Goal: Transaction & Acquisition: Purchase product/service

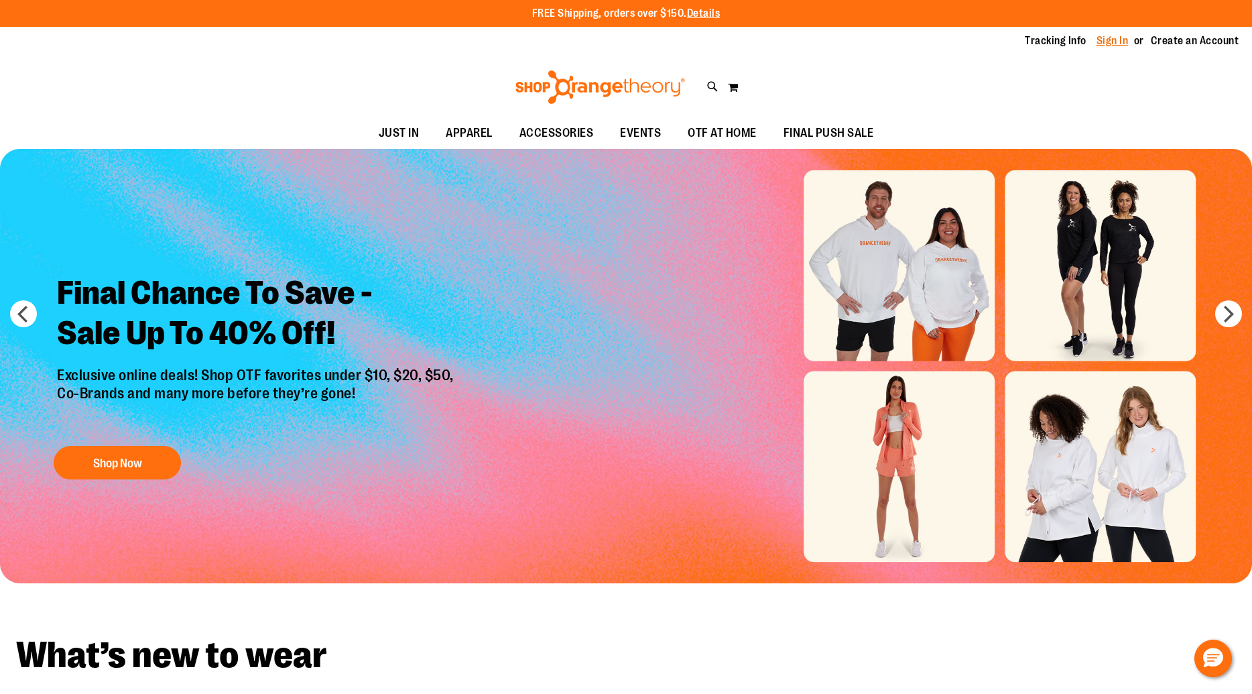
click at [1106, 36] on link "Sign In" at bounding box center [1113, 41] width 32 height 15
click at [1114, 42] on link "Sign In" at bounding box center [1113, 41] width 32 height 15
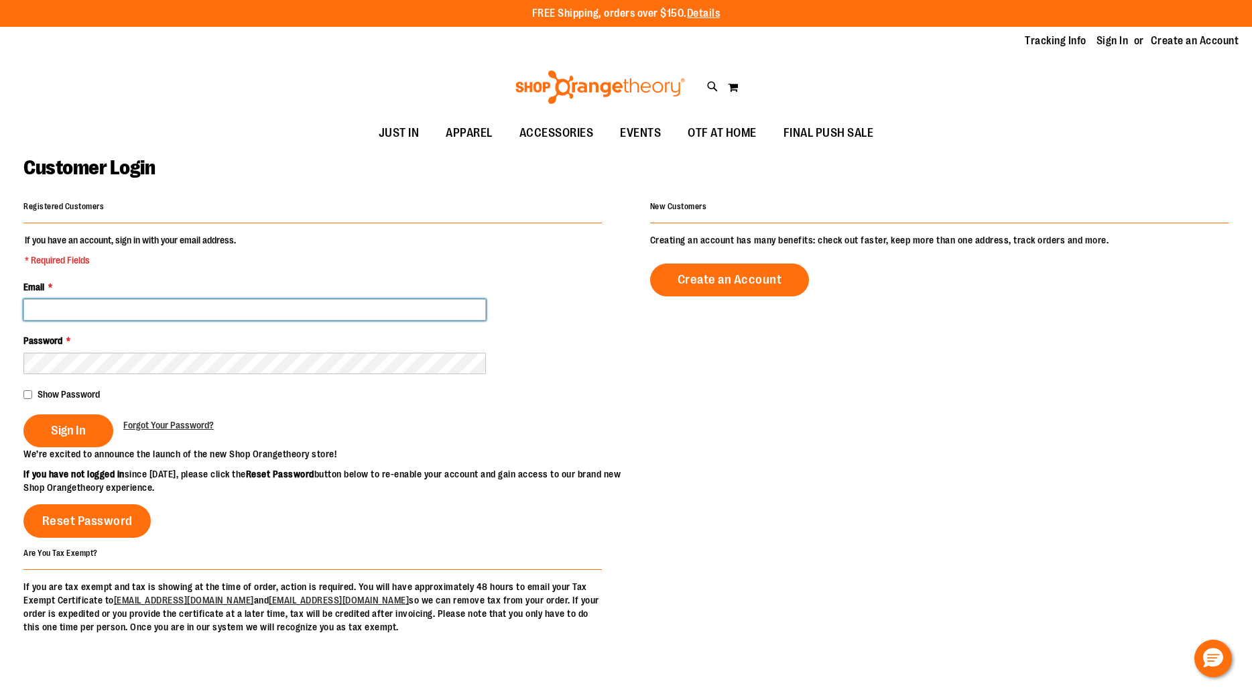
click at [202, 315] on input "Email *" at bounding box center [254, 309] width 463 height 21
paste input "**********"
type input "**********"
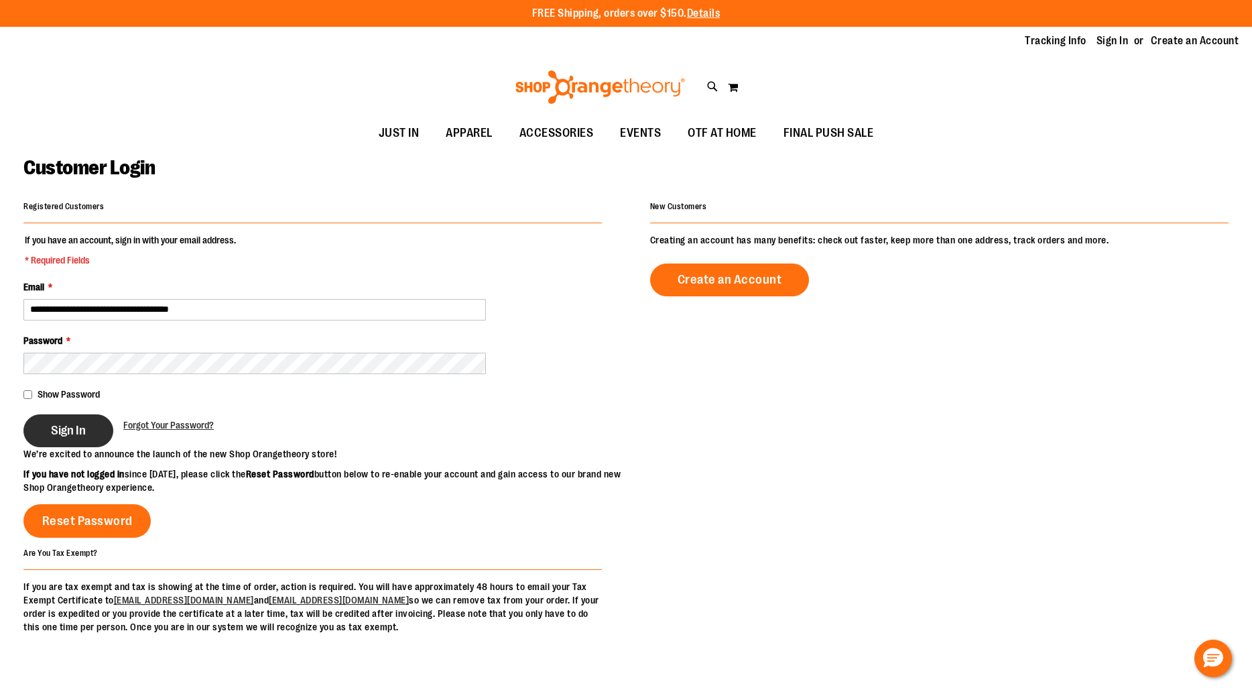
click at [67, 434] on span "Sign In" at bounding box center [68, 430] width 35 height 15
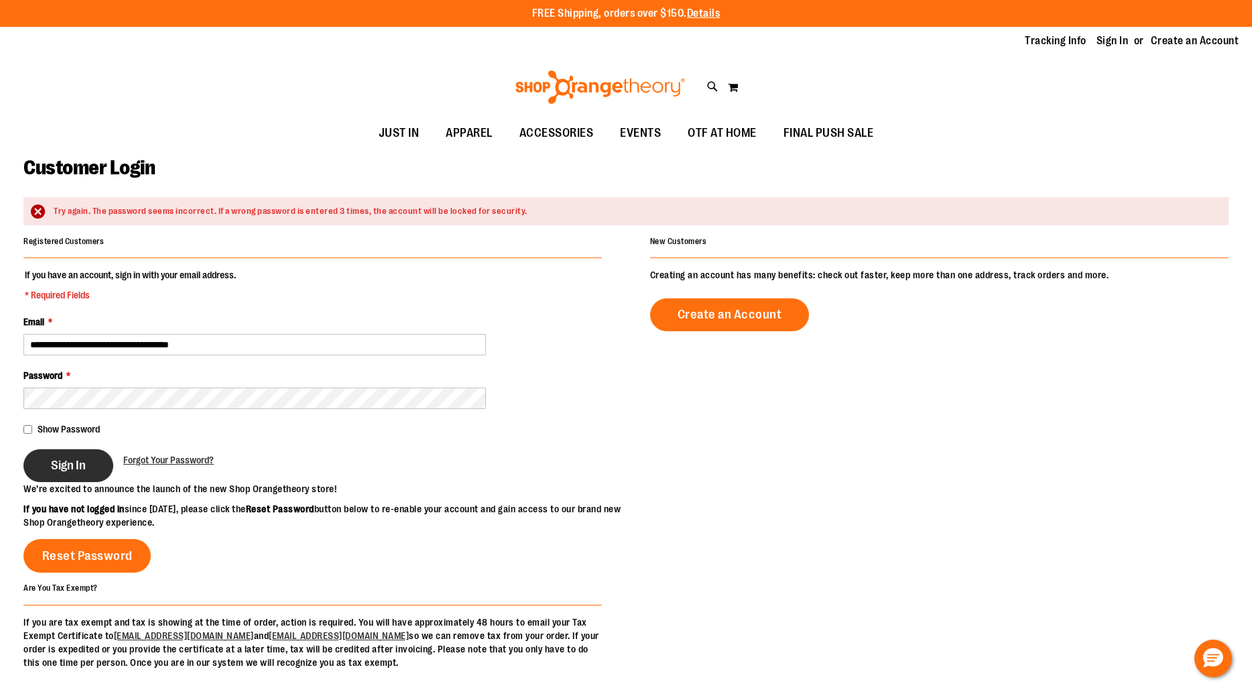
click at [40, 462] on button "Sign In" at bounding box center [68, 465] width 90 height 33
click at [54, 453] on button "Sign In" at bounding box center [68, 465] width 90 height 33
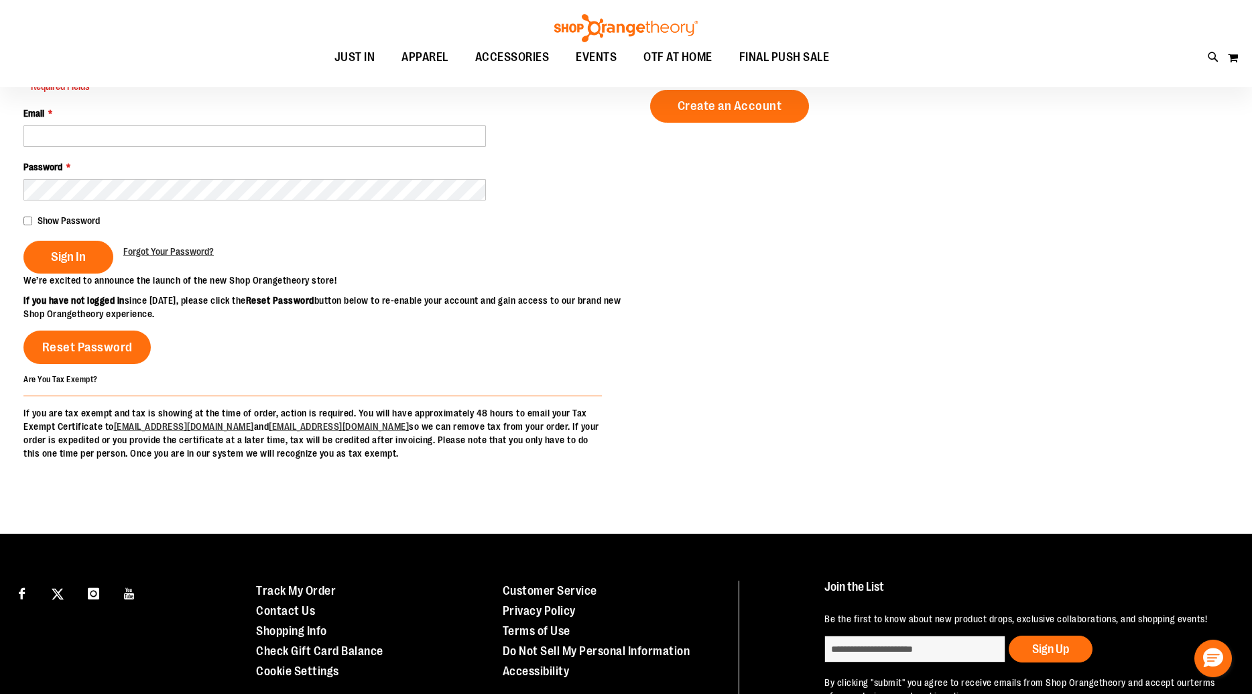
scroll to position [170, 0]
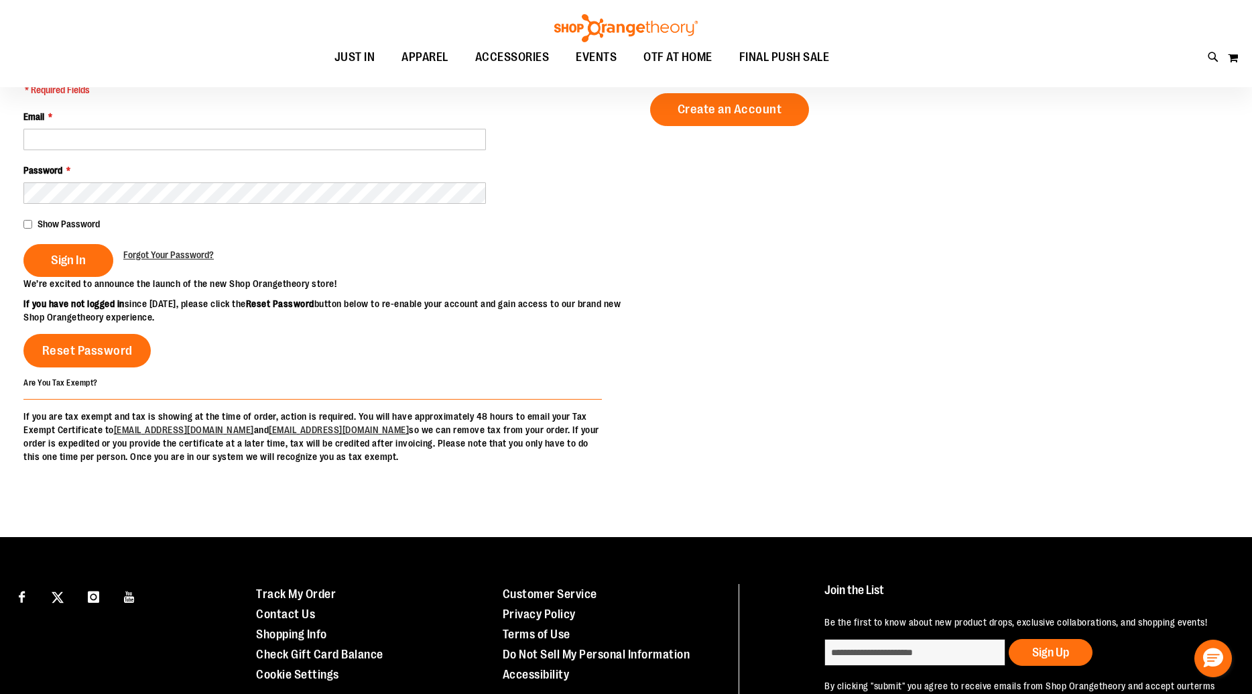
click at [137, 150] on fieldset "If you have an account, sign in with your email address. * Required Fields Emai…" at bounding box center [312, 170] width 579 height 214
click at [137, 139] on input "Email *" at bounding box center [254, 139] width 463 height 21
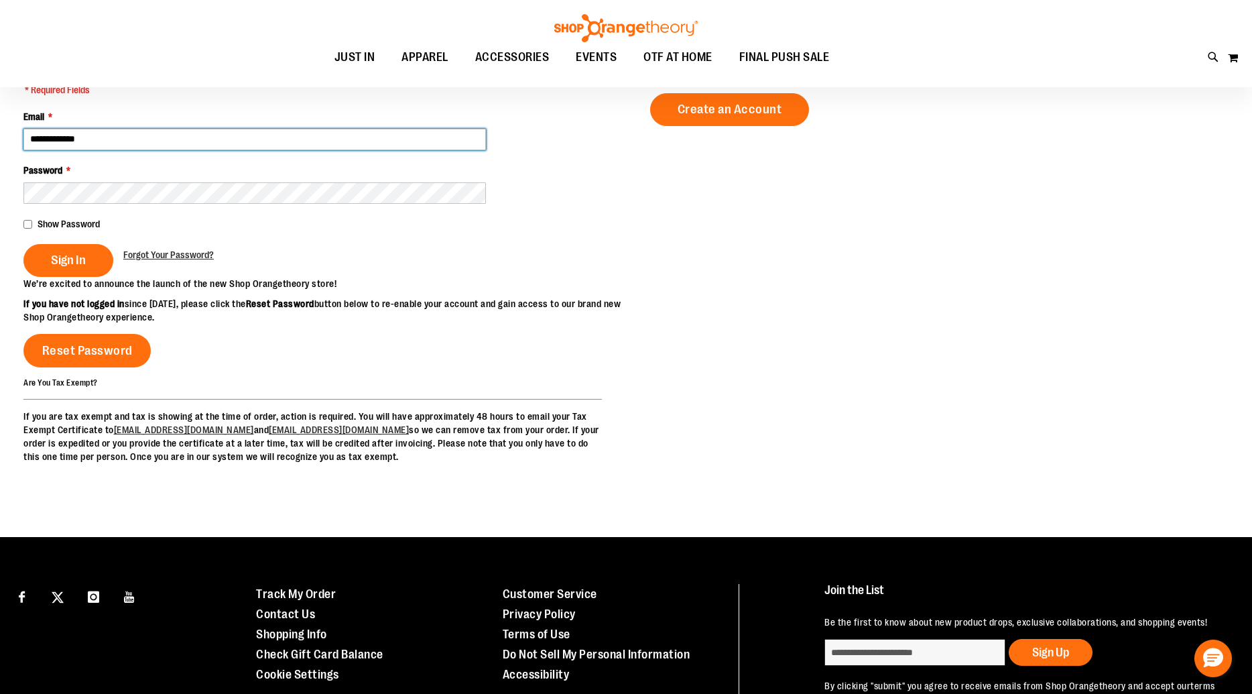
paste input "**********"
click at [88, 139] on input "**********" at bounding box center [254, 139] width 463 height 21
type input "**********"
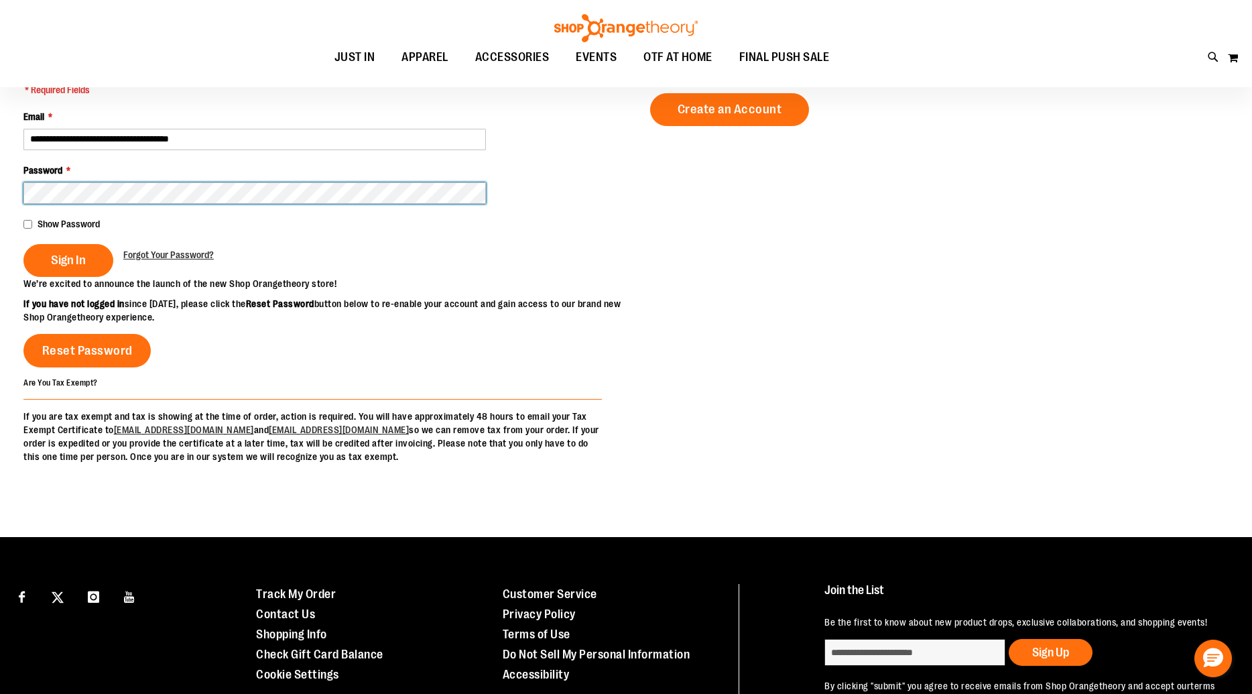
scroll to position [172, 0]
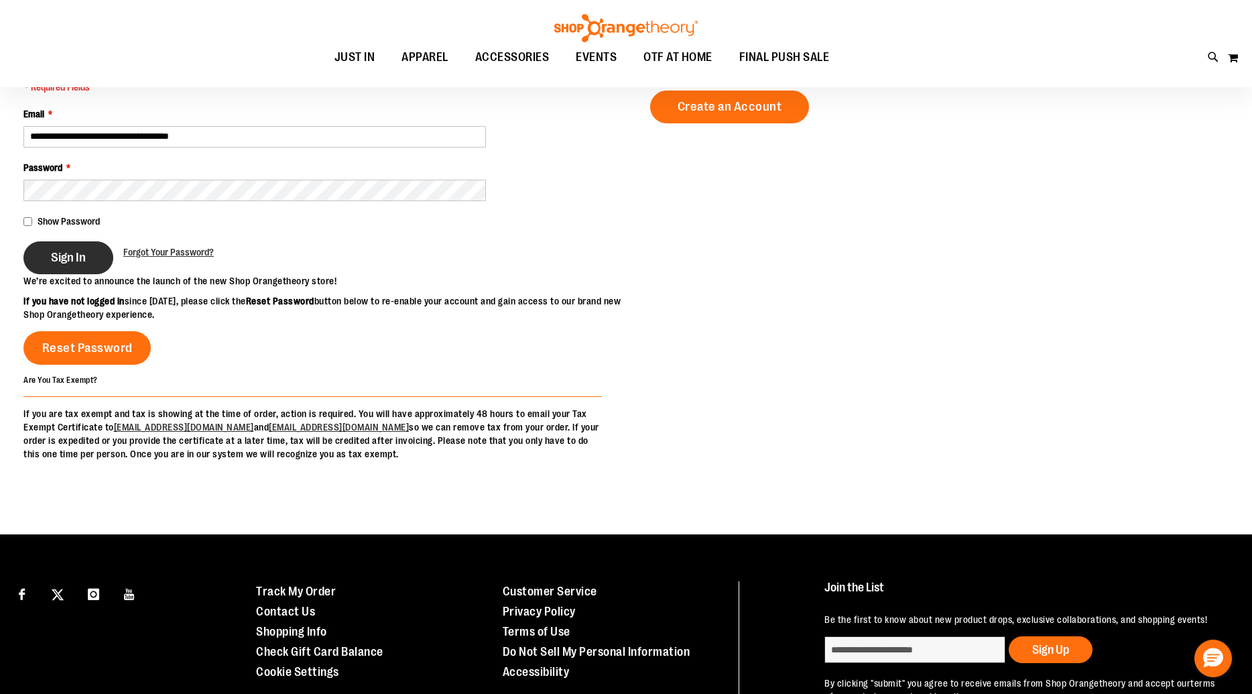
click at [76, 251] on span "Sign In" at bounding box center [68, 257] width 35 height 15
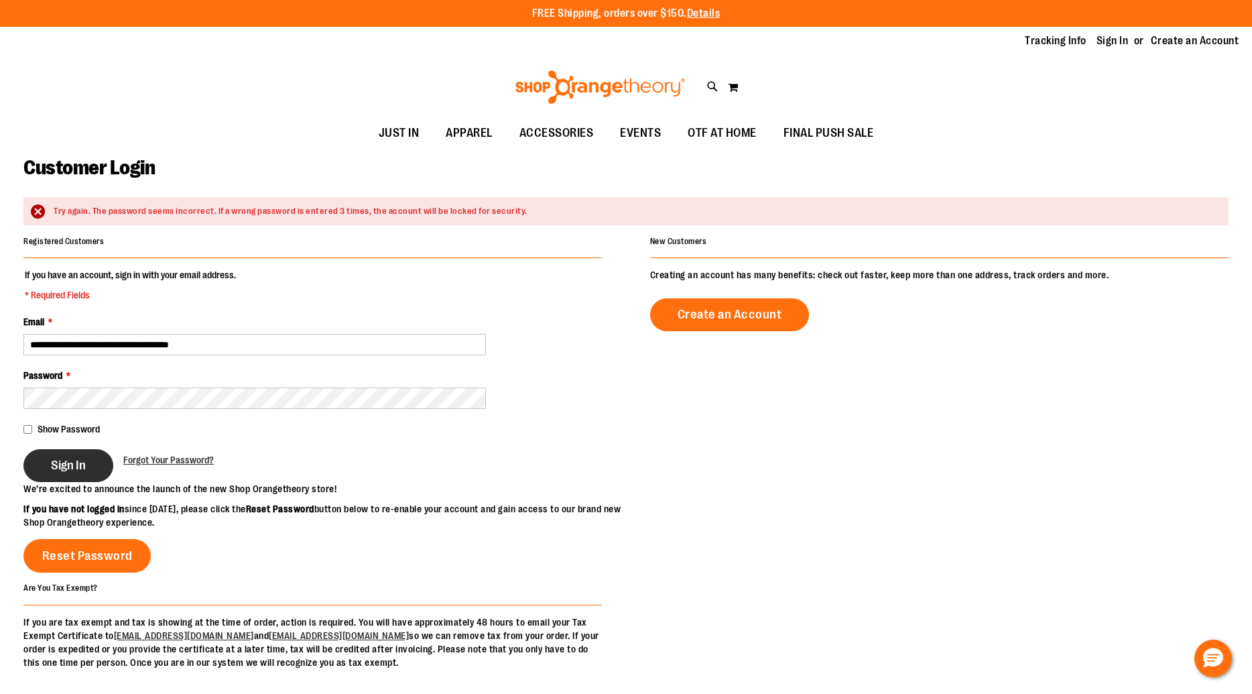
click at [56, 467] on span "Sign In" at bounding box center [68, 465] width 35 height 15
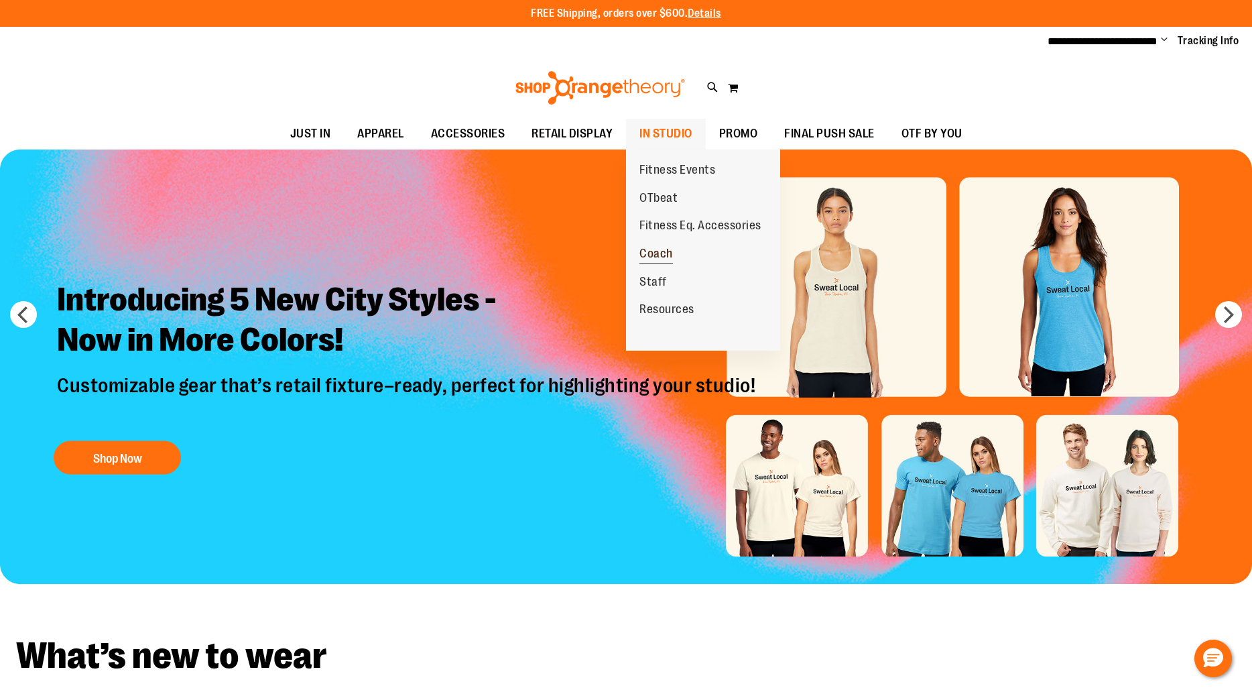
click at [660, 253] on span "Coach" at bounding box center [657, 255] width 34 height 17
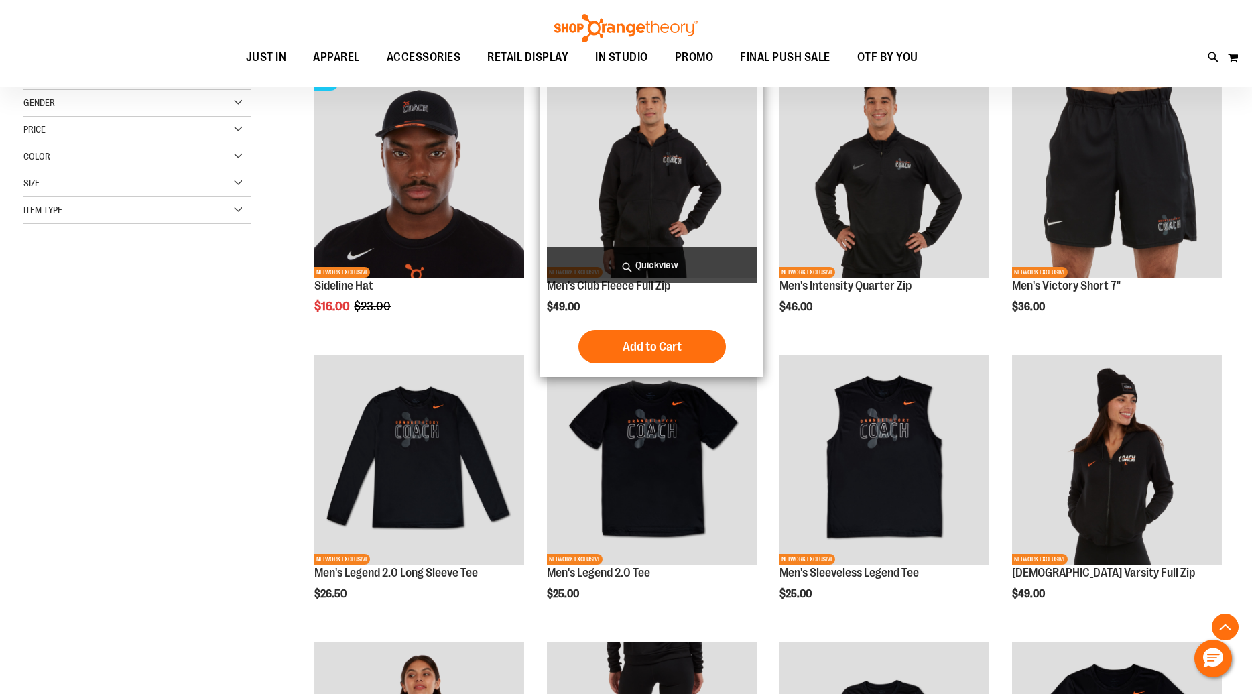
scroll to position [210, 0]
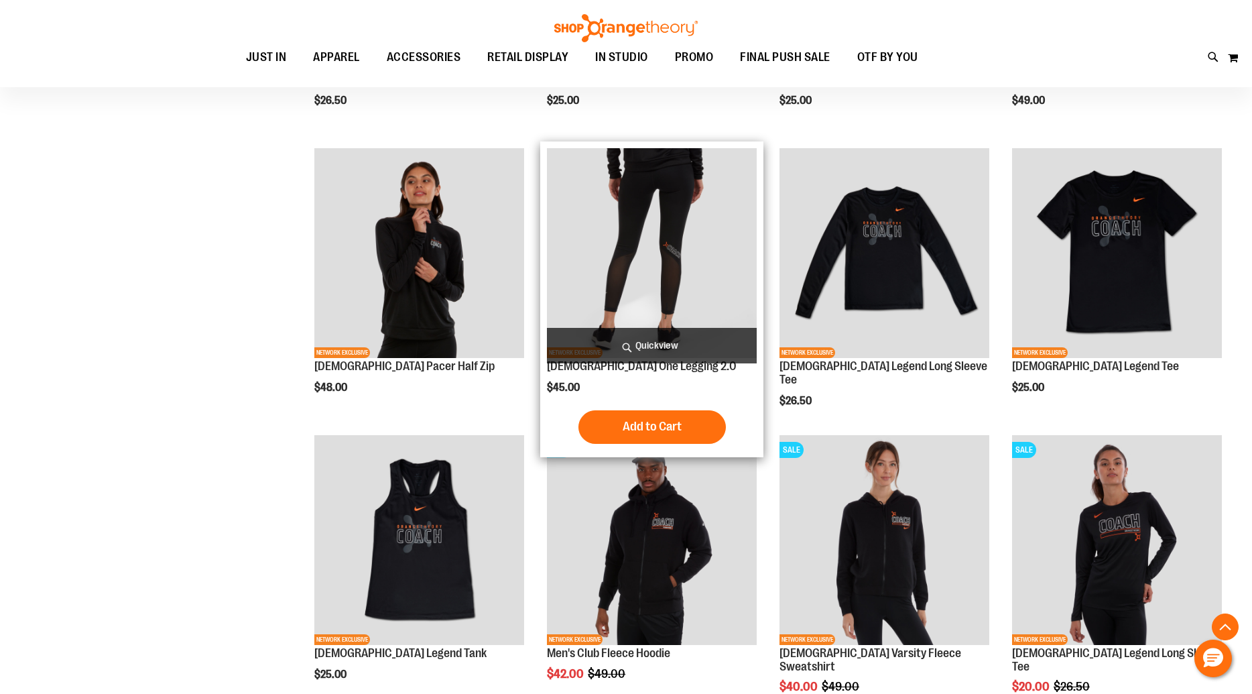
scroll to position [697, 0]
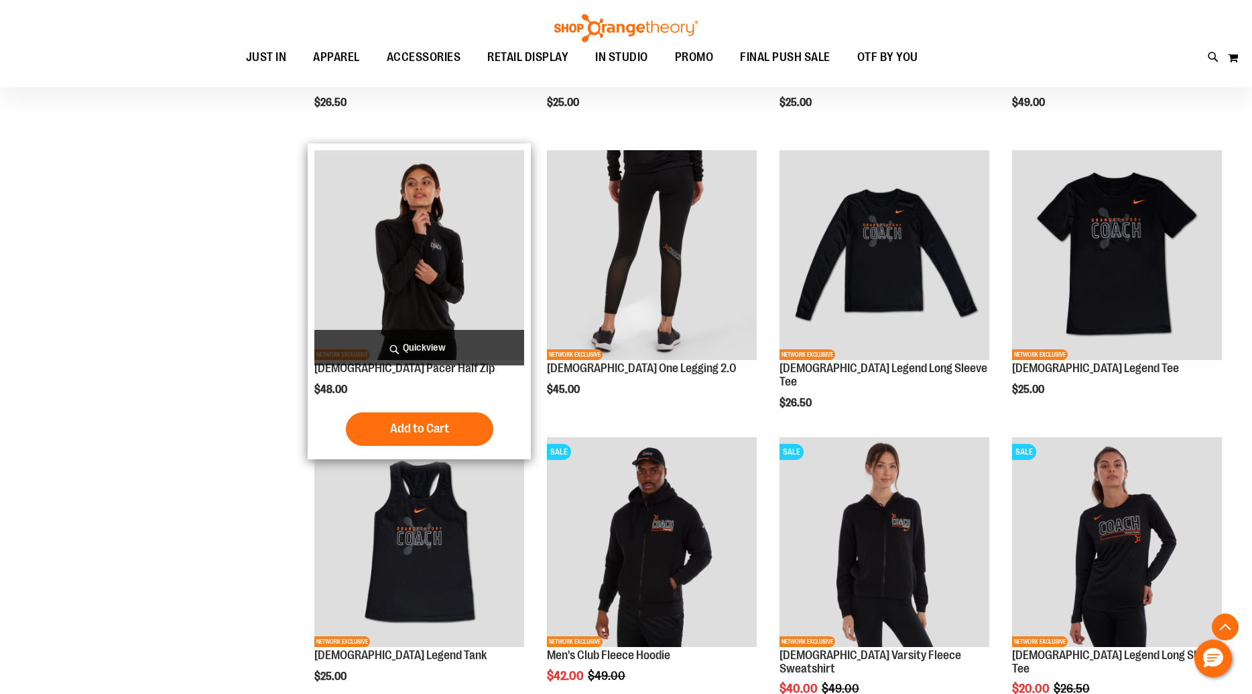
click at [431, 345] on span "Quickview" at bounding box center [419, 348] width 210 height 36
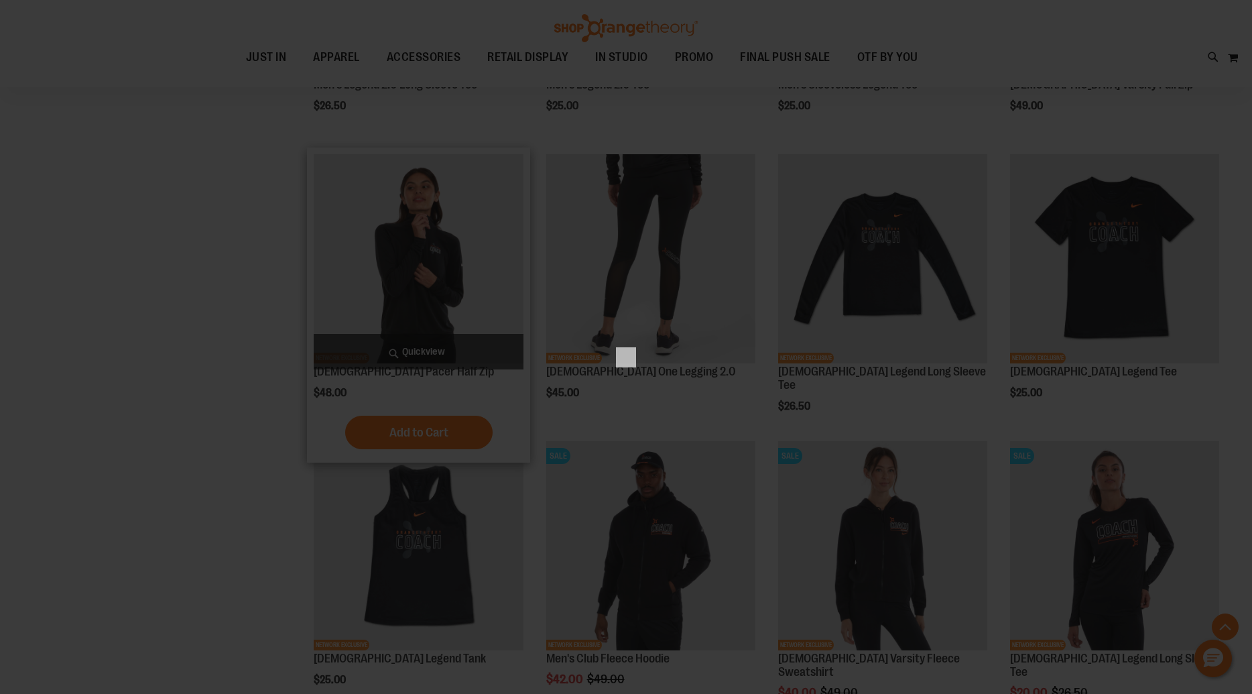
scroll to position [0, 0]
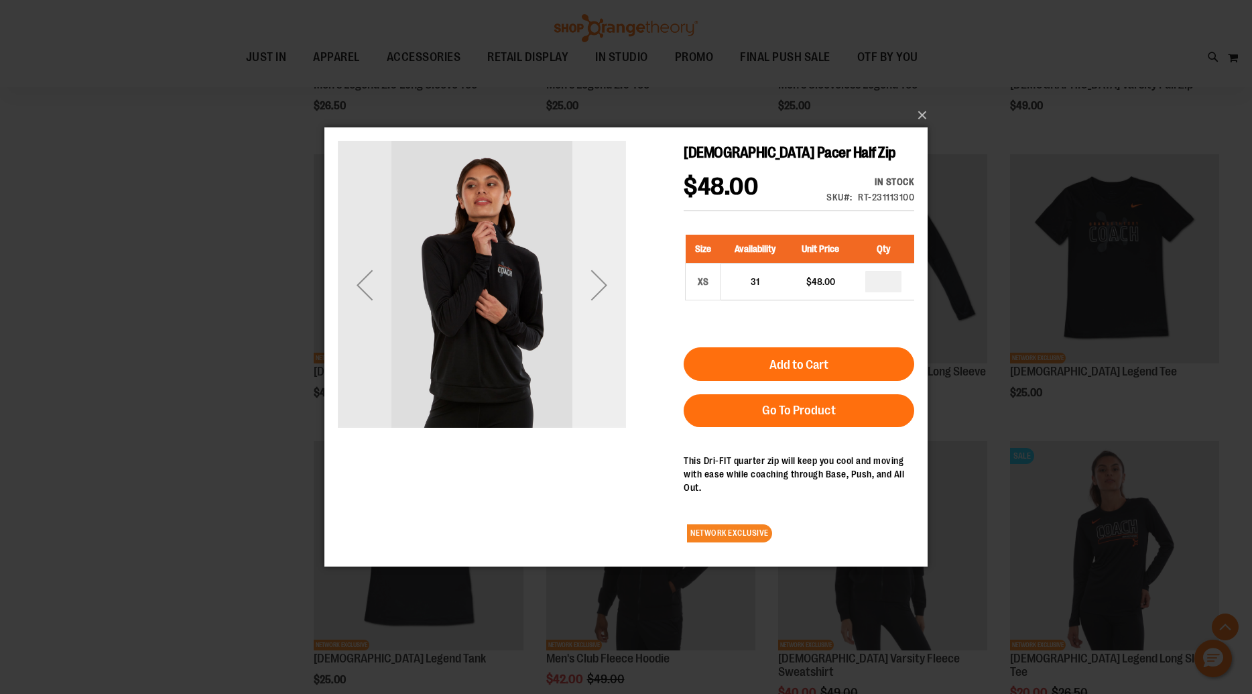
click at [589, 292] on div "Next" at bounding box center [600, 285] width 54 height 54
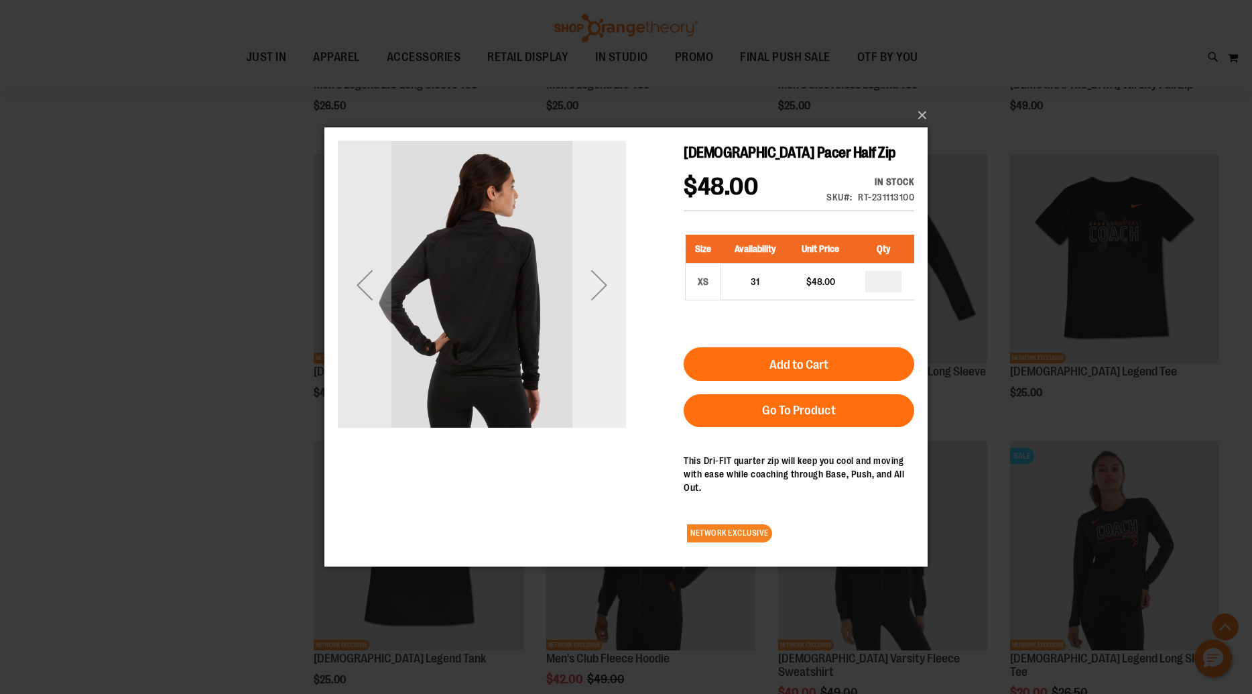
click at [589, 292] on div "Next" at bounding box center [600, 285] width 54 height 54
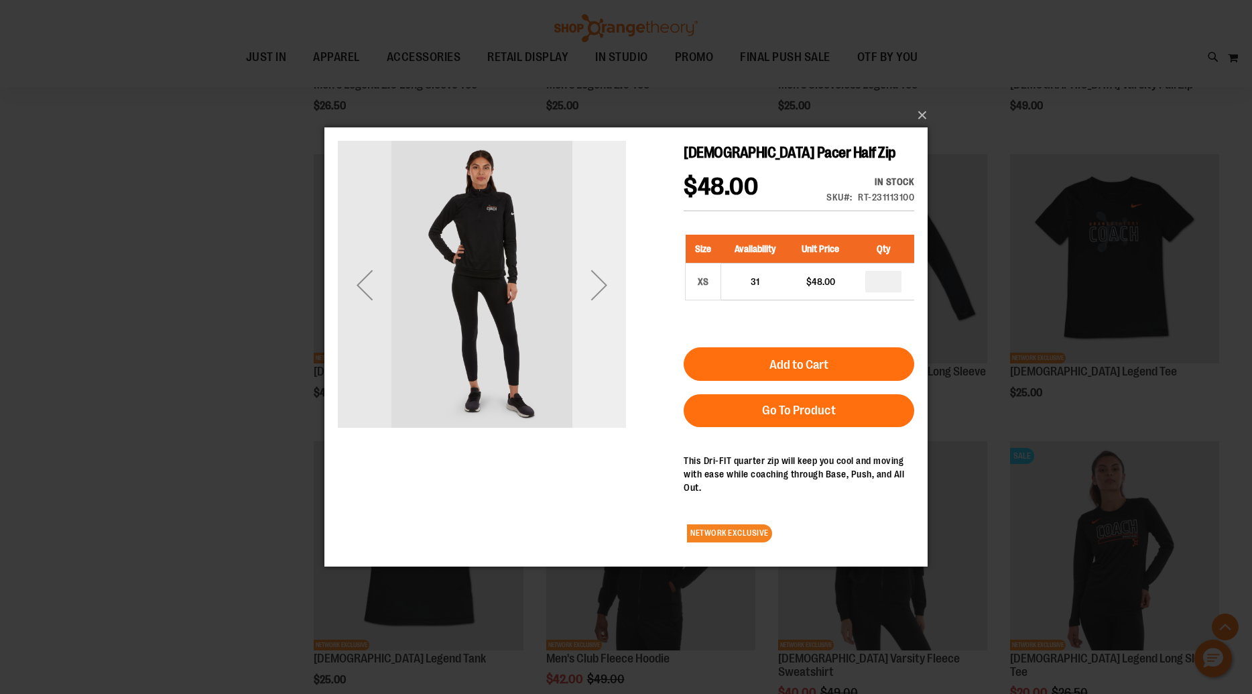
click at [589, 292] on div "Next" at bounding box center [600, 285] width 54 height 54
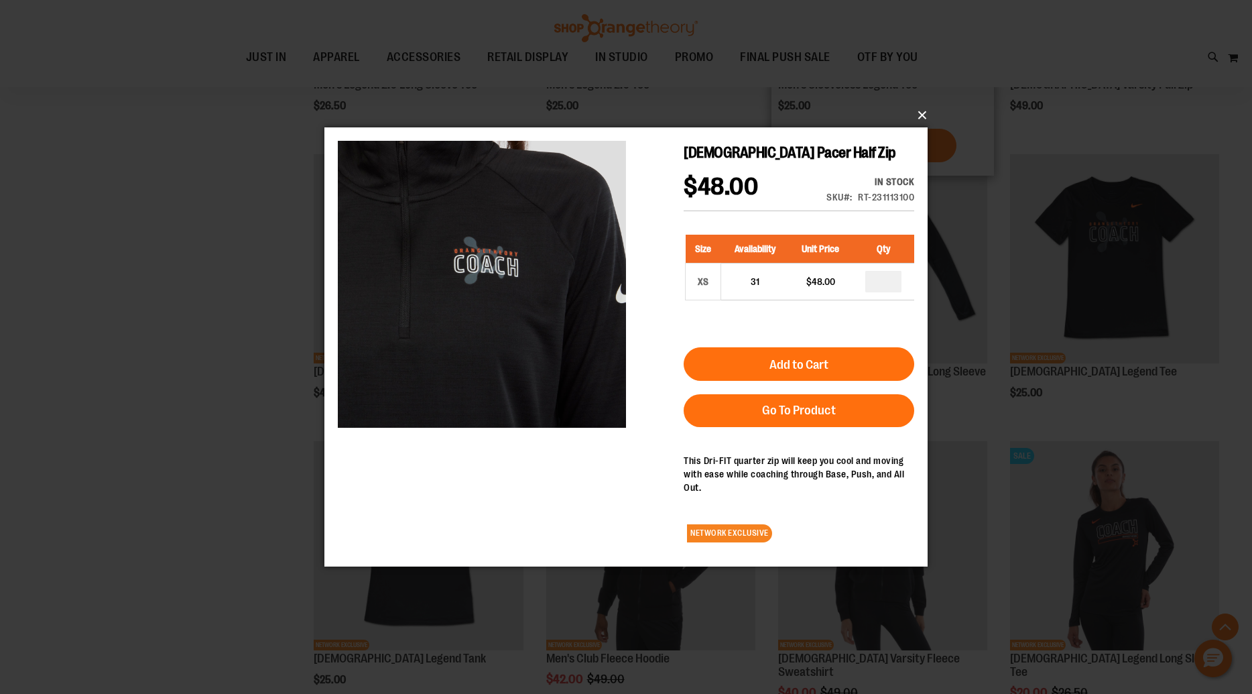
click at [918, 113] on button "×" at bounding box center [630, 116] width 603 height 30
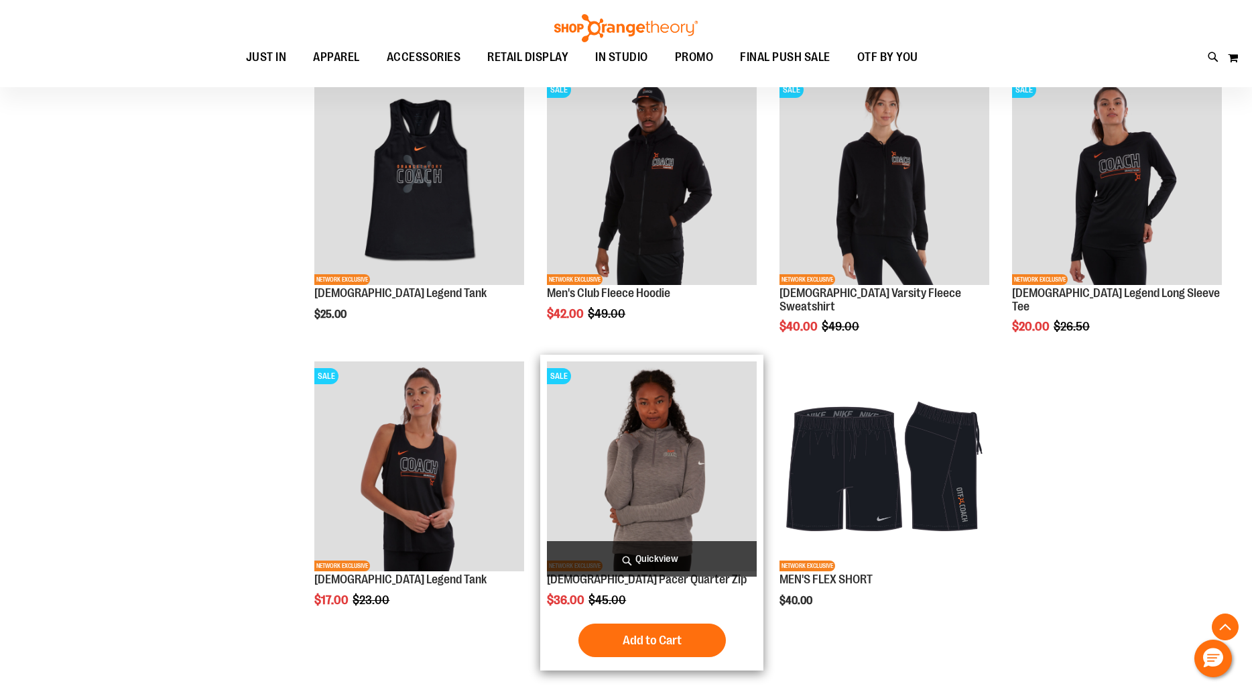
scroll to position [1060, 0]
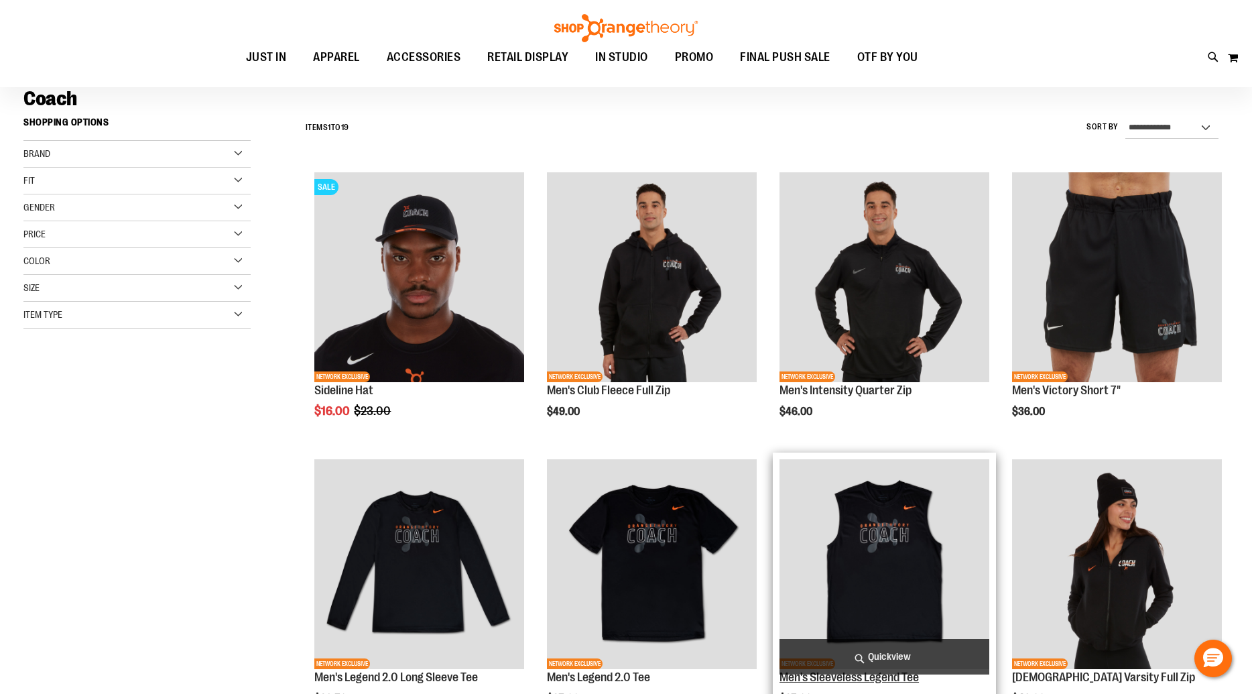
scroll to position [101, 0]
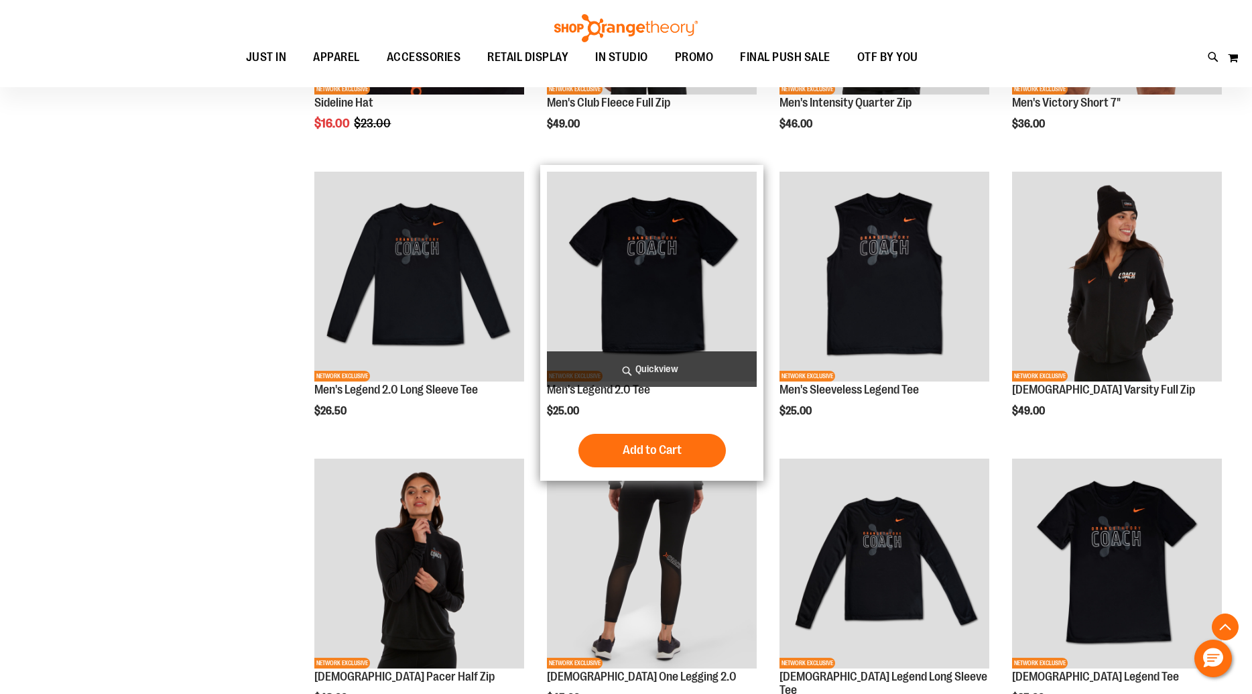
scroll to position [300, 0]
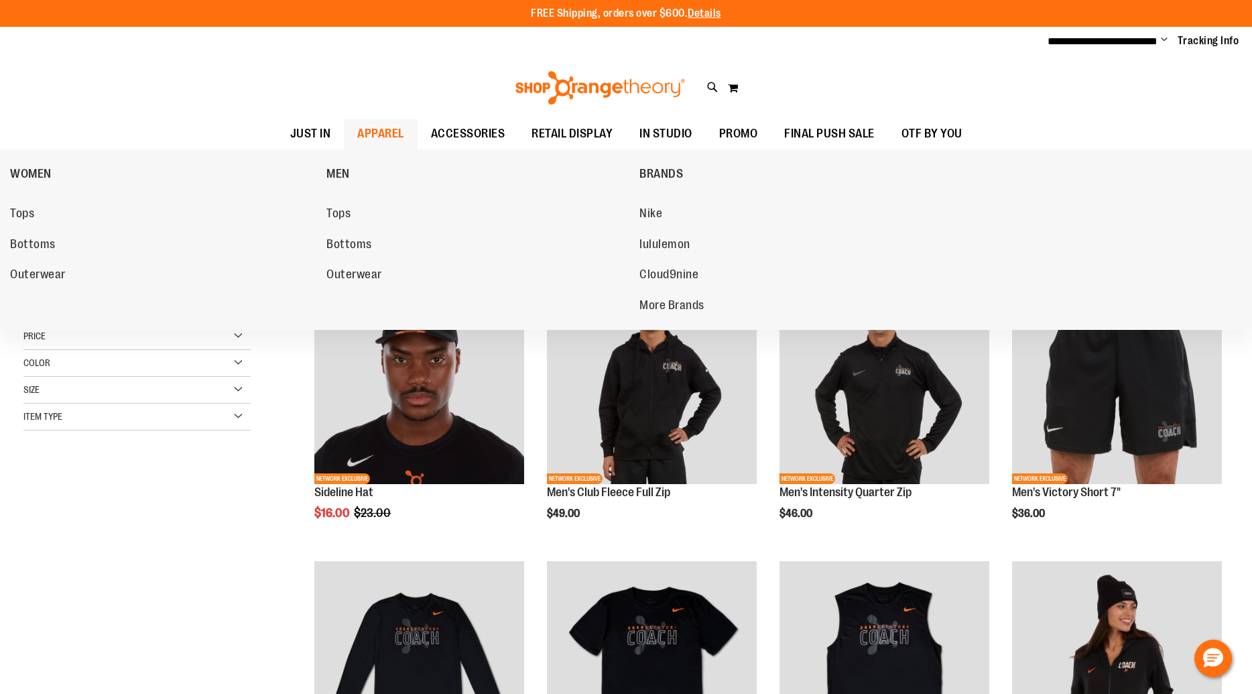
click at [377, 130] on span "APPAREL" at bounding box center [380, 134] width 47 height 30
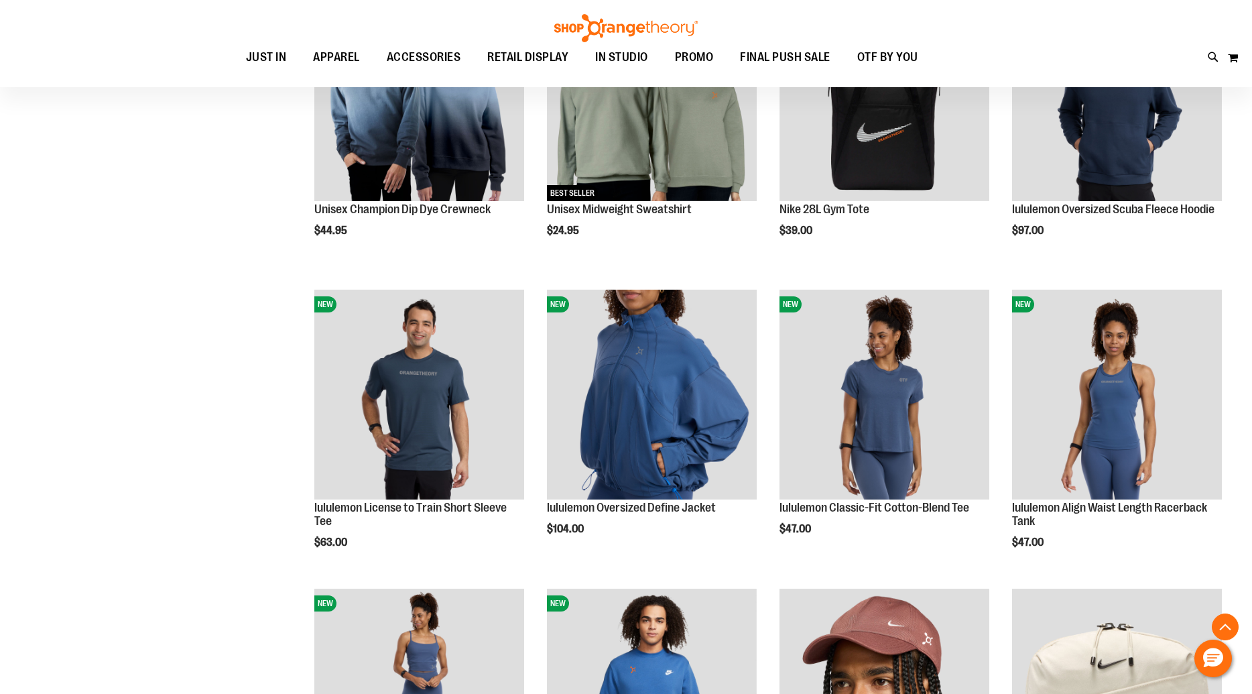
scroll to position [1240, 0]
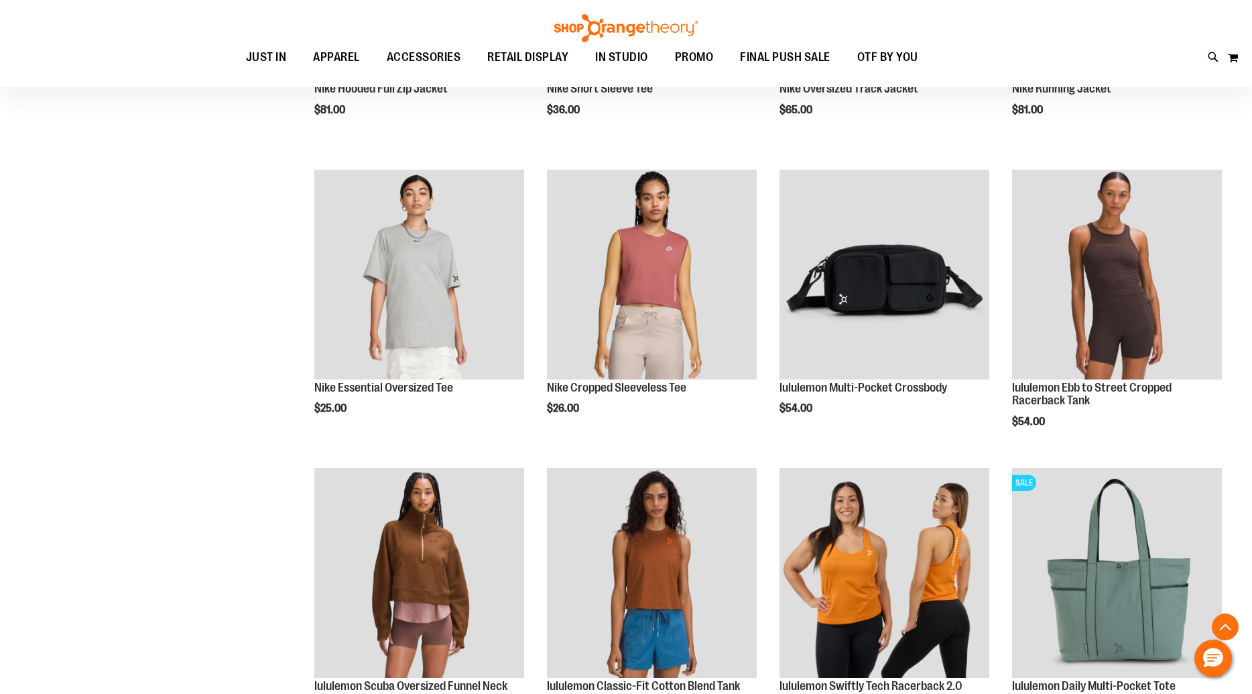
scroll to position [2289, 0]
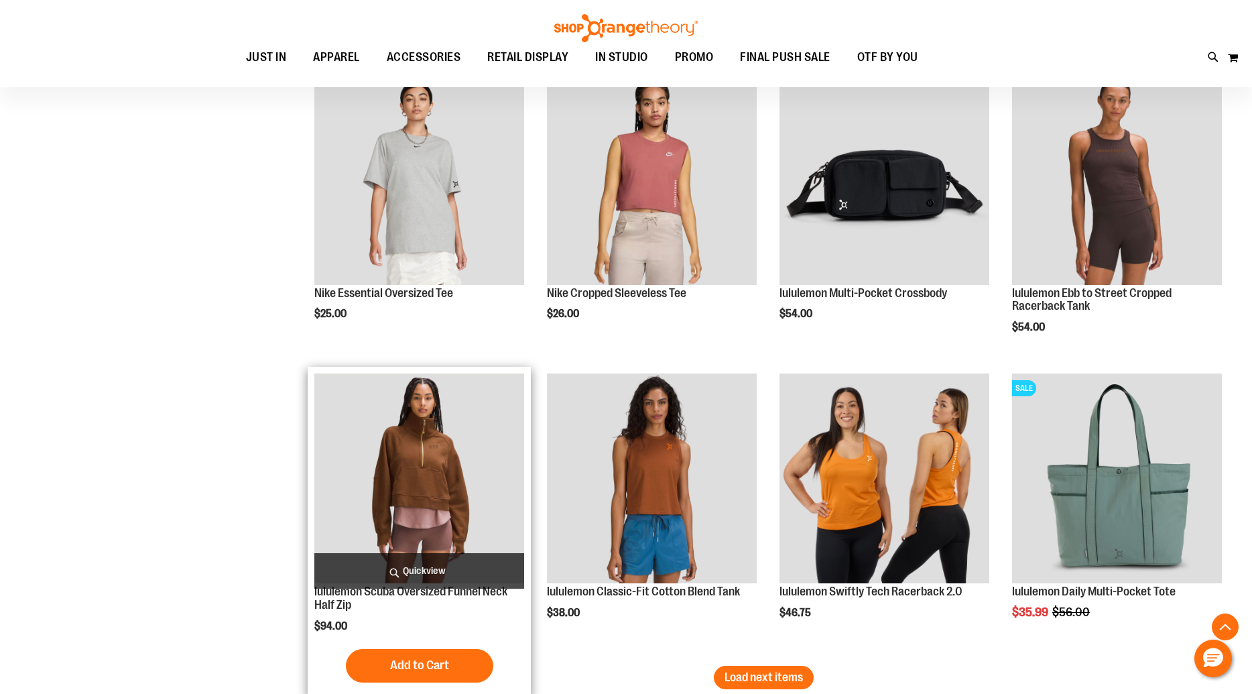
click at [438, 569] on span "Quickview" at bounding box center [419, 571] width 210 height 36
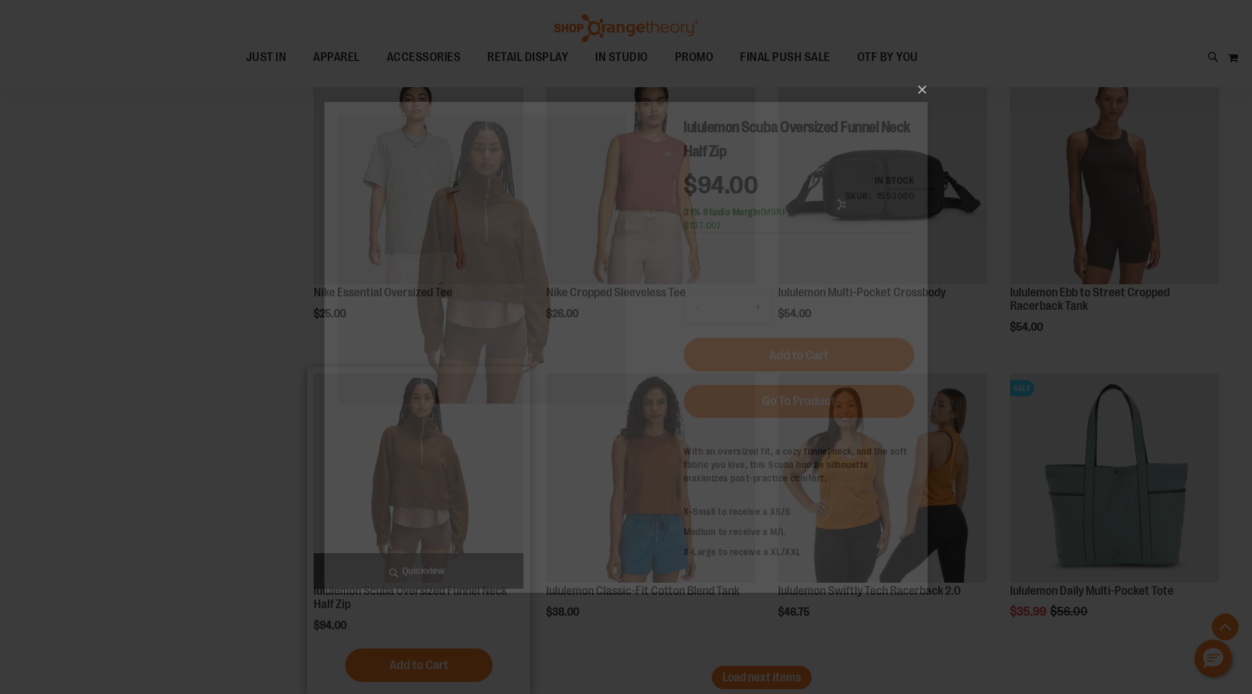
scroll to position [0, 0]
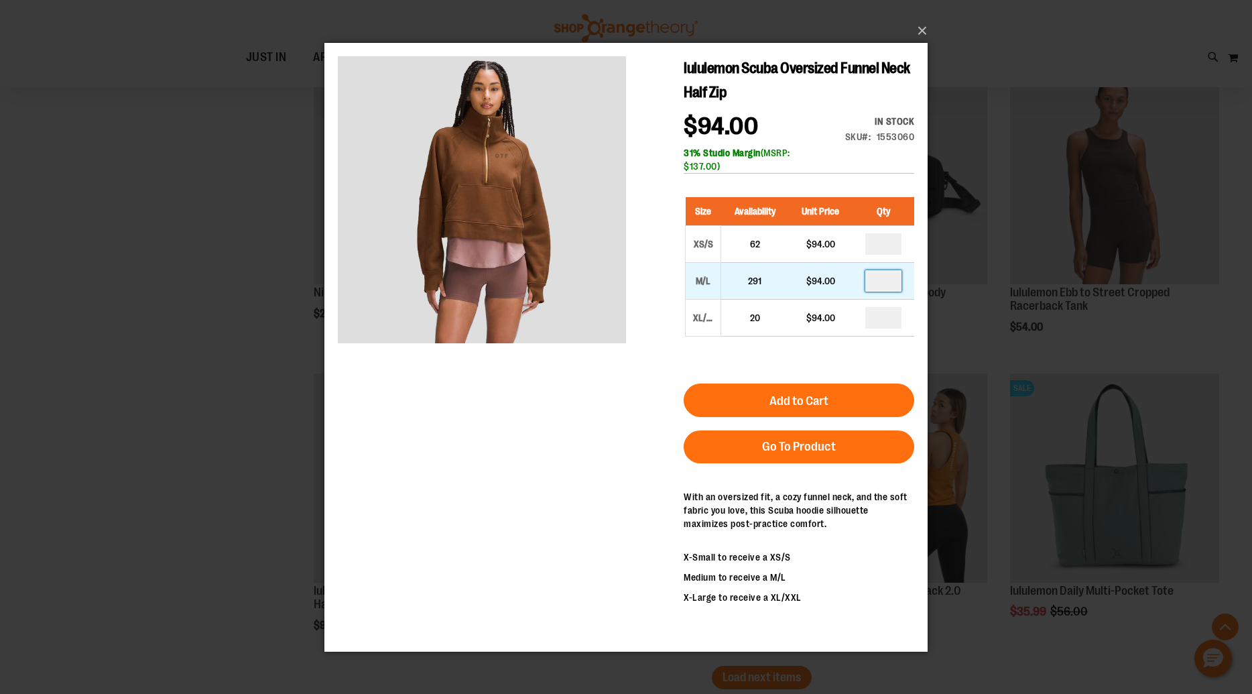
click at [882, 283] on input "number" at bounding box center [884, 280] width 36 height 21
type input "*"
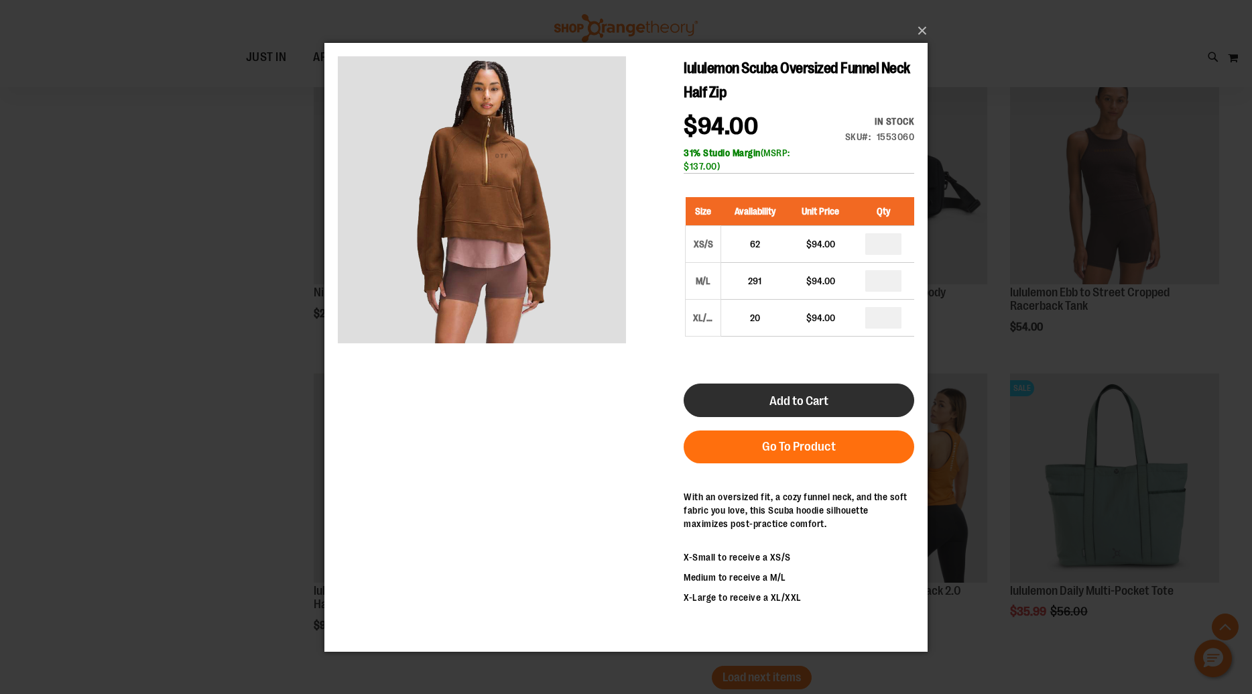
click at [845, 394] on button "Add to Cart" at bounding box center [799, 400] width 231 height 34
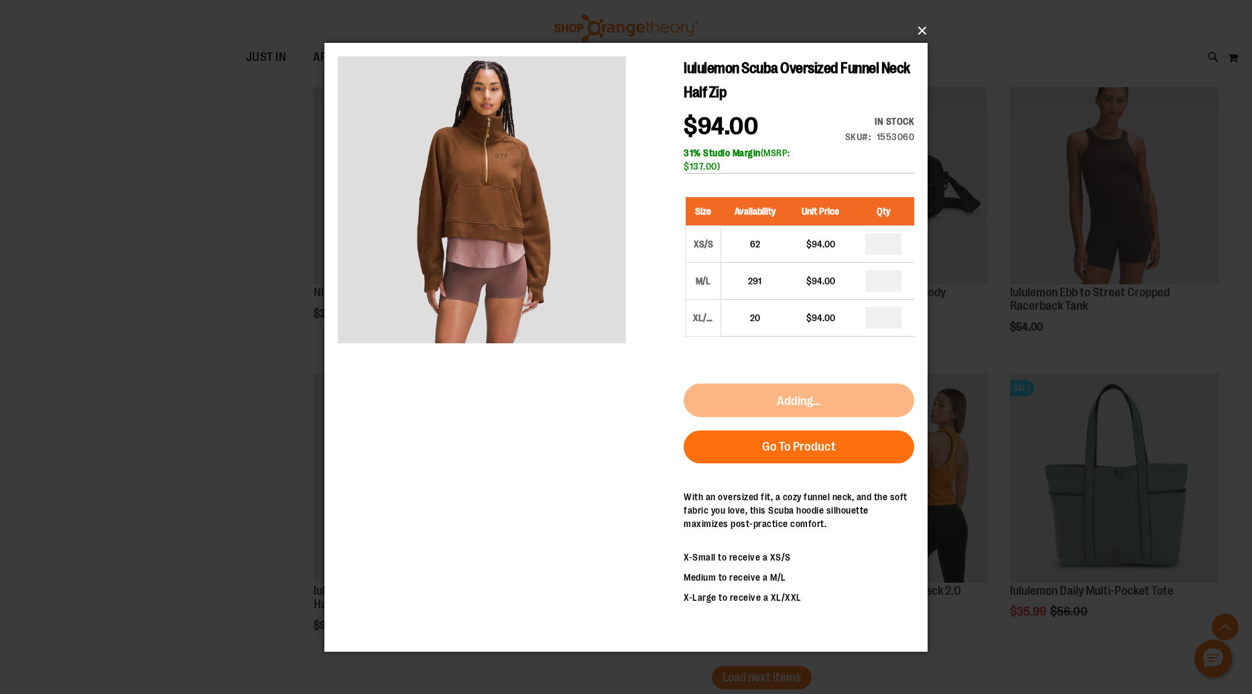
drag, startPoint x: 924, startPoint y: 27, endPoint x: 912, endPoint y: 43, distance: 19.2
click at [924, 27] on button "×" at bounding box center [630, 31] width 603 height 30
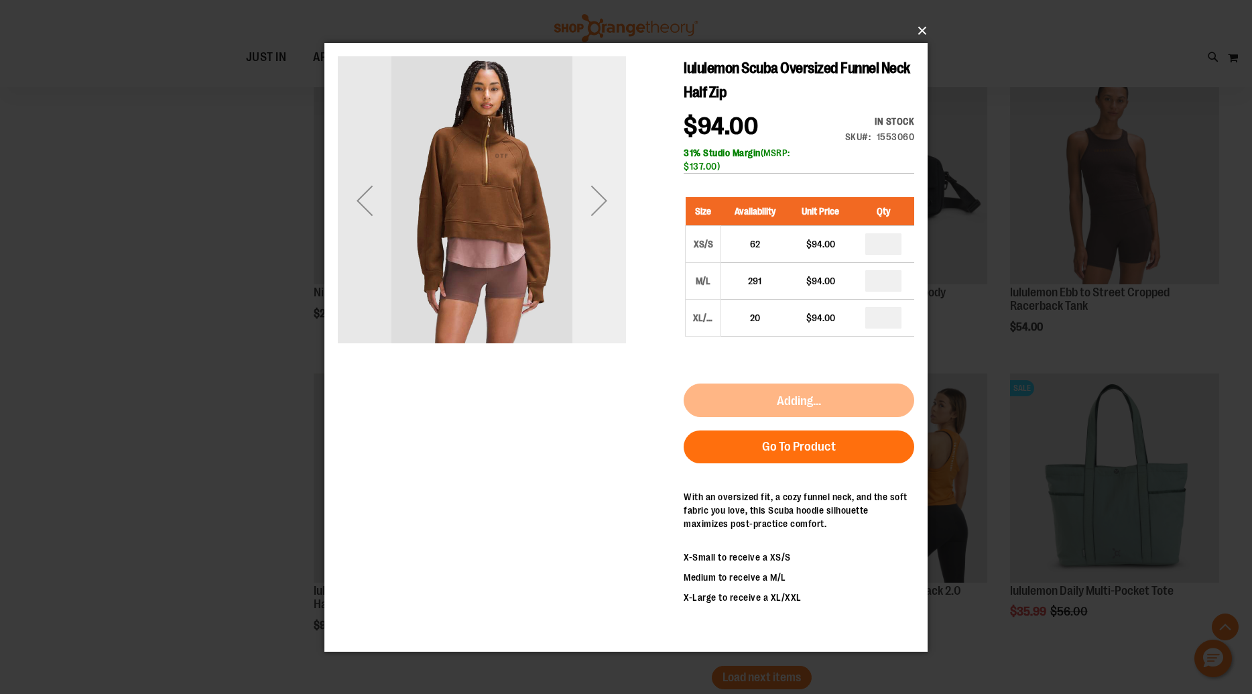
click at [605, 204] on div "Next" at bounding box center [600, 200] width 54 height 54
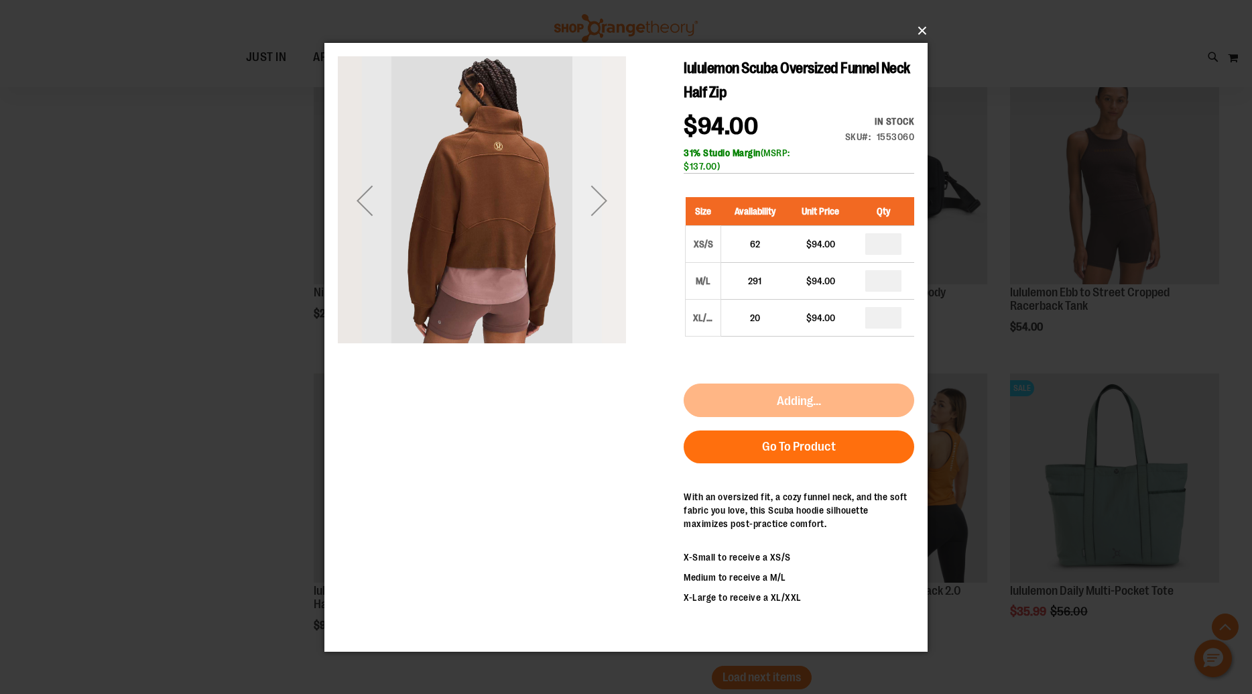
click at [605, 204] on div "Next" at bounding box center [600, 200] width 54 height 54
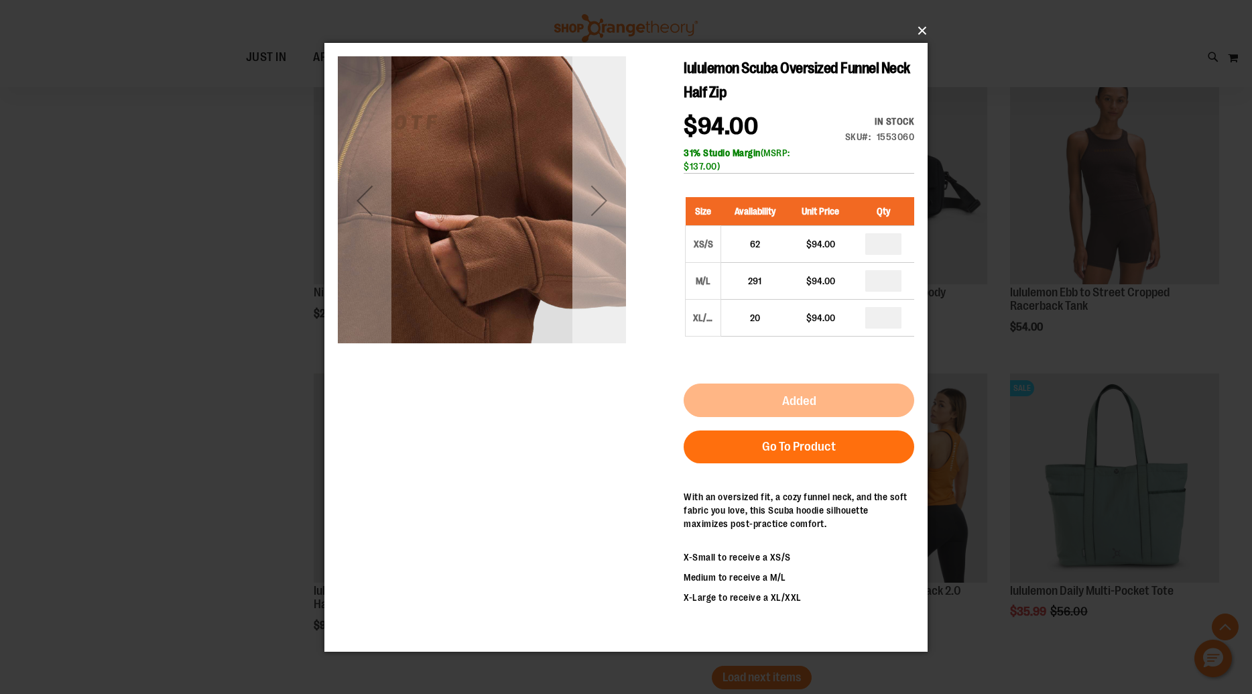
click at [605, 204] on div "Next" at bounding box center [600, 200] width 54 height 54
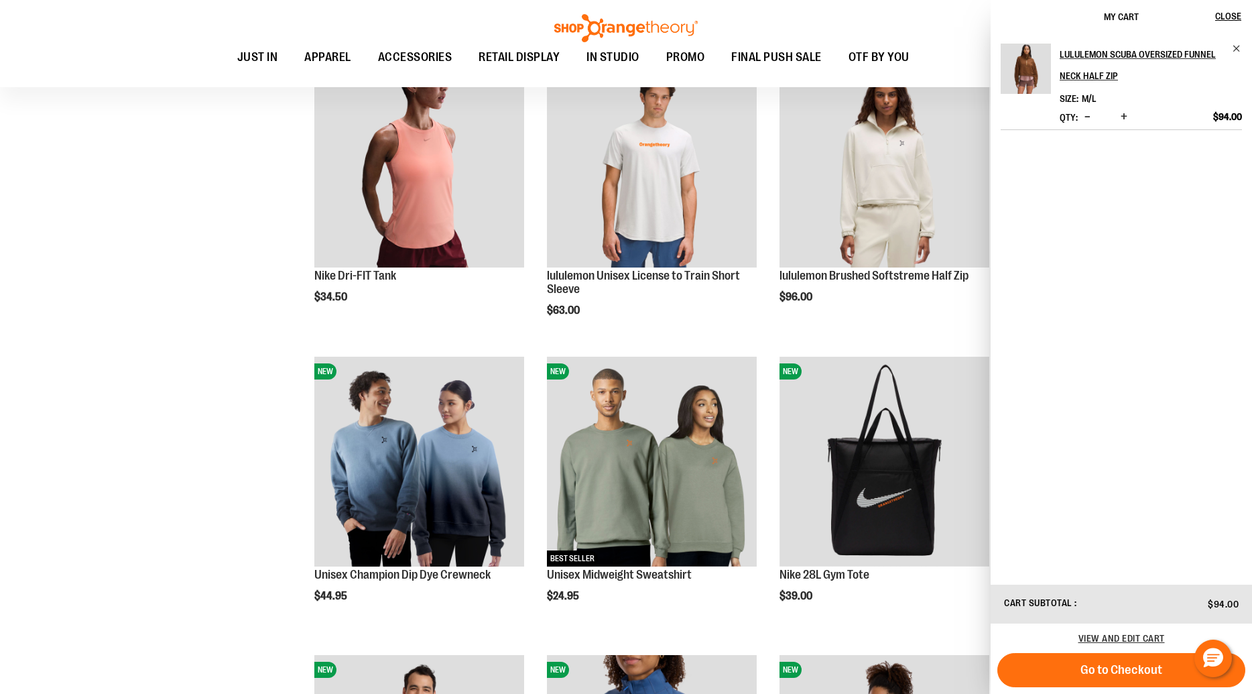
scroll to position [818, 0]
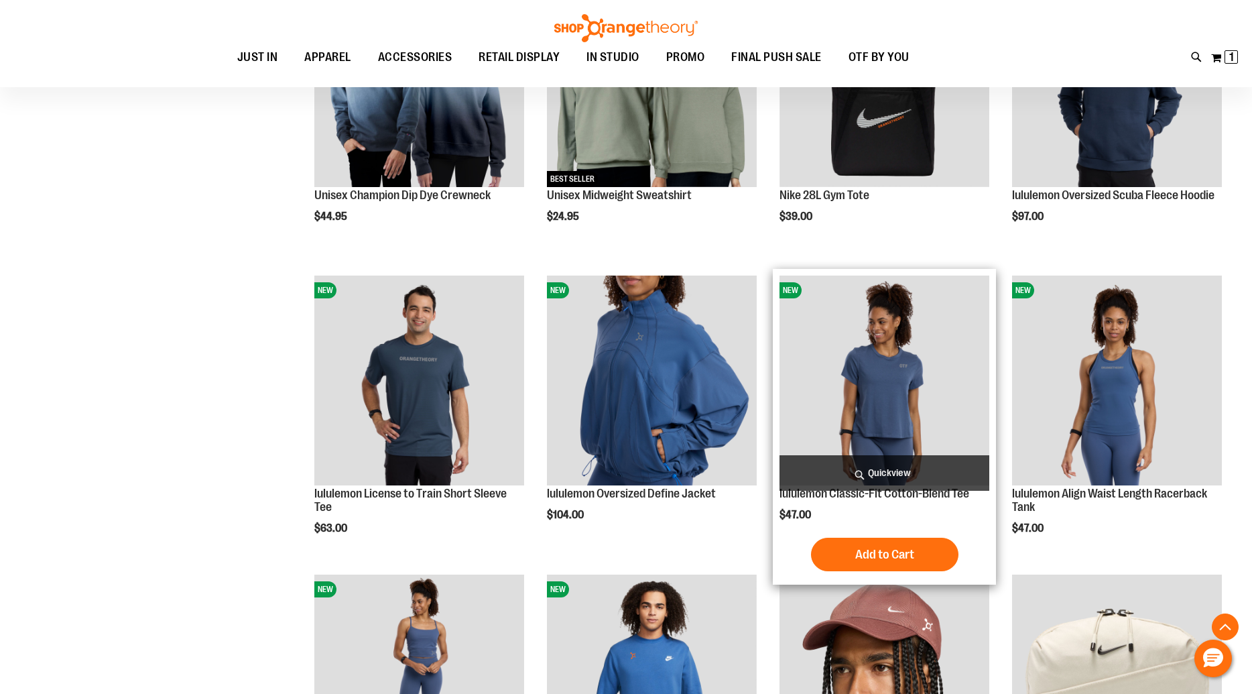
scroll to position [1191, 0]
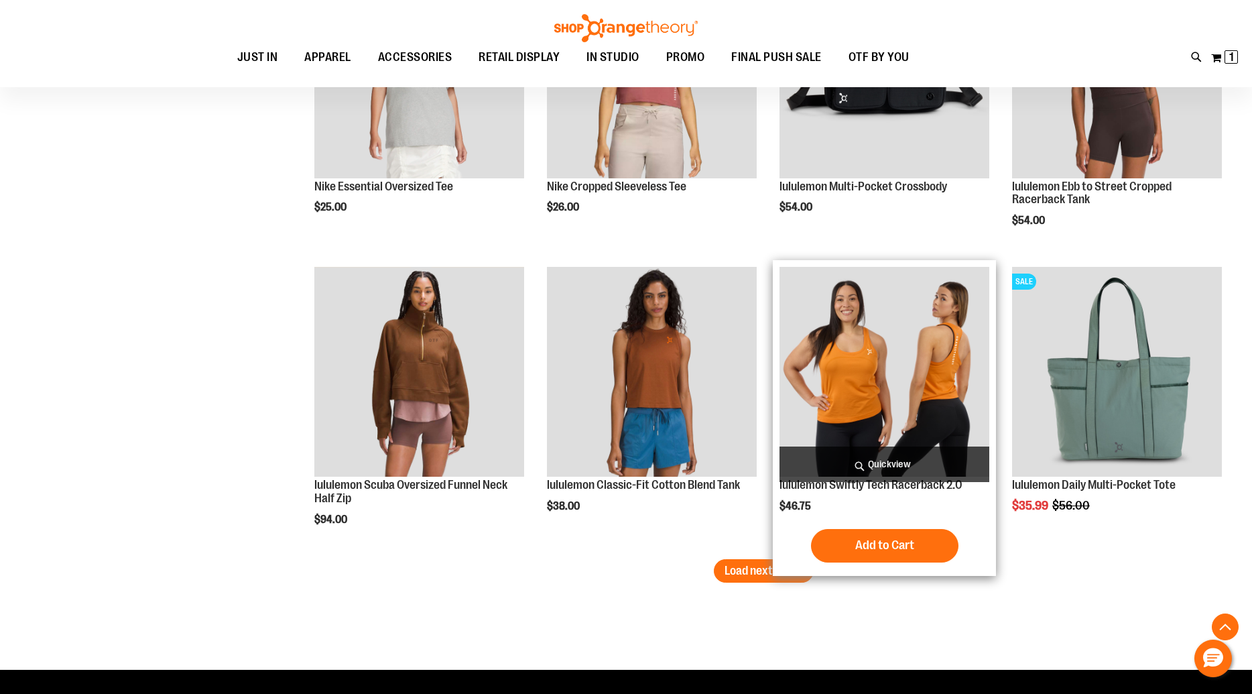
scroll to position [2393, 0]
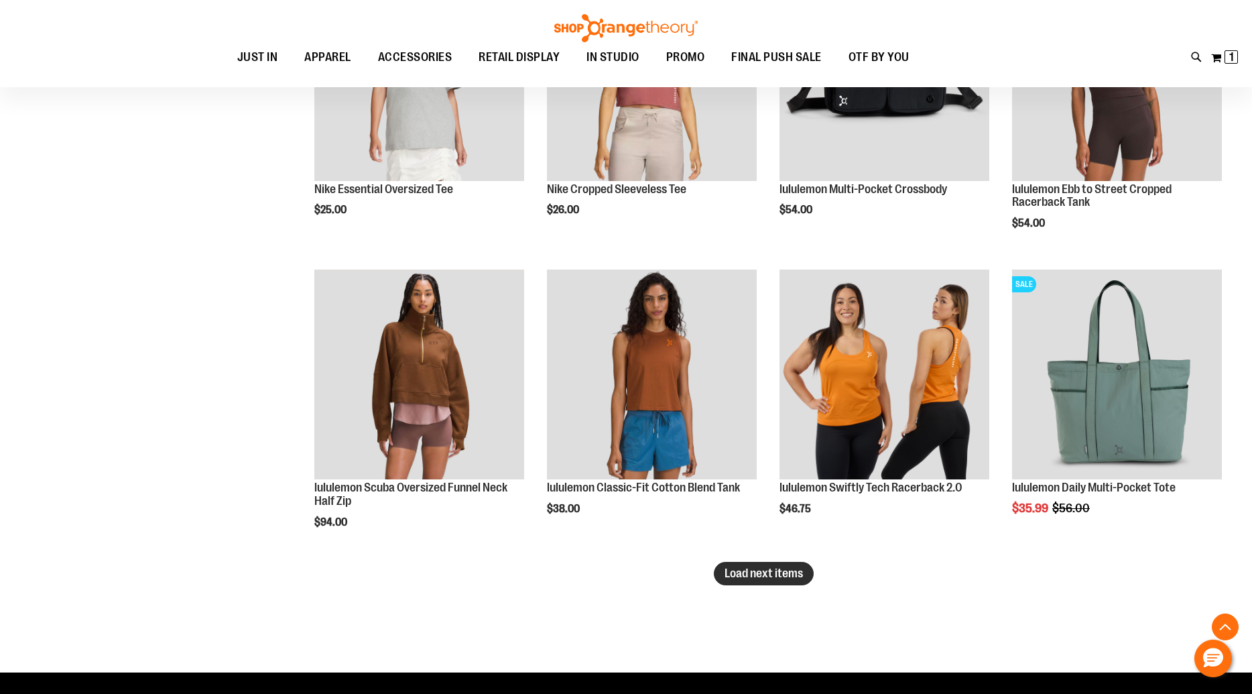
click at [760, 568] on span "Load next items" at bounding box center [764, 573] width 78 height 13
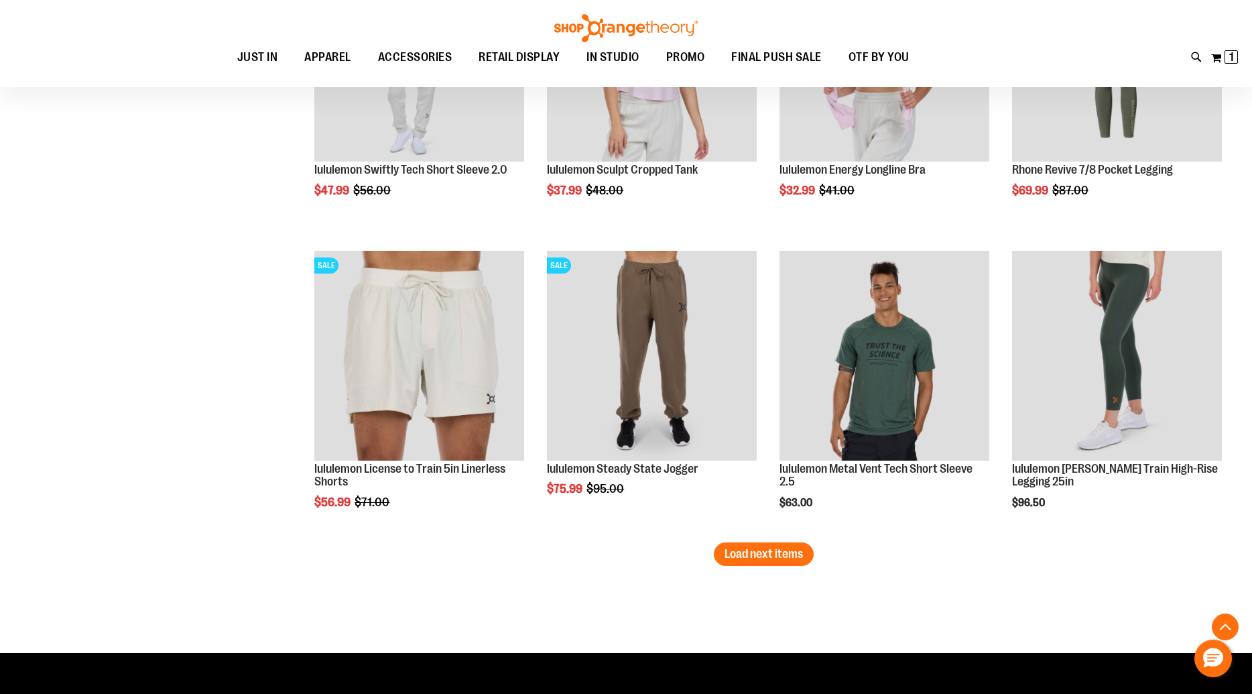
scroll to position [3319, 0]
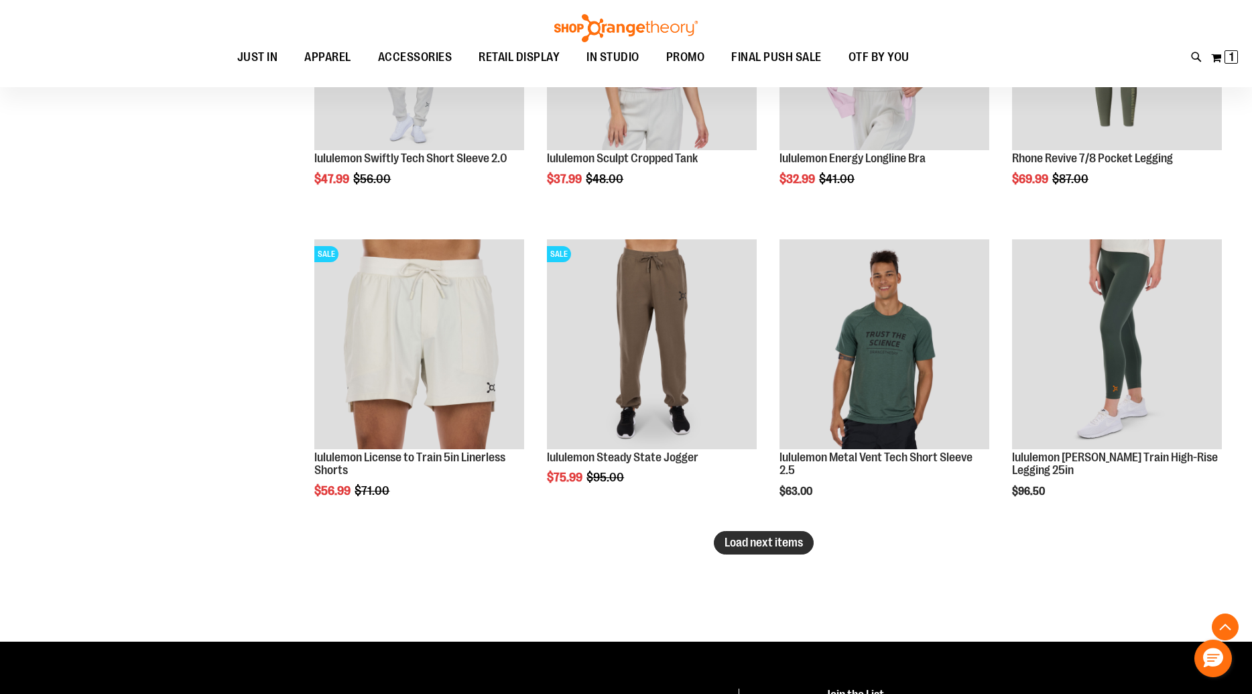
click at [776, 541] on span "Load next items" at bounding box center [764, 542] width 78 height 13
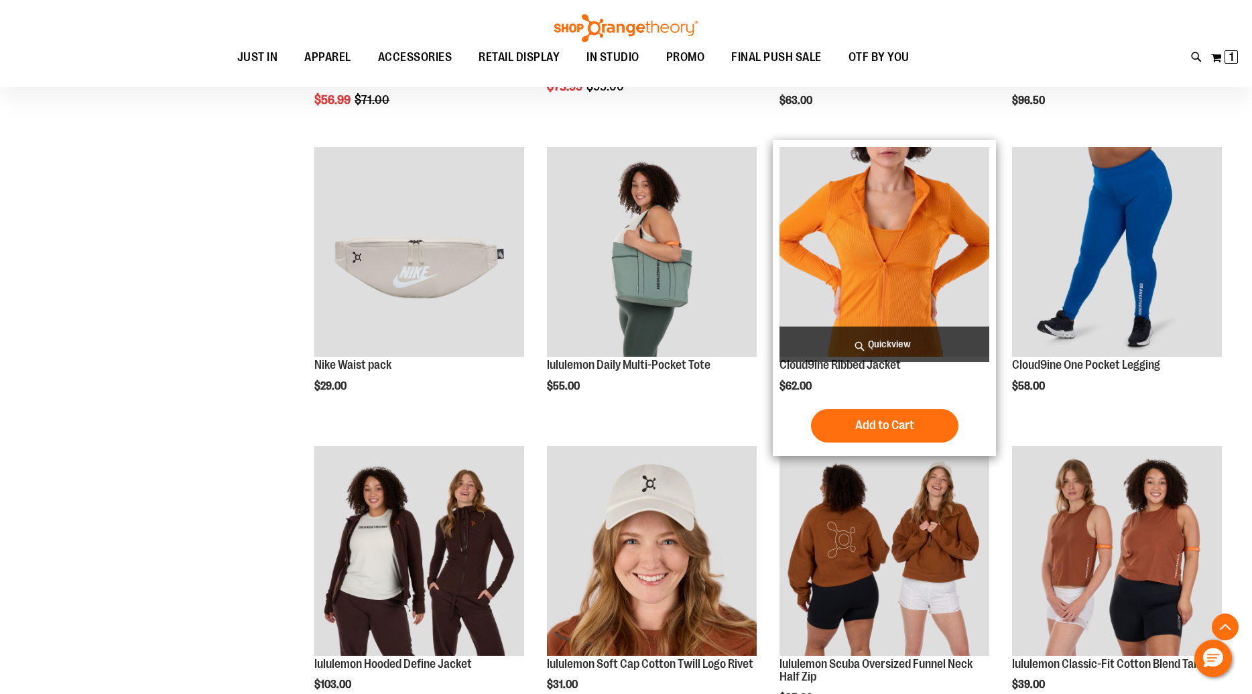
scroll to position [3766, 0]
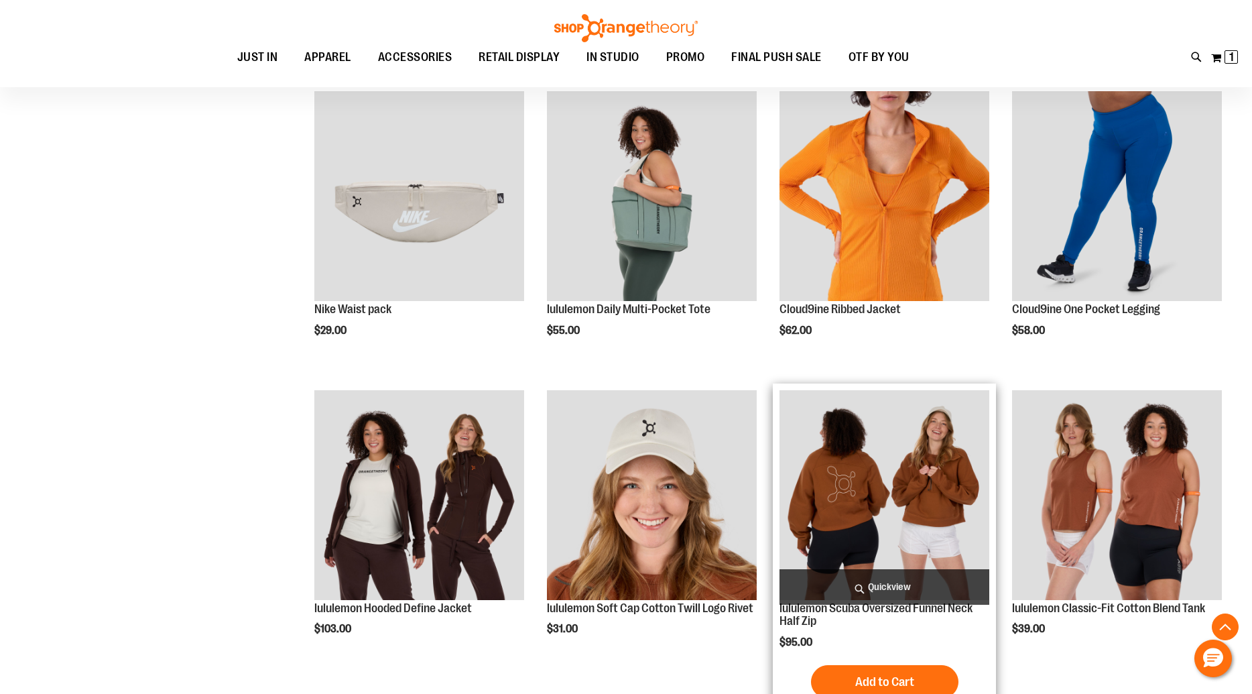
click at [902, 585] on span "Quickview" at bounding box center [885, 587] width 210 height 36
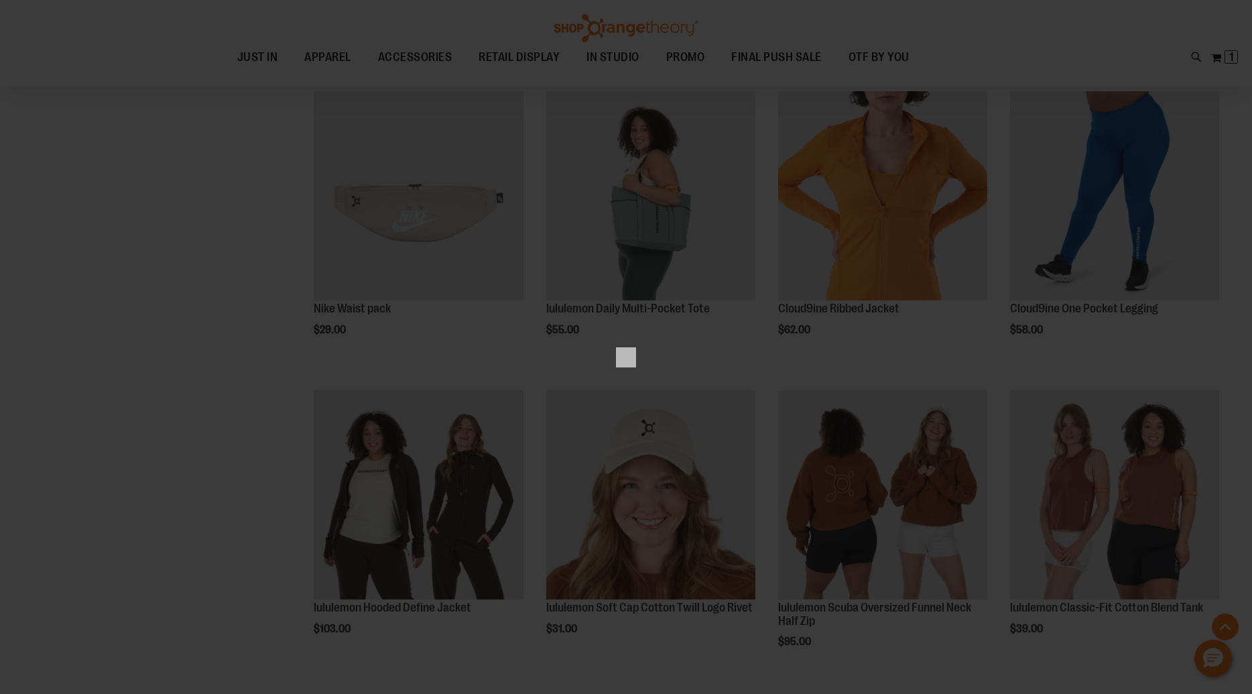
scroll to position [0, 0]
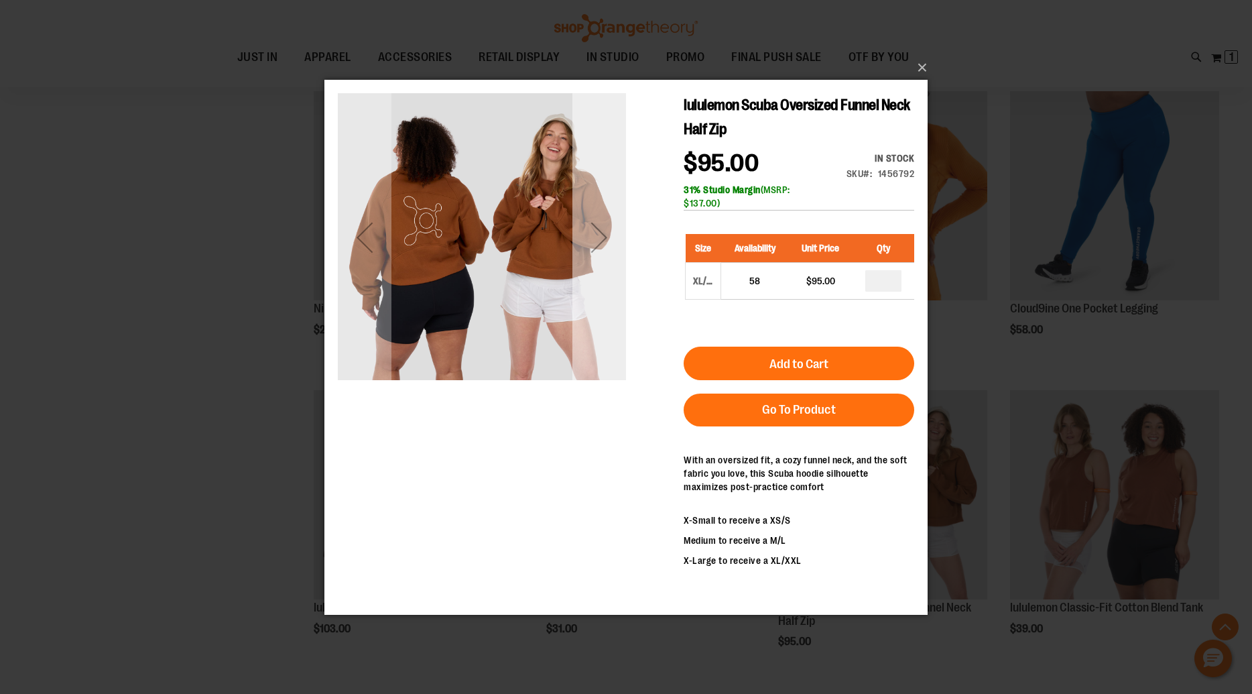
click at [619, 258] on div "Next" at bounding box center [600, 237] width 54 height 54
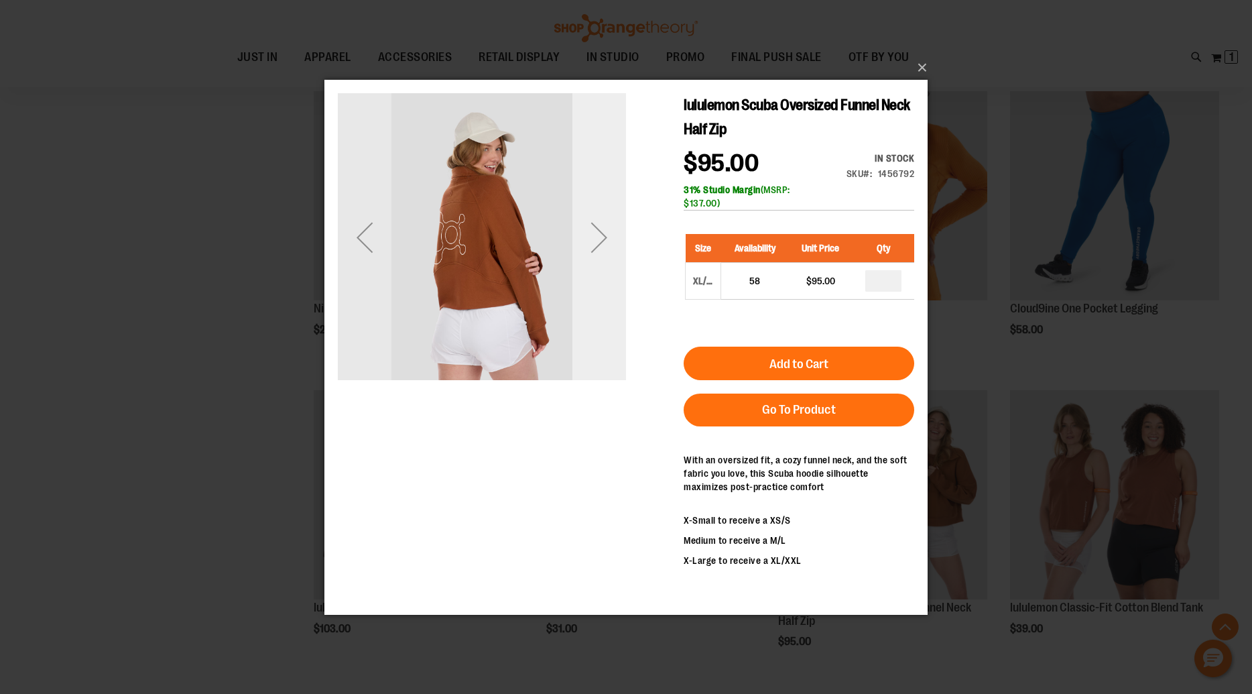
click at [619, 258] on div "Next" at bounding box center [600, 237] width 54 height 54
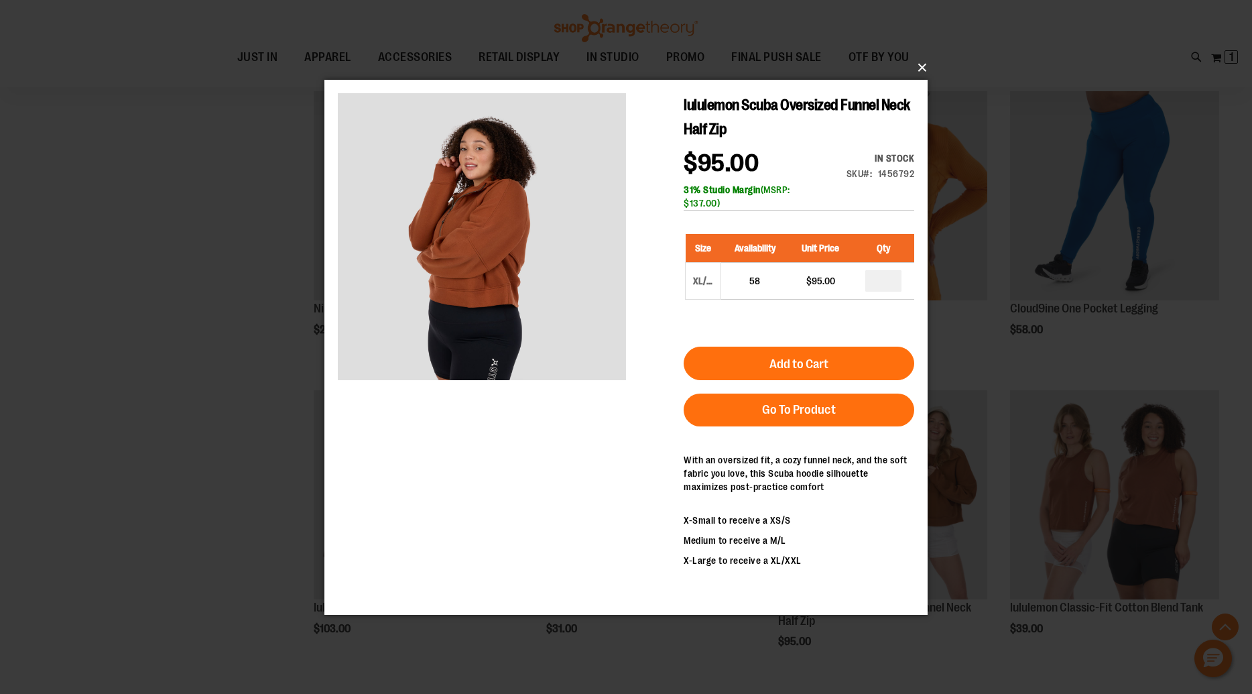
click at [923, 70] on button "×" at bounding box center [630, 68] width 603 height 30
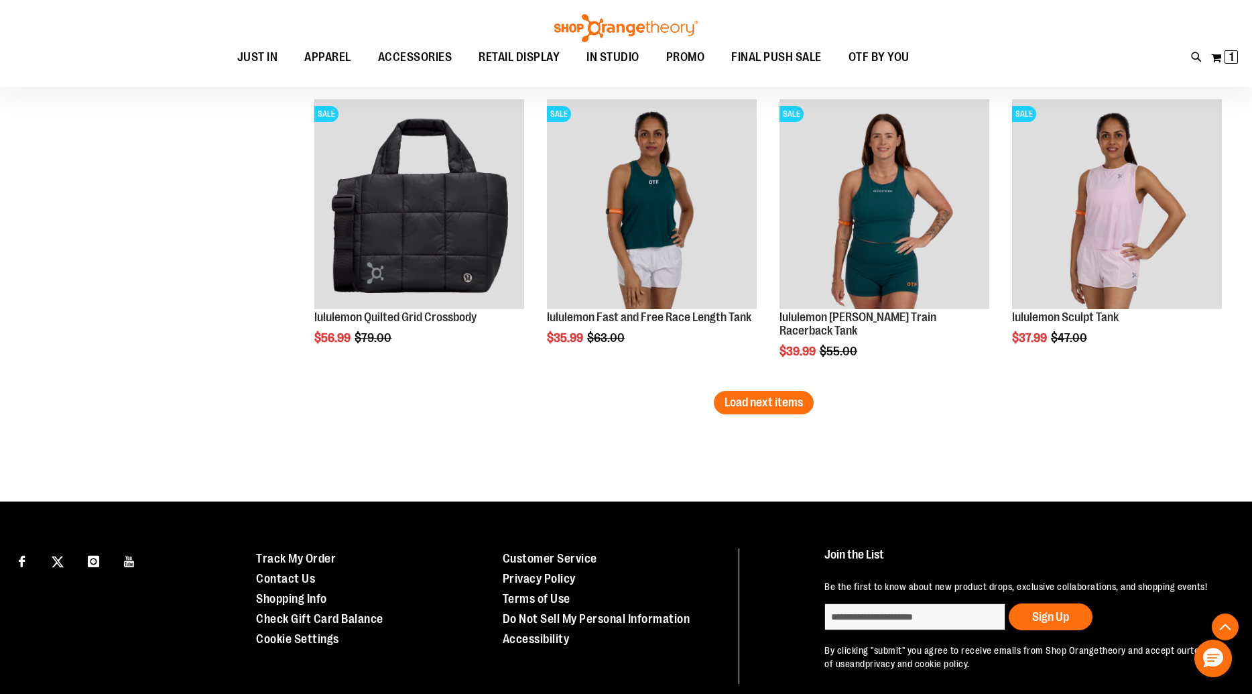
scroll to position [4380, 0]
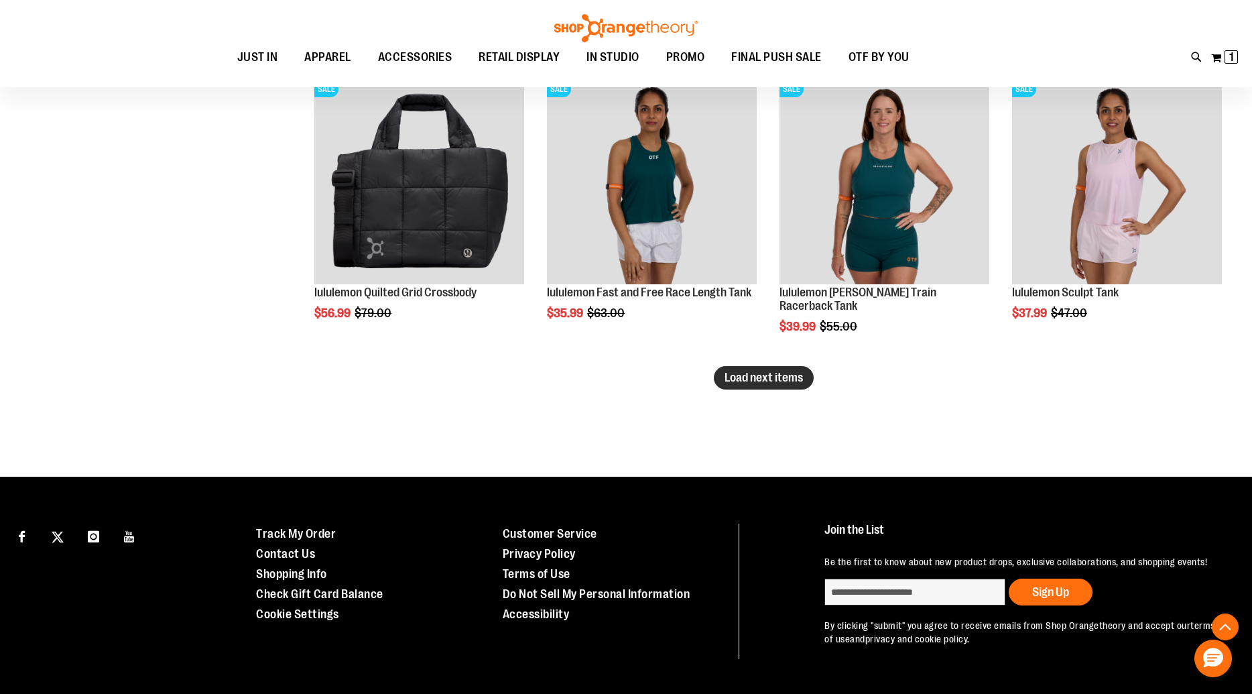
click at [772, 368] on button "Load next items" at bounding box center [764, 377] width 100 height 23
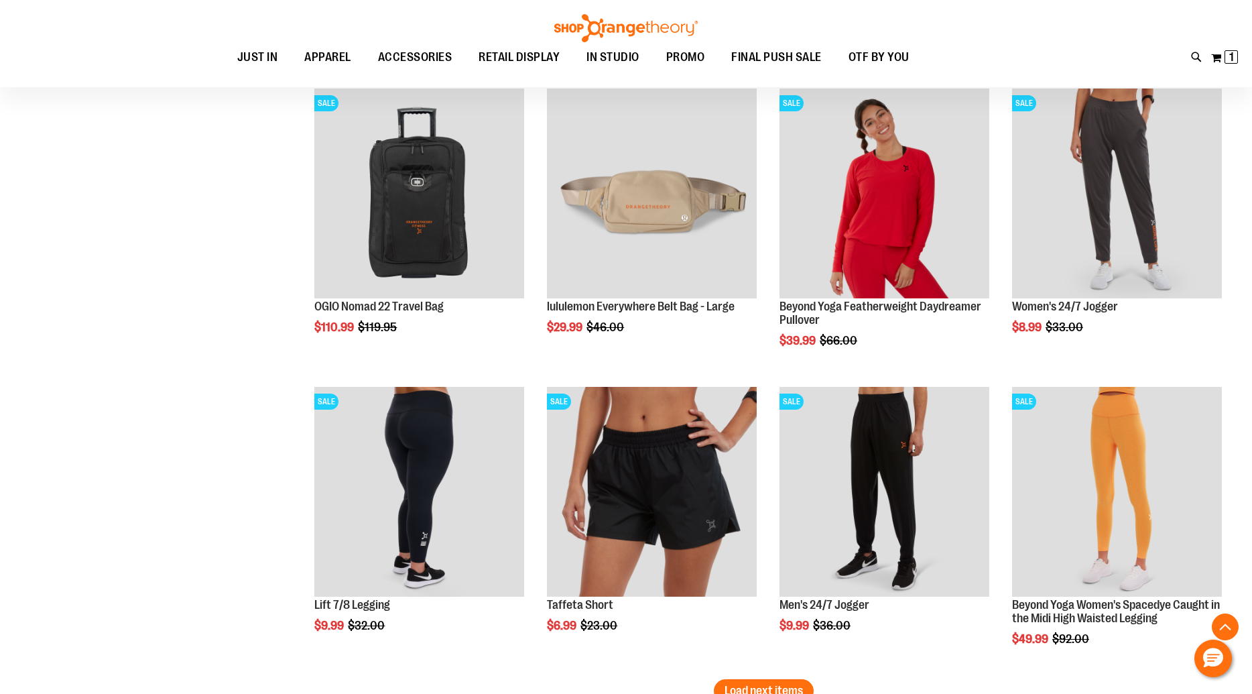
scroll to position [4975, 0]
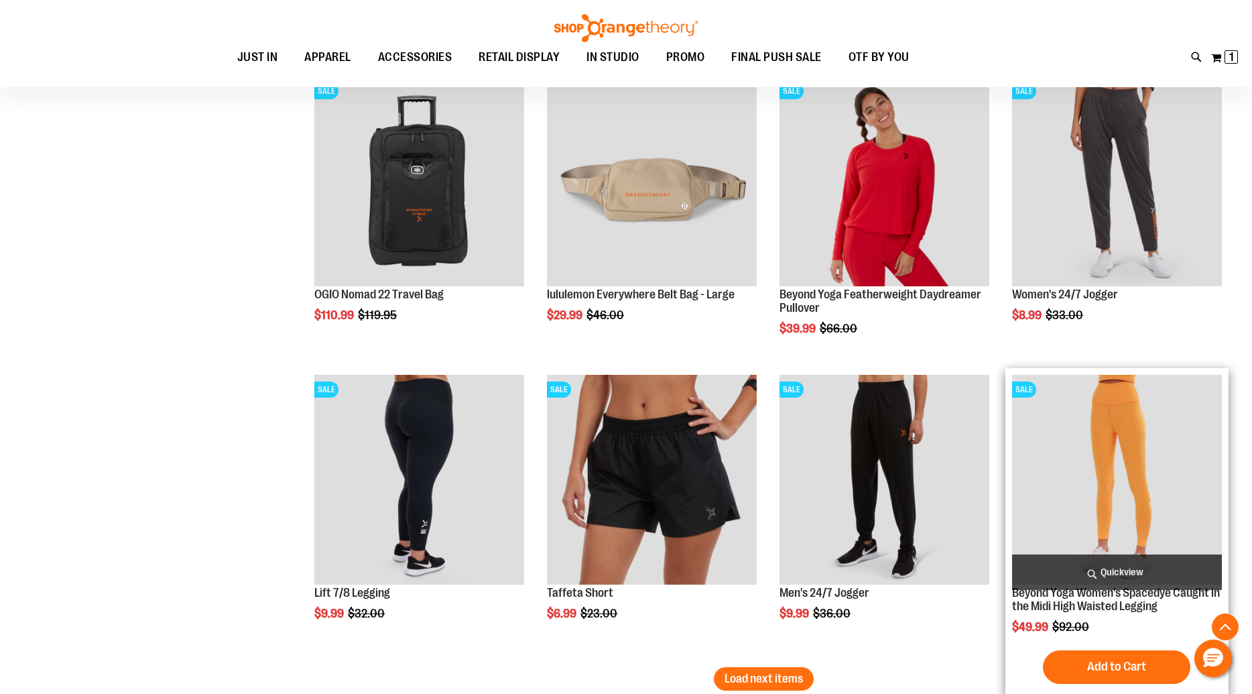
click at [1138, 570] on span "Quickview" at bounding box center [1117, 572] width 210 height 36
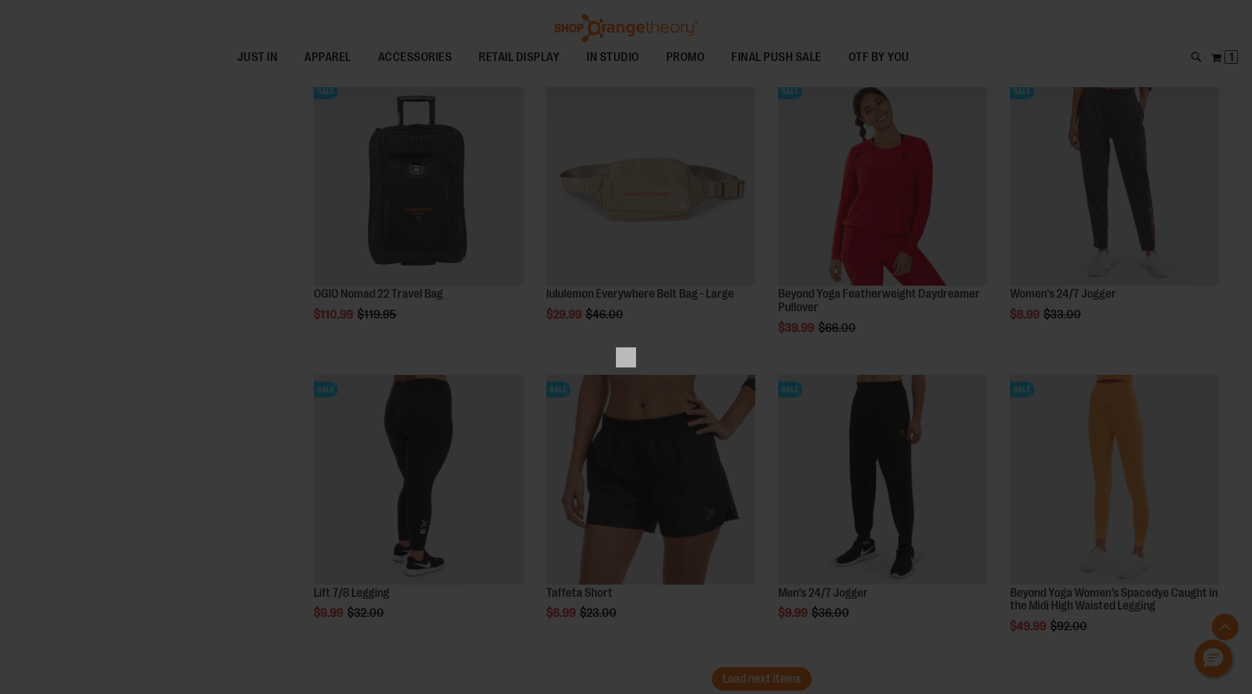
scroll to position [0, 0]
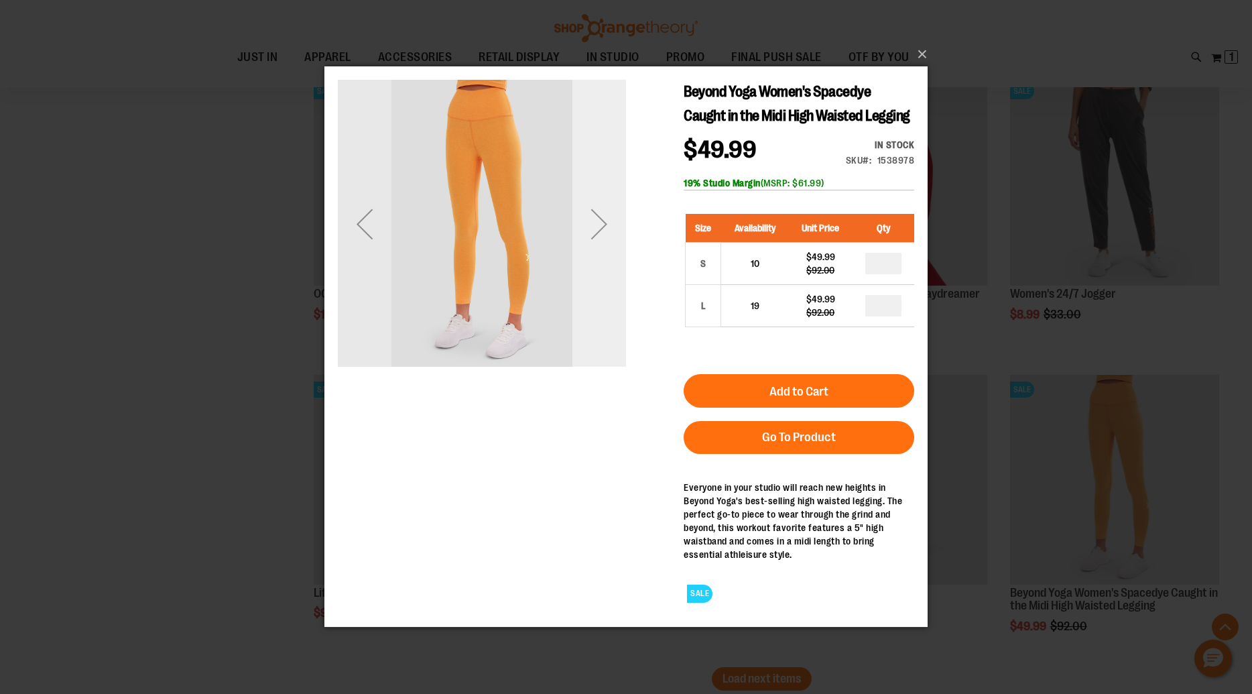
click at [606, 235] on div "Next" at bounding box center [600, 224] width 54 height 54
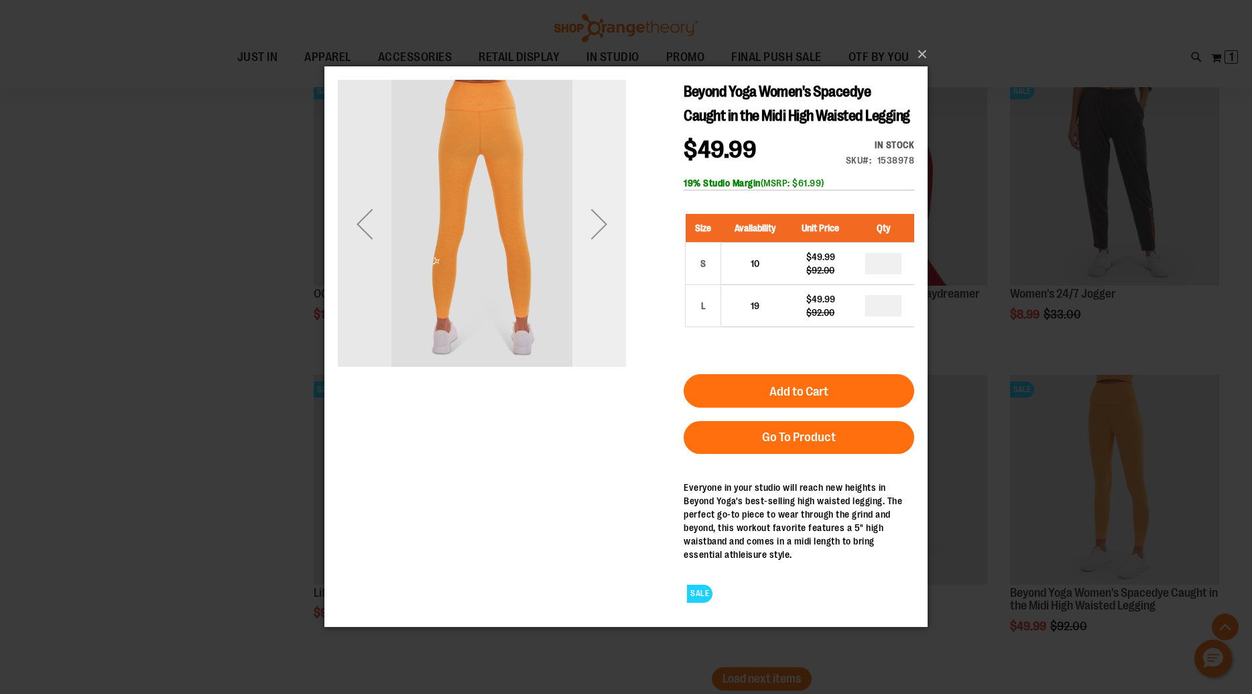
click at [606, 235] on div "Next" at bounding box center [600, 224] width 54 height 54
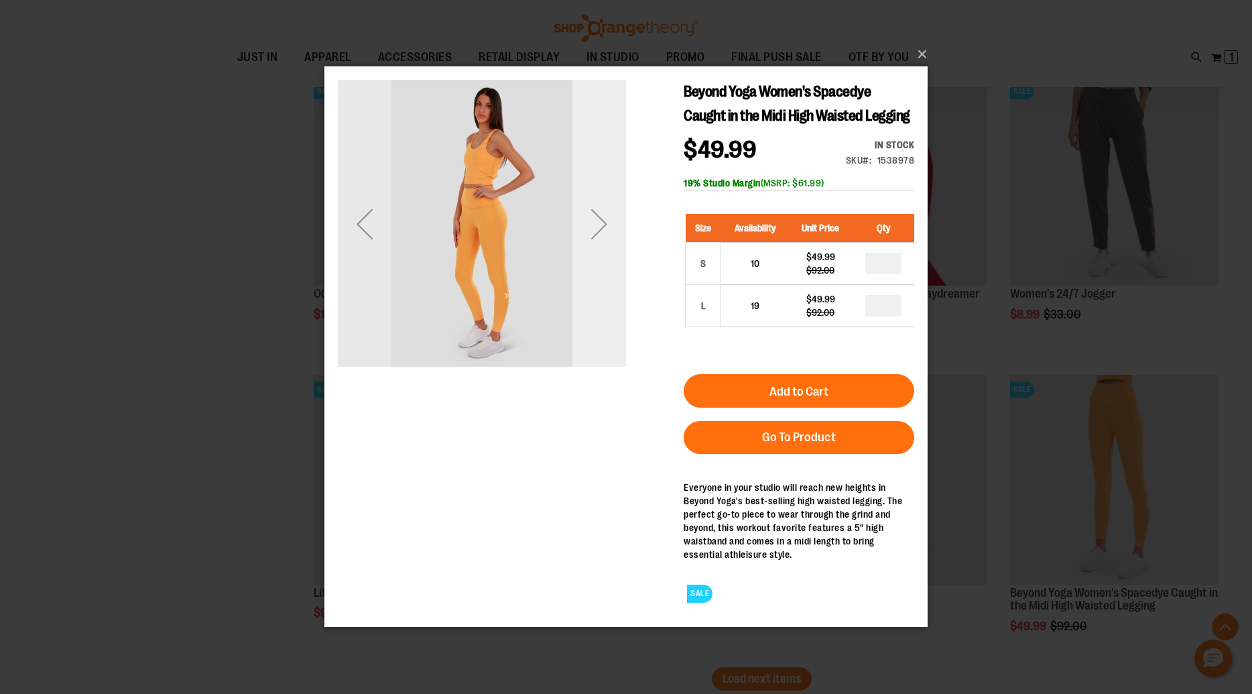
click at [606, 235] on div "Next" at bounding box center [600, 224] width 54 height 54
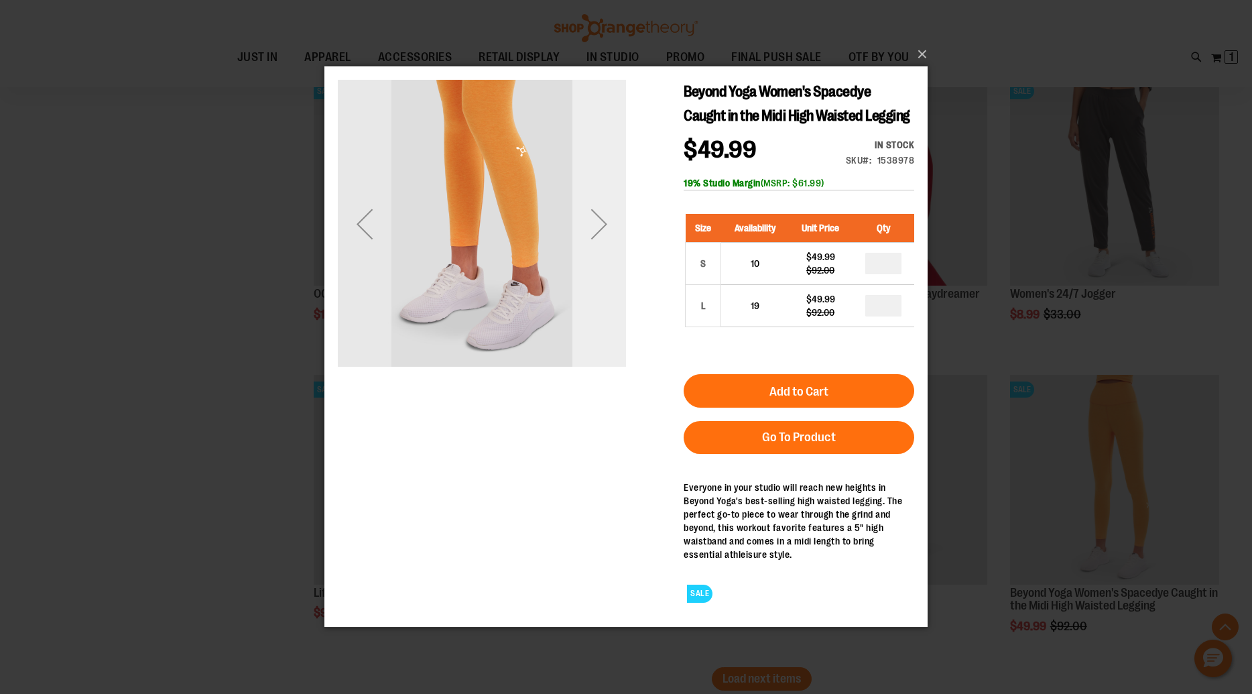
click at [606, 235] on div "Next" at bounding box center [600, 224] width 54 height 54
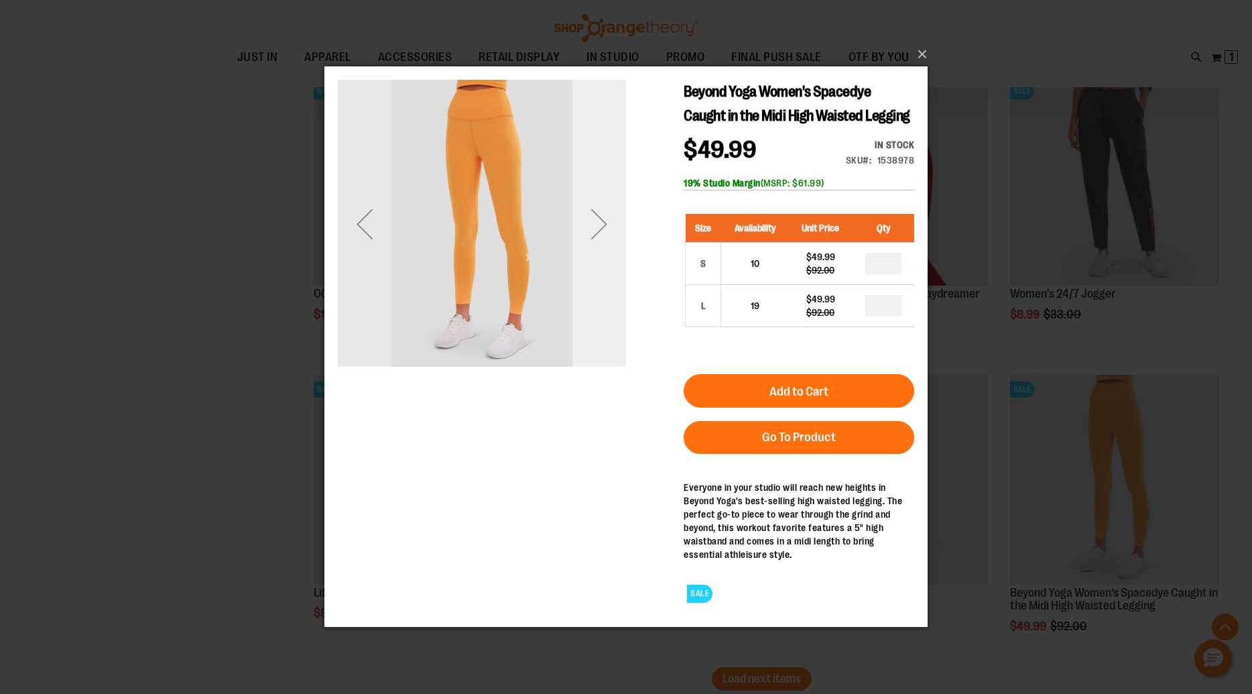
click at [606, 235] on div "Next" at bounding box center [600, 224] width 54 height 54
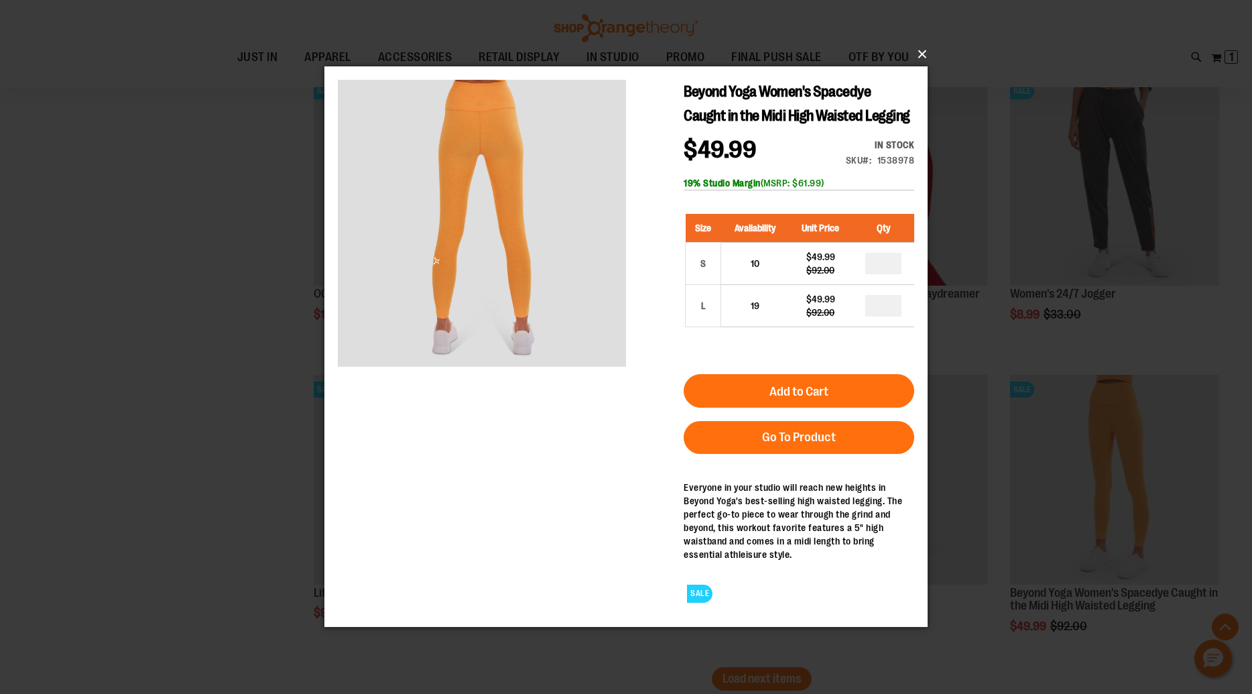
click at [926, 54] on button "×" at bounding box center [630, 55] width 603 height 30
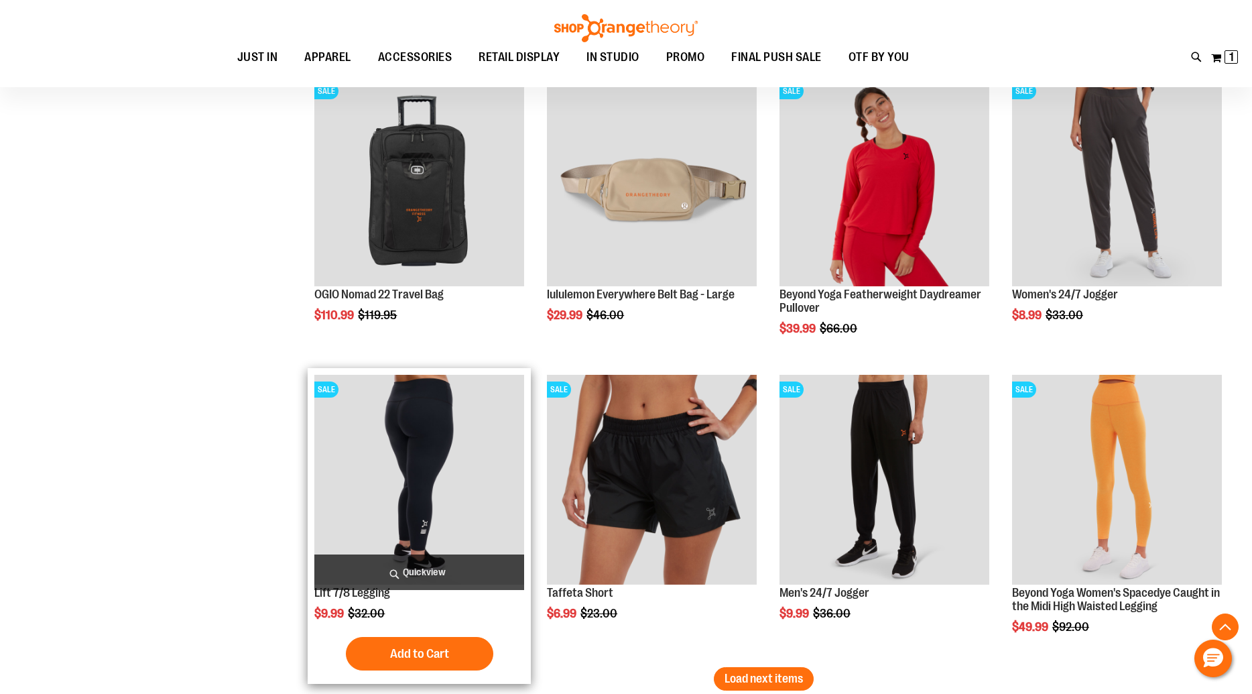
click at [418, 575] on span "Quickview" at bounding box center [419, 572] width 210 height 36
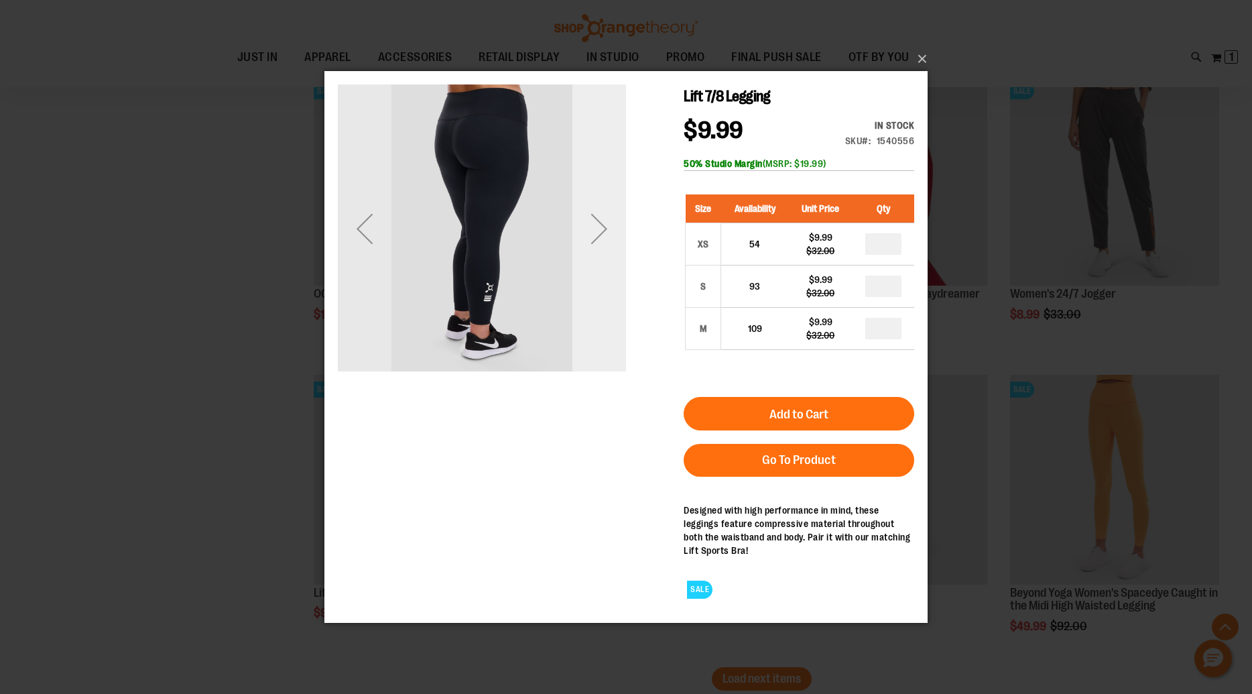
click at [601, 227] on div "Next" at bounding box center [600, 228] width 54 height 54
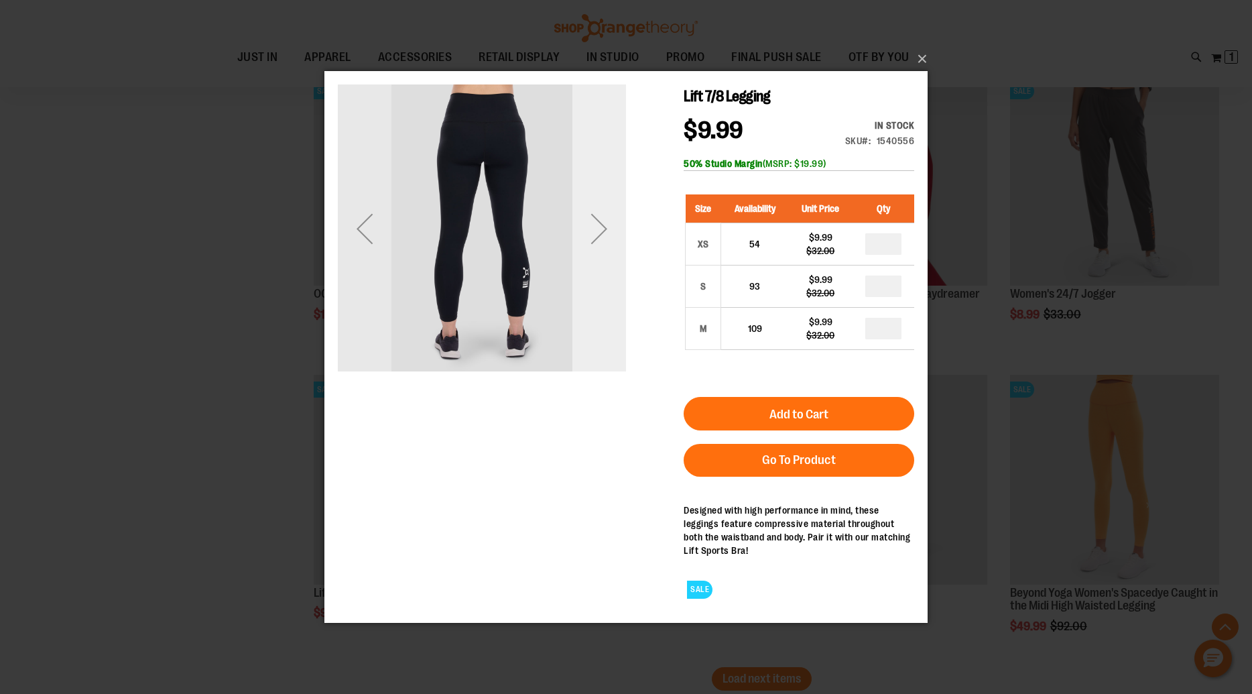
click at [601, 227] on div "Next" at bounding box center [600, 228] width 54 height 54
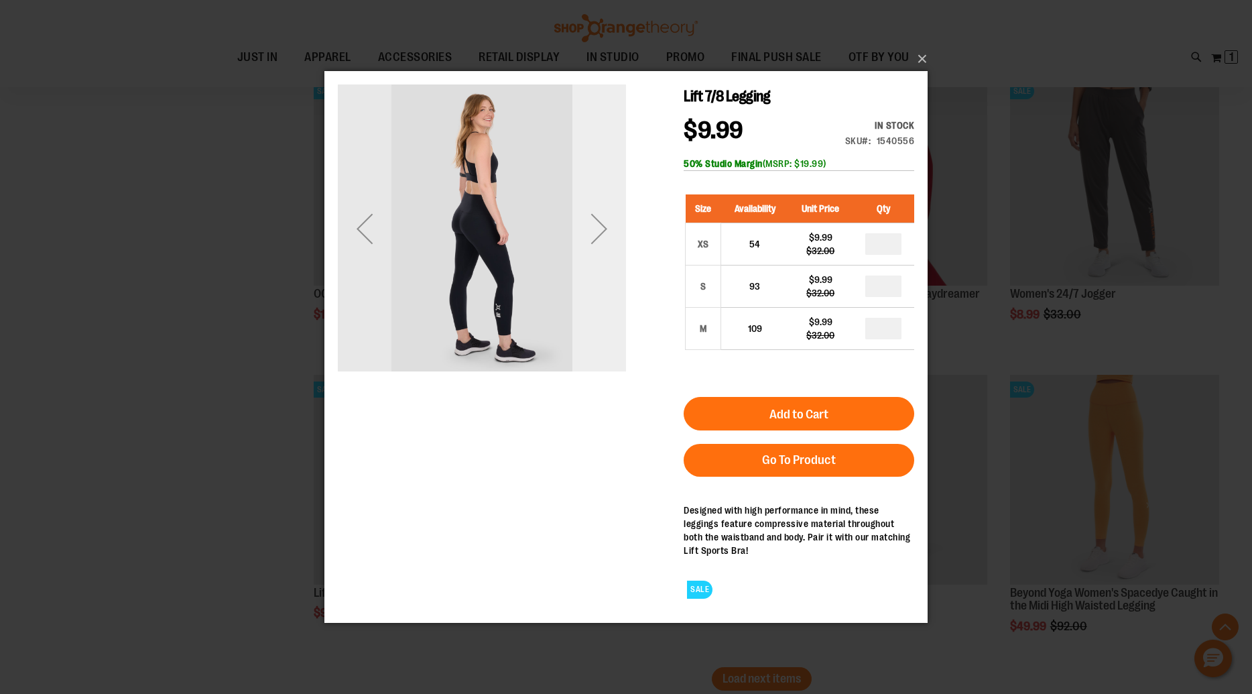
click at [601, 227] on div "Next" at bounding box center [600, 228] width 54 height 54
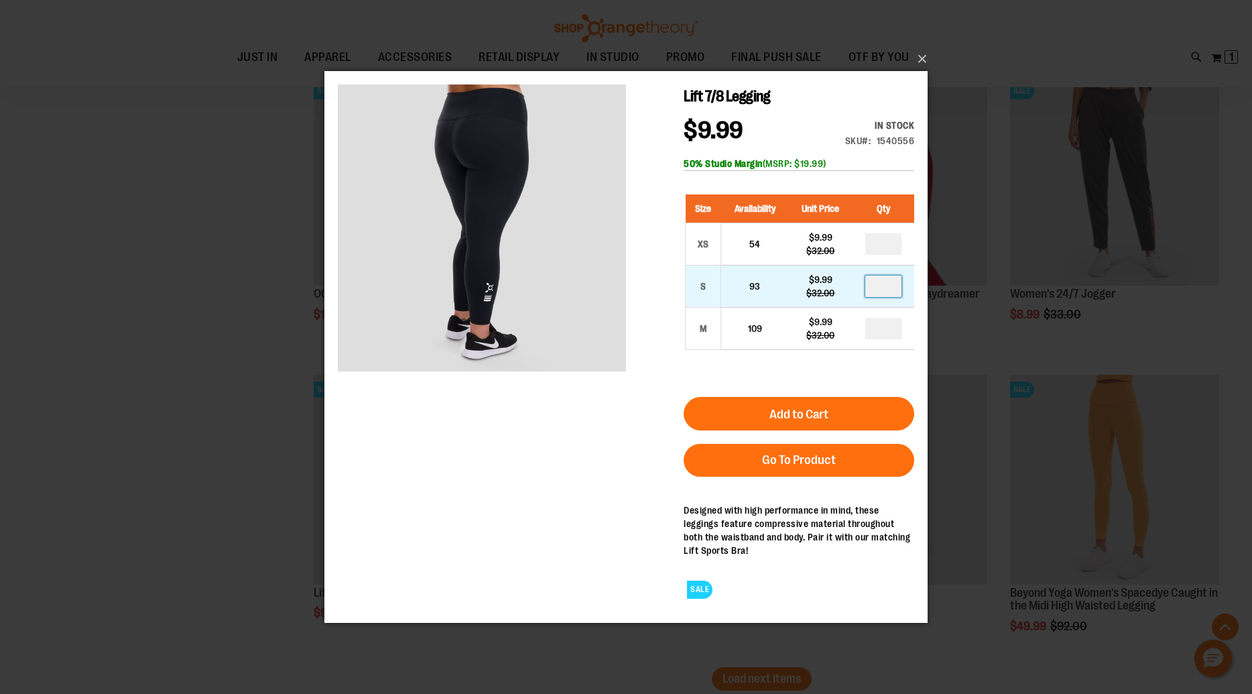
click at [888, 283] on input "number" at bounding box center [884, 285] width 36 height 21
type input "*"
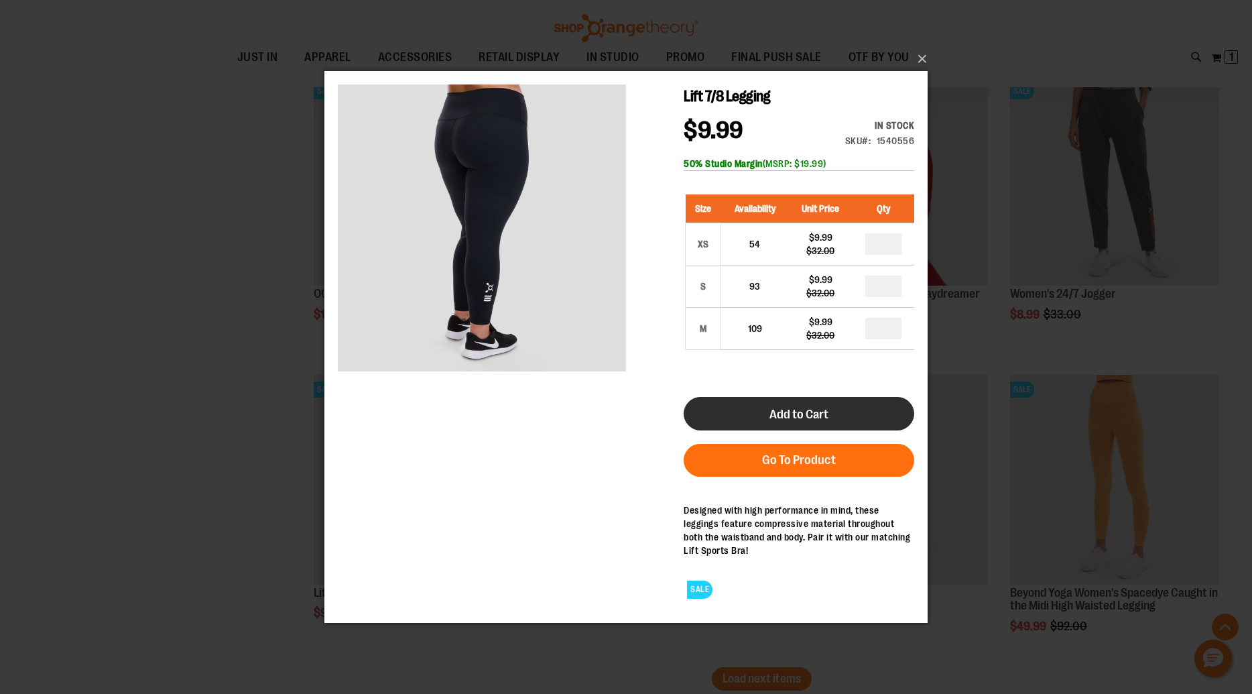
click at [797, 420] on span "Add to Cart" at bounding box center [799, 413] width 59 height 15
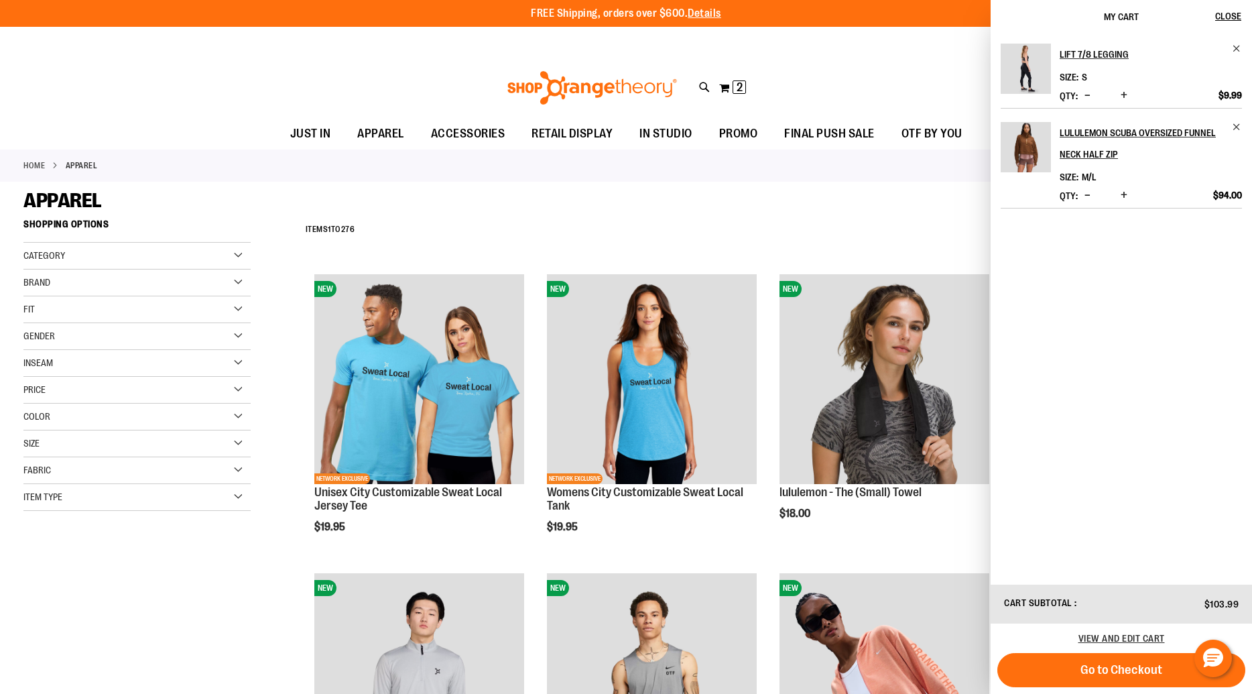
click at [264, 535] on div "Filter Shop By Shopping Options Category WOMEN MEN BRANDS" at bounding box center [148, 375] width 251 height 325
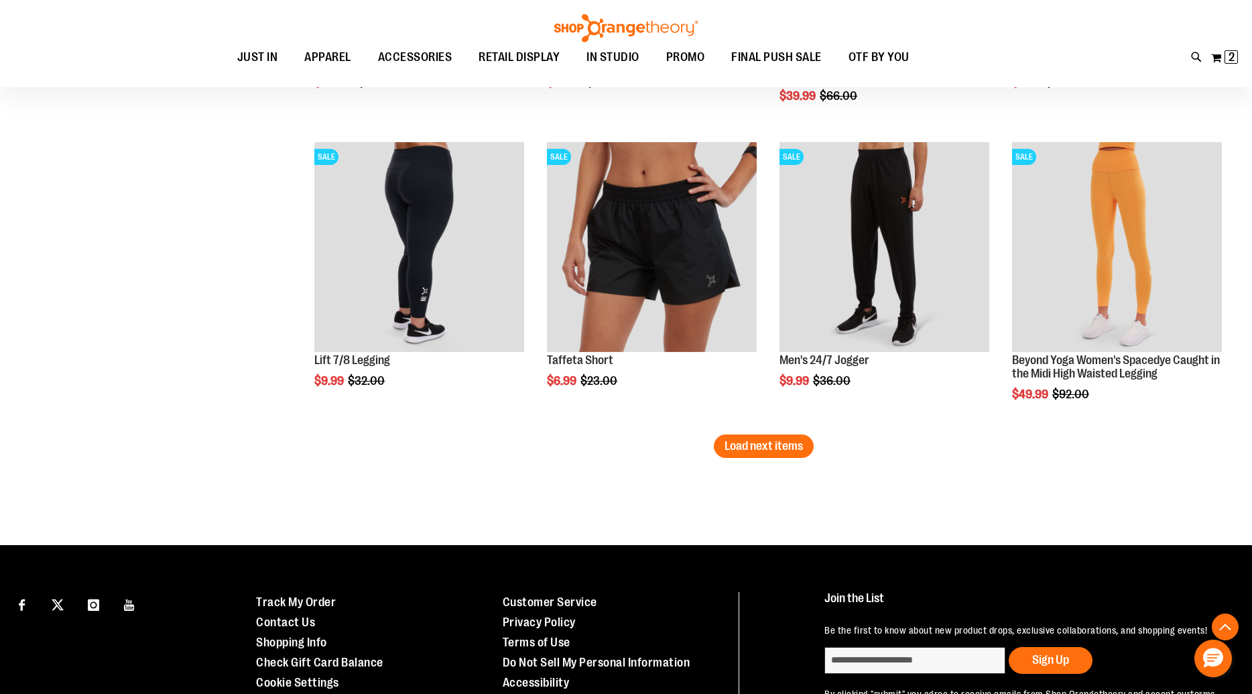
scroll to position [5209, 0]
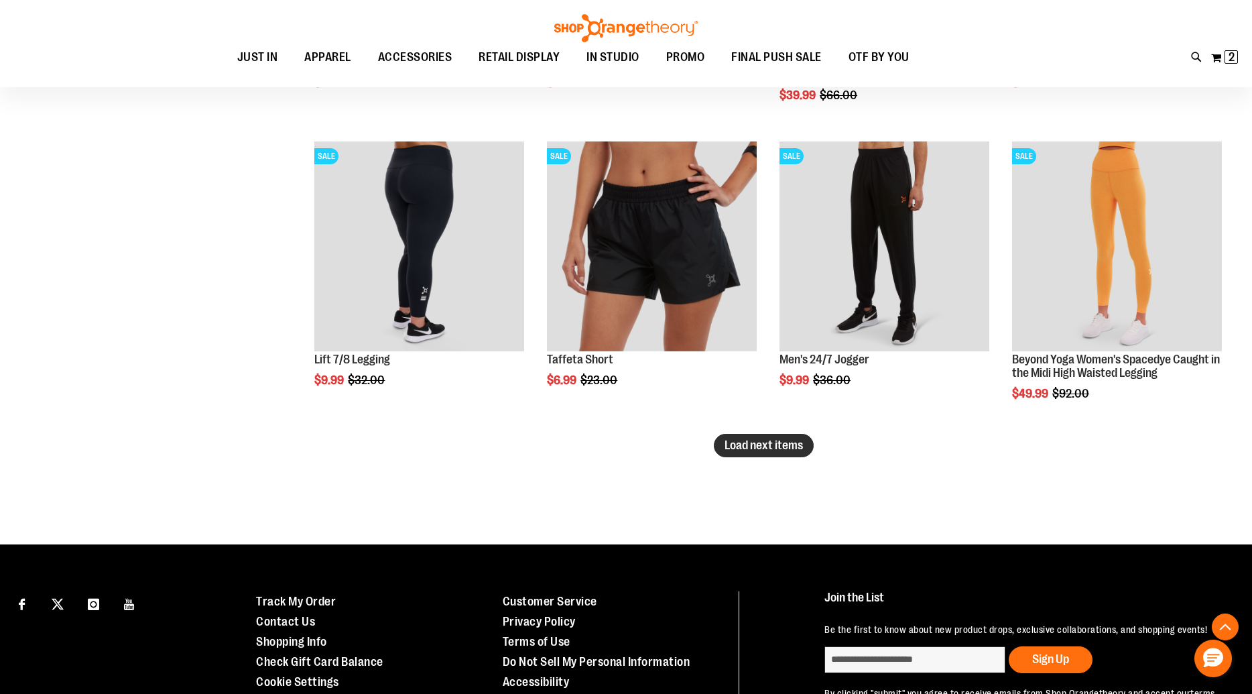
click at [792, 443] on span "Load next items" at bounding box center [764, 444] width 78 height 13
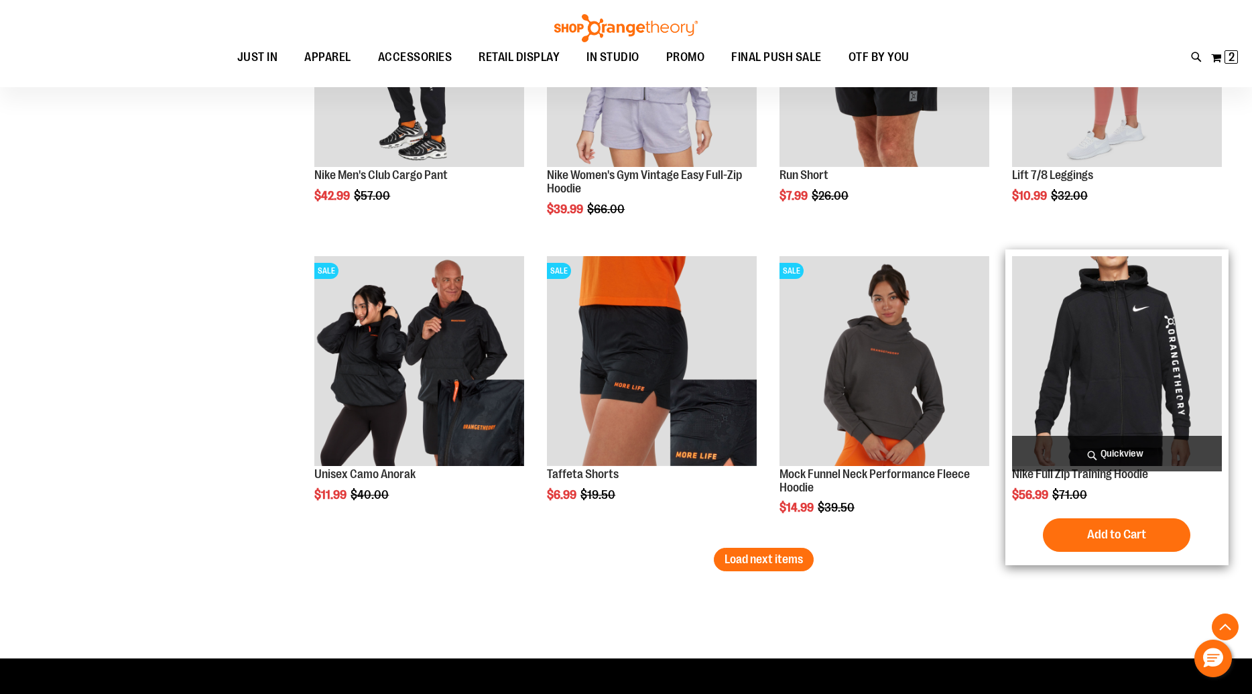
scroll to position [6066, 0]
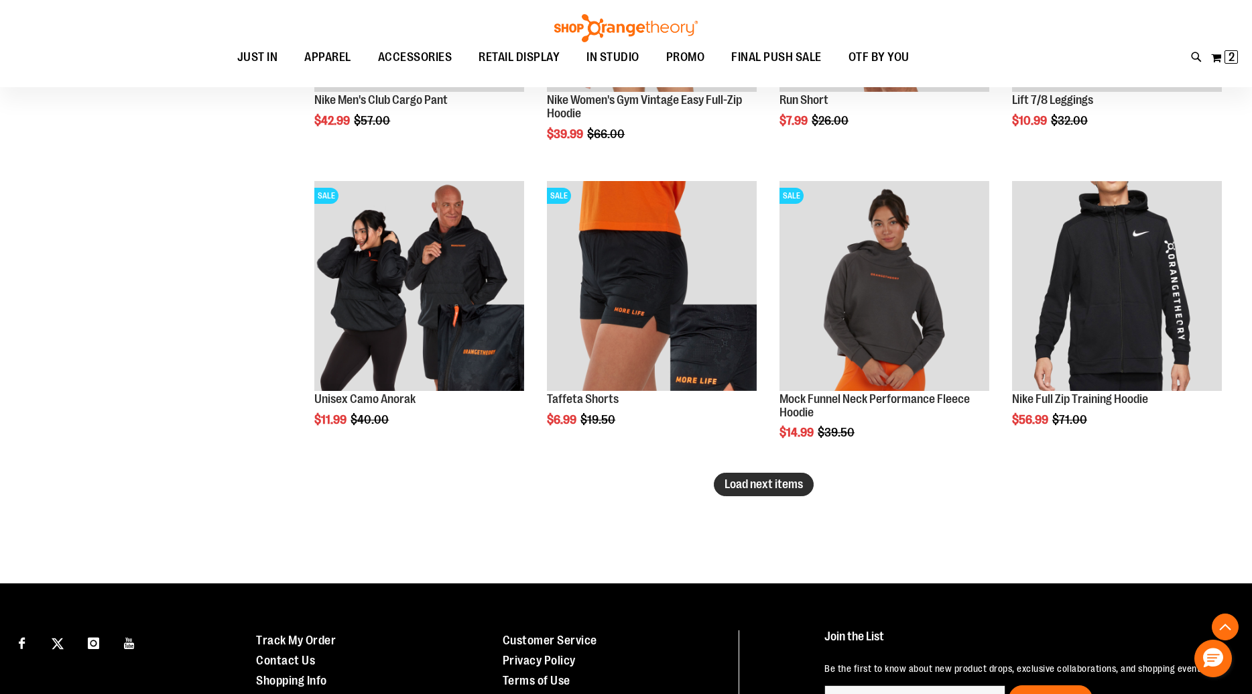
click at [758, 489] on span "Load next items" at bounding box center [764, 483] width 78 height 13
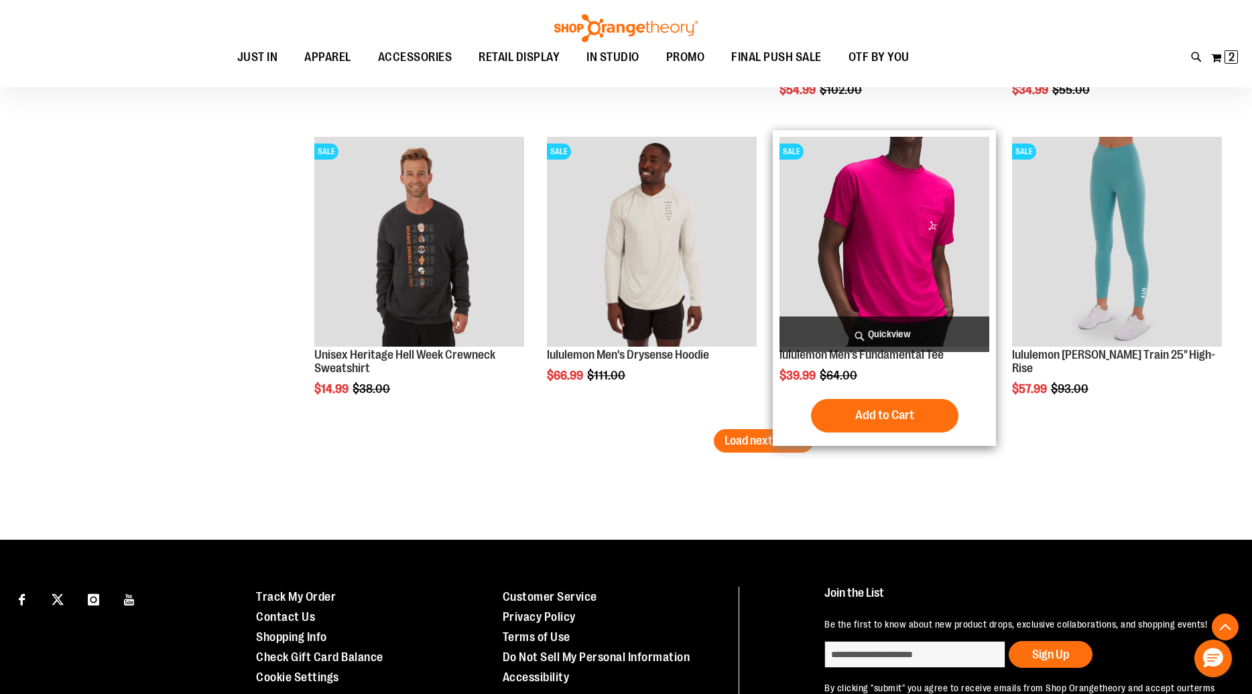
scroll to position [7006, 0]
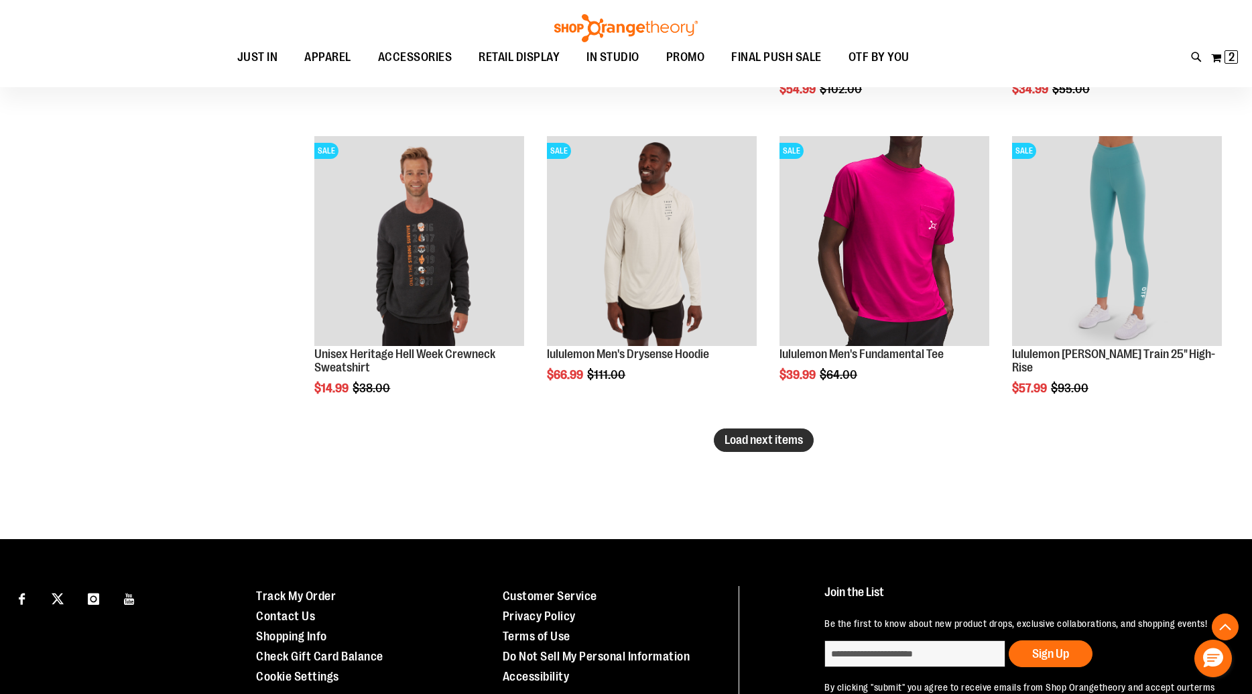
click at [760, 438] on span "Load next items" at bounding box center [764, 439] width 78 height 13
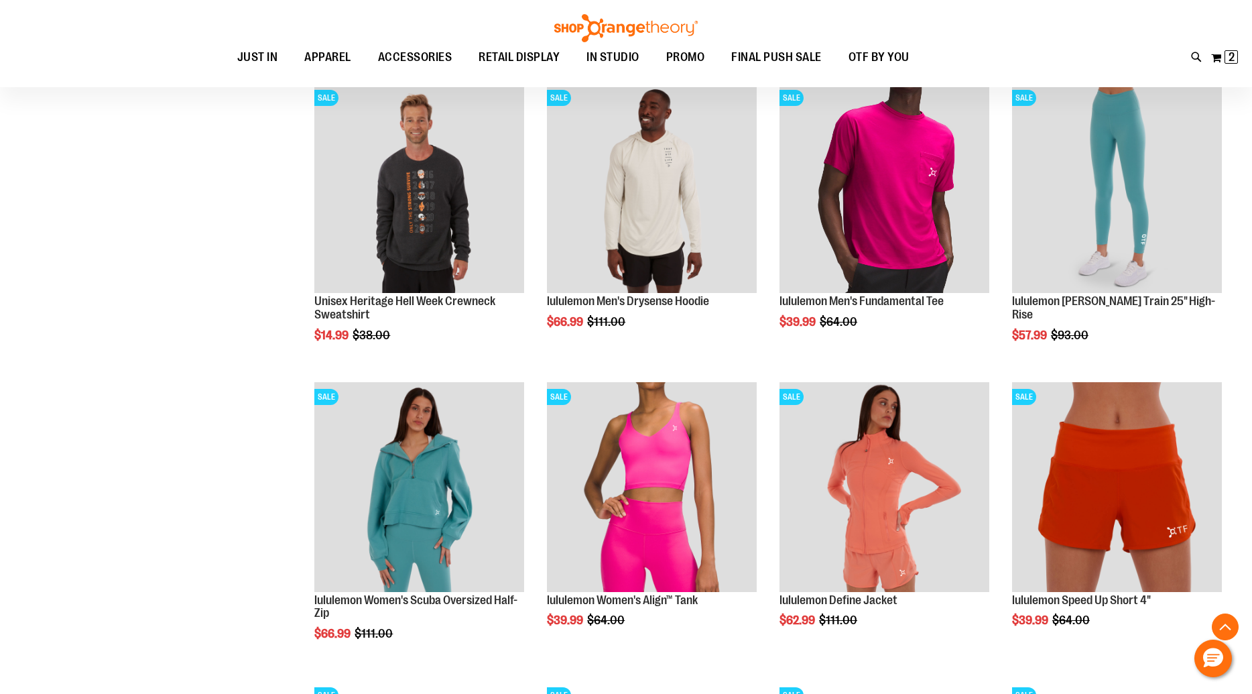
scroll to position [7067, 0]
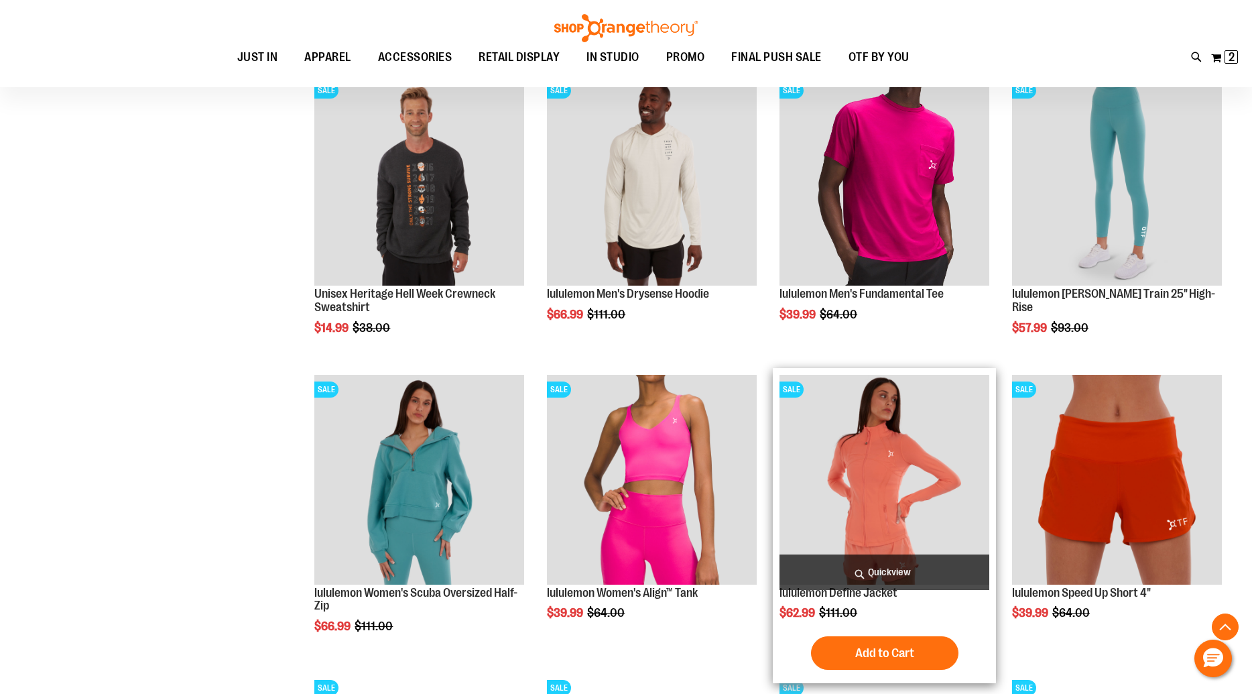
click at [888, 570] on span "Quickview" at bounding box center [885, 572] width 210 height 36
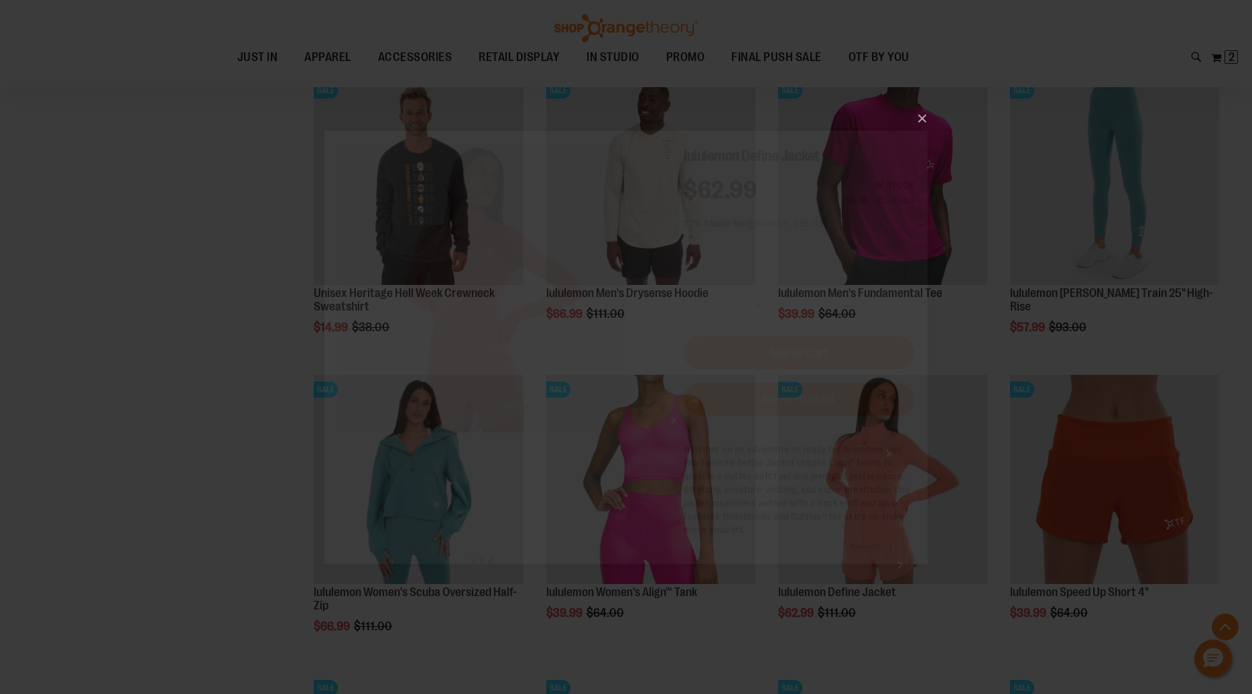
scroll to position [0, 0]
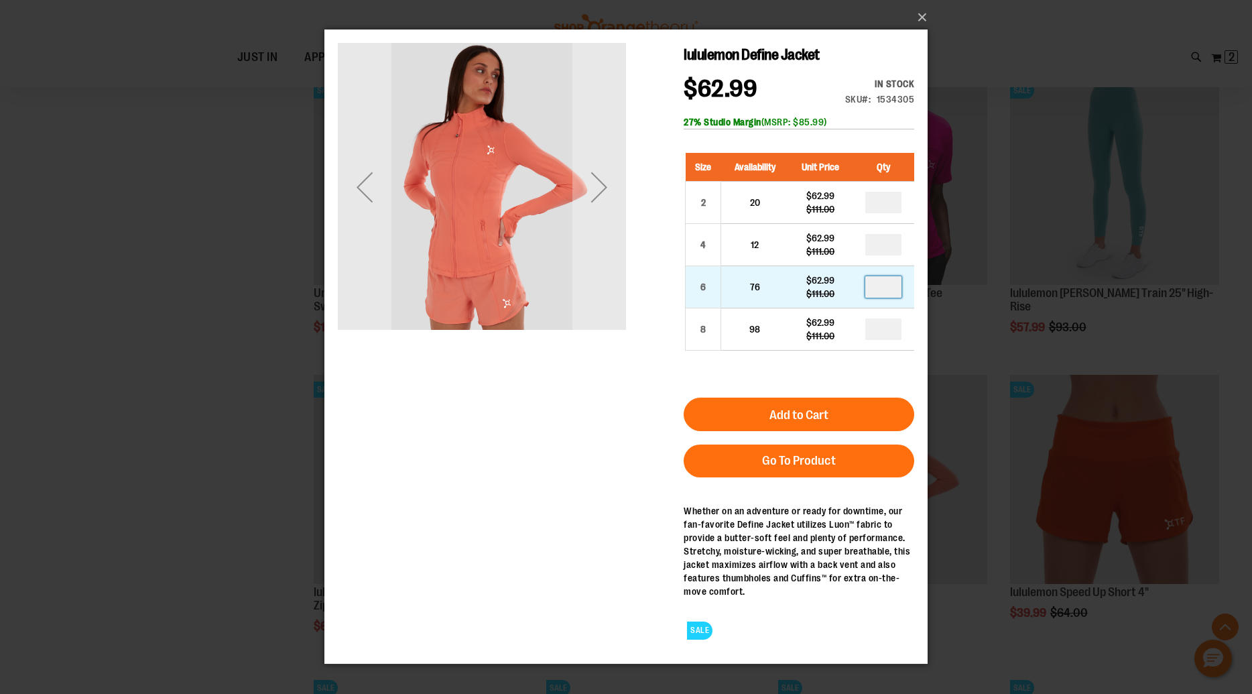
click at [888, 288] on input "number" at bounding box center [884, 286] width 36 height 21
type input "*"
click at [587, 191] on div "Next" at bounding box center [600, 187] width 54 height 54
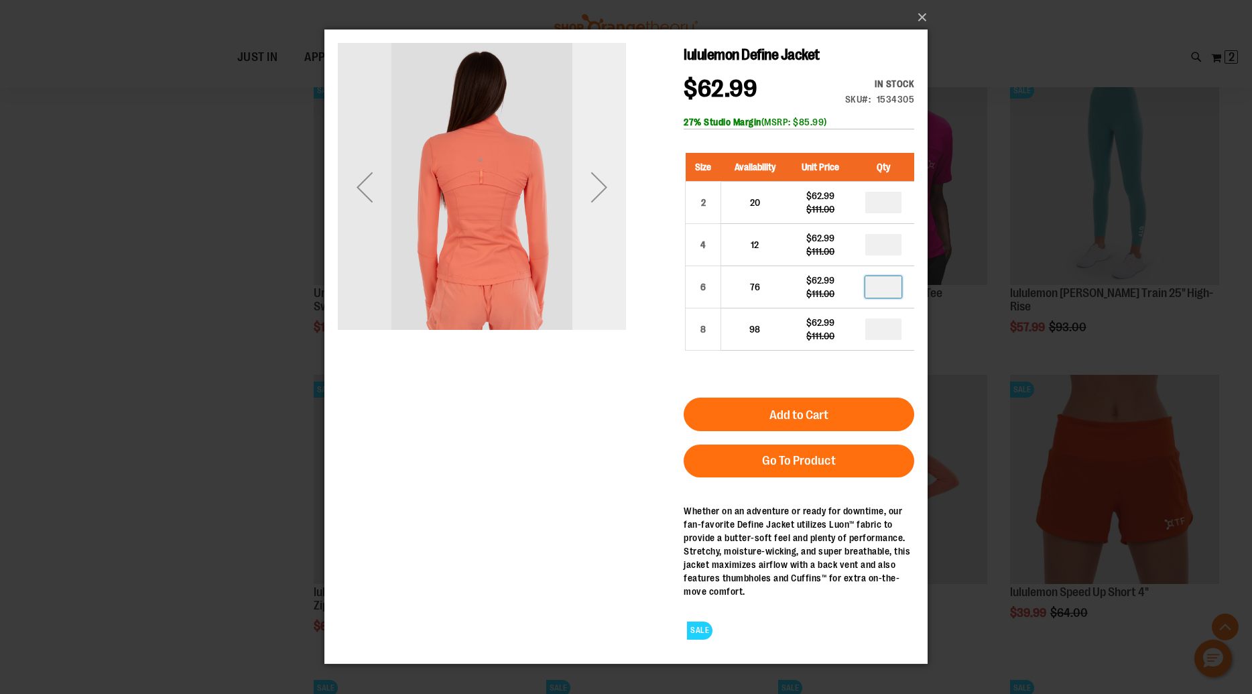
click at [587, 190] on div "Next" at bounding box center [600, 187] width 54 height 54
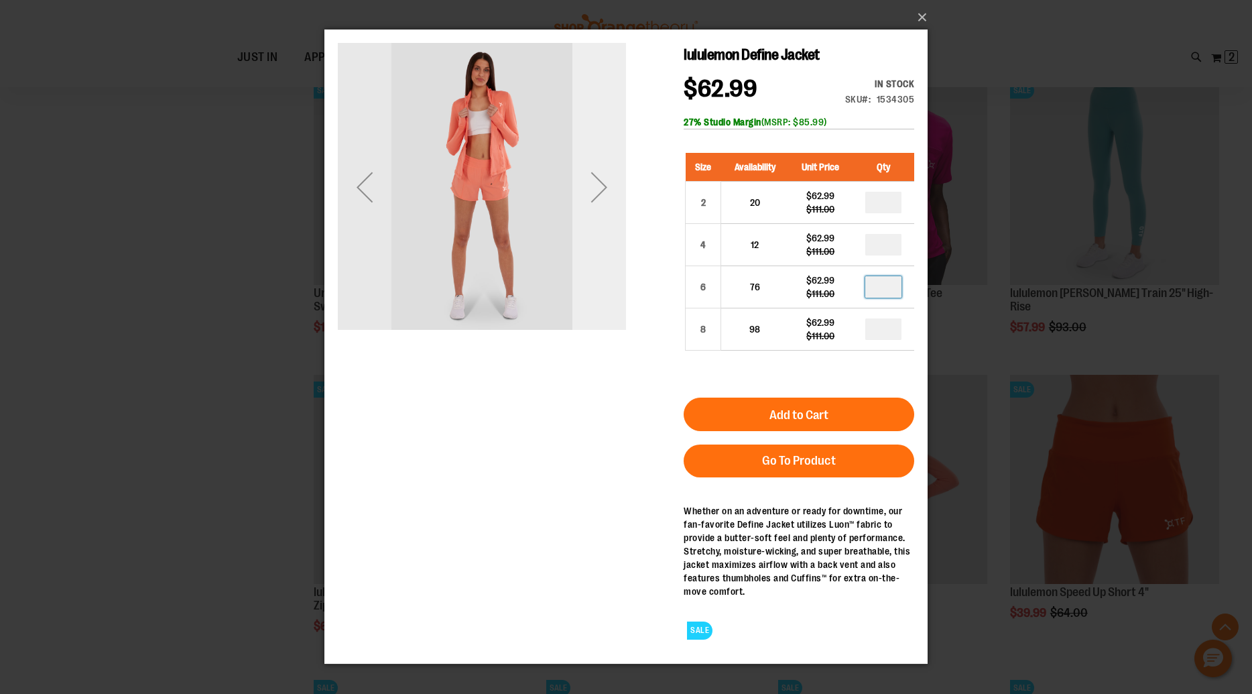
click at [587, 190] on div "Next" at bounding box center [600, 187] width 54 height 54
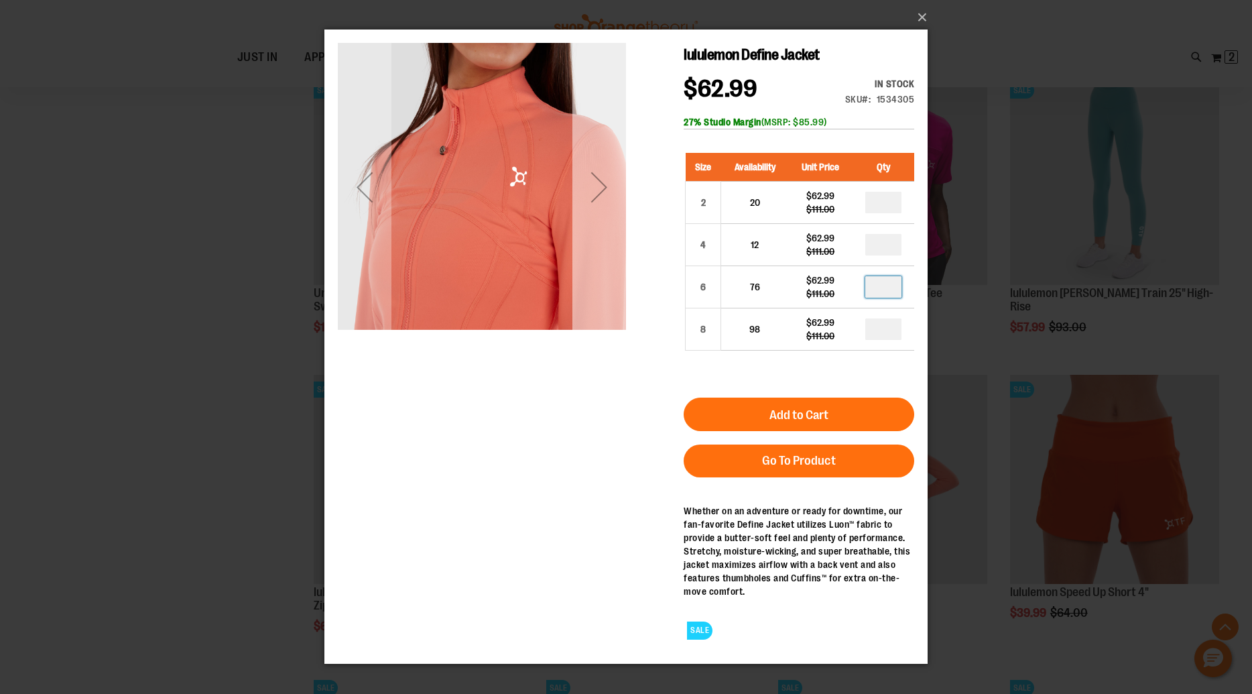
click at [587, 190] on div "Next" at bounding box center [600, 187] width 54 height 54
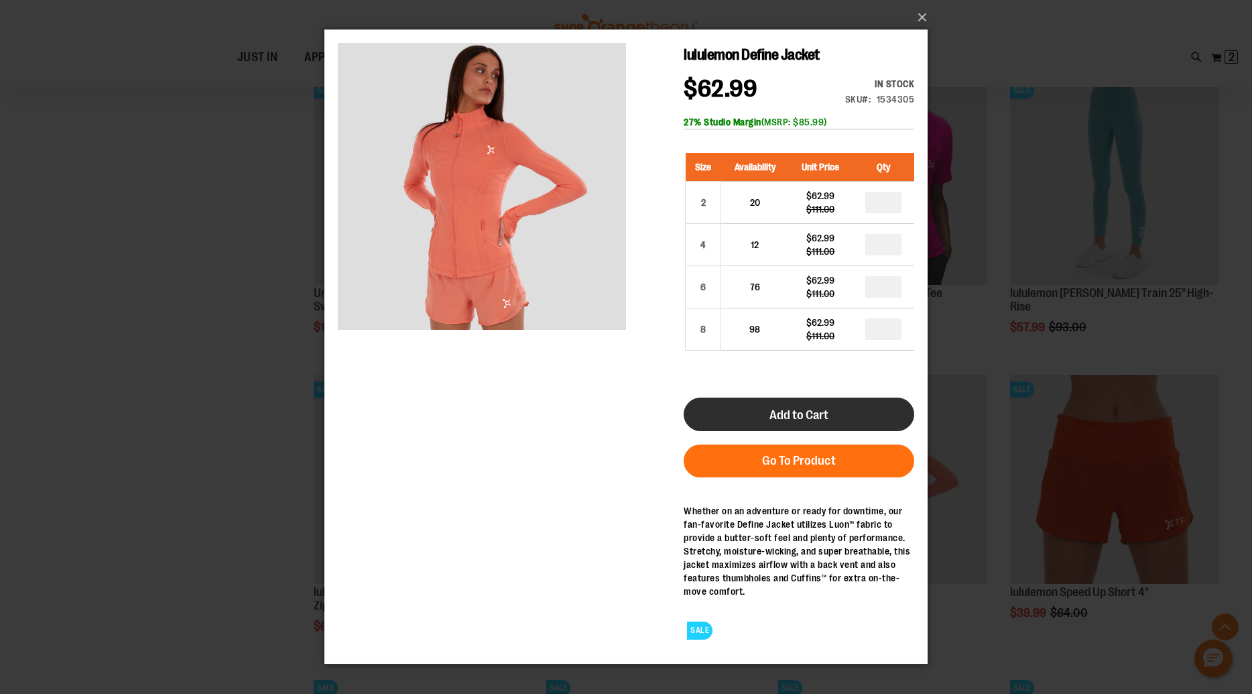
click at [827, 416] on span "Add to Cart" at bounding box center [799, 415] width 59 height 15
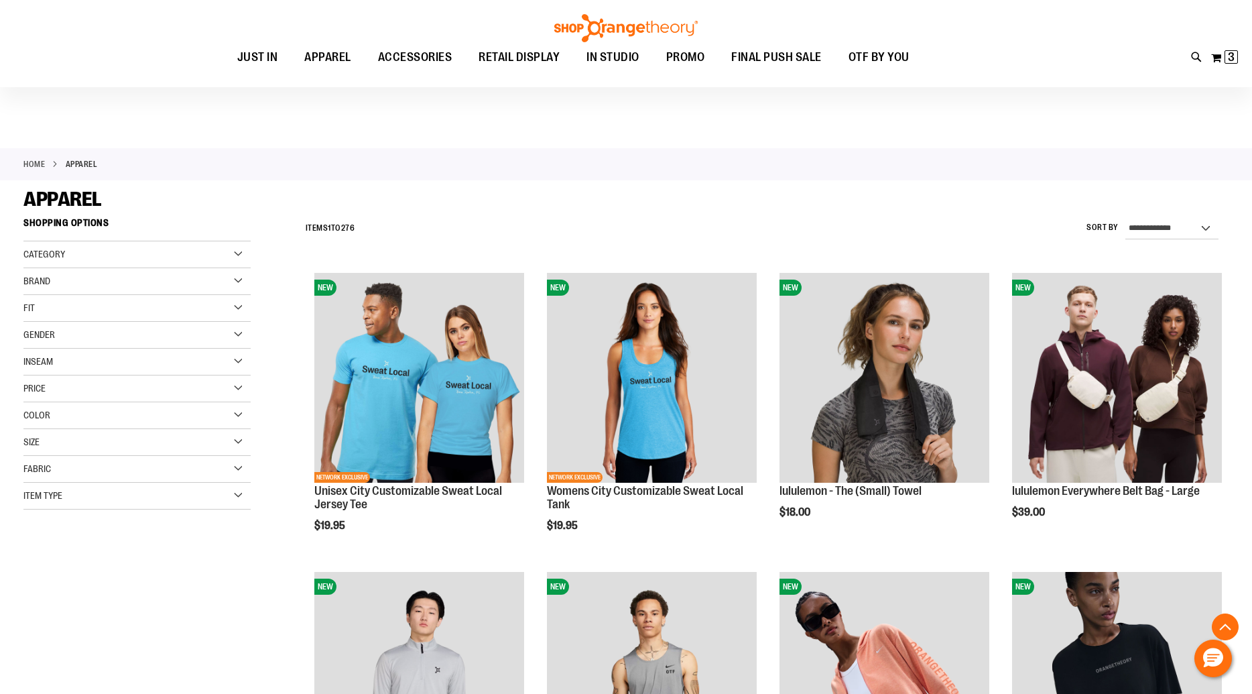
scroll to position [7545, 0]
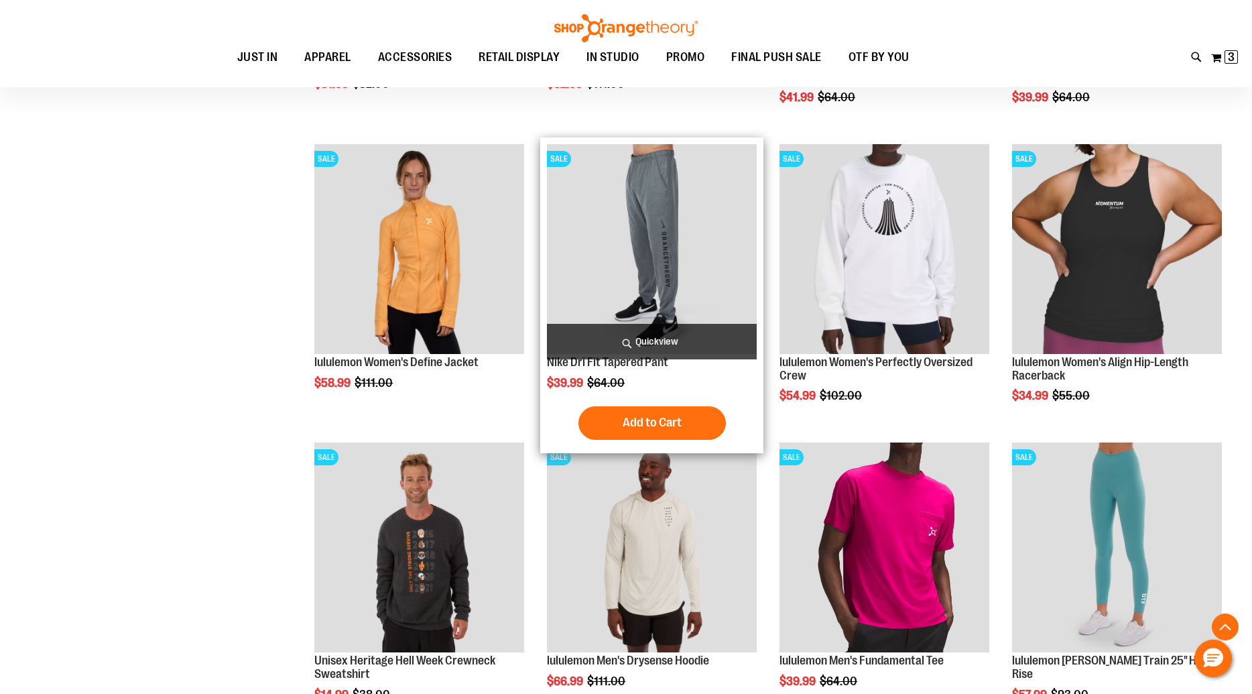
scroll to position [6696, 0]
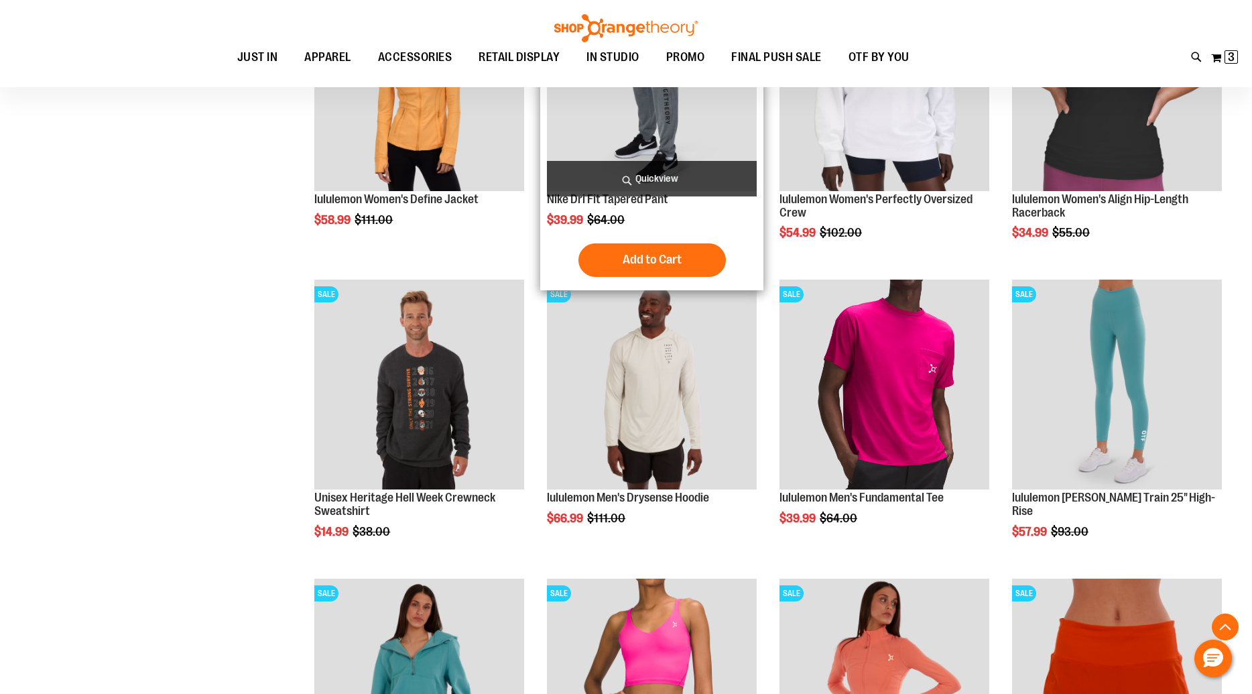
scroll to position [6672, 0]
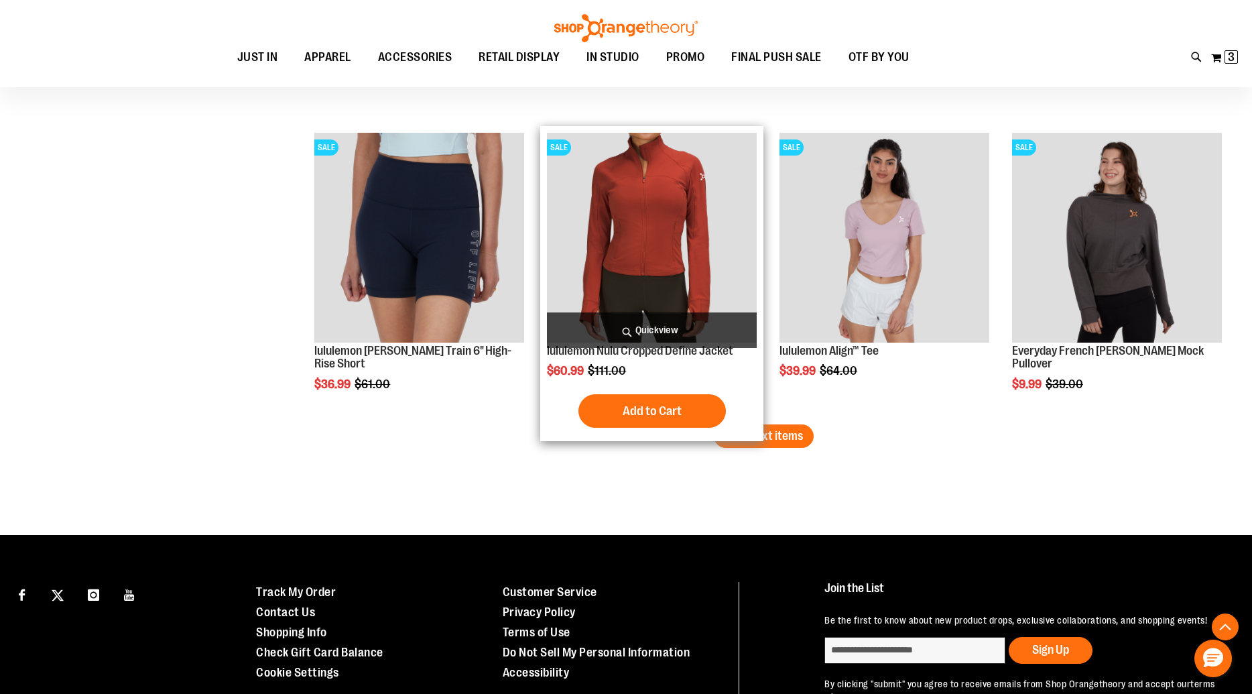
scroll to position [7909, 0]
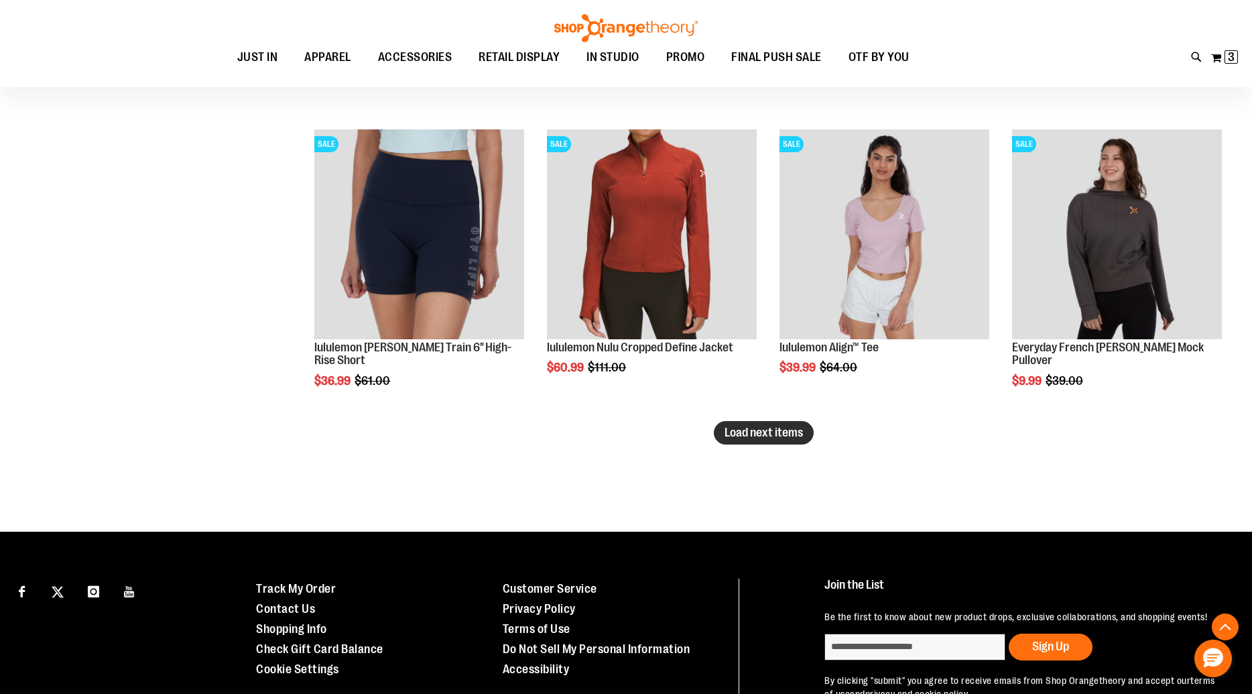
click at [778, 430] on span "Load next items" at bounding box center [764, 432] width 78 height 13
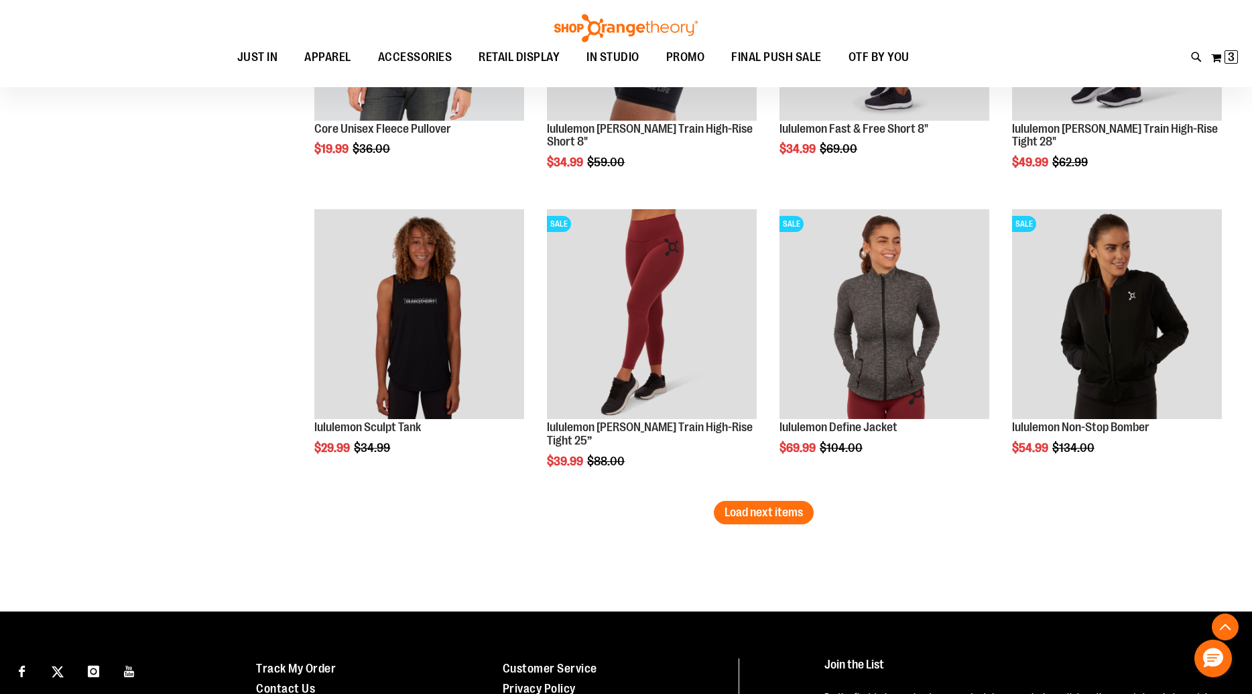
scroll to position [8728, 0]
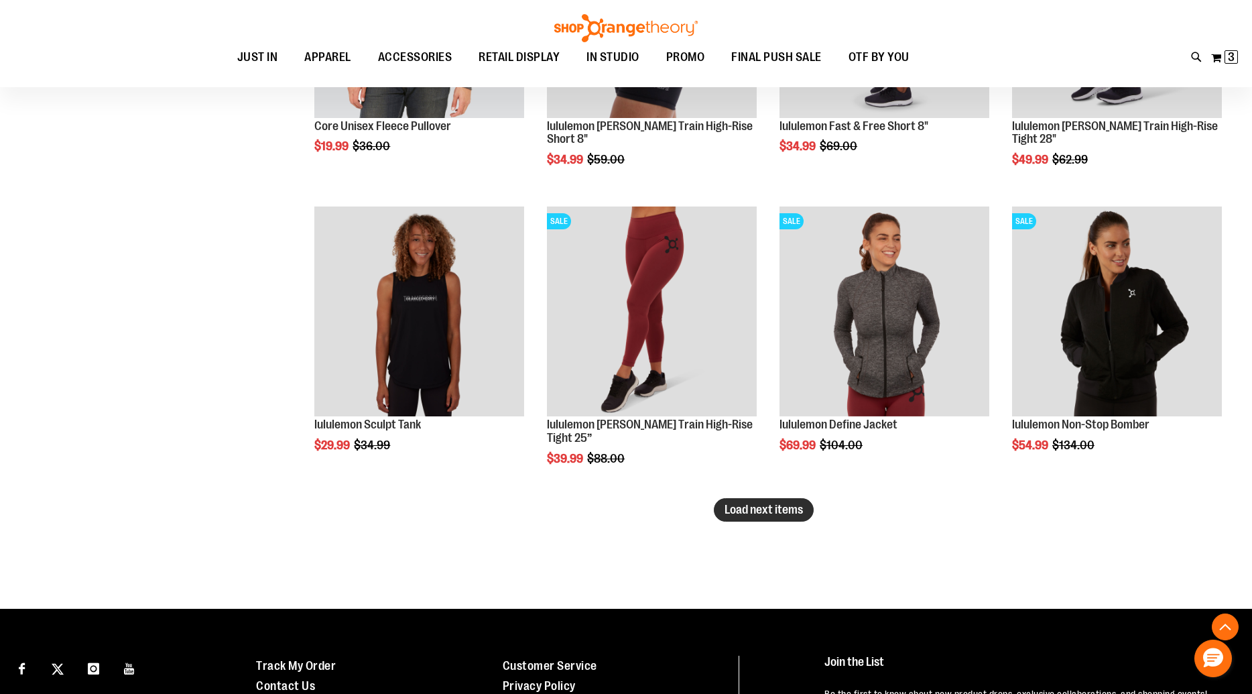
click at [750, 503] on span "Load next items" at bounding box center [764, 509] width 78 height 13
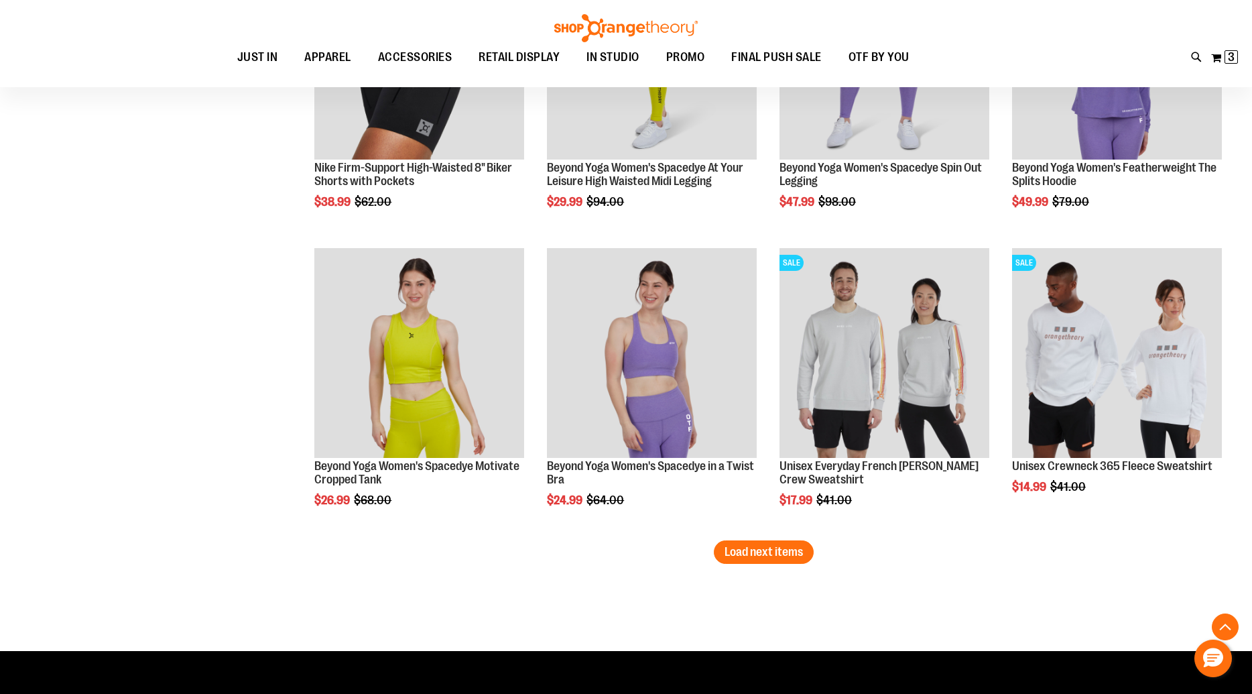
scroll to position [9585, 0]
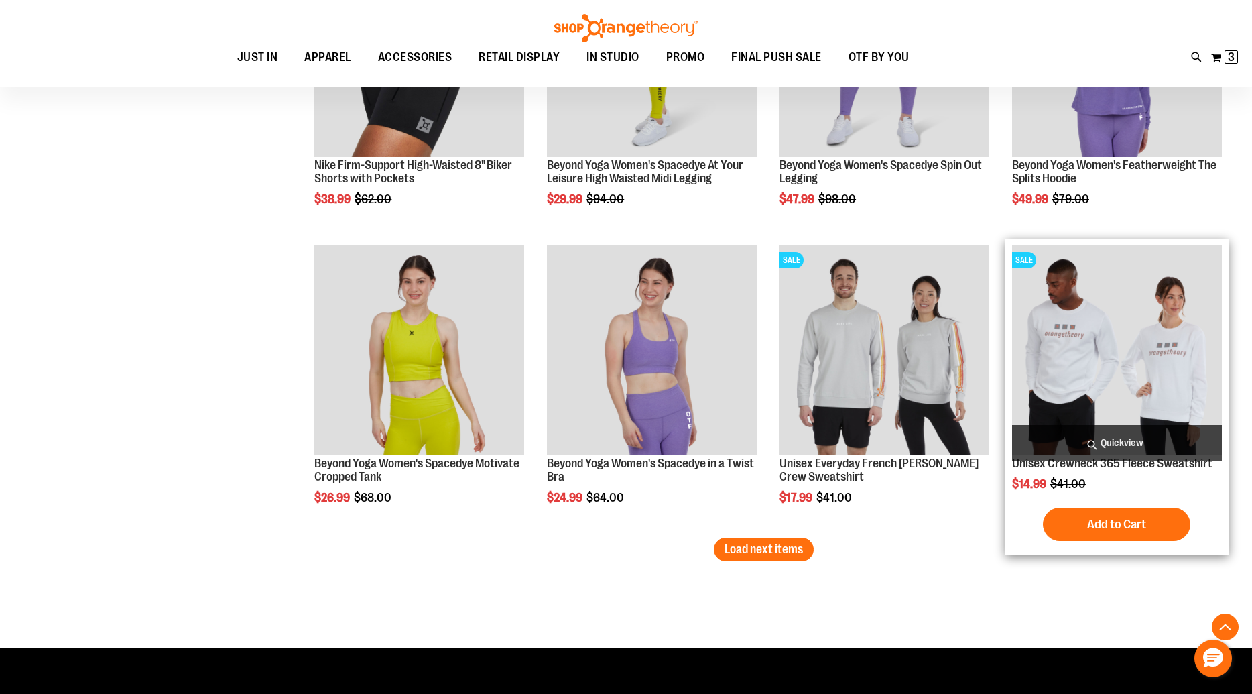
click at [1124, 434] on span "Quickview" at bounding box center [1117, 443] width 210 height 36
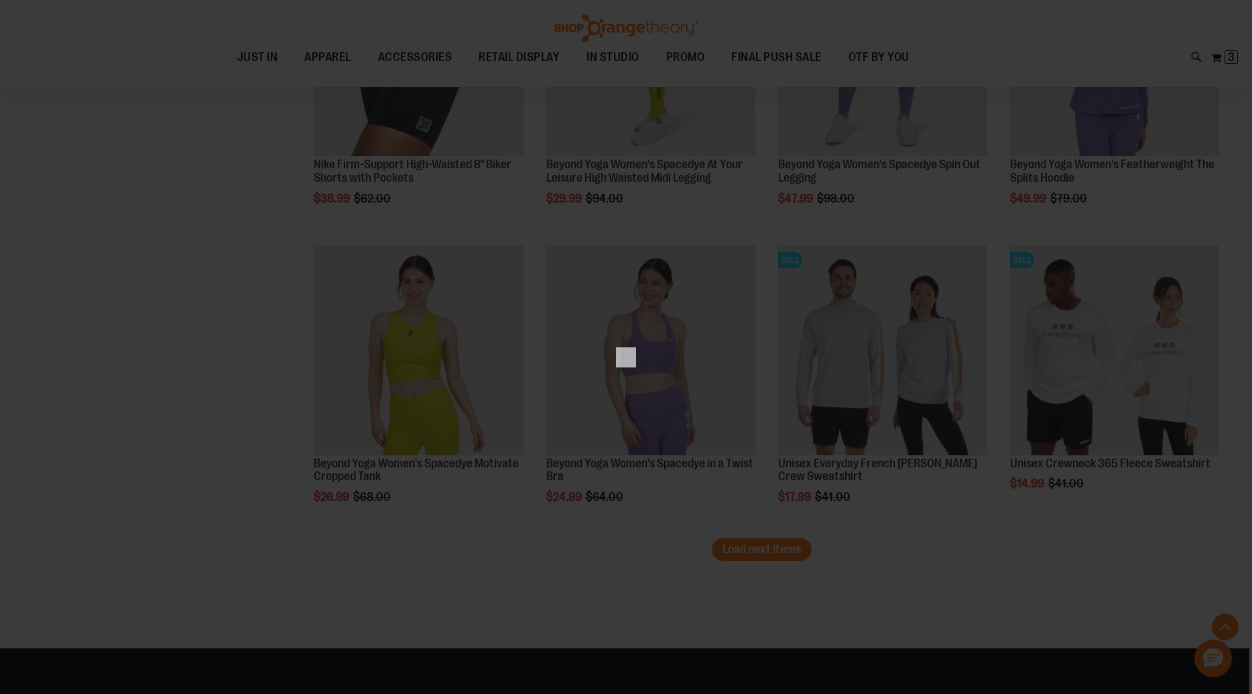
scroll to position [0, 0]
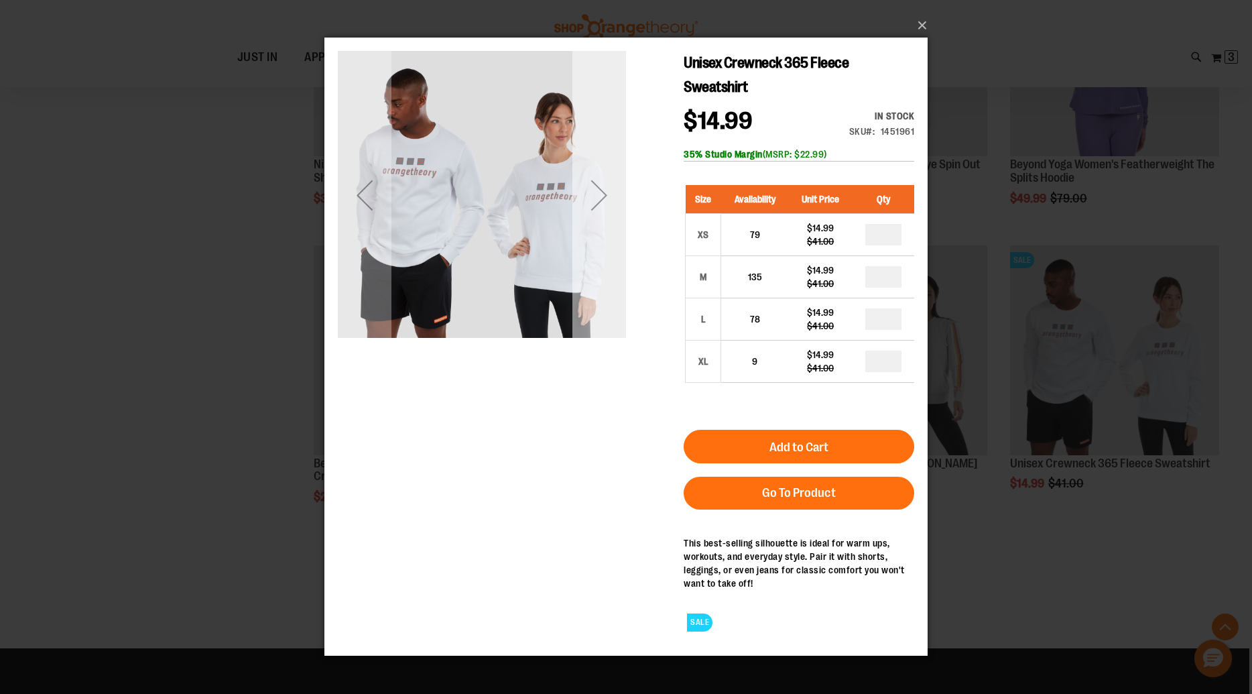
click at [591, 185] on div "Next" at bounding box center [600, 195] width 54 height 54
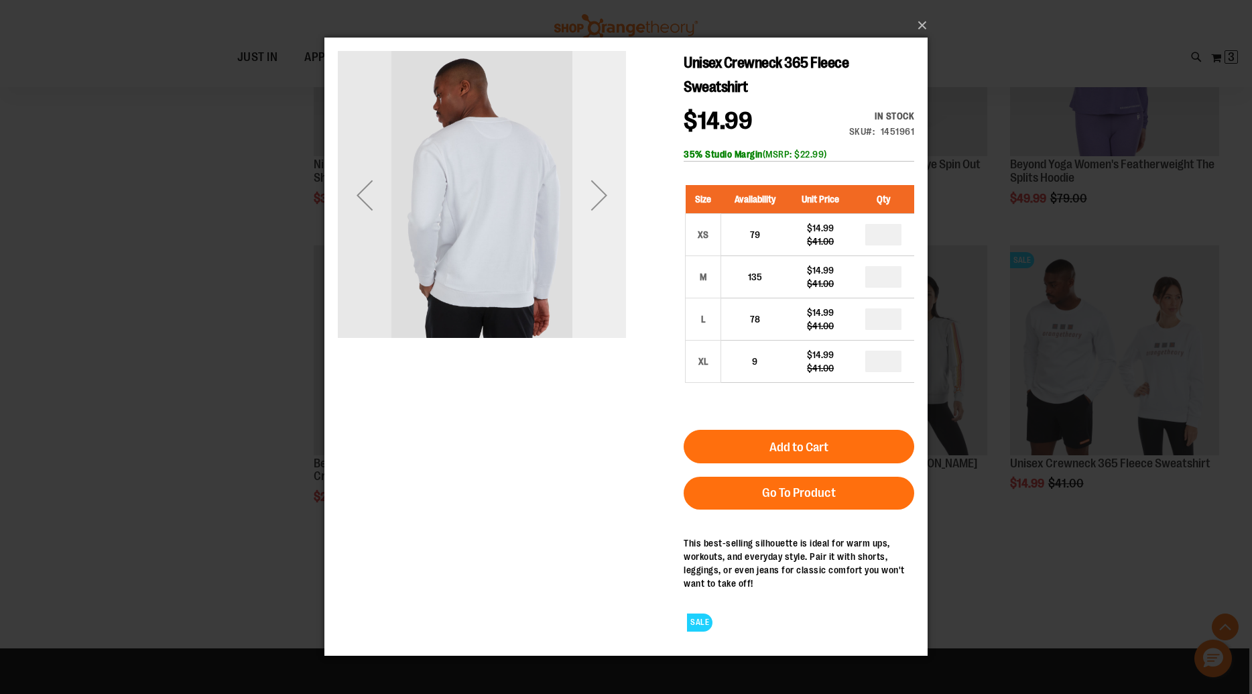
click at [592, 191] on div "Next" at bounding box center [600, 195] width 54 height 54
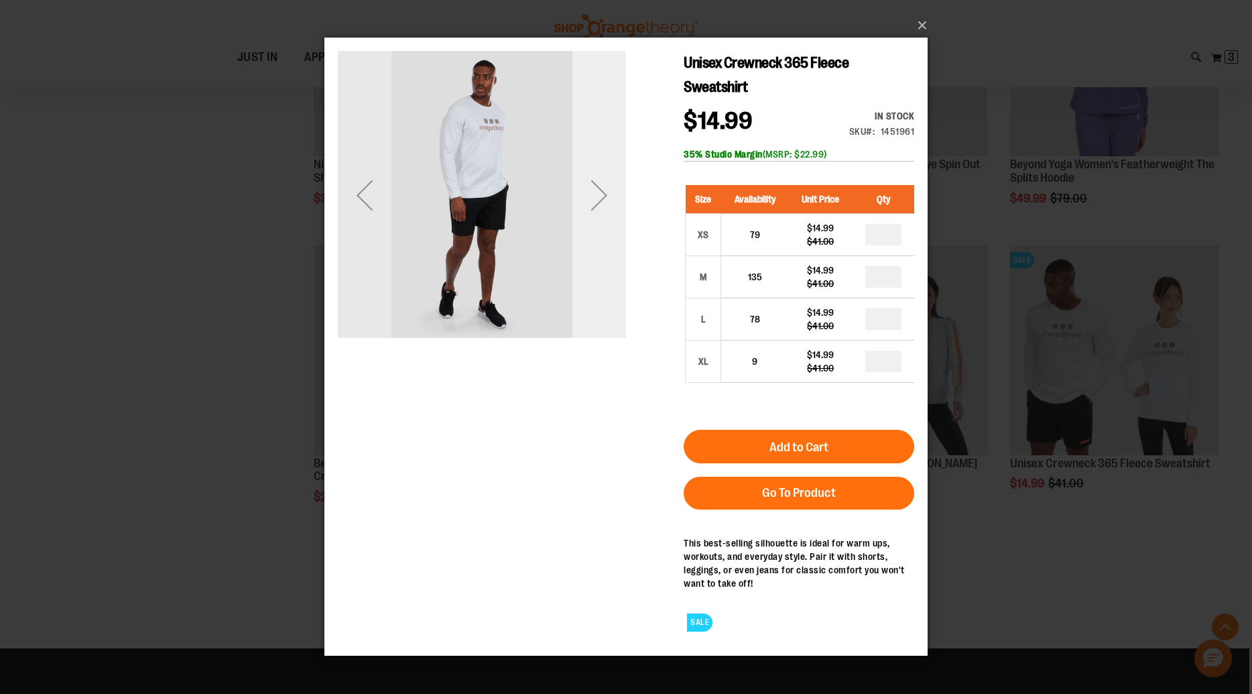
click at [593, 192] on div "Next" at bounding box center [600, 195] width 54 height 54
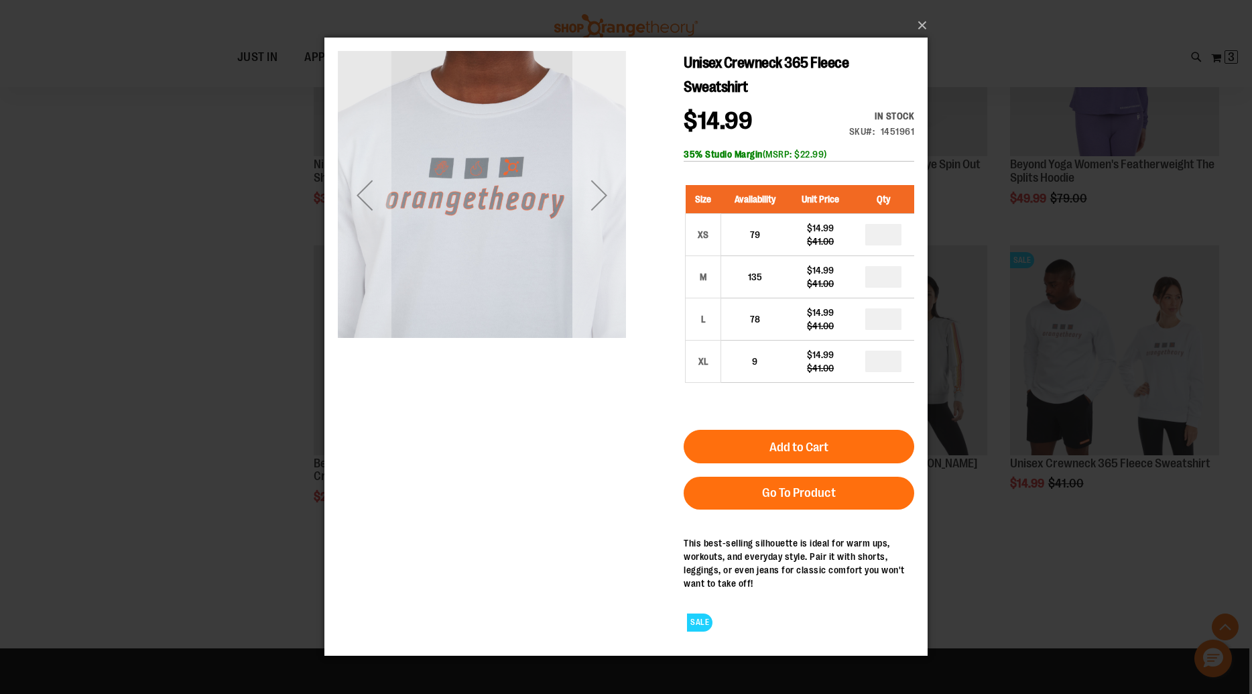
click at [597, 198] on div "Next" at bounding box center [600, 195] width 54 height 54
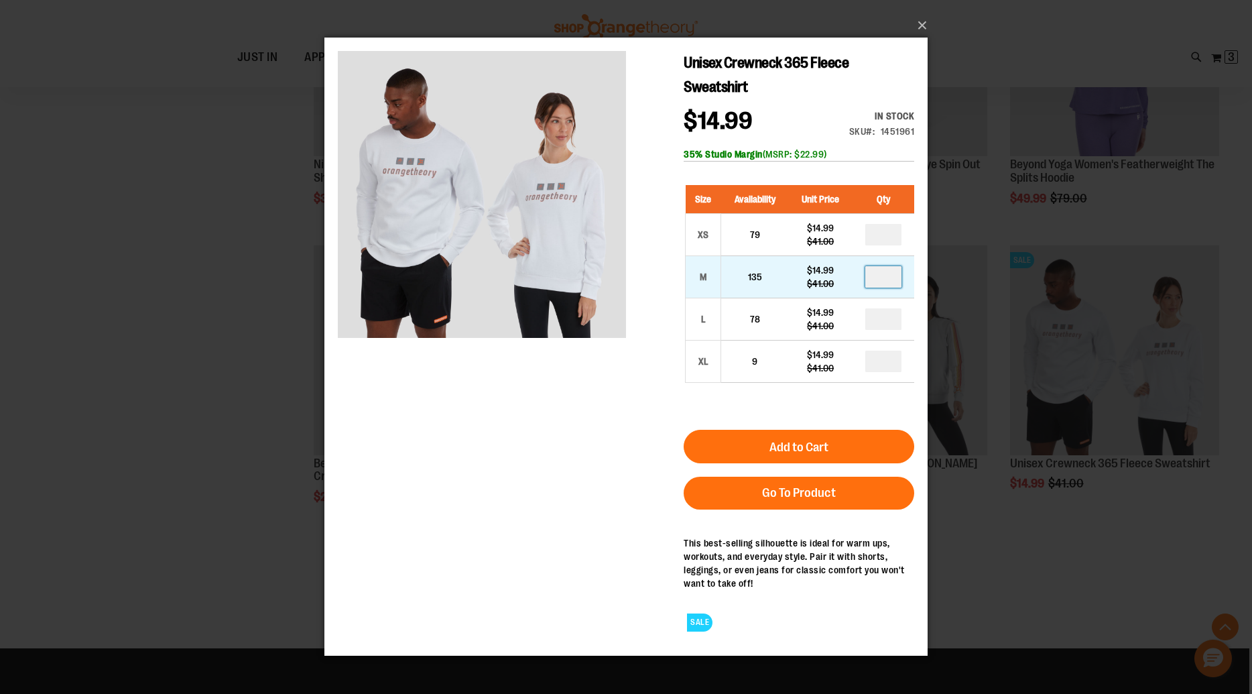
click at [888, 279] on input "number" at bounding box center [884, 276] width 36 height 21
type input "*"
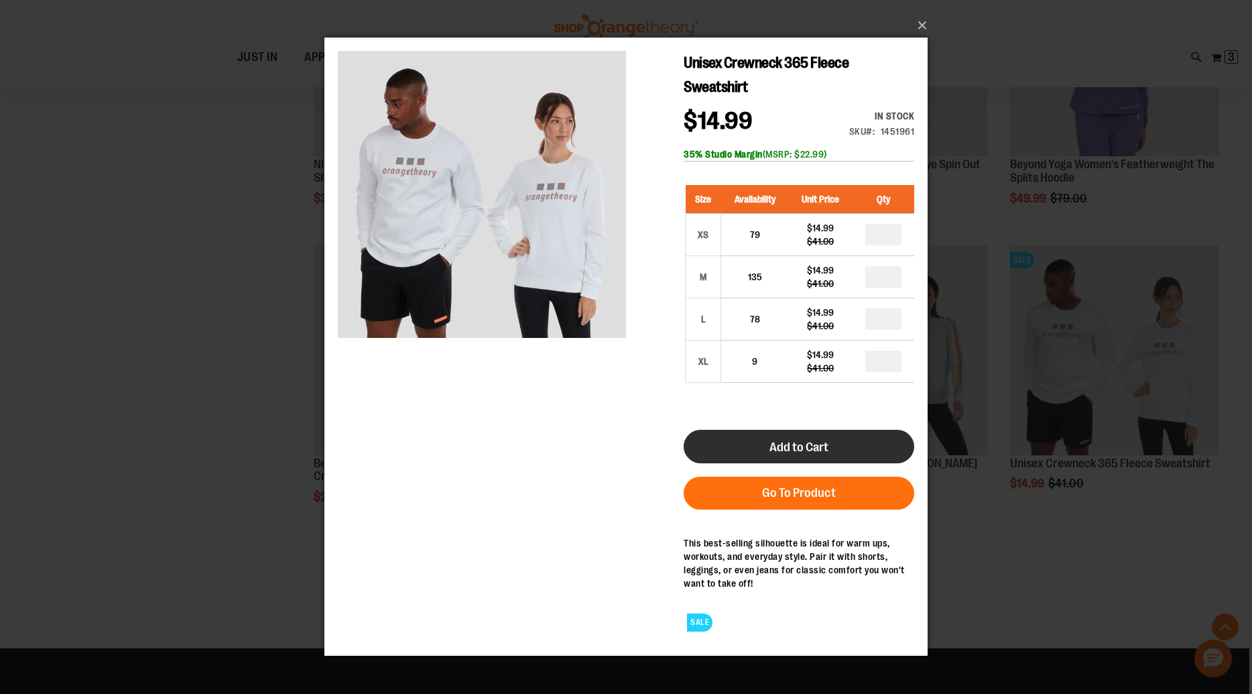
click at [845, 451] on button "Add to Cart" at bounding box center [799, 447] width 231 height 34
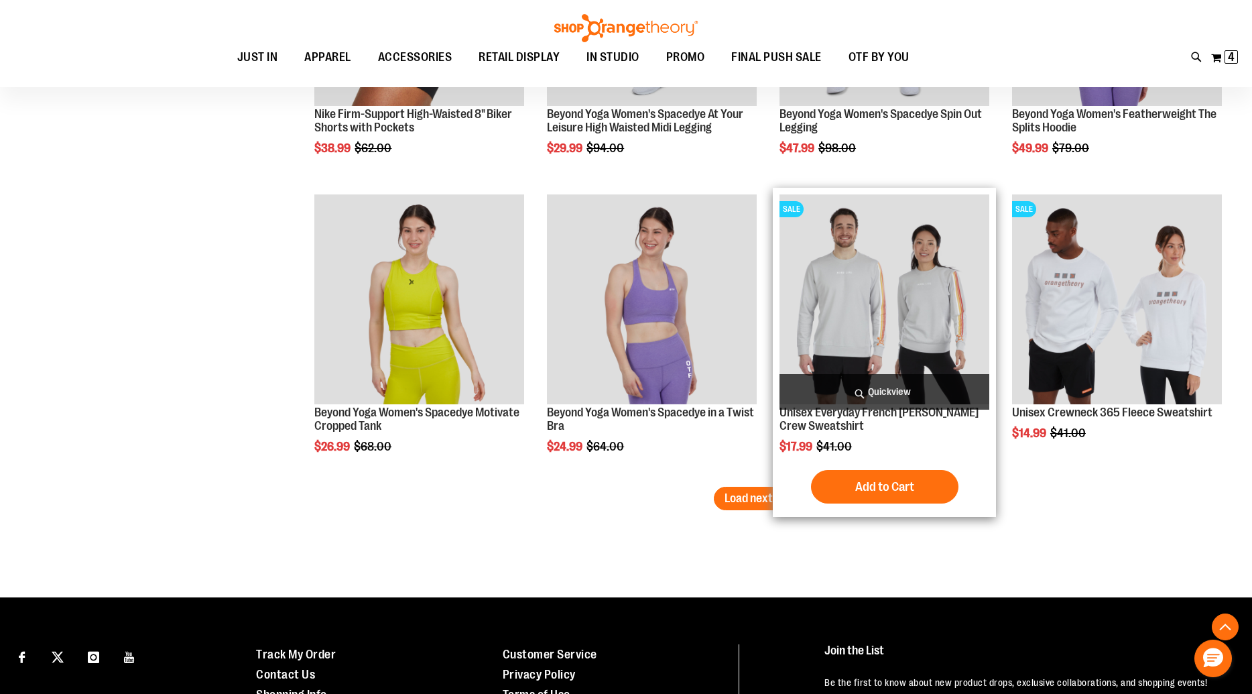
scroll to position [9635, 0]
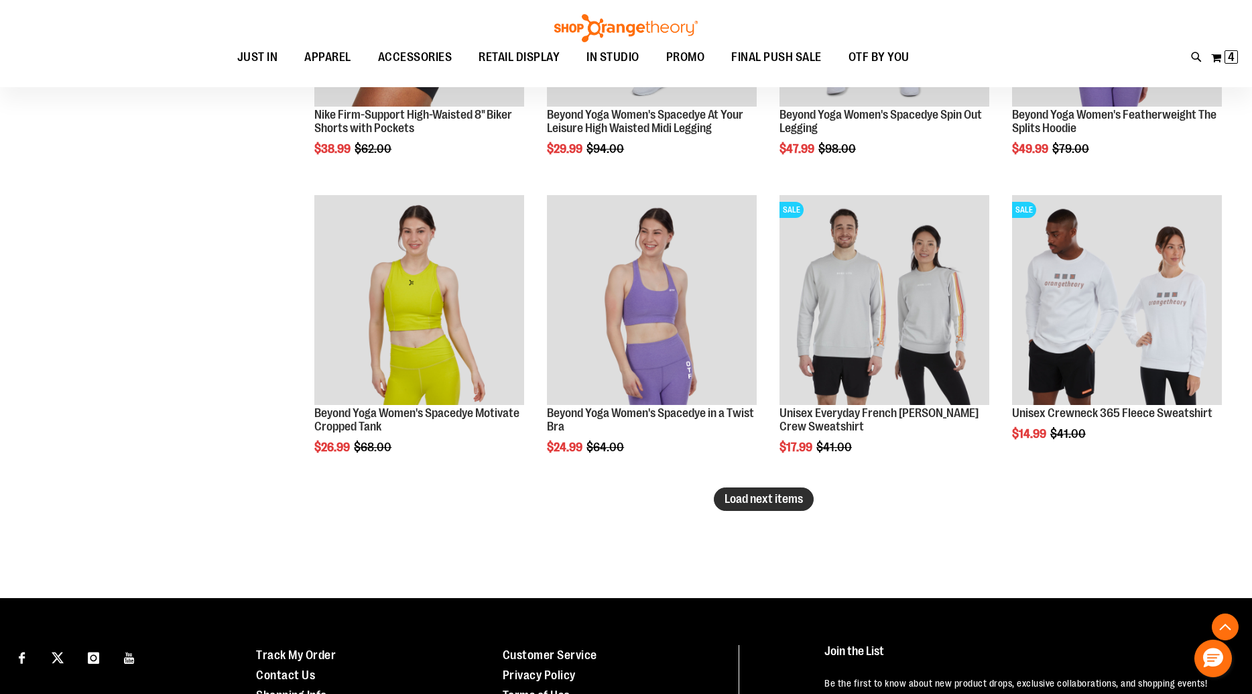
click at [764, 506] on button "Load next items" at bounding box center [764, 498] width 100 height 23
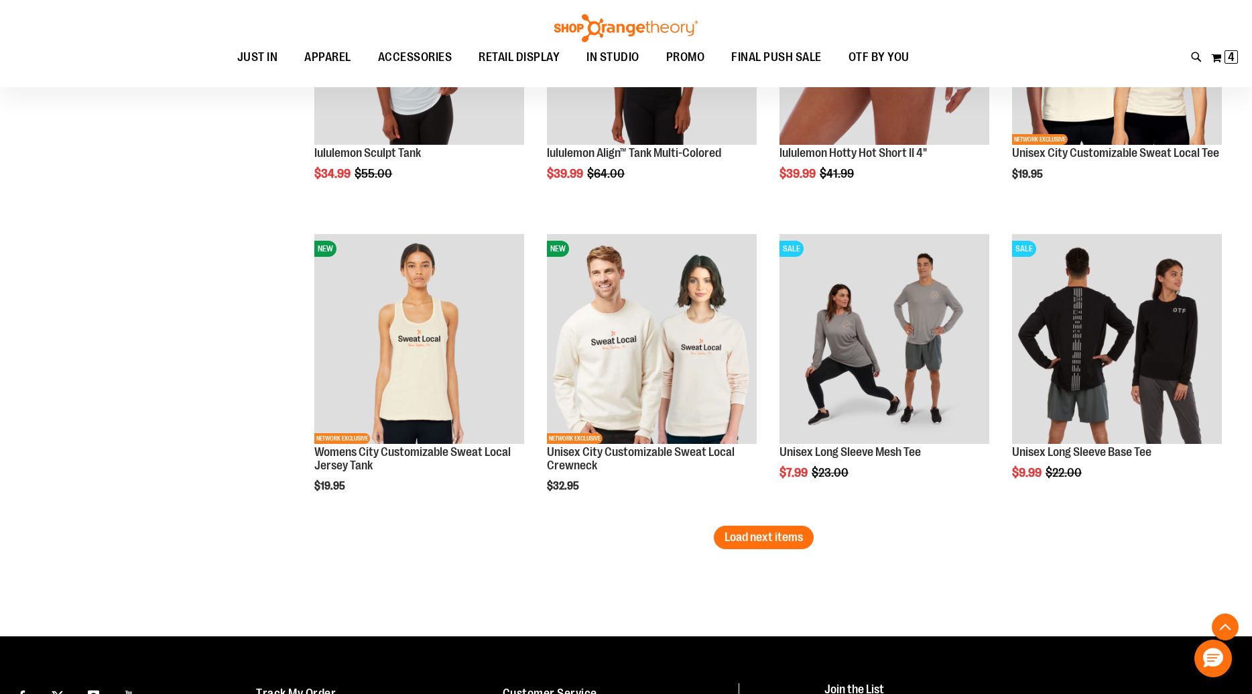
scroll to position [10557, 0]
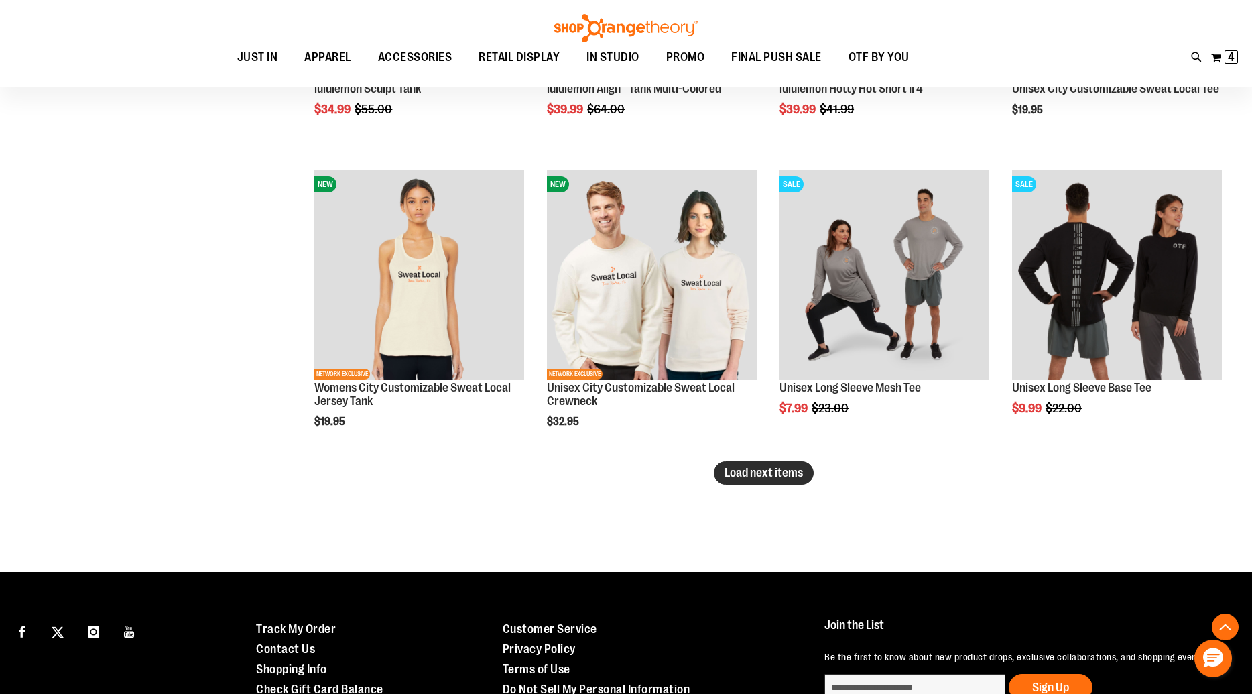
click at [781, 475] on span "Load next items" at bounding box center [764, 472] width 78 height 13
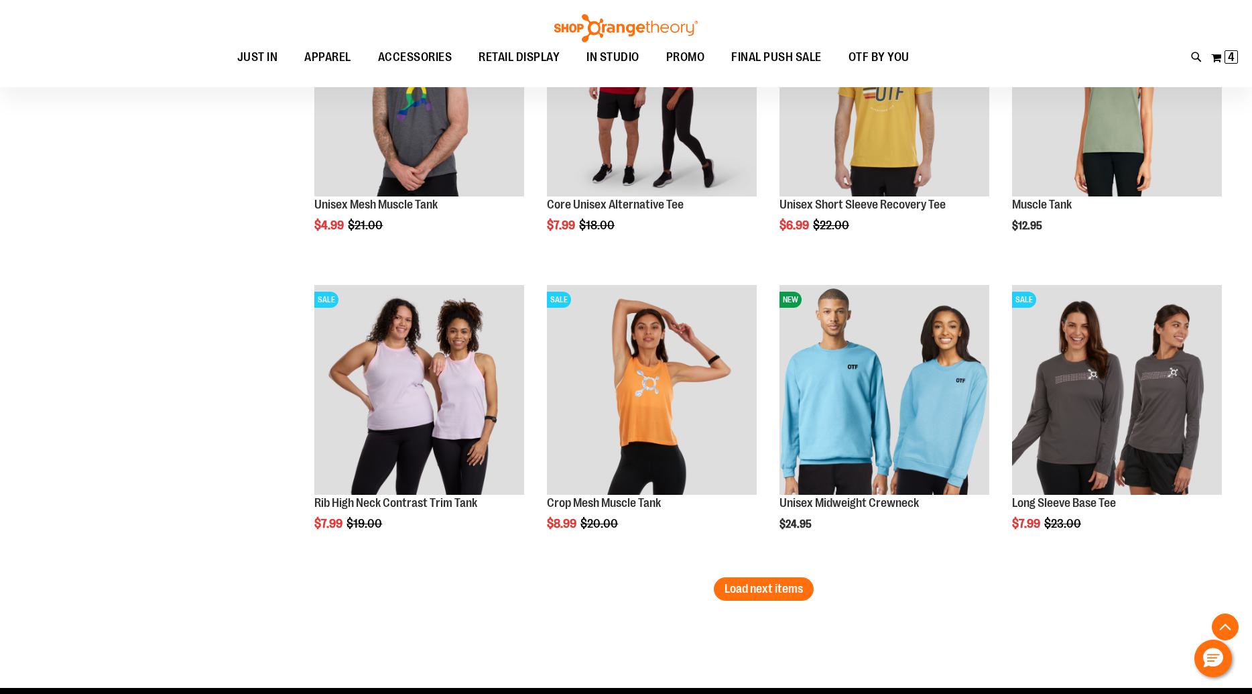
scroll to position [11339, 0]
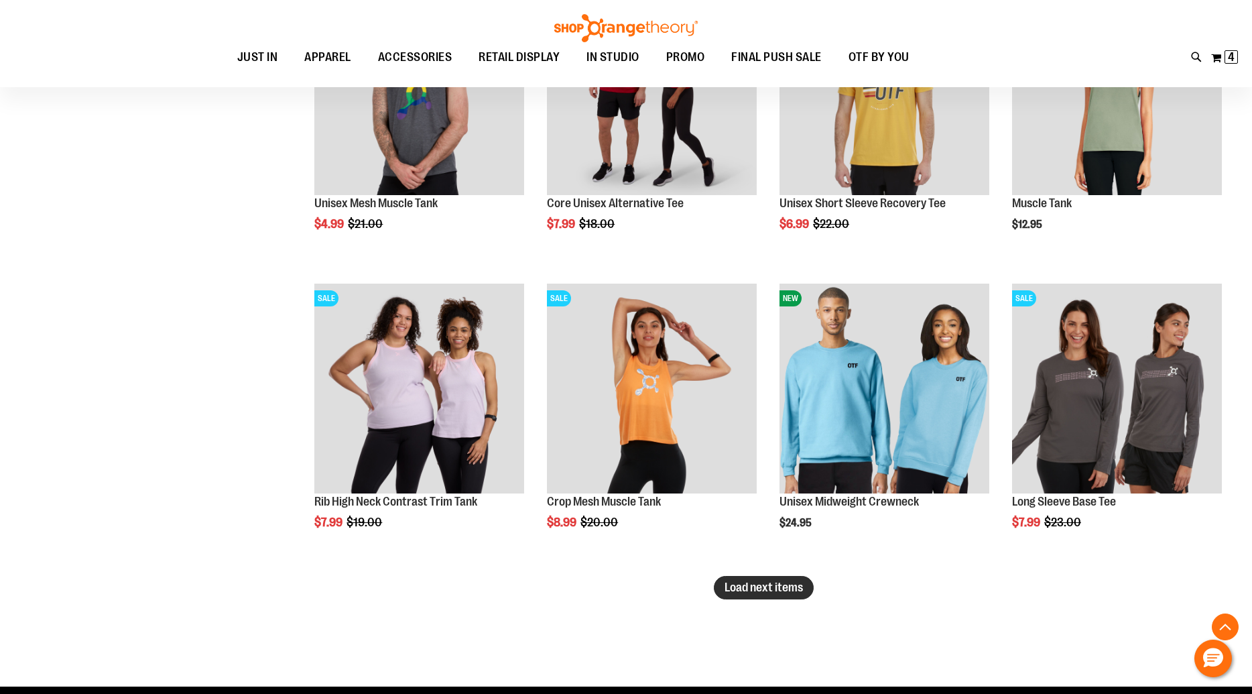
click at [774, 591] on span "Load next items" at bounding box center [764, 587] width 78 height 13
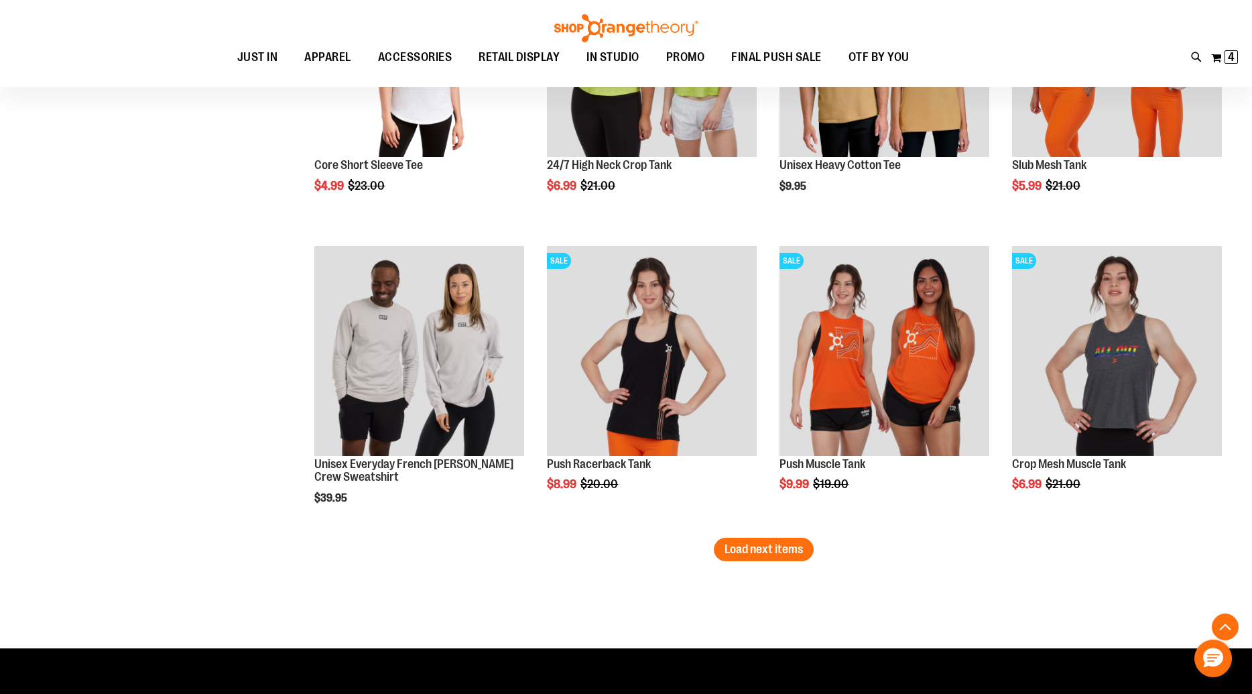
scroll to position [12277, 0]
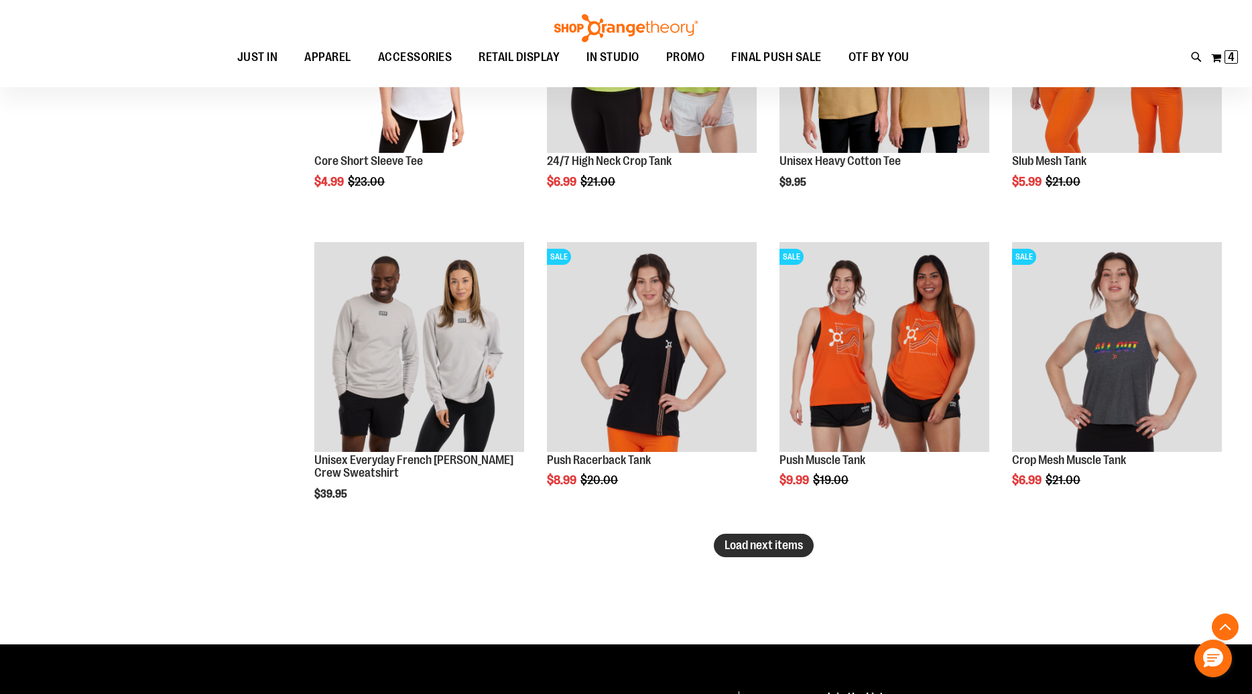
click at [782, 545] on span "Load next items" at bounding box center [764, 544] width 78 height 13
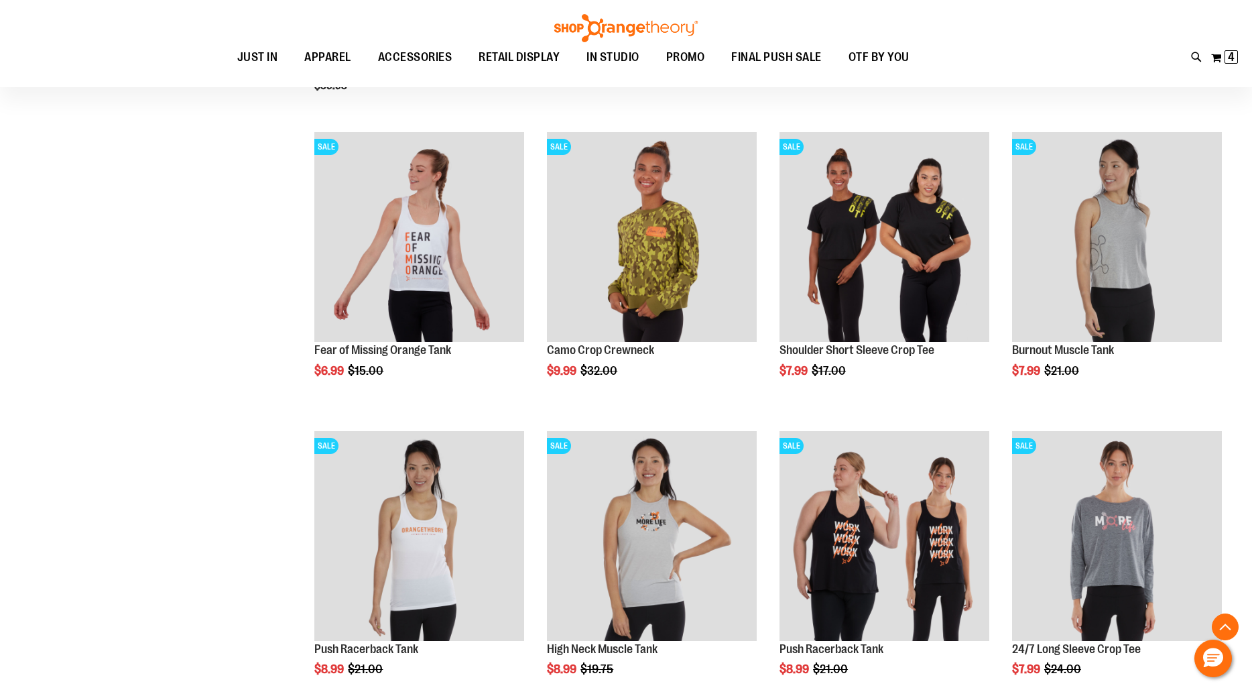
scroll to position [12806, 0]
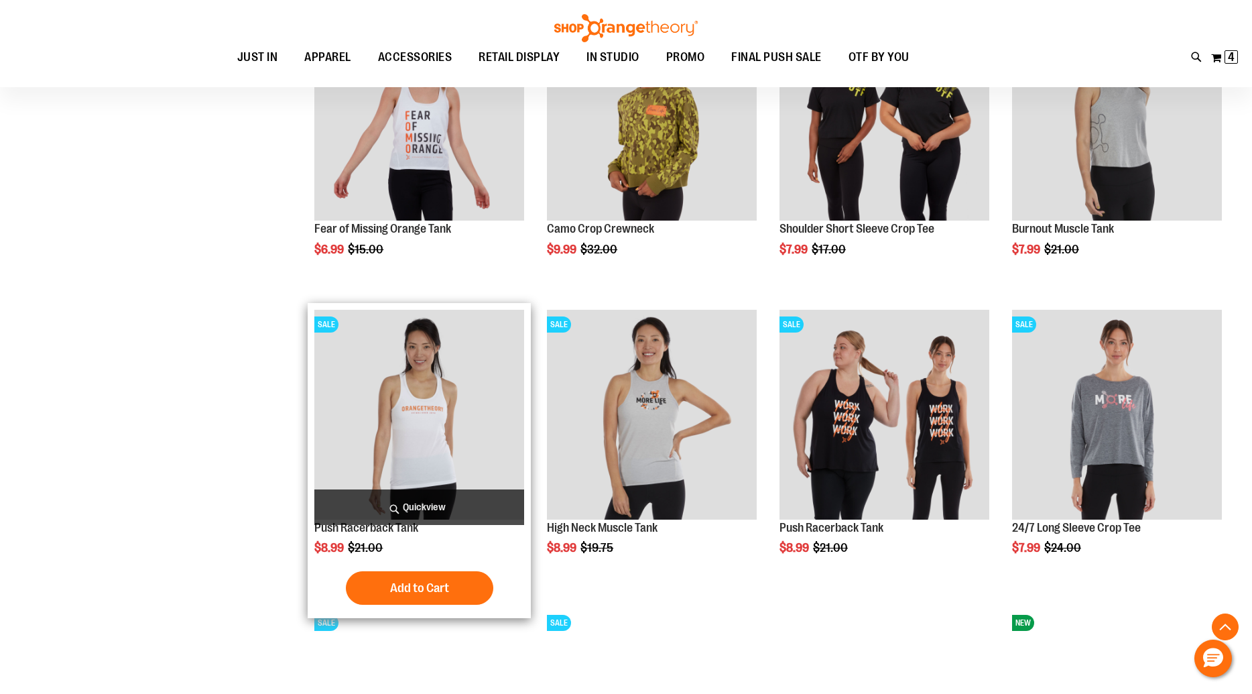
click at [424, 507] on span "Quickview" at bounding box center [419, 507] width 210 height 36
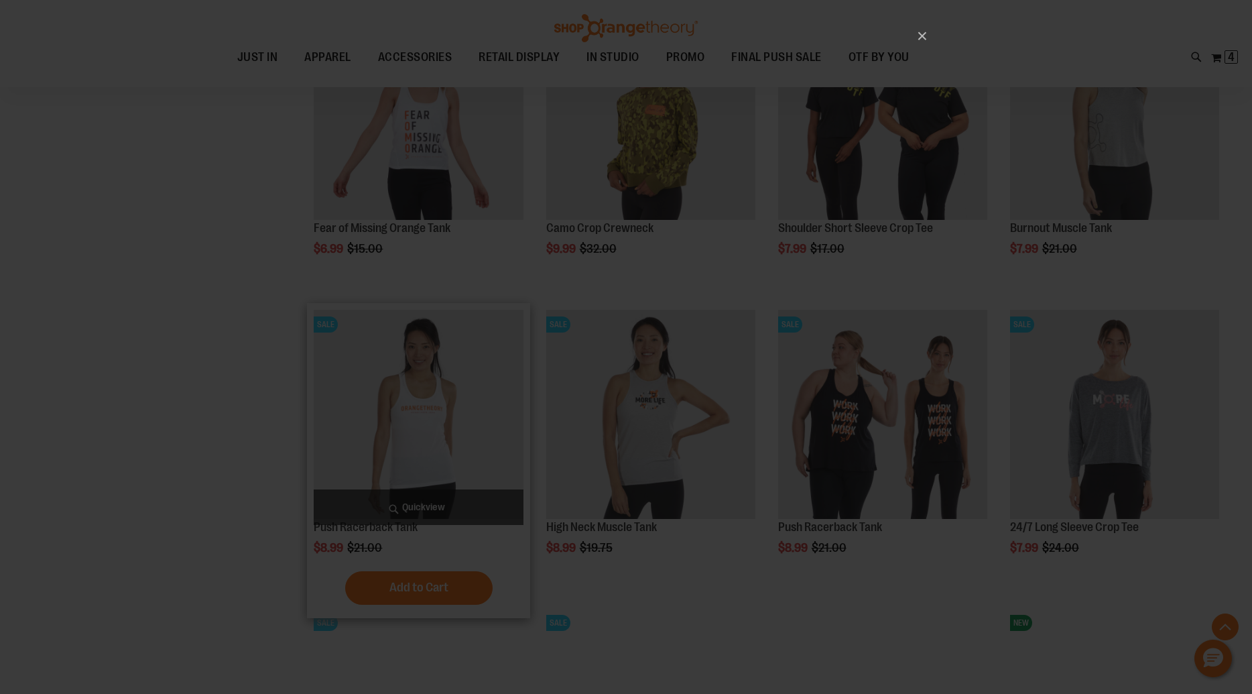
scroll to position [0, 0]
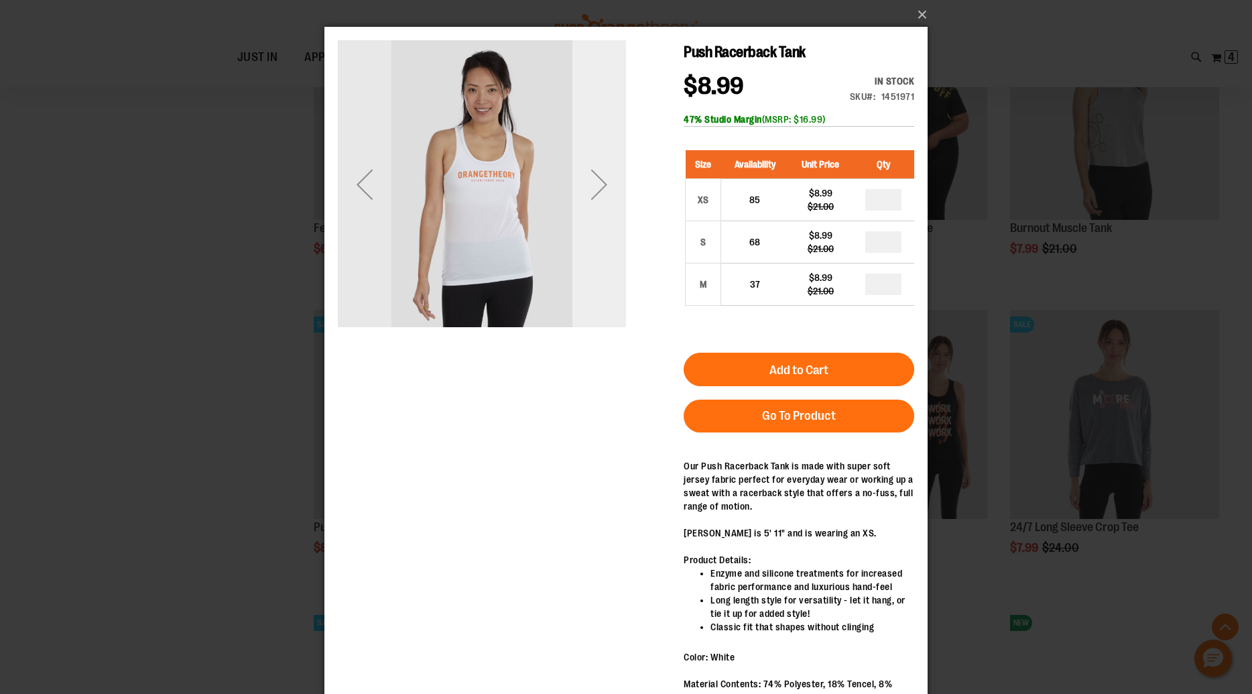
click at [597, 185] on div "Next" at bounding box center [600, 185] width 54 height 54
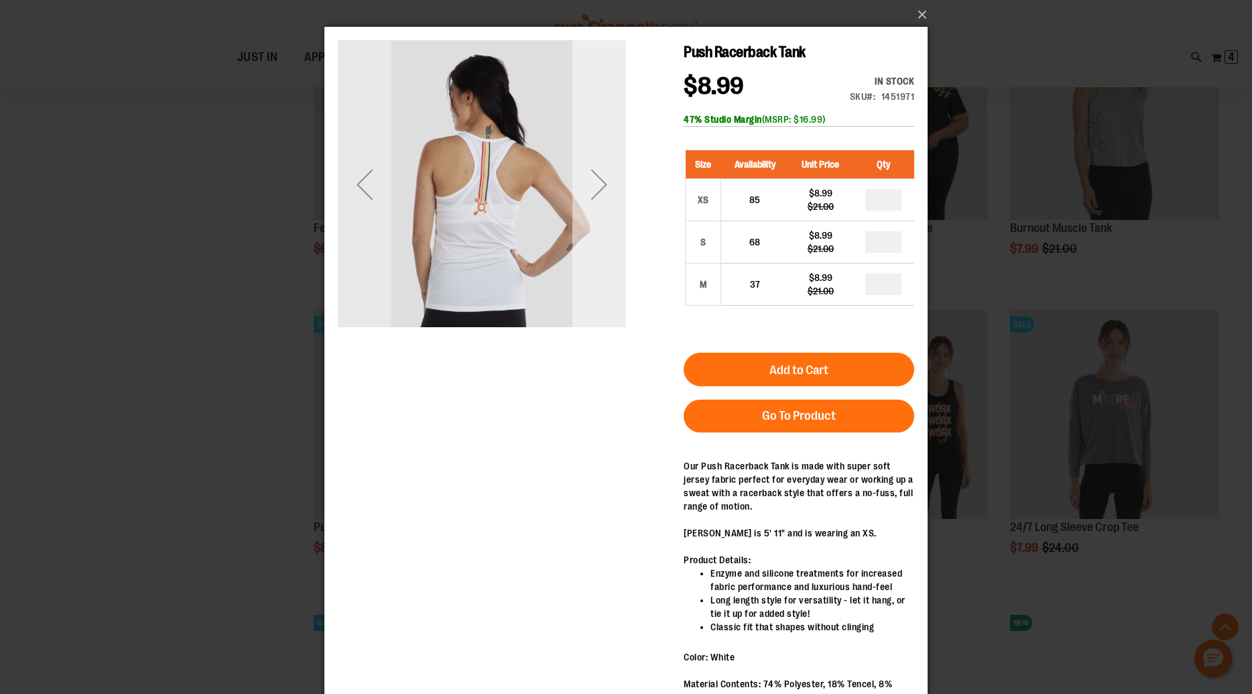
click at [597, 185] on div "Next" at bounding box center [600, 185] width 54 height 54
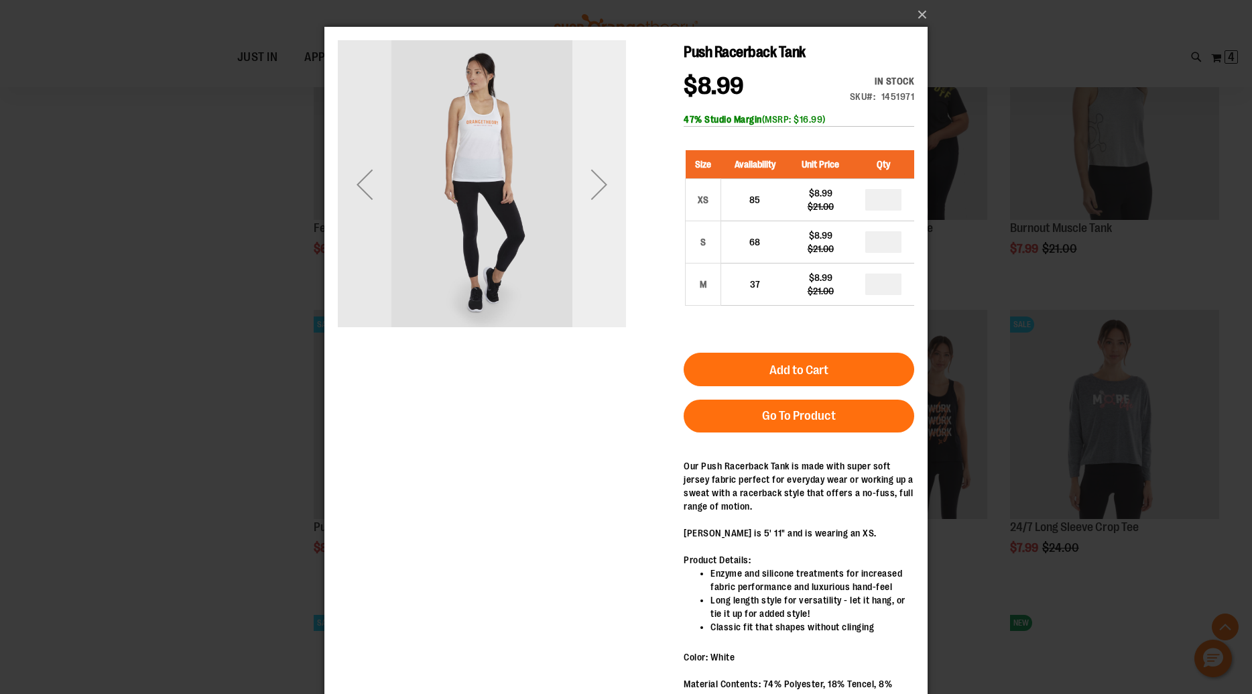
click at [597, 185] on div "Next" at bounding box center [600, 185] width 54 height 54
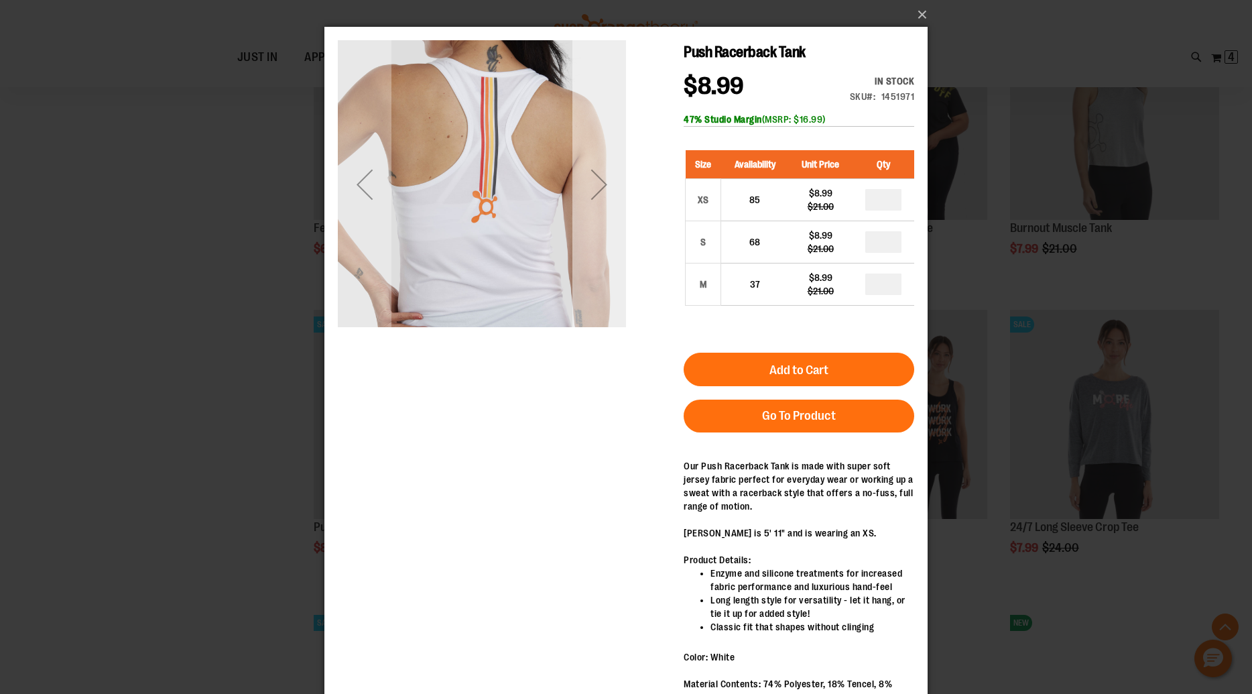
click at [597, 185] on div "Next" at bounding box center [600, 185] width 54 height 54
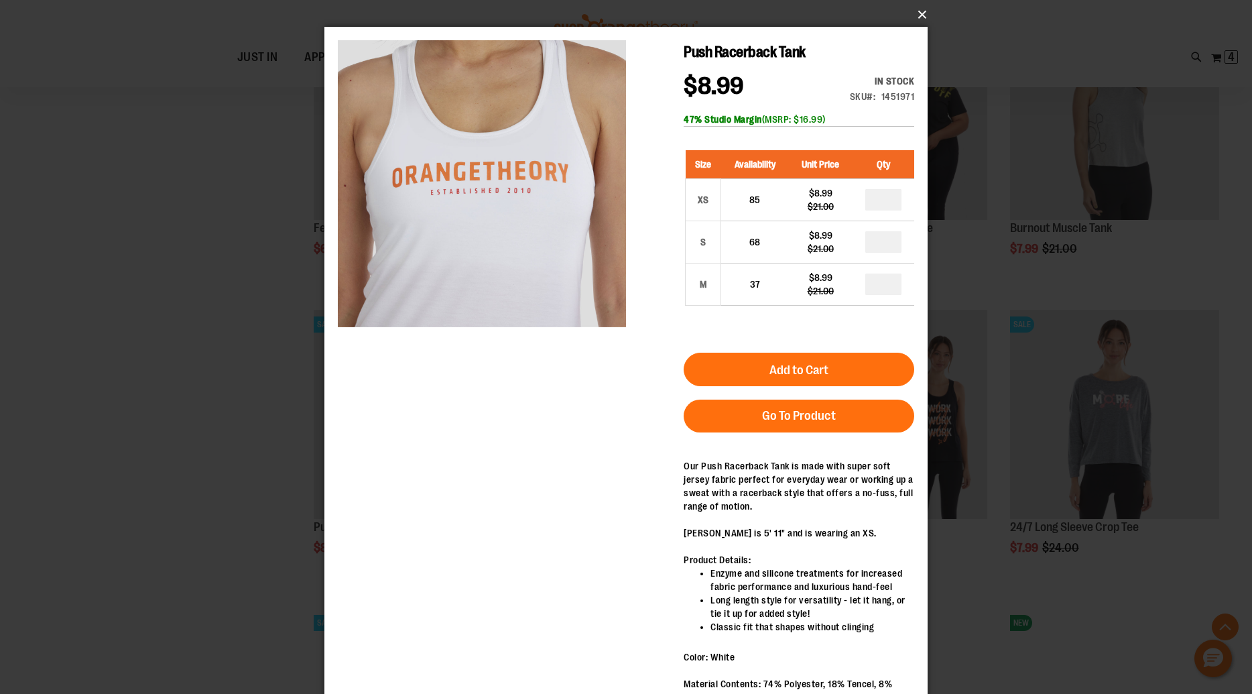
click at [920, 11] on button "×" at bounding box center [630, 15] width 603 height 30
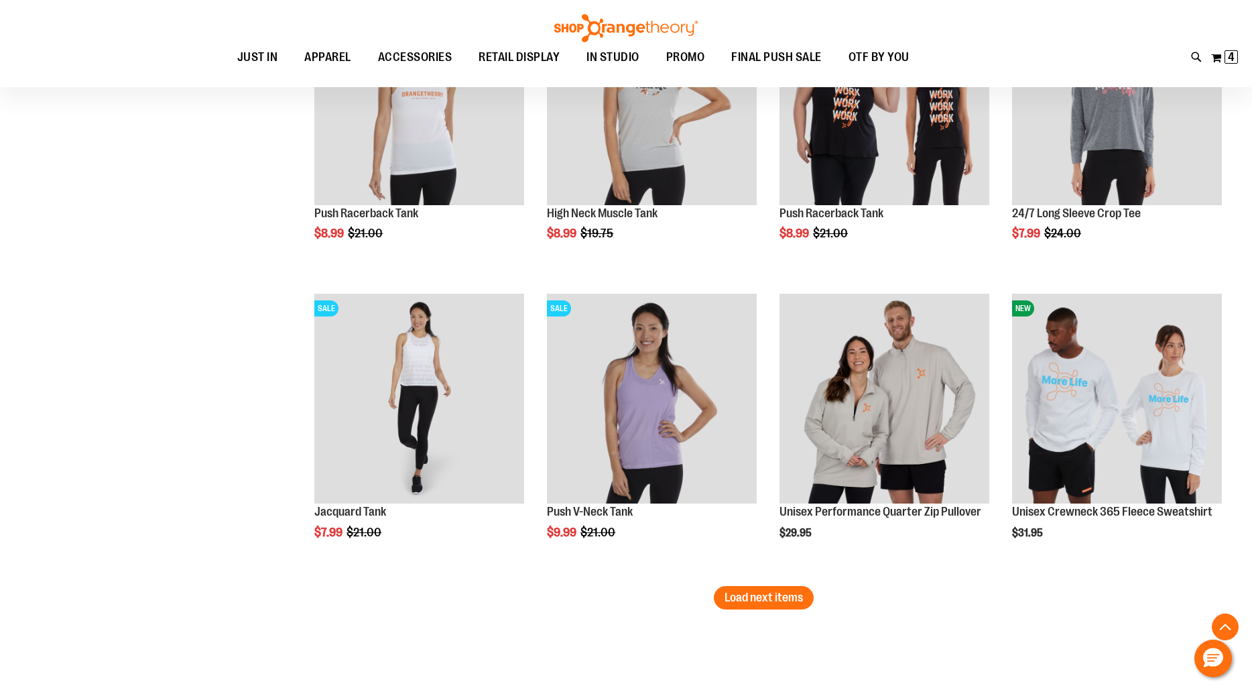
scroll to position [13124, 0]
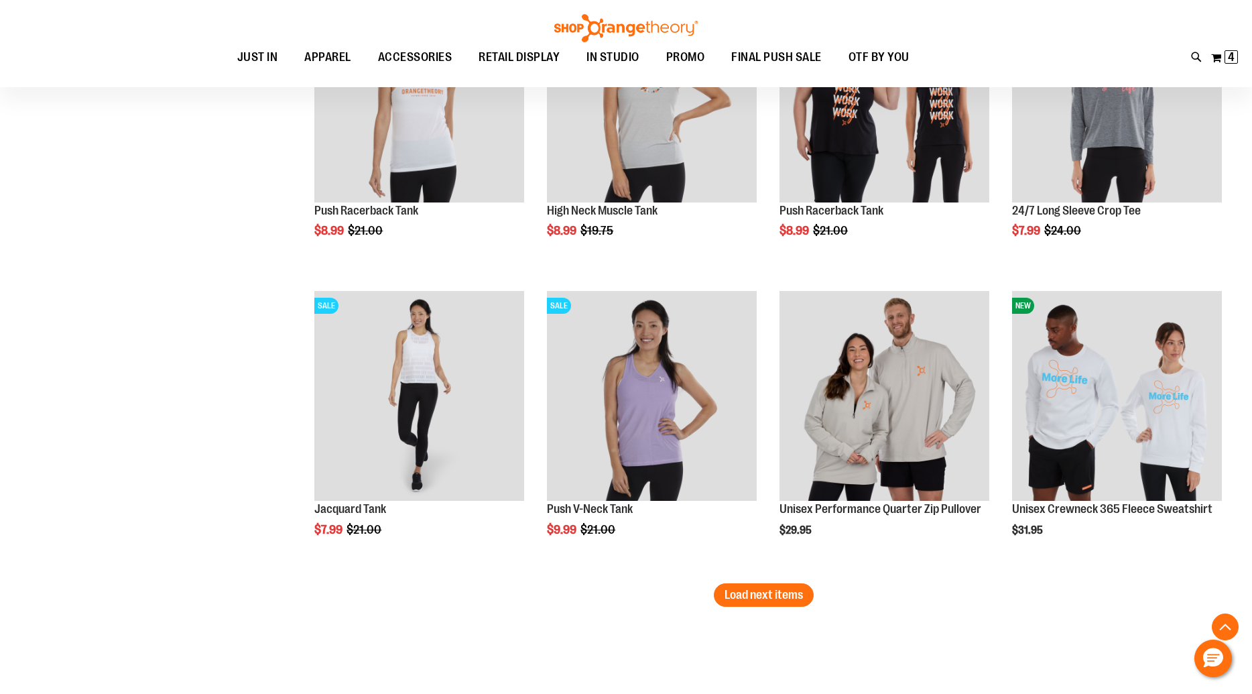
click at [766, 583] on button "Load next items" at bounding box center [764, 594] width 100 height 23
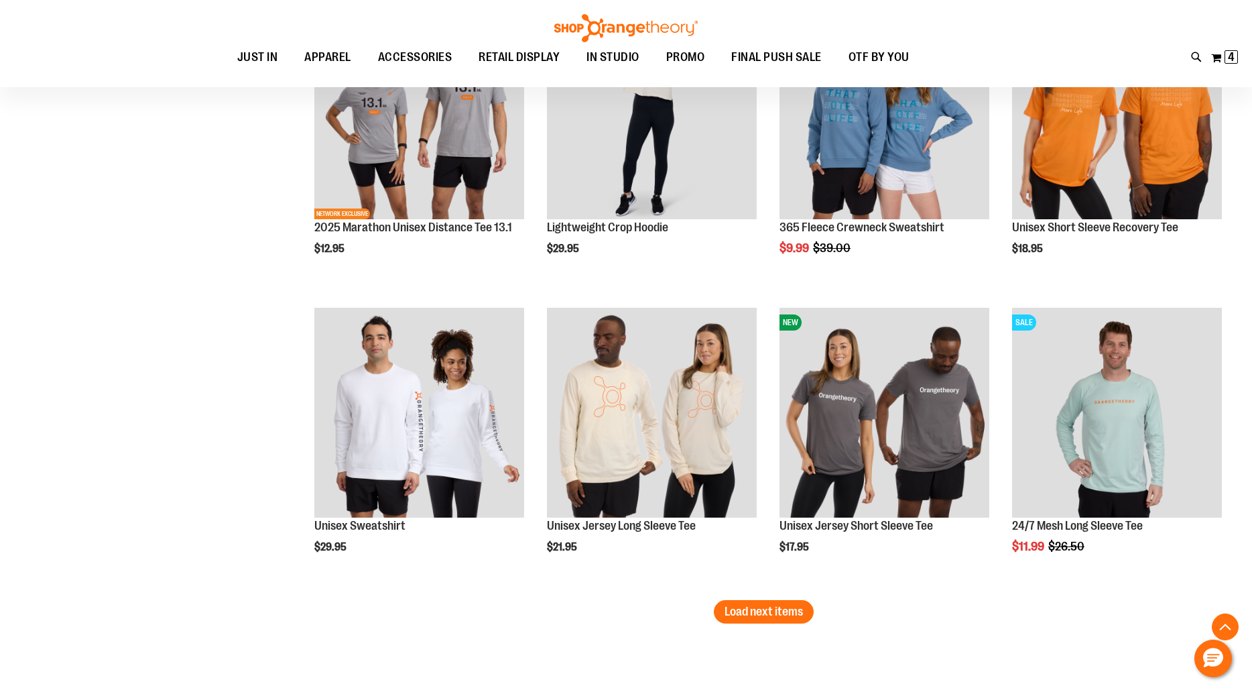
scroll to position [14036, 0]
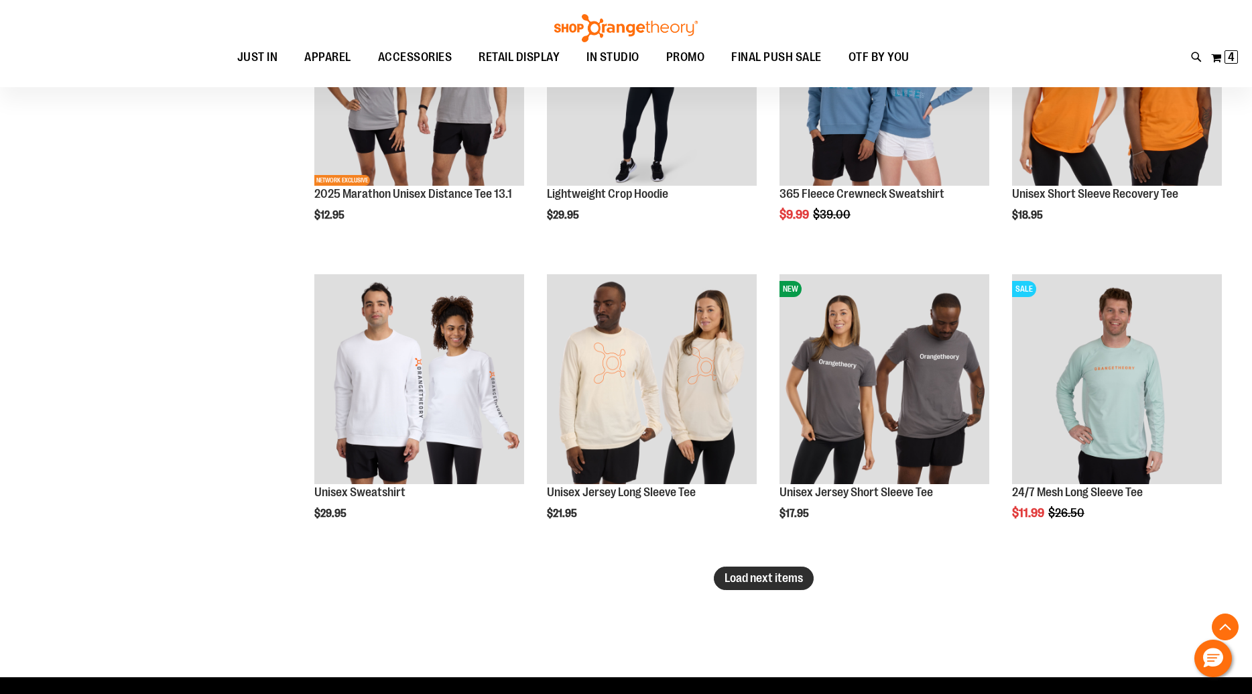
click at [770, 587] on button "Load next items" at bounding box center [764, 578] width 100 height 23
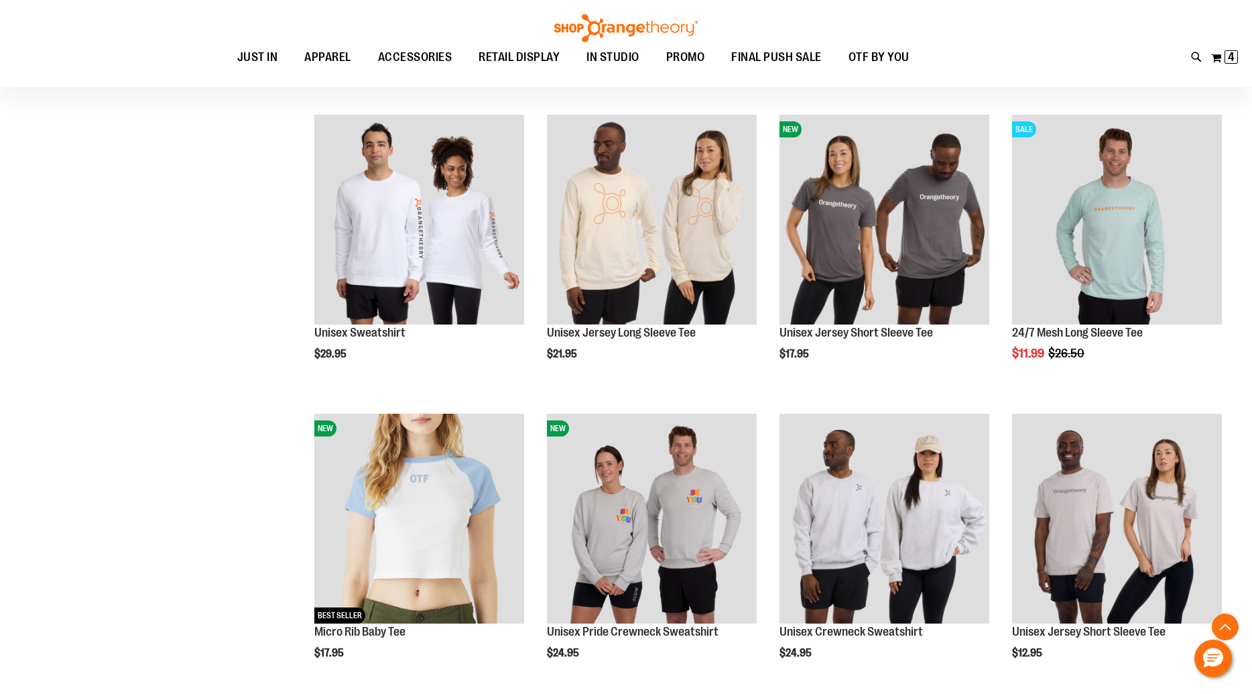
scroll to position [14196, 0]
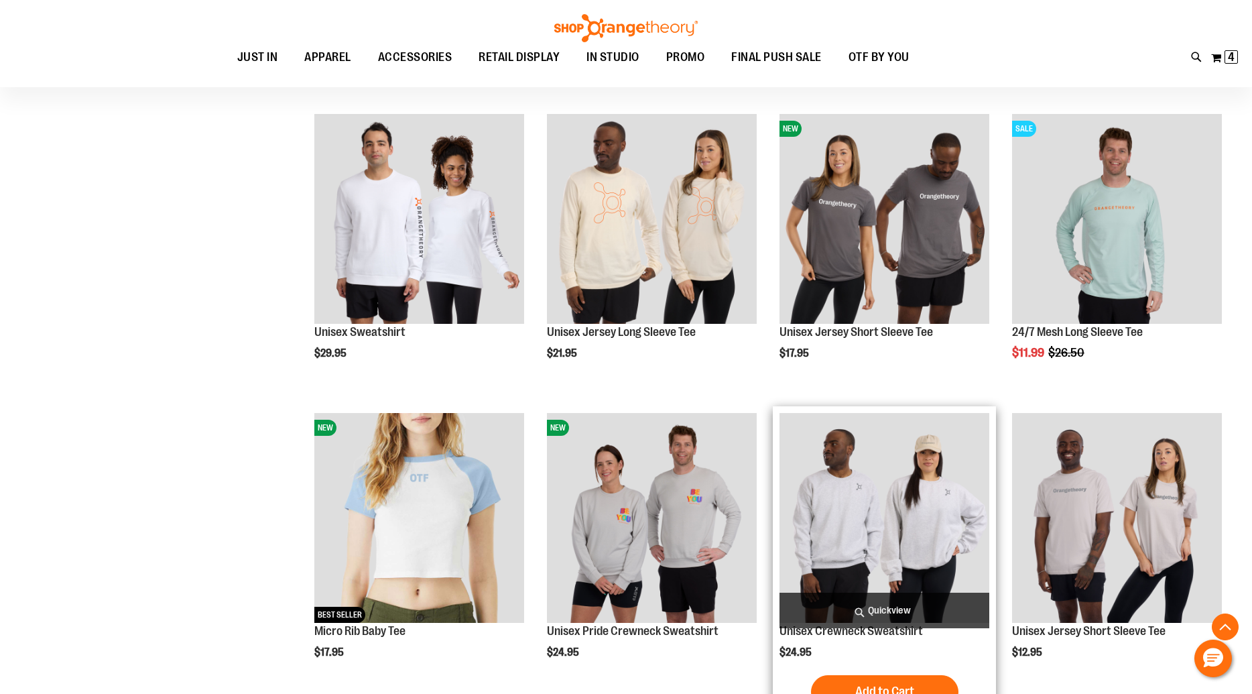
click at [878, 607] on span "Quickview" at bounding box center [885, 611] width 210 height 36
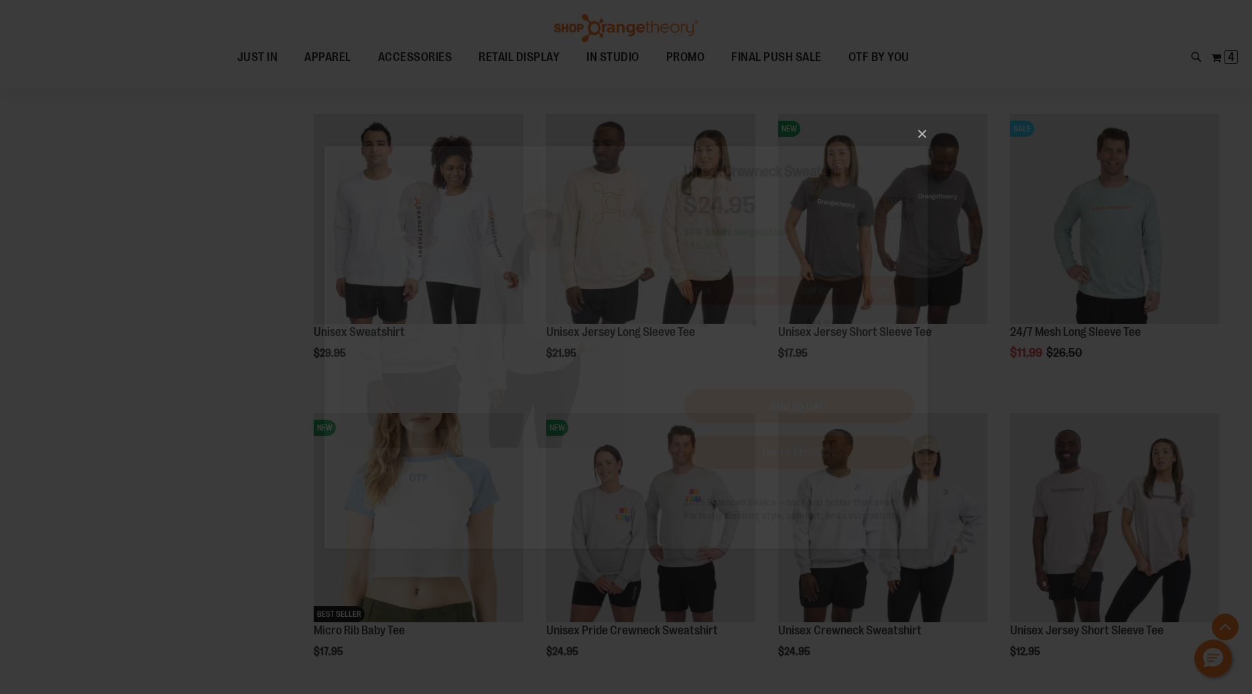
scroll to position [0, 0]
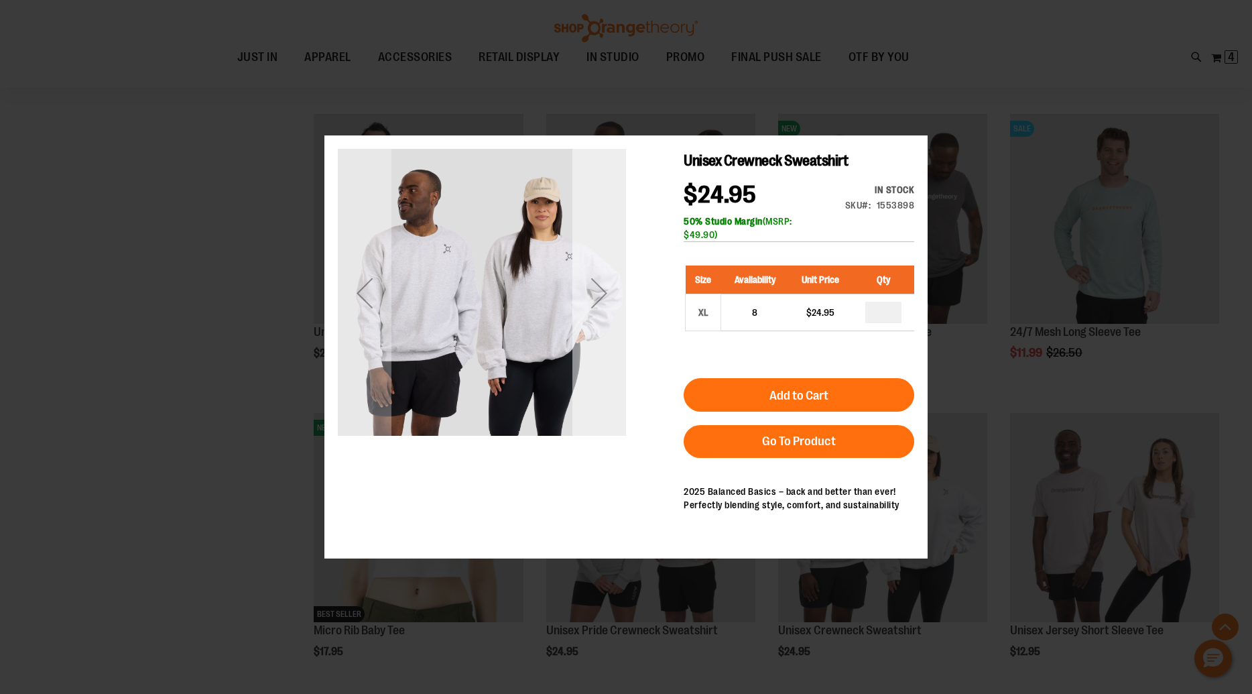
click at [603, 296] on div "Next" at bounding box center [600, 293] width 54 height 54
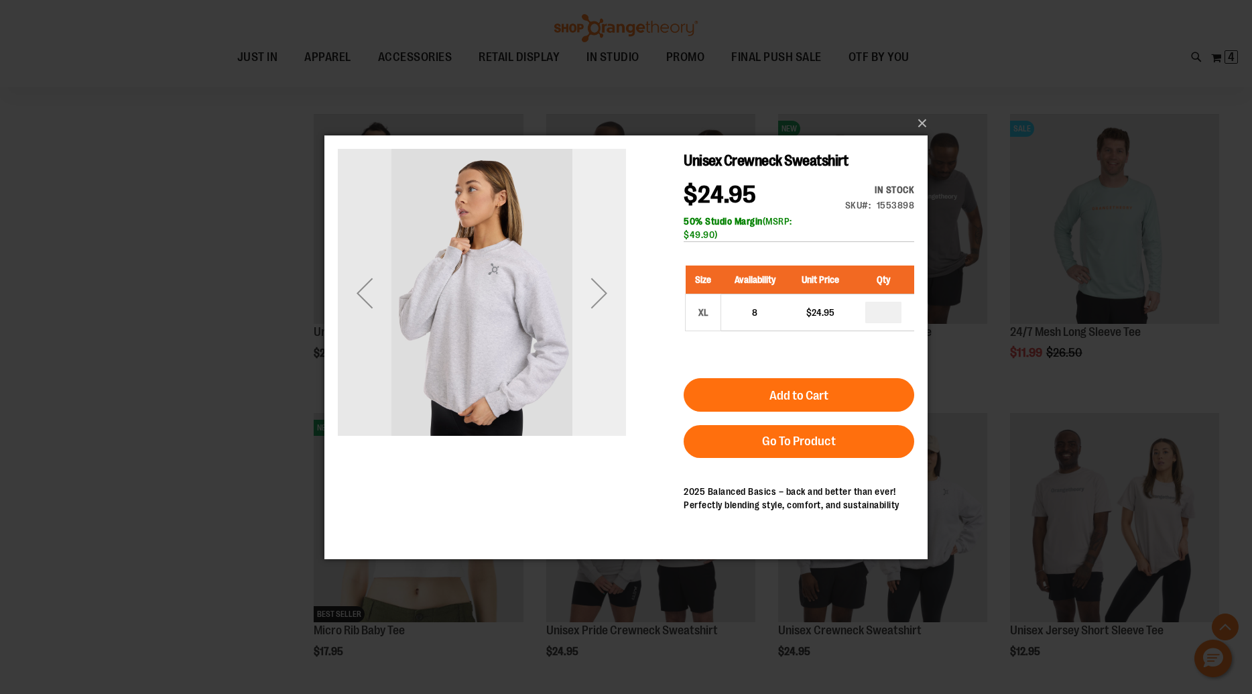
click at [603, 296] on div "Next" at bounding box center [600, 293] width 54 height 54
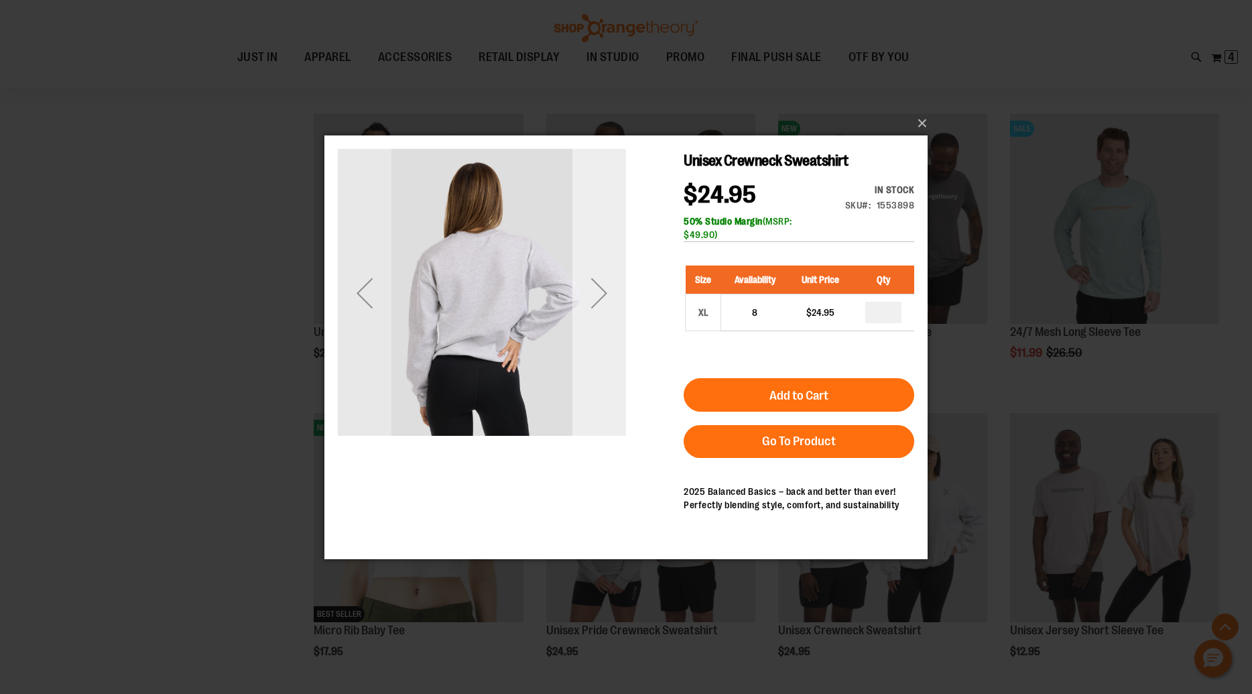
click at [603, 296] on div "Next" at bounding box center [600, 293] width 54 height 54
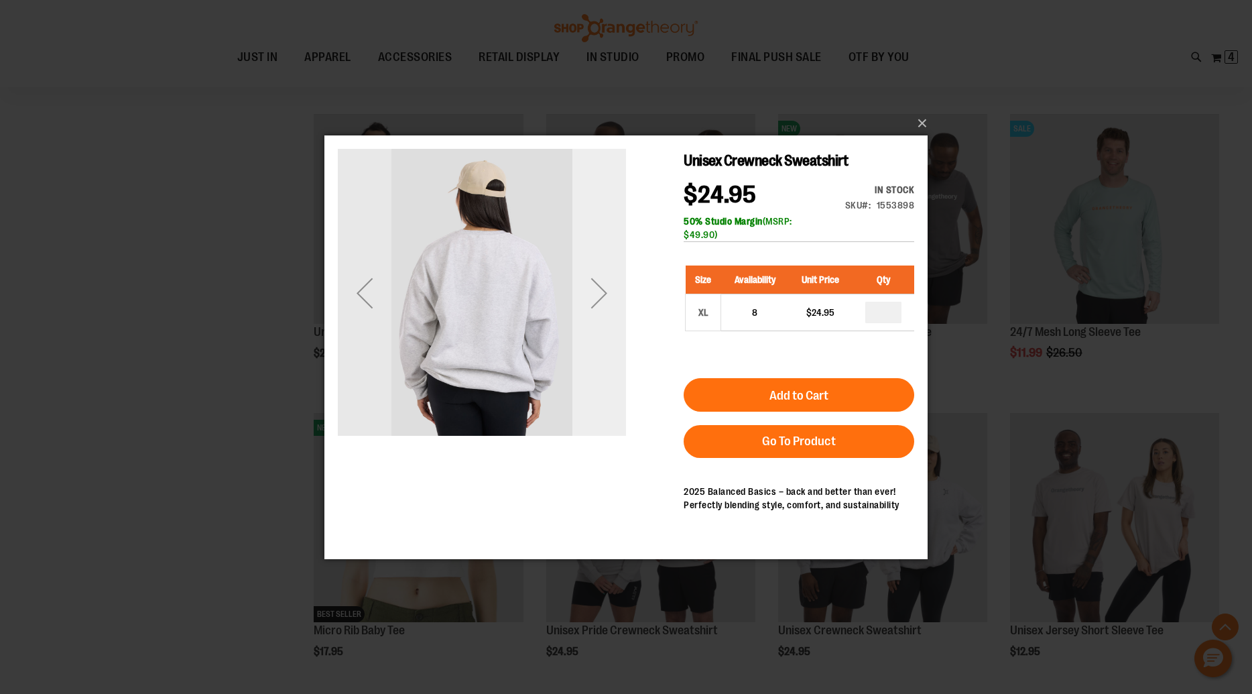
click at [603, 296] on div "Next" at bounding box center [600, 293] width 54 height 54
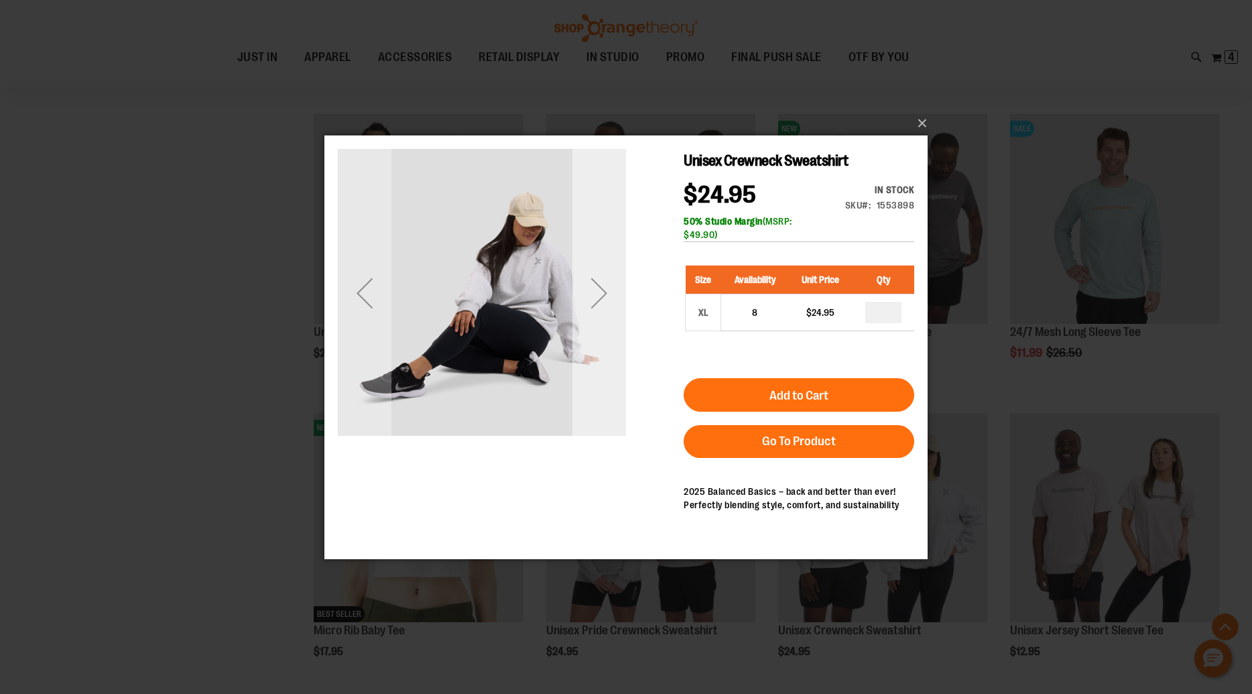
click at [603, 296] on div "Next" at bounding box center [600, 293] width 54 height 54
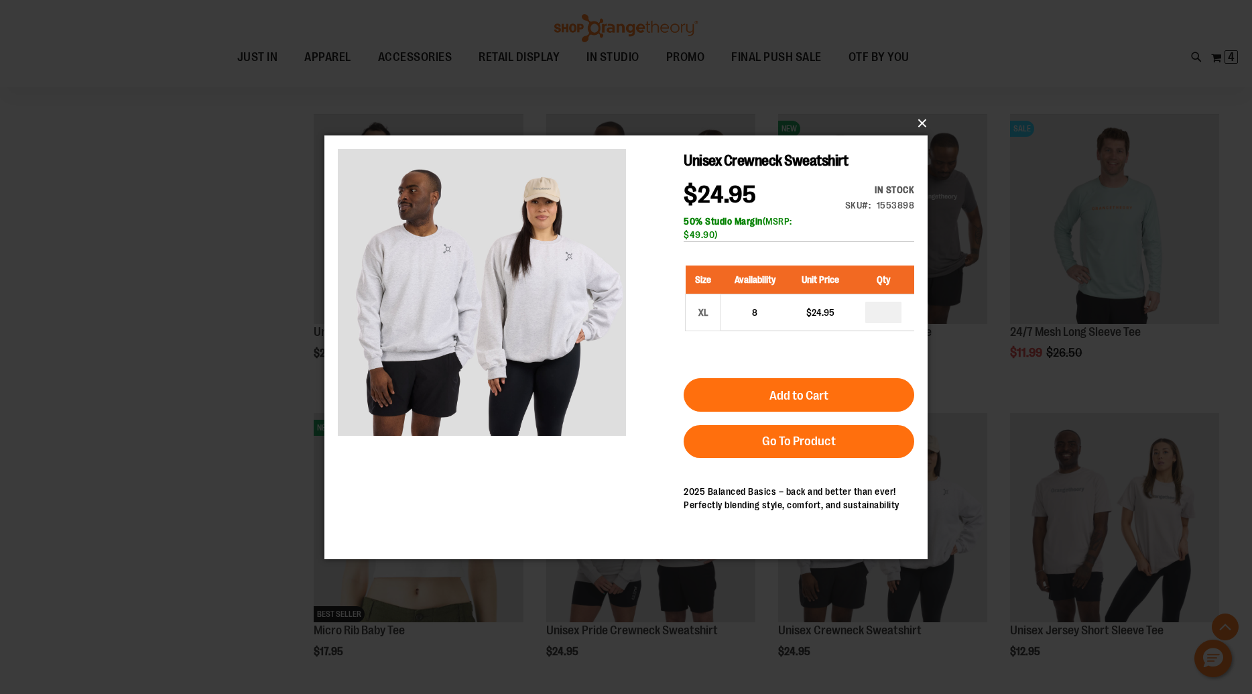
click at [922, 123] on button "×" at bounding box center [630, 124] width 603 height 30
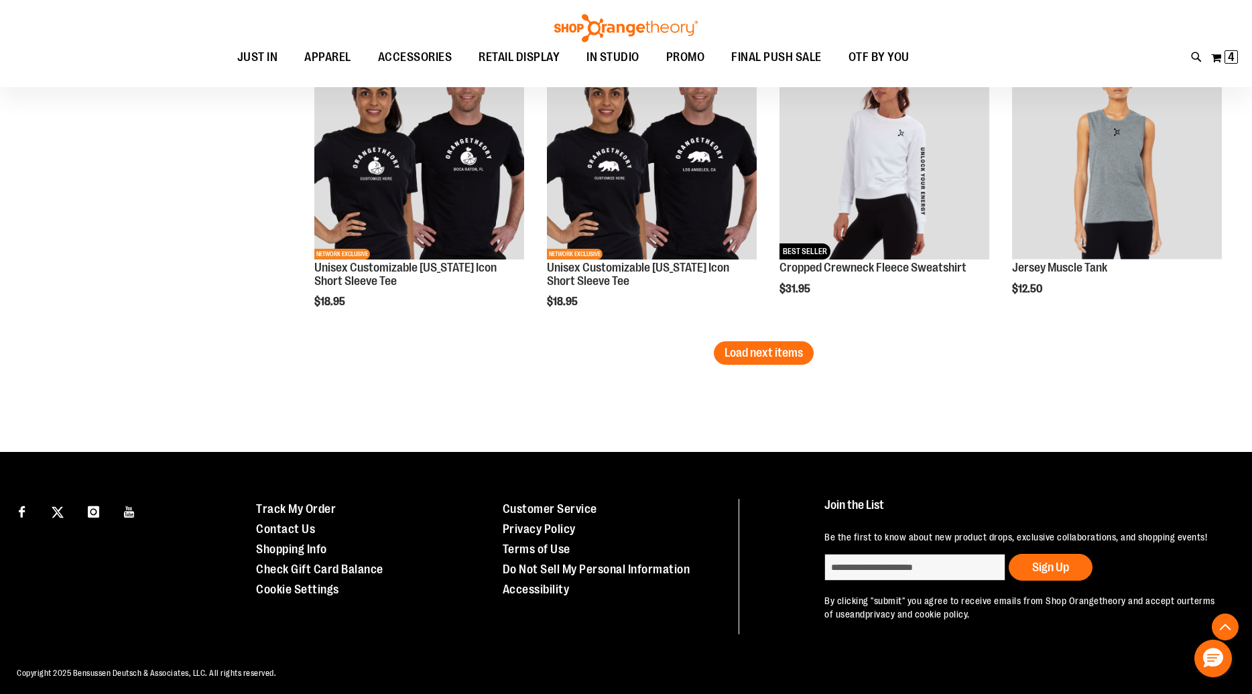
scroll to position [15160, 0]
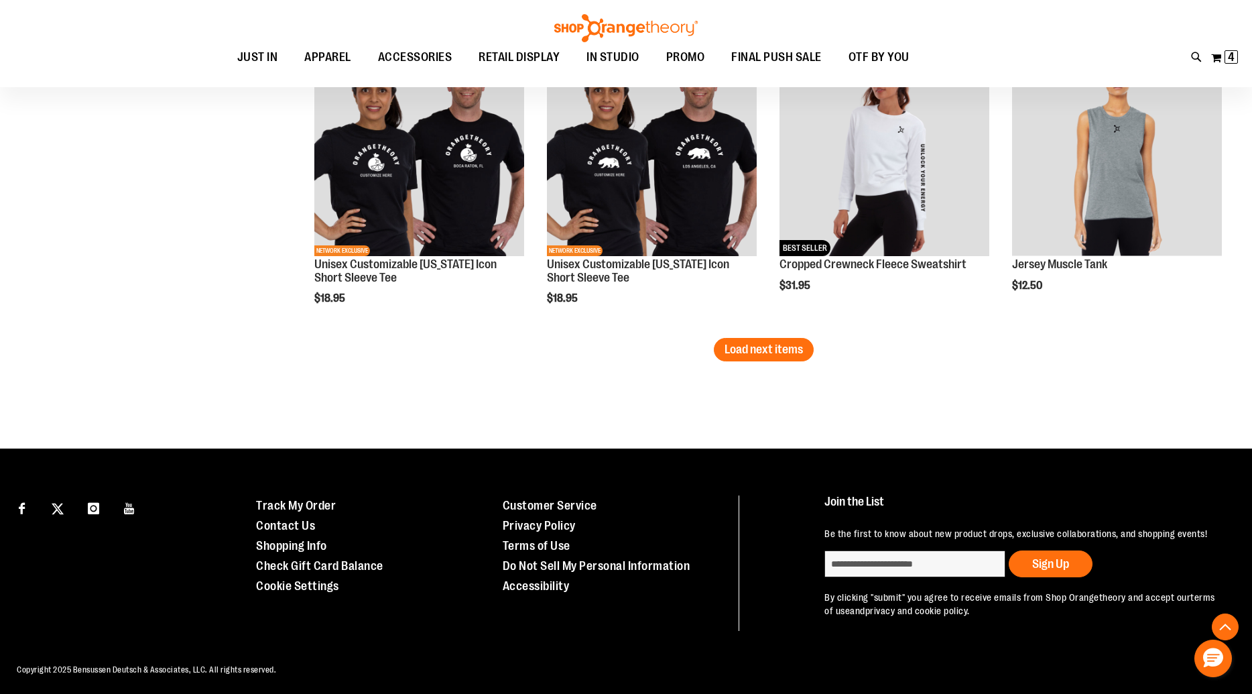
click at [770, 347] on span "Load next items" at bounding box center [764, 349] width 78 height 13
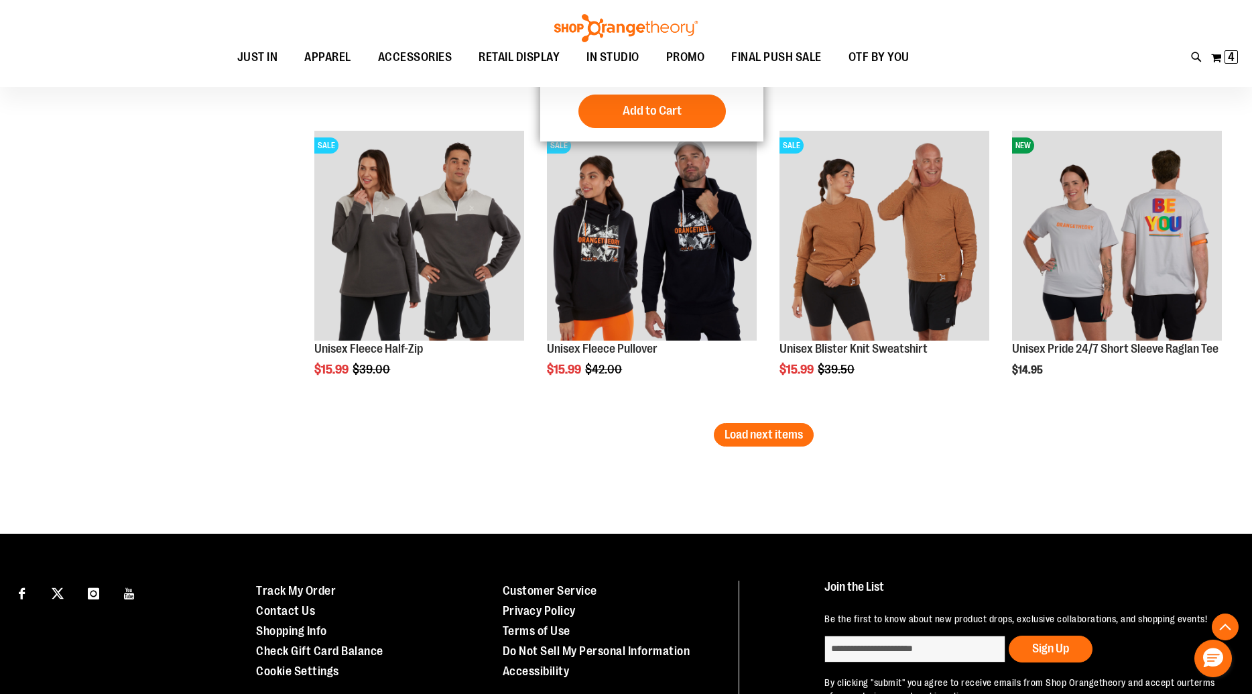
scroll to position [15972, 0]
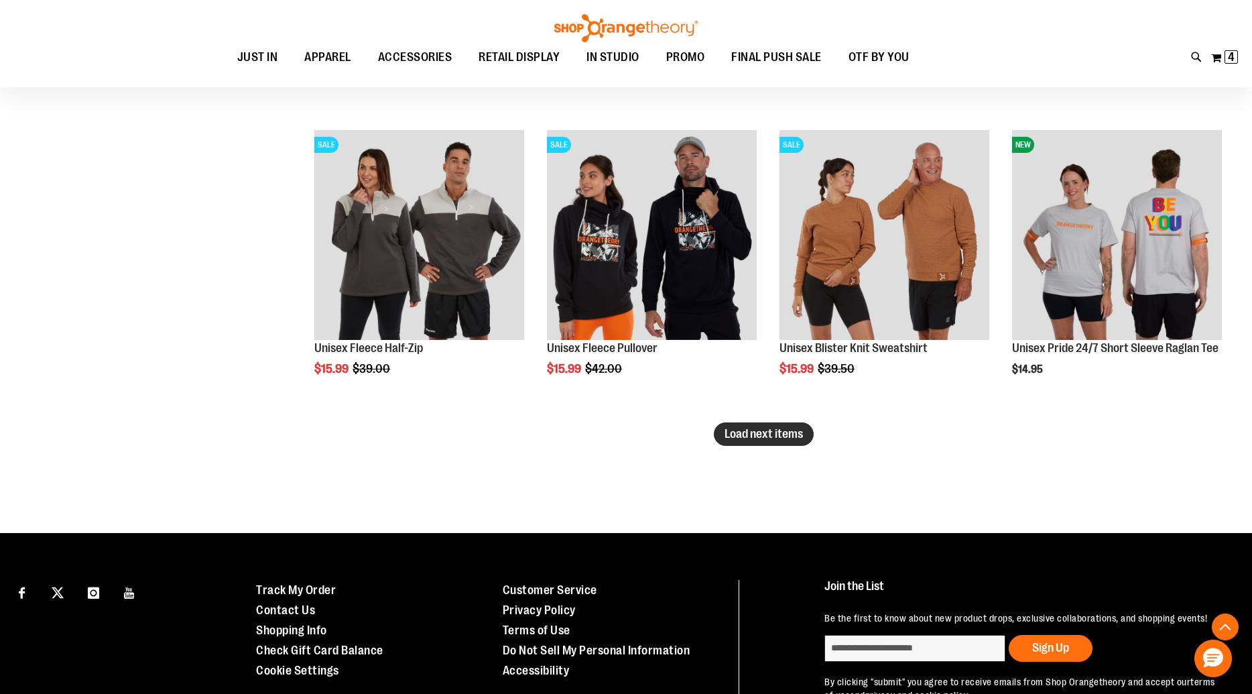
click at [750, 427] on span "Load next items" at bounding box center [764, 433] width 78 height 13
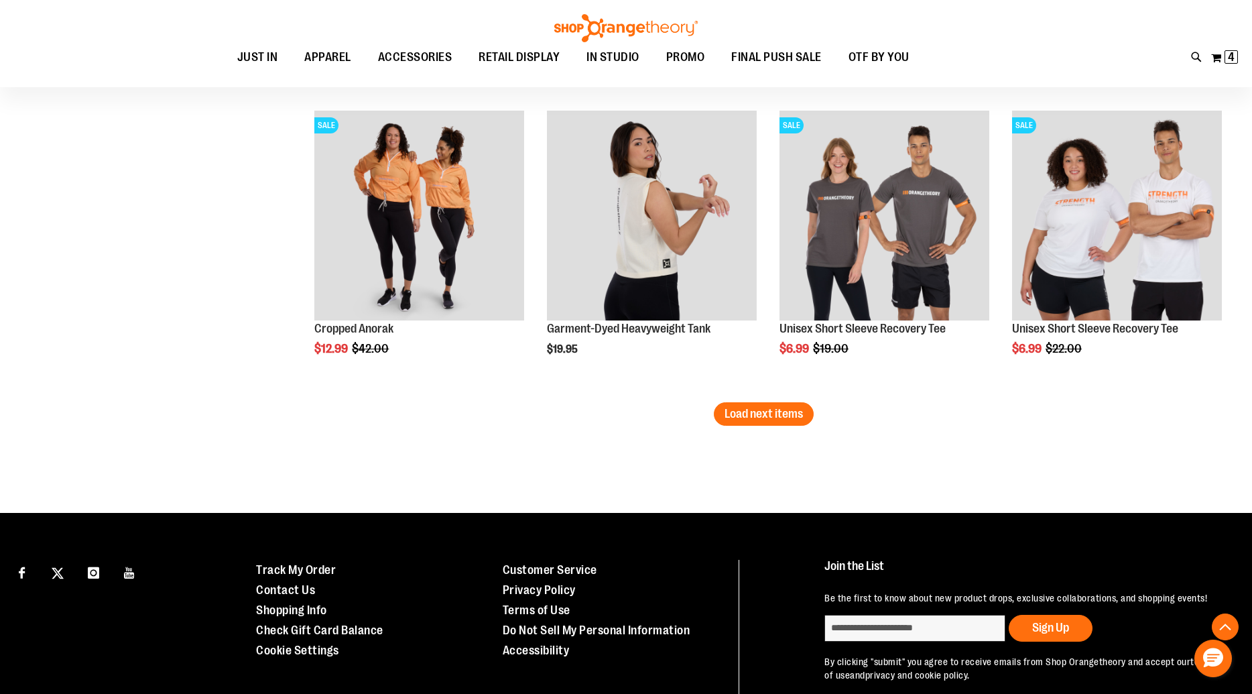
scroll to position [16892, 0]
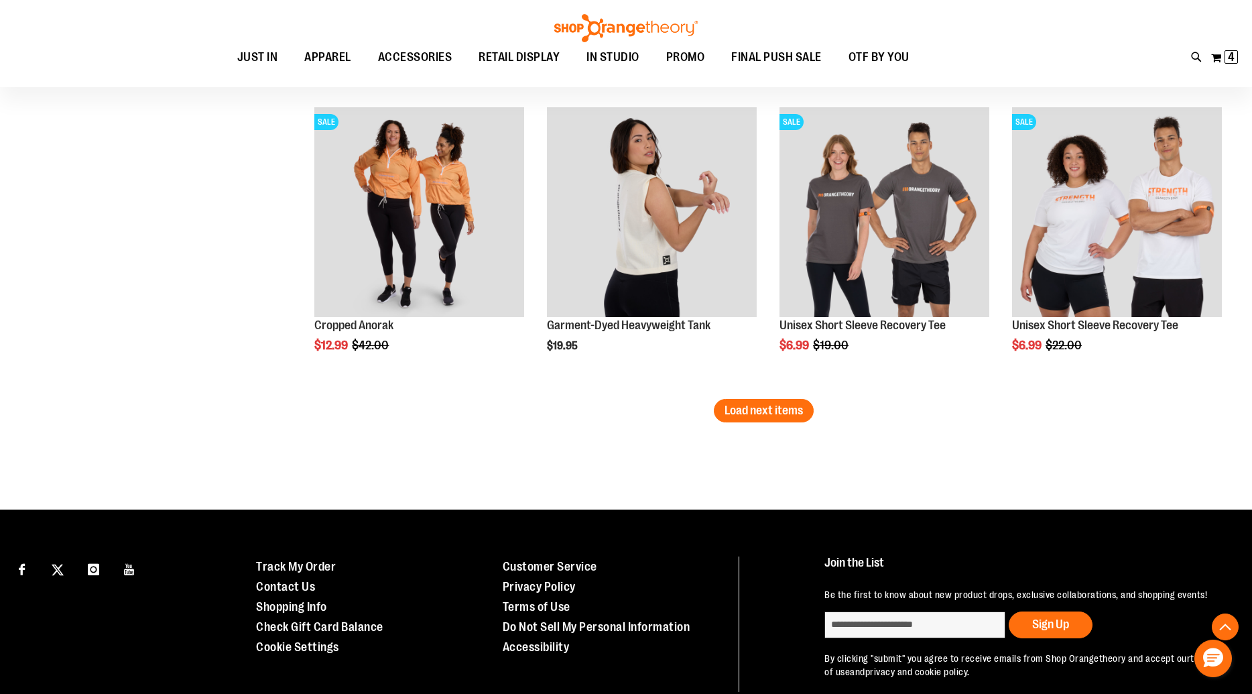
click at [764, 412] on span "Load next items" at bounding box center [764, 410] width 78 height 13
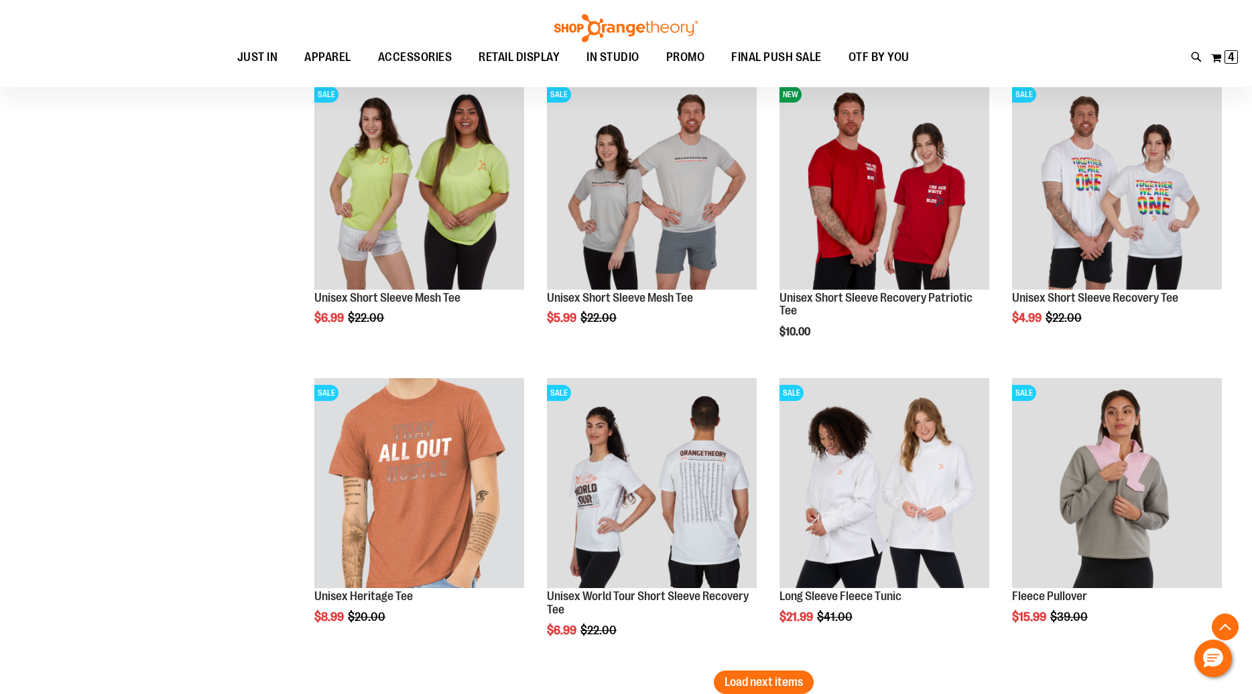
scroll to position [17720, 0]
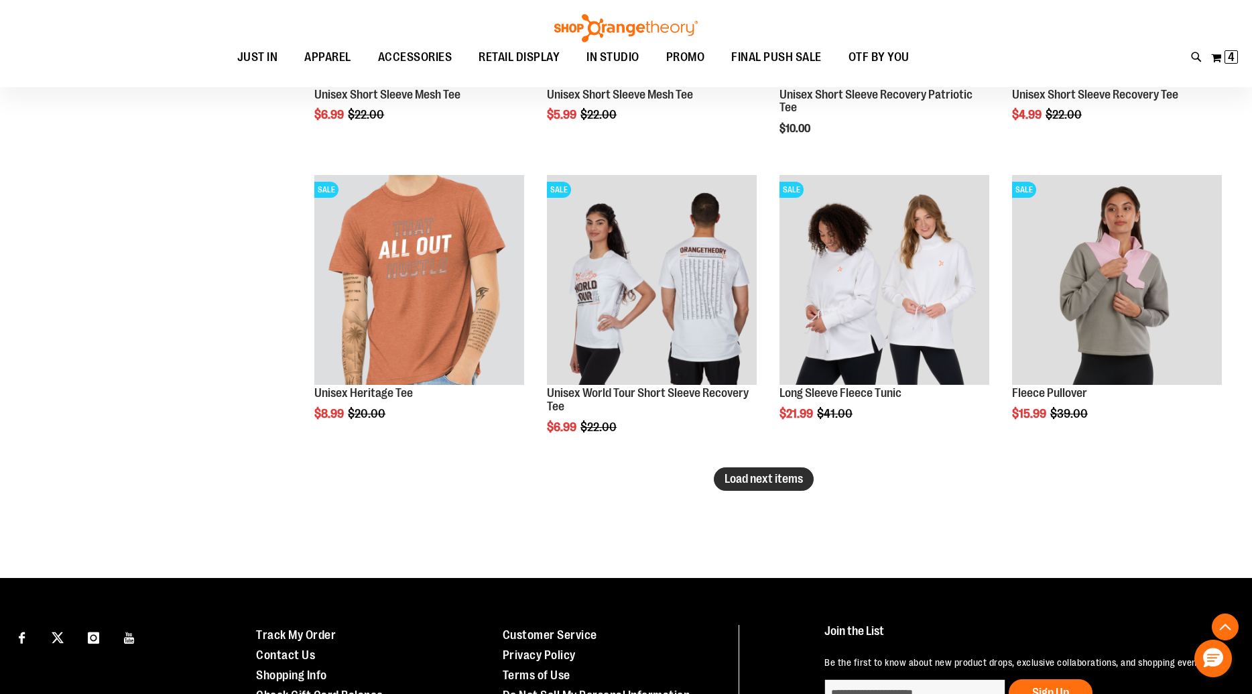
click at [760, 482] on span "Load next items" at bounding box center [764, 478] width 78 height 13
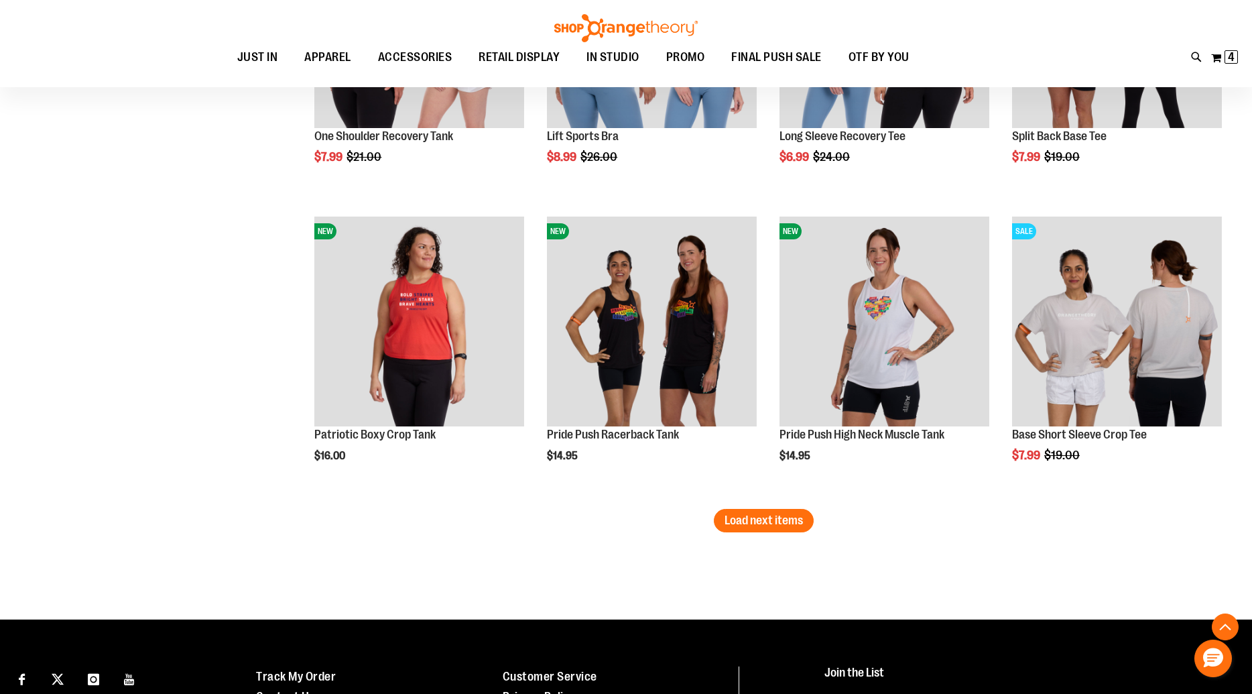
scroll to position [18574, 0]
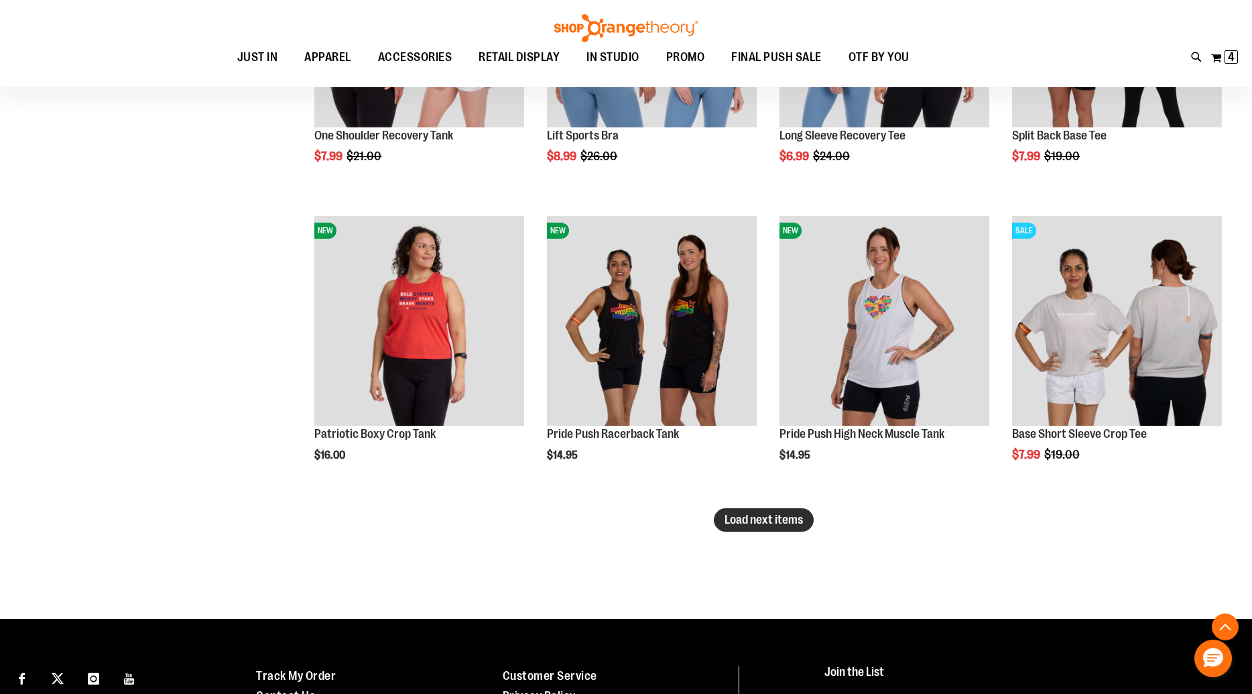
click at [764, 524] on span "Load next items" at bounding box center [764, 519] width 78 height 13
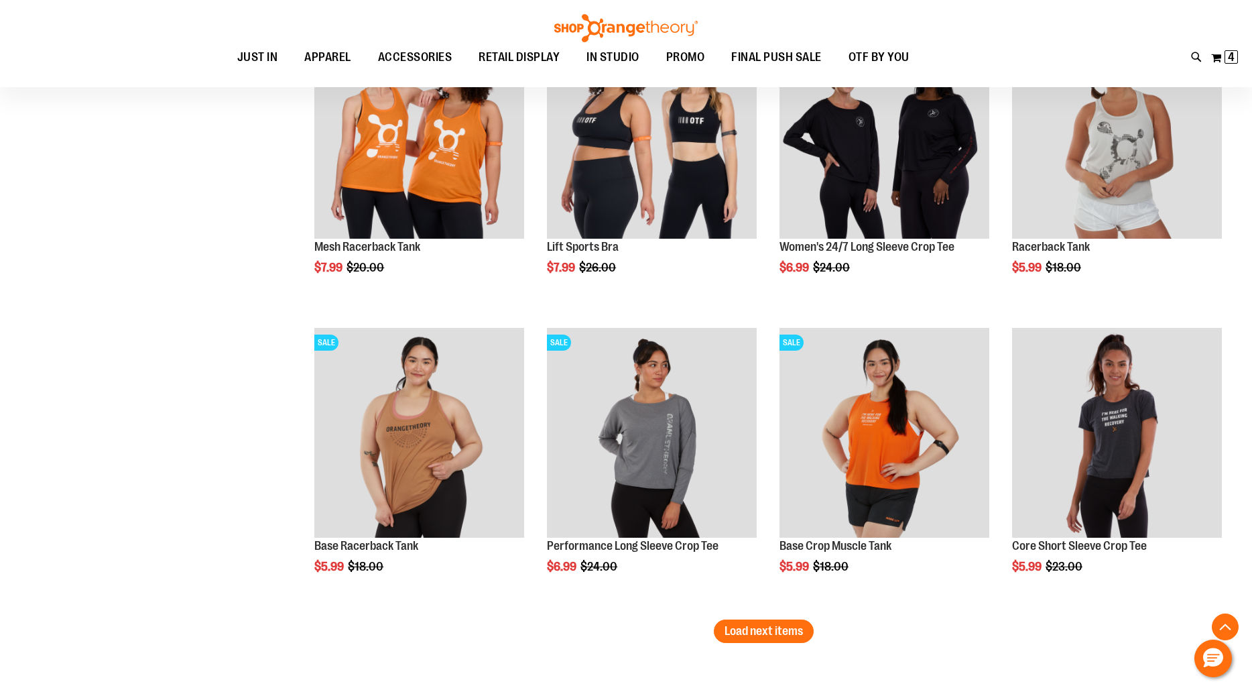
scroll to position [19403, 0]
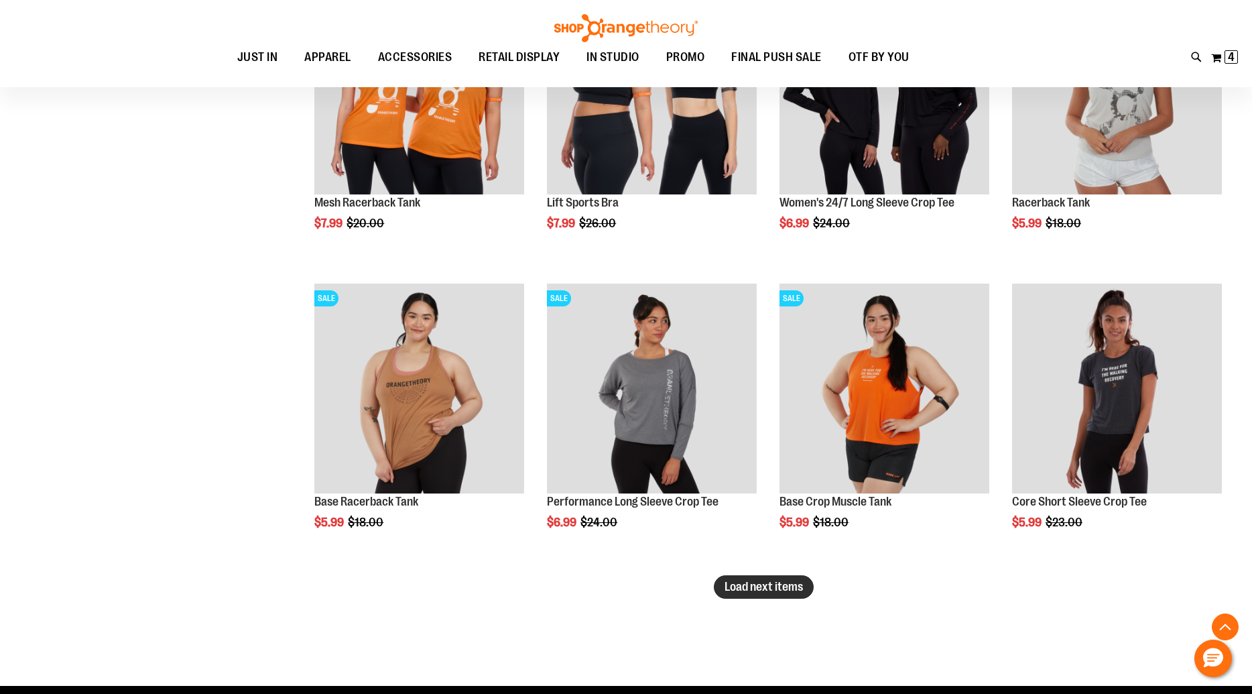
click at [758, 587] on span "Load next items" at bounding box center [764, 586] width 78 height 13
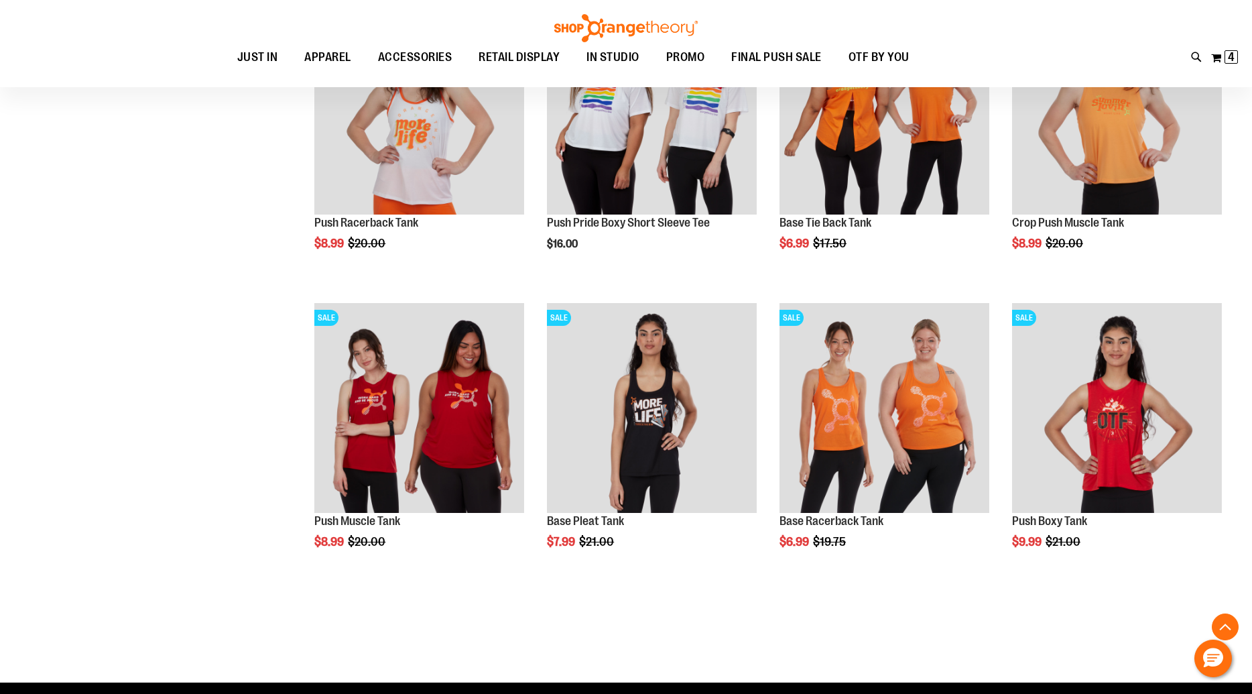
scroll to position [20280, 0]
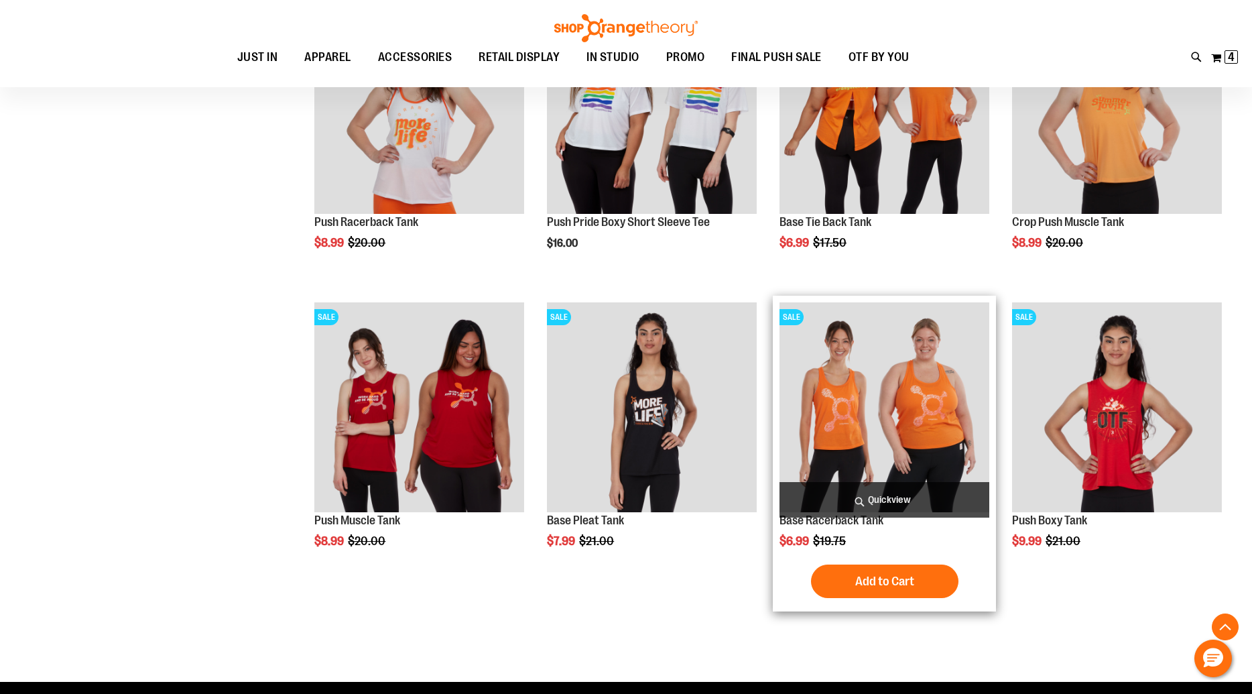
click at [887, 500] on span "Quickview" at bounding box center [885, 500] width 210 height 36
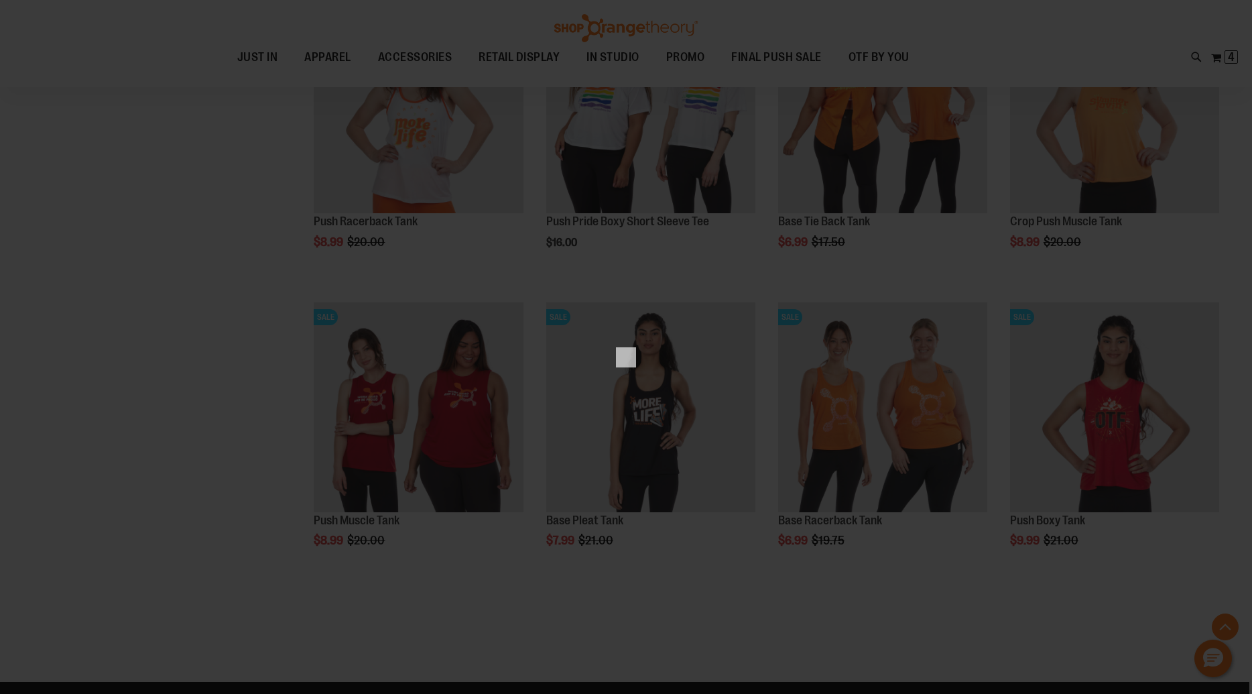
scroll to position [0, 0]
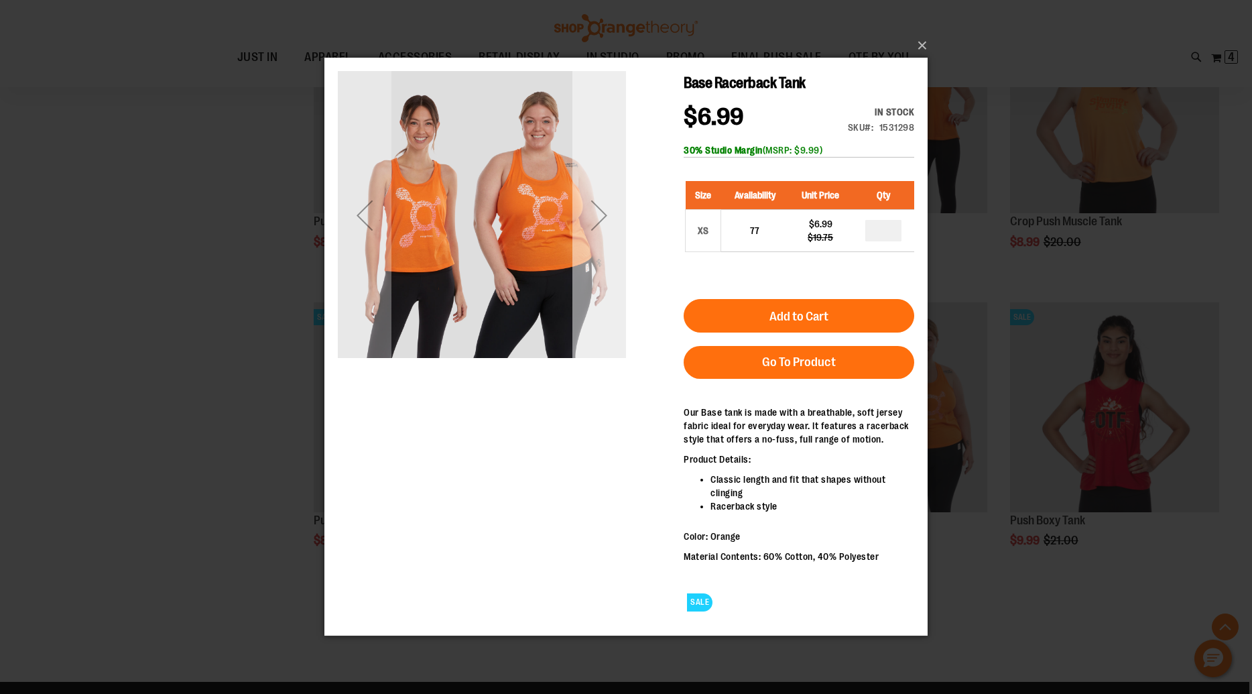
click at [619, 216] on div "Next" at bounding box center [600, 215] width 54 height 54
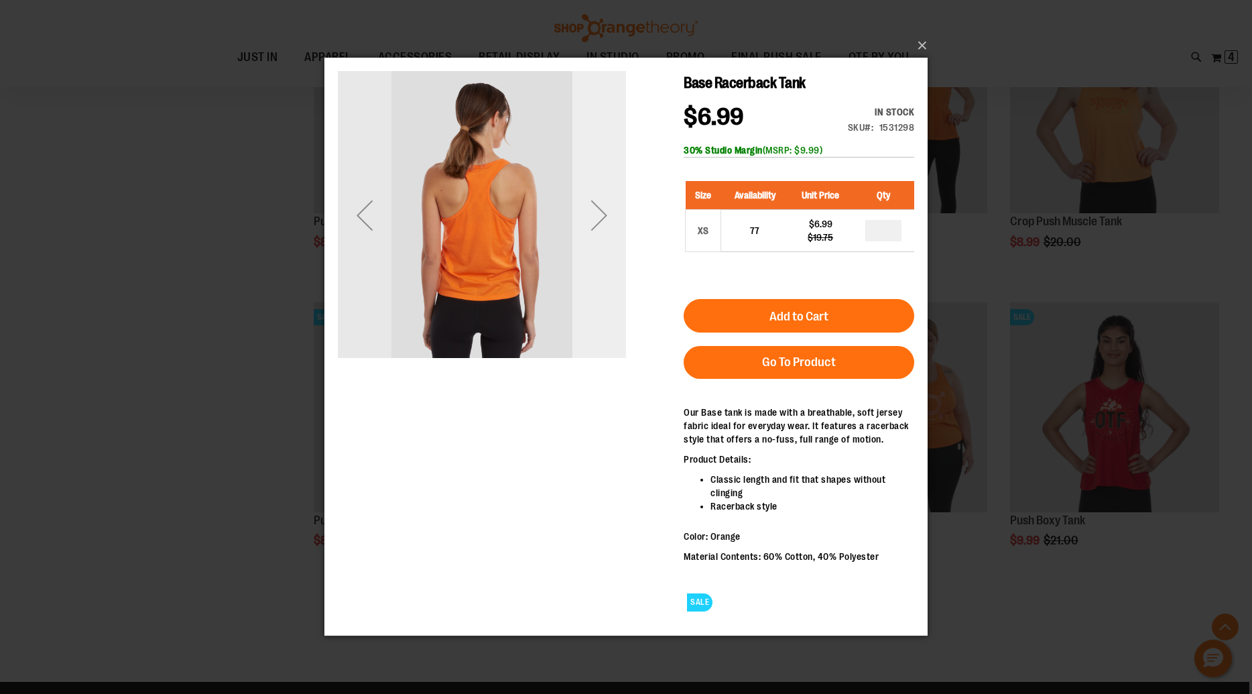
click at [619, 216] on div "Next" at bounding box center [600, 215] width 54 height 54
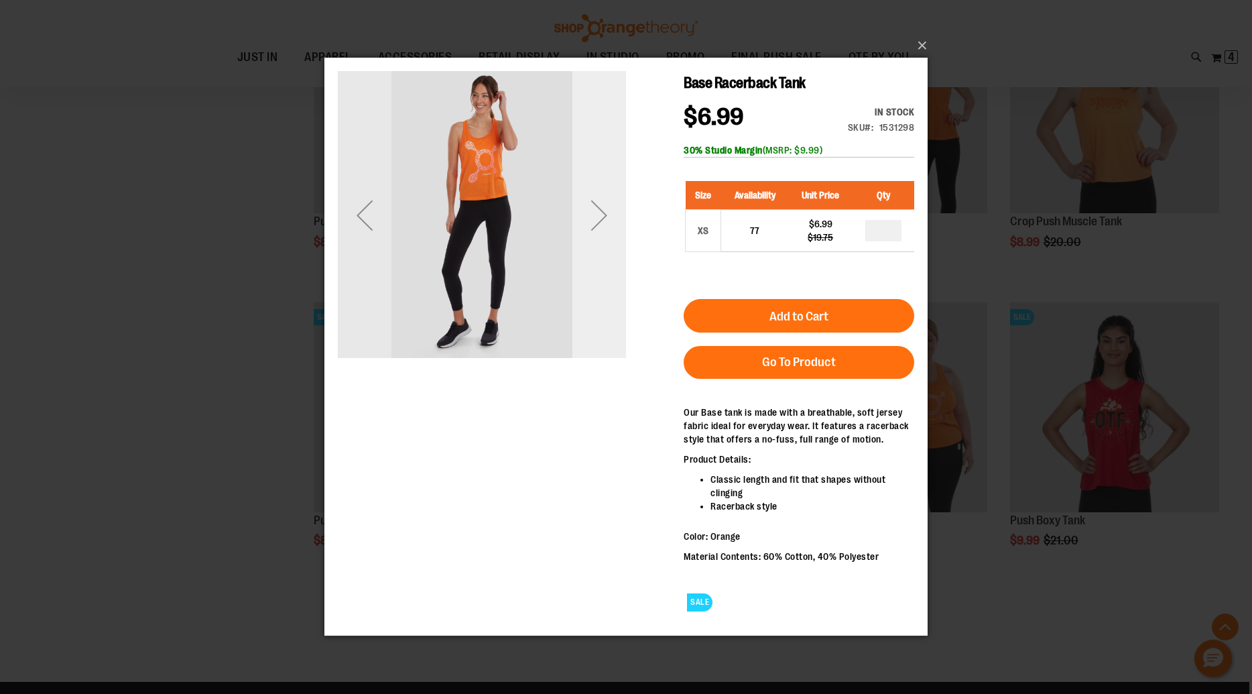
click at [619, 216] on div "Next" at bounding box center [600, 215] width 54 height 54
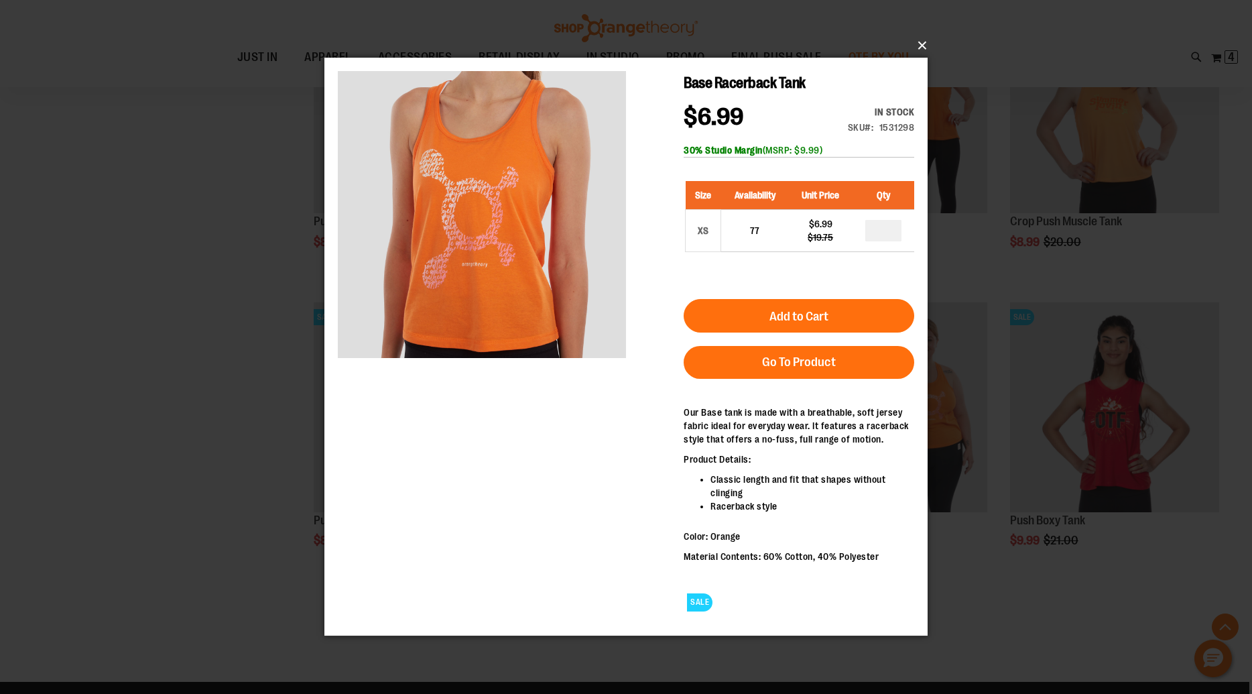
click at [919, 45] on button "×" at bounding box center [630, 46] width 603 height 30
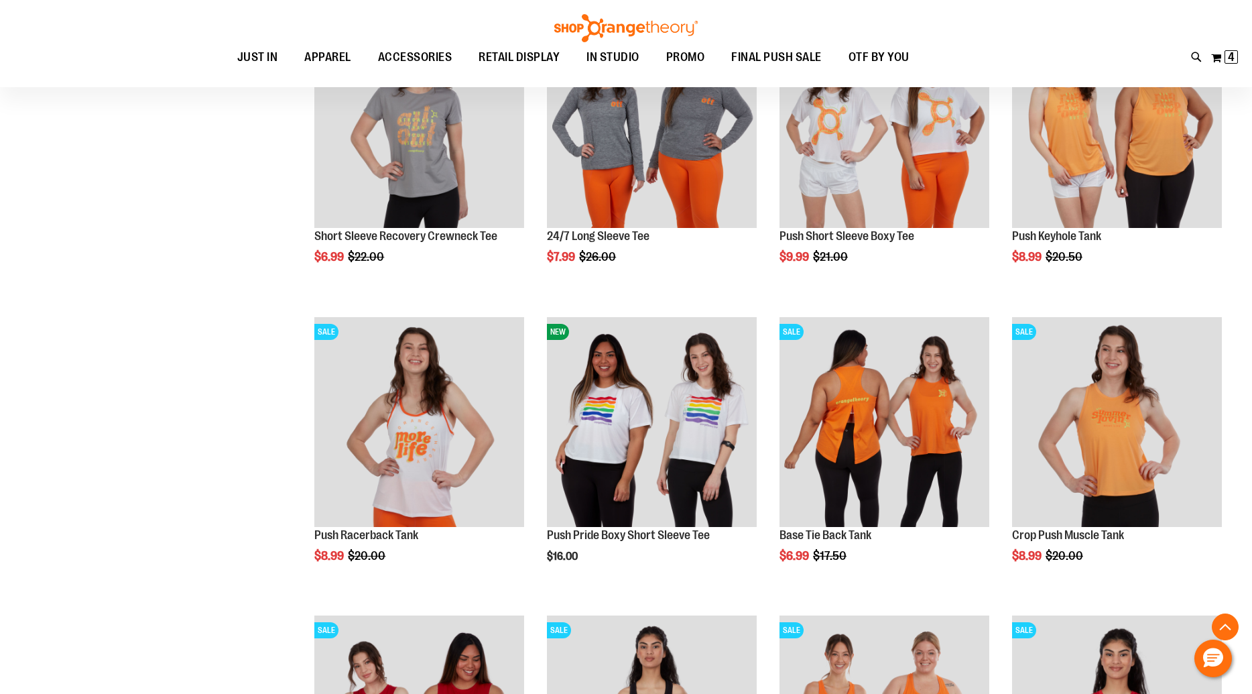
scroll to position [19860, 0]
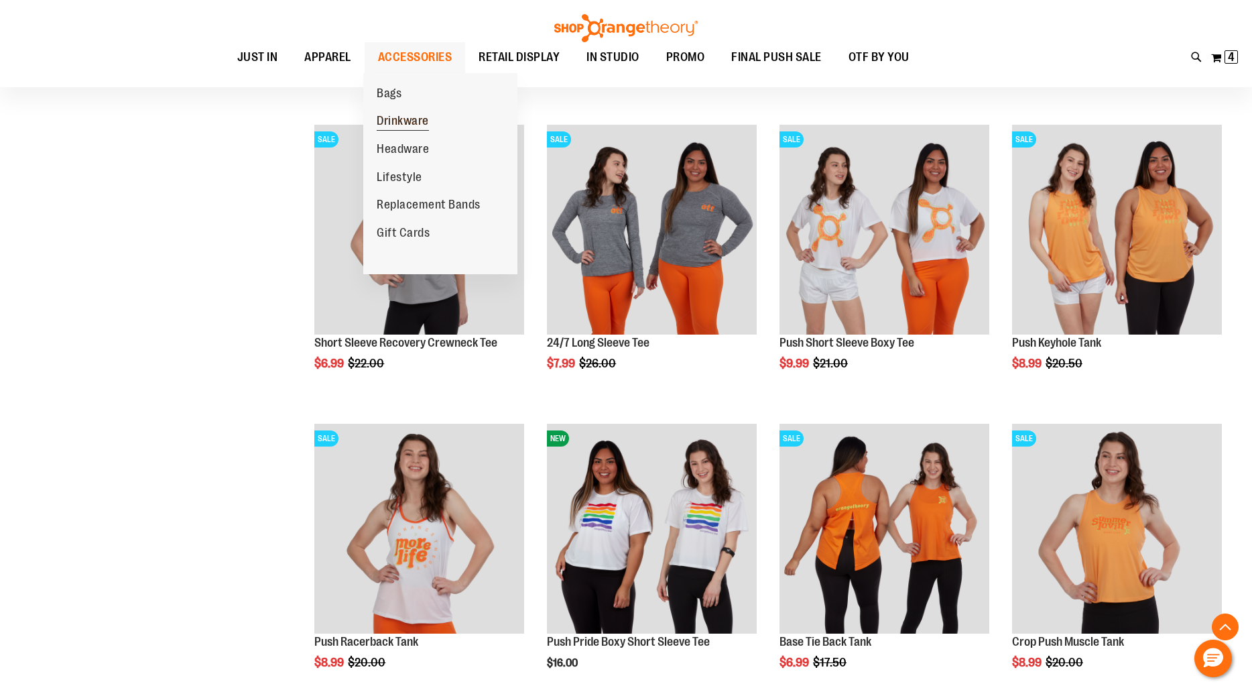
click at [406, 123] on span "Drinkware" at bounding box center [403, 122] width 52 height 17
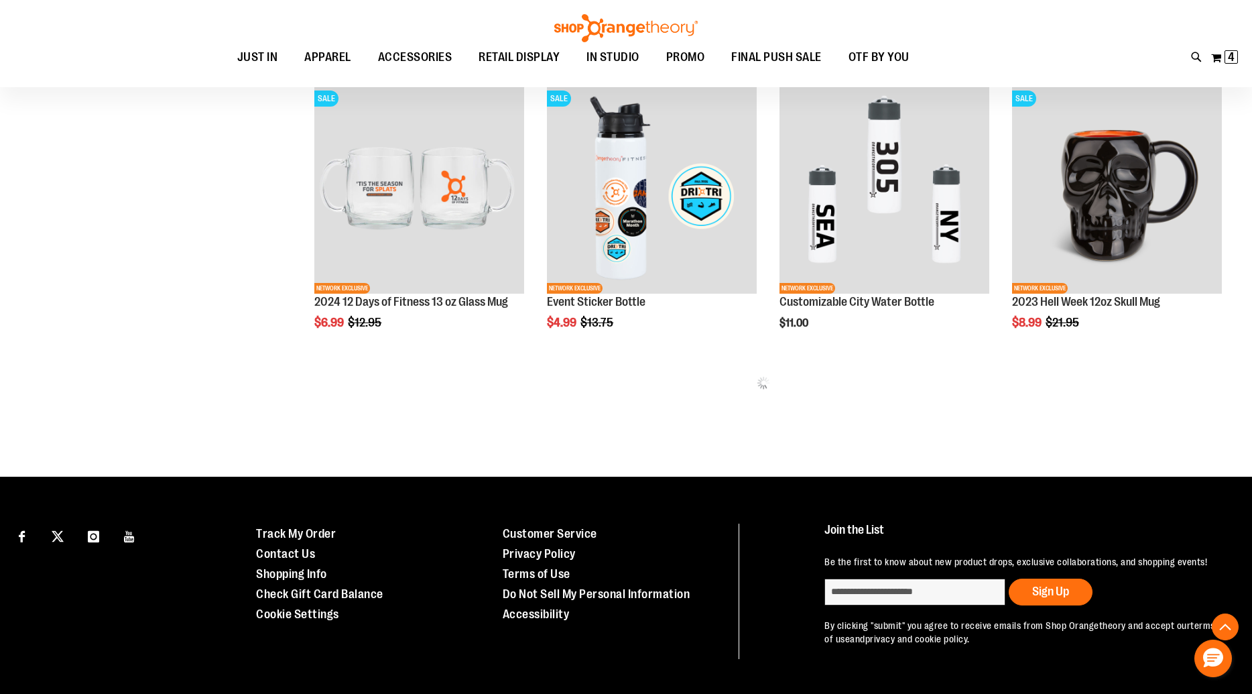
scroll to position [788, 0]
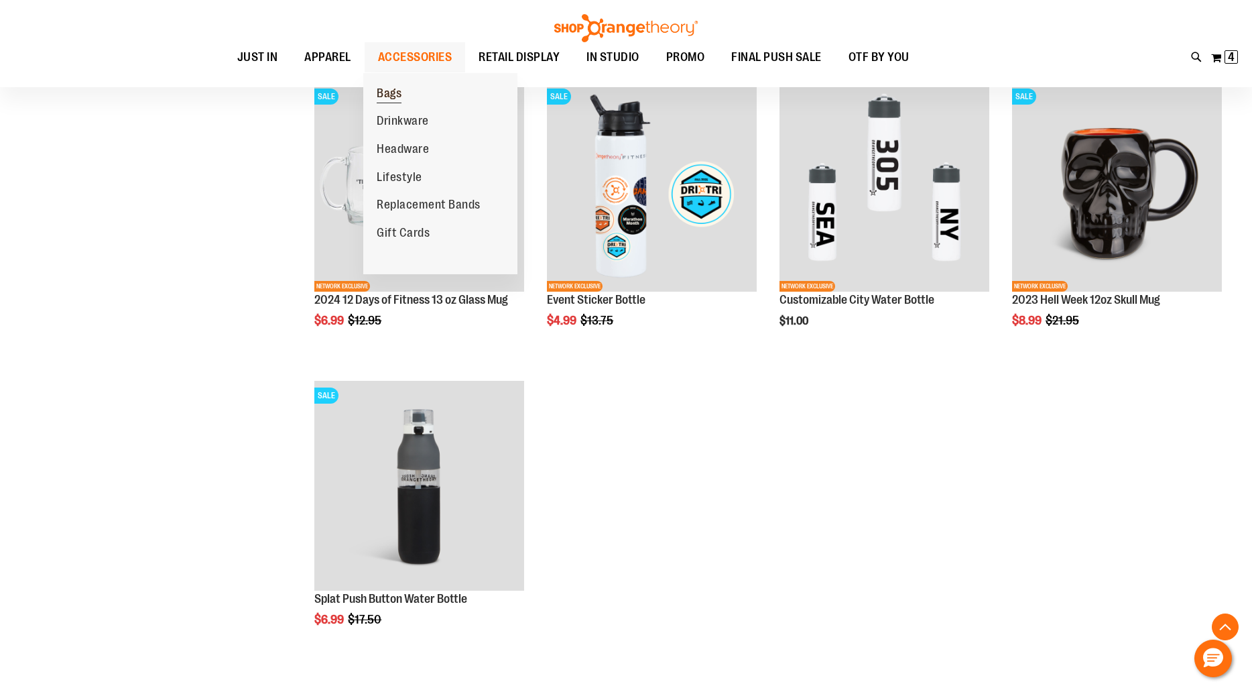
click at [389, 90] on span "Bags" at bounding box center [389, 94] width 25 height 17
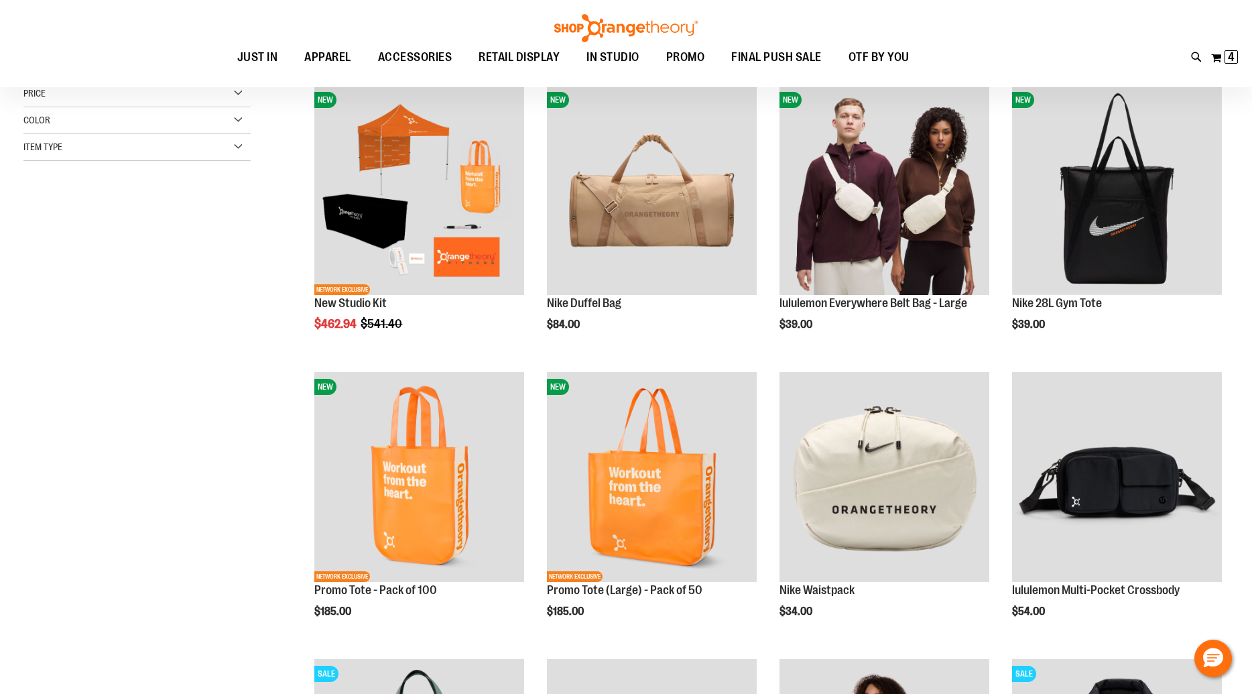
scroll to position [190, 0]
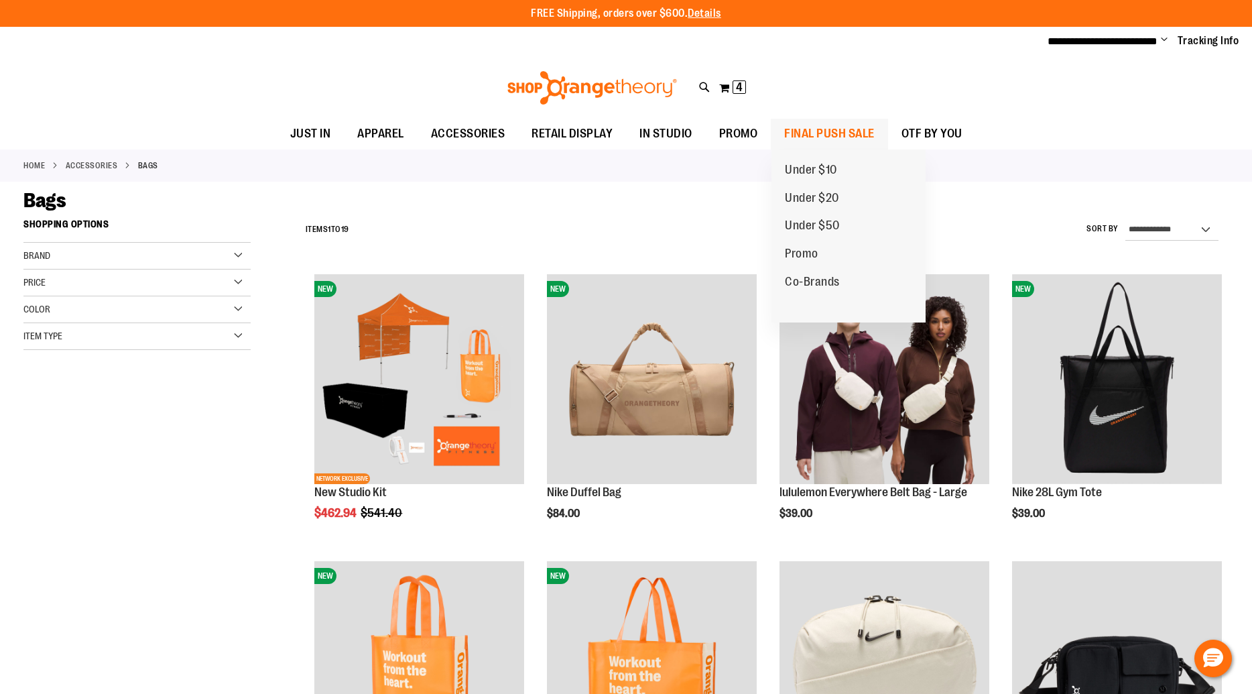
click at [828, 139] on span "FINAL PUSH SALE" at bounding box center [829, 134] width 91 height 30
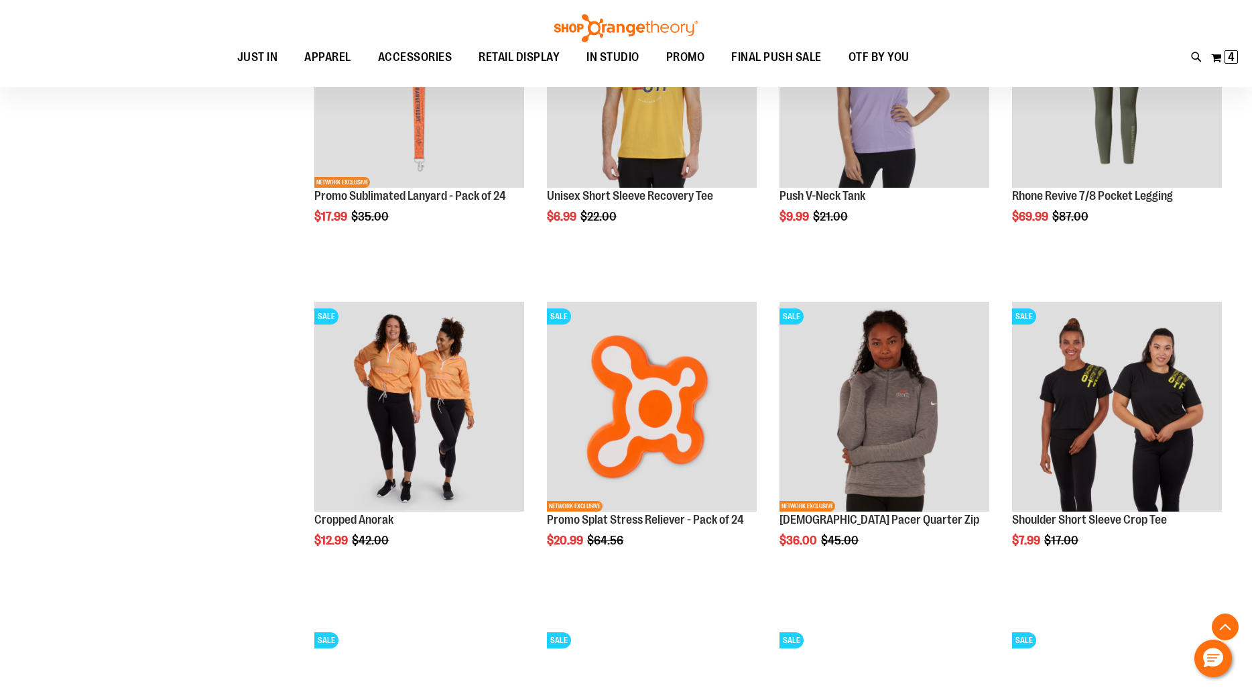
scroll to position [1271, 0]
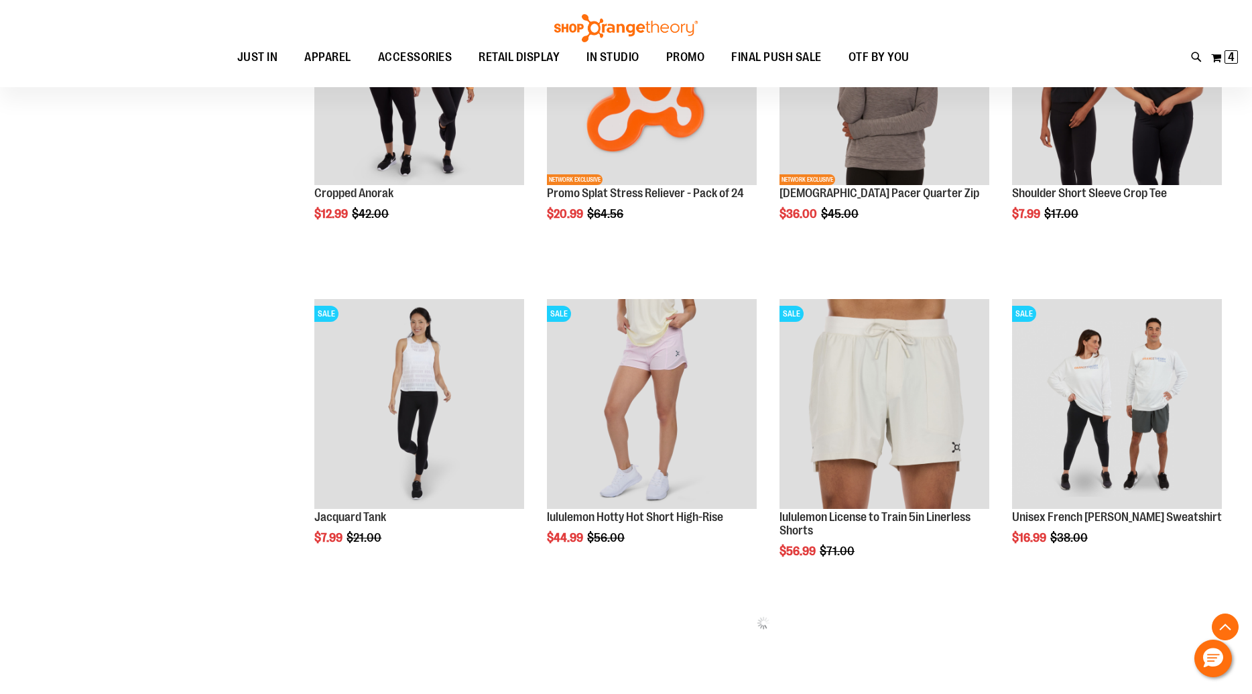
scroll to position [1589, 0]
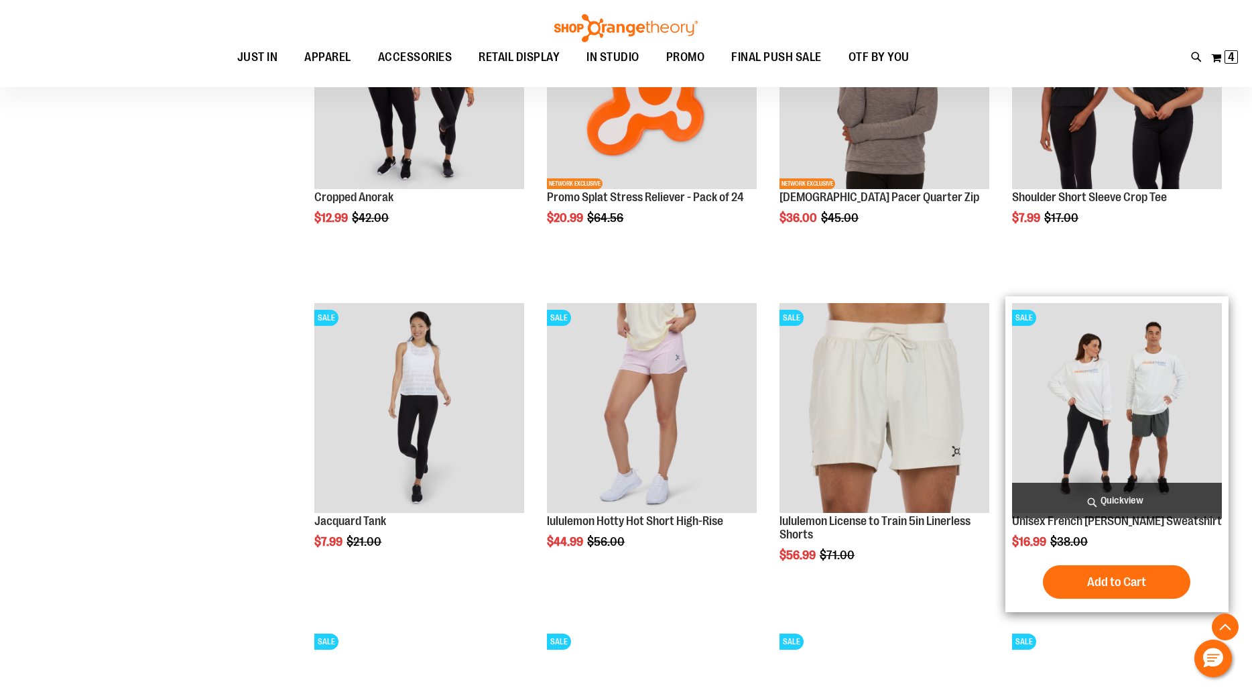
click at [1129, 499] on span "Quickview" at bounding box center [1117, 501] width 210 height 36
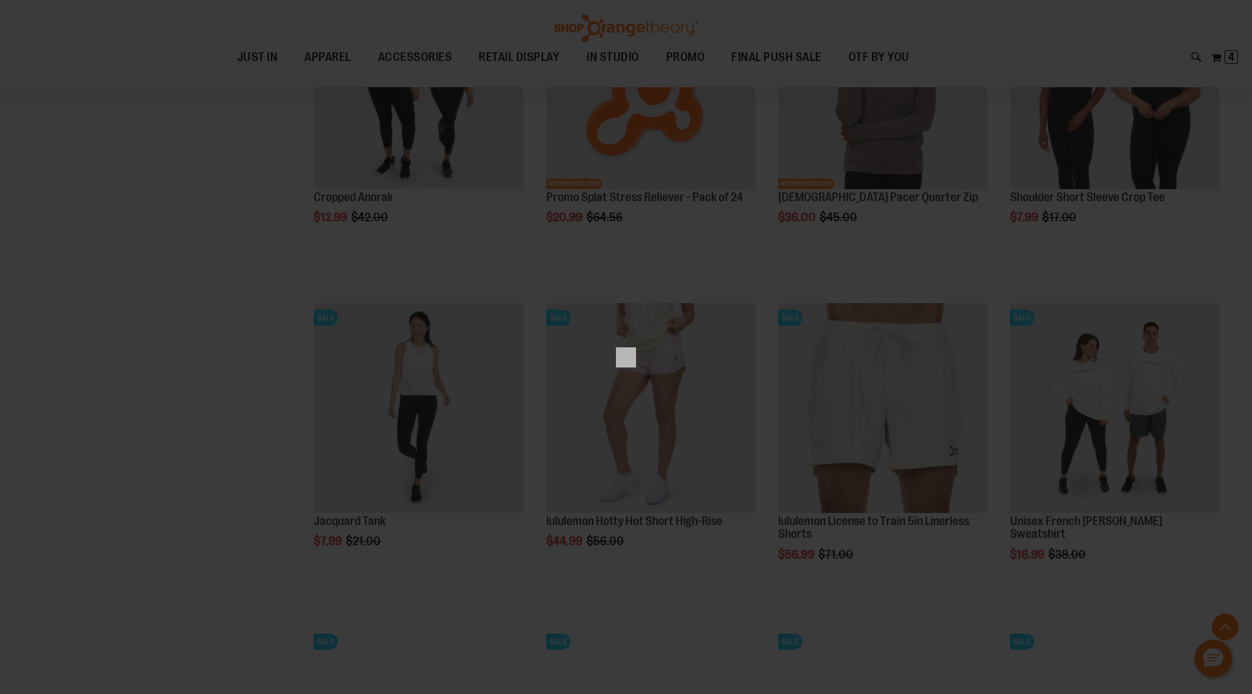
scroll to position [0, 0]
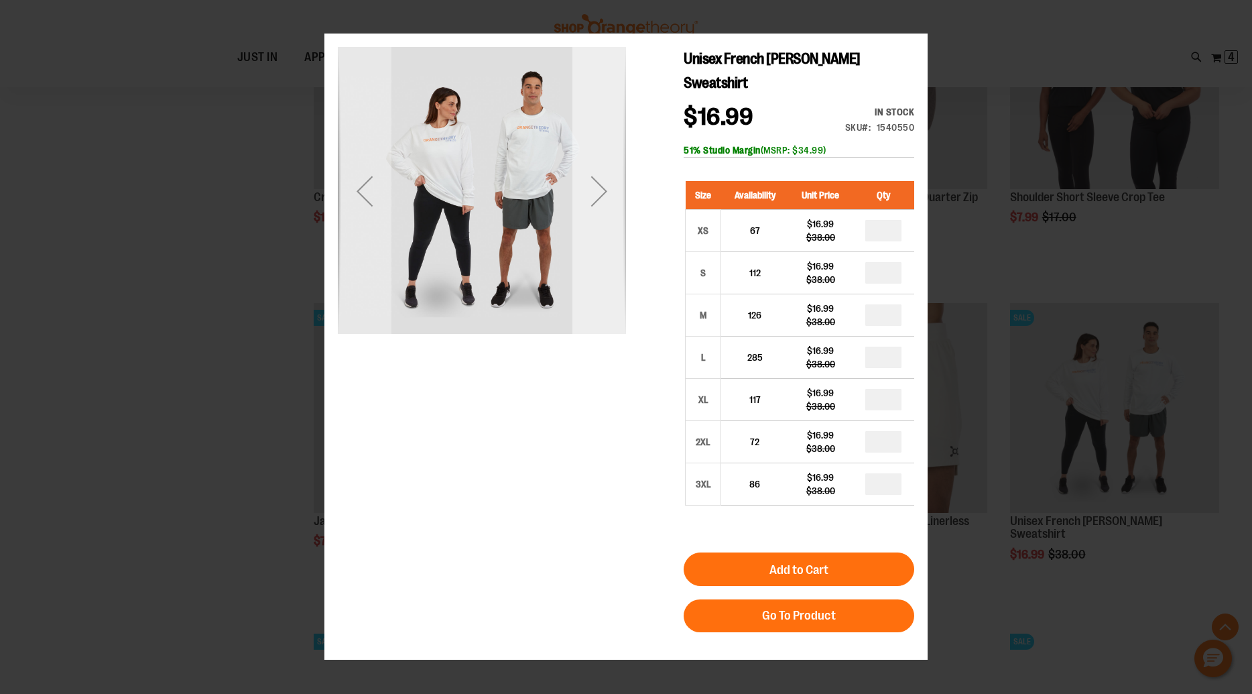
click at [594, 290] on div "Next" at bounding box center [600, 191] width 54 height 288
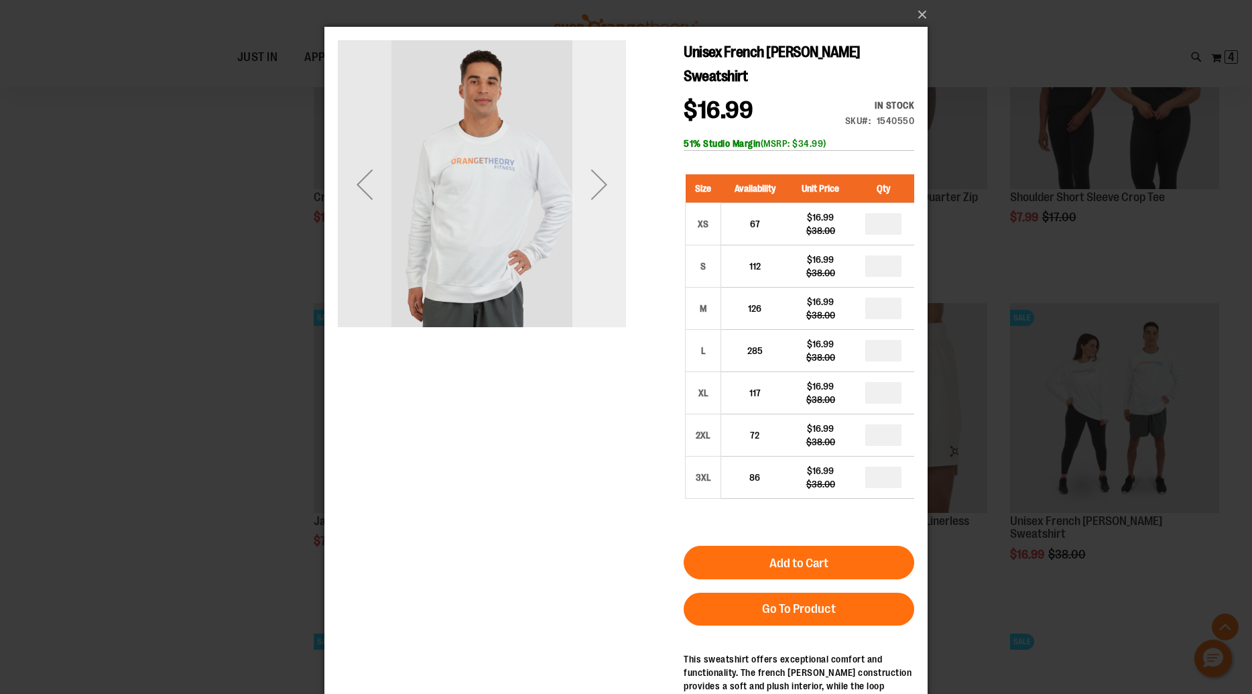
click at [597, 227] on div "Next" at bounding box center [600, 184] width 54 height 288
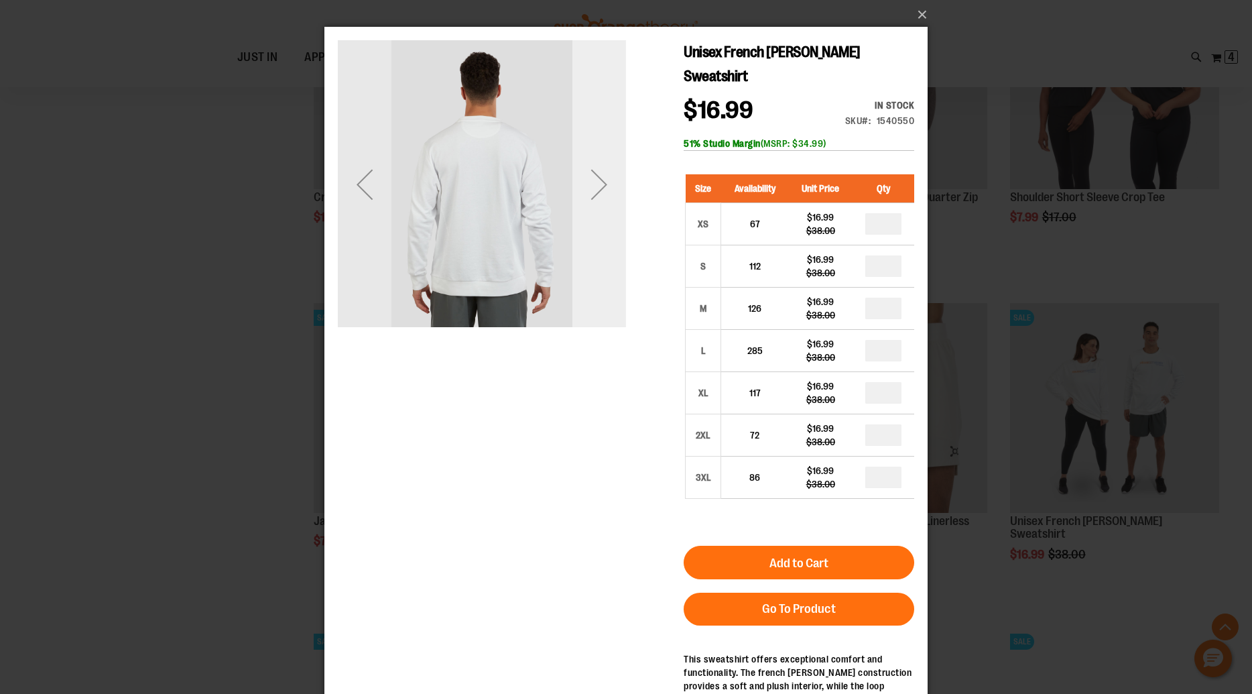
click at [597, 227] on div "Next" at bounding box center [600, 184] width 54 height 288
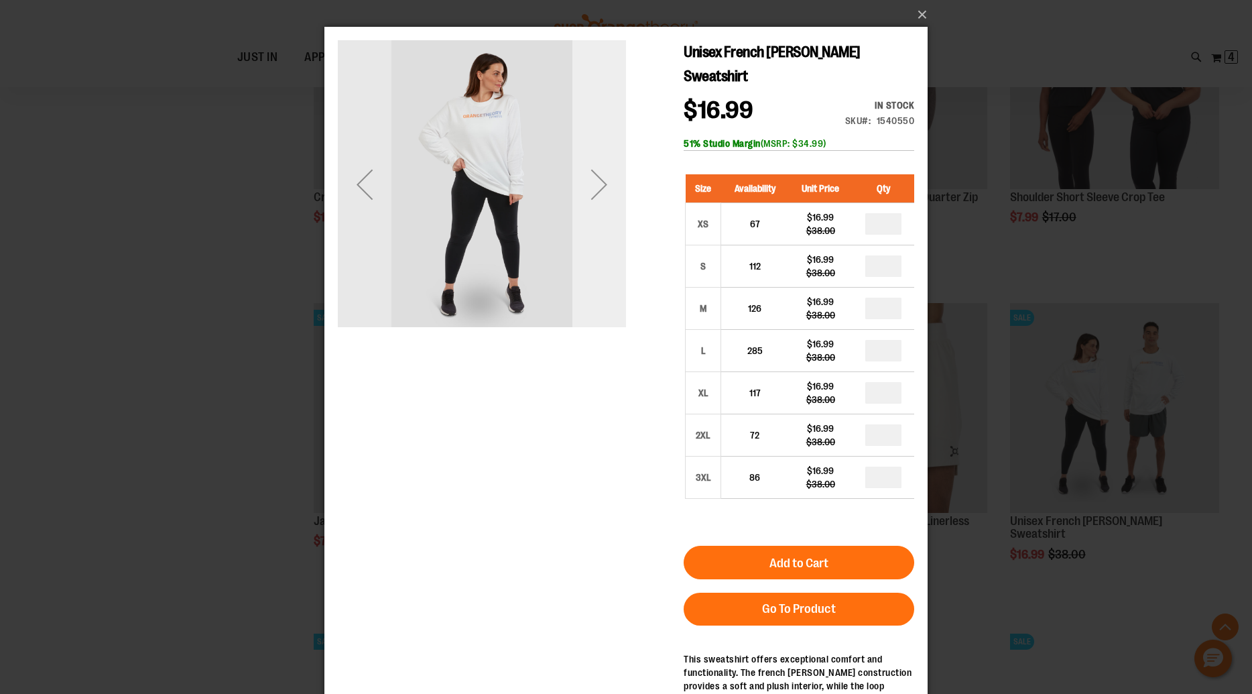
click at [594, 212] on div "Next" at bounding box center [600, 184] width 54 height 288
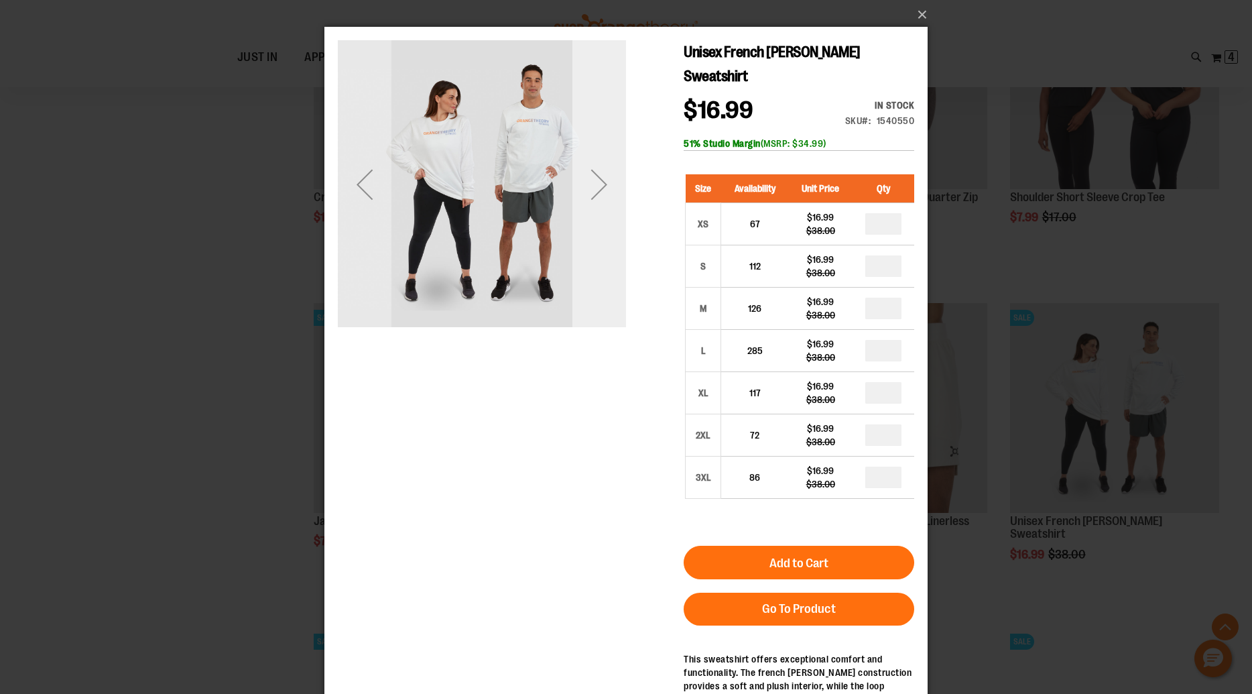
click at [594, 212] on div "Next" at bounding box center [600, 184] width 54 height 288
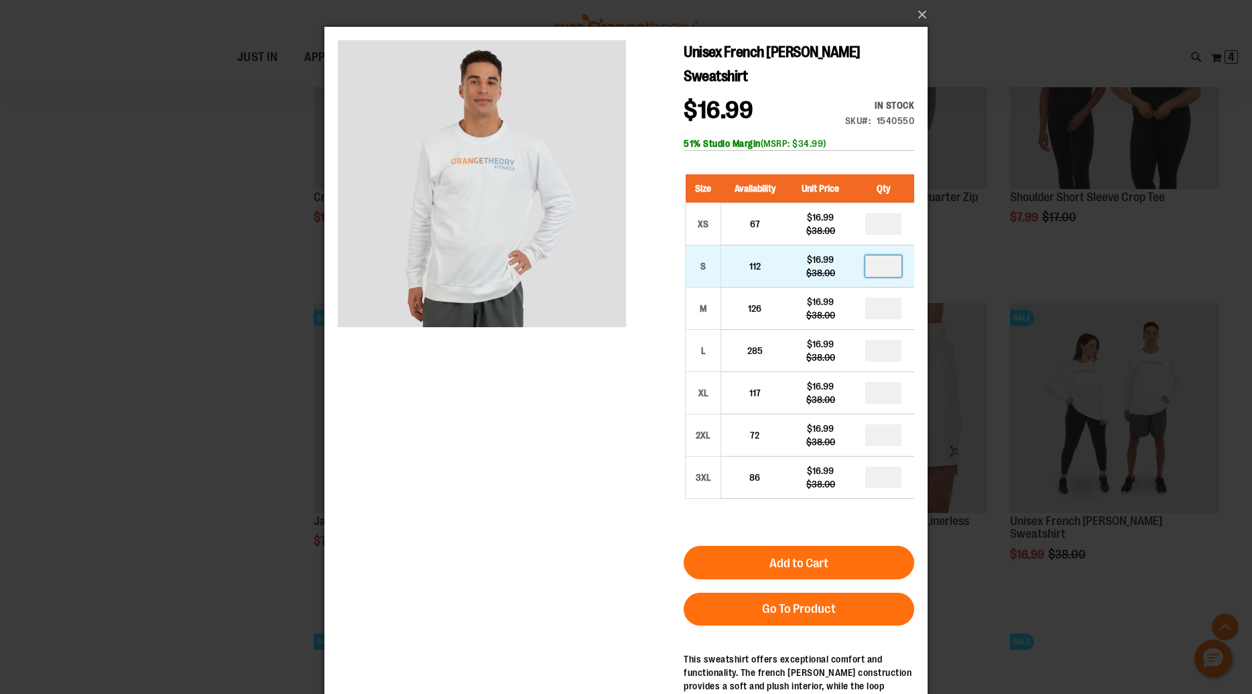
click at [888, 272] on input "number" at bounding box center [884, 265] width 36 height 21
type input "*"
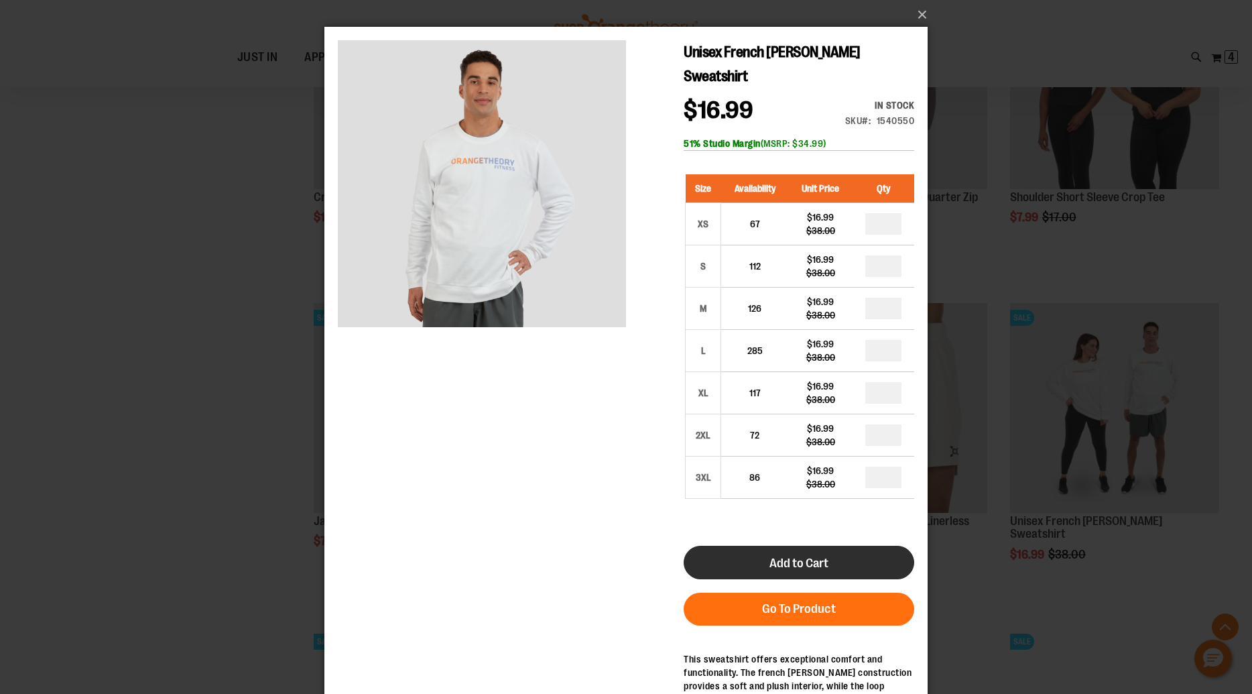
click at [832, 561] on button "Add to Cart" at bounding box center [799, 563] width 231 height 34
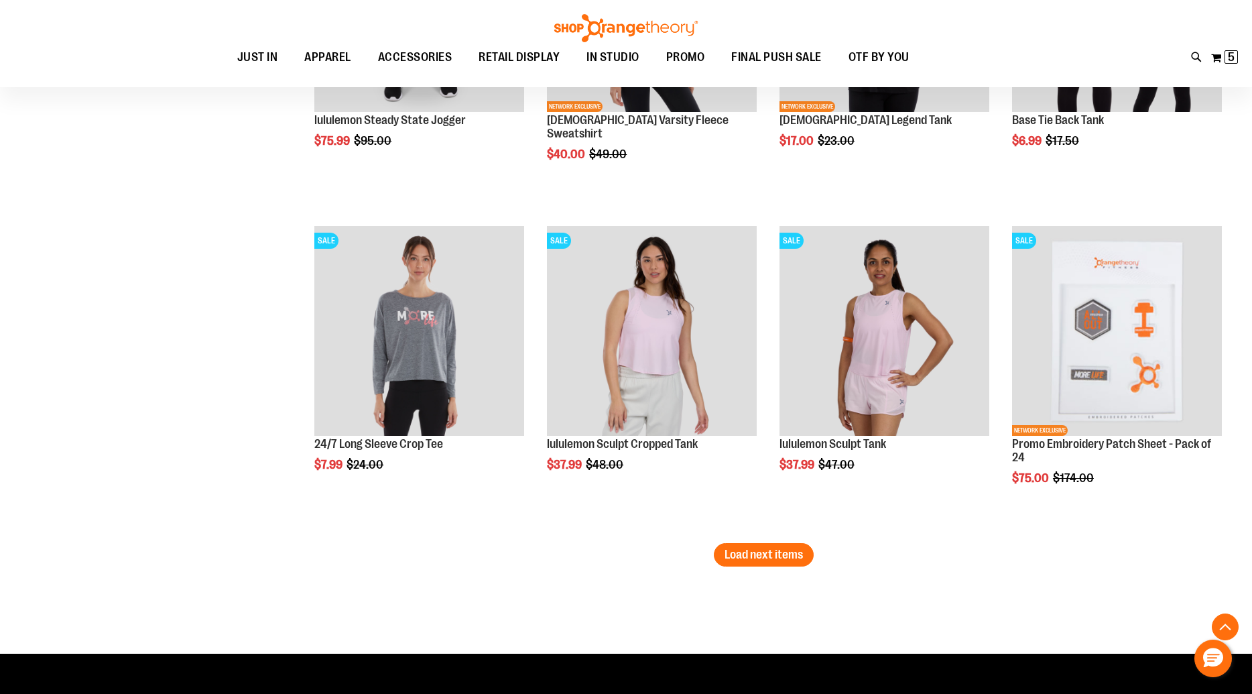
scroll to position [2662, 0]
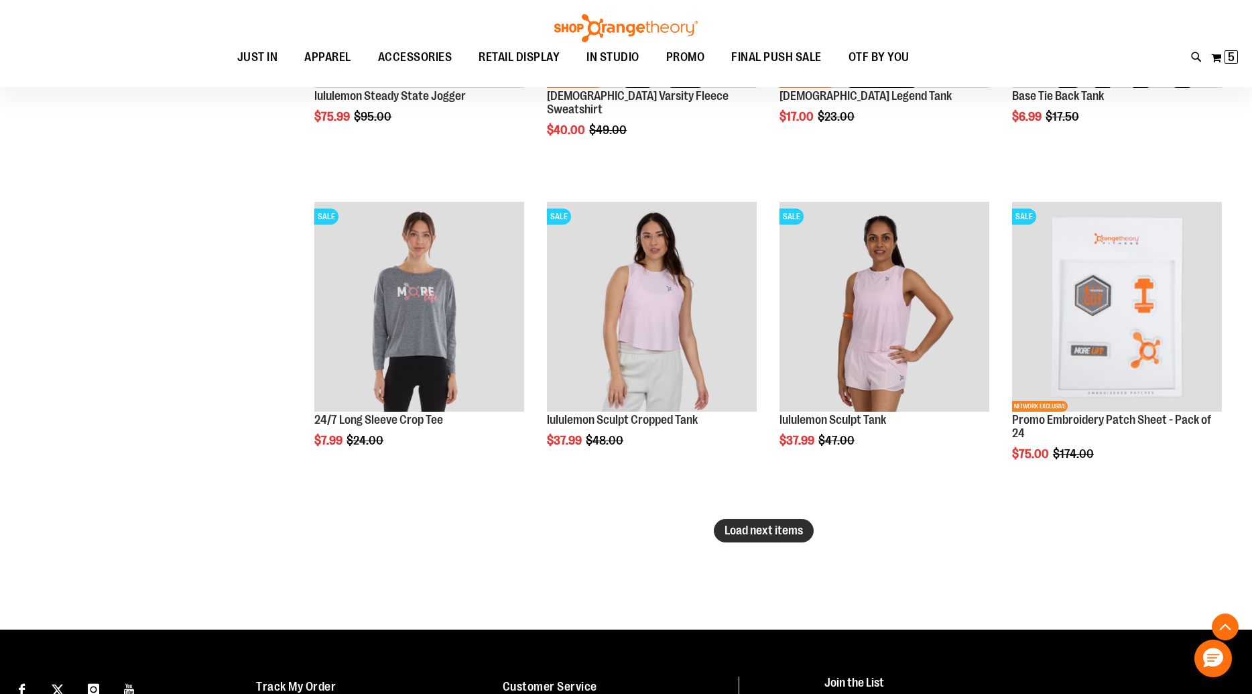
click at [776, 530] on span "Load next items" at bounding box center [764, 530] width 78 height 13
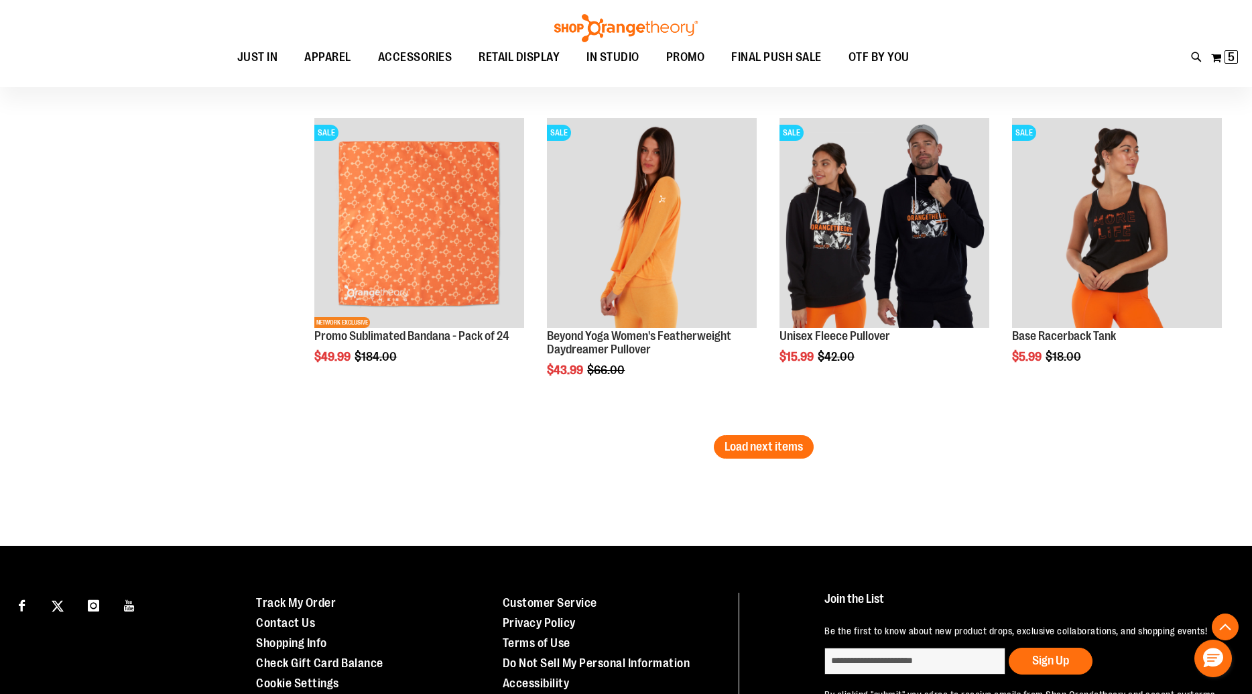
scroll to position [3721, 0]
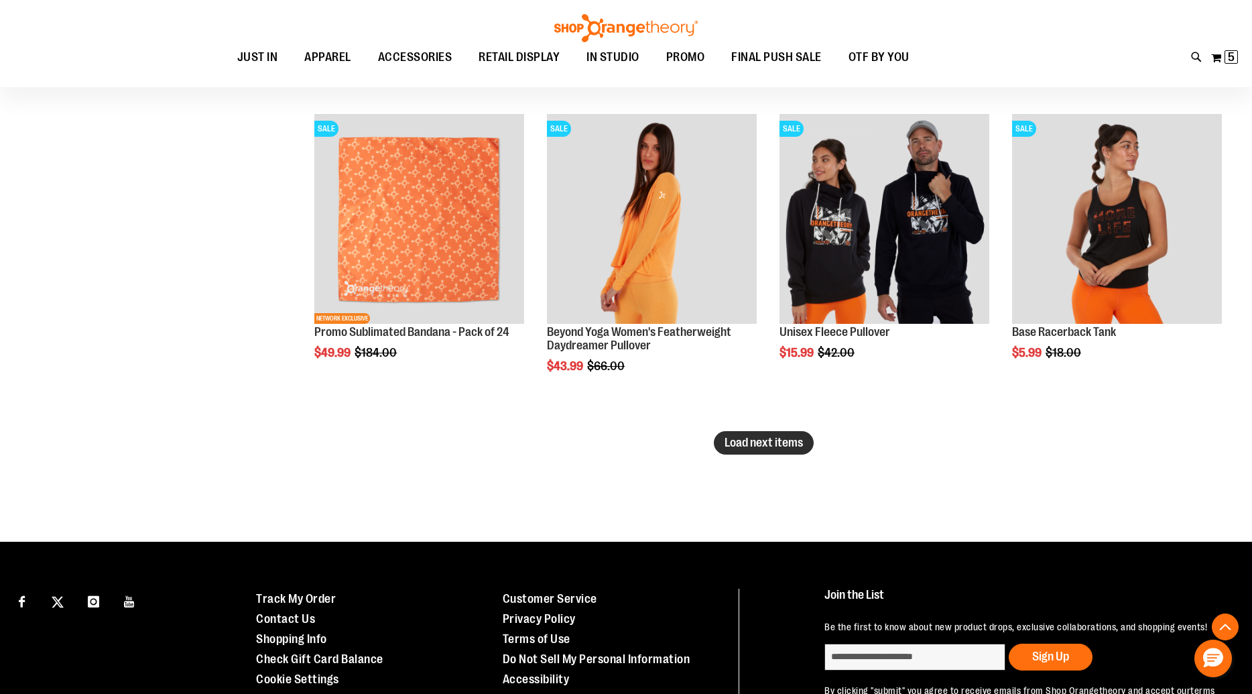
click at [766, 441] on span "Load next items" at bounding box center [764, 442] width 78 height 13
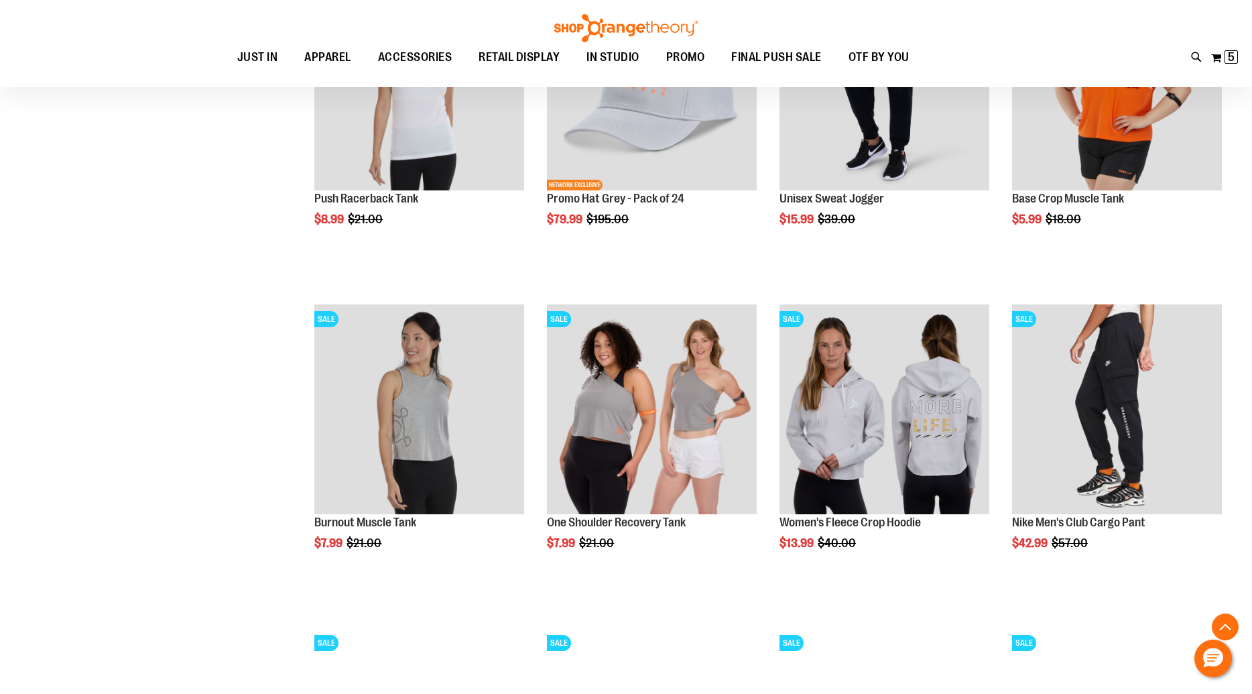
scroll to position [4184, 0]
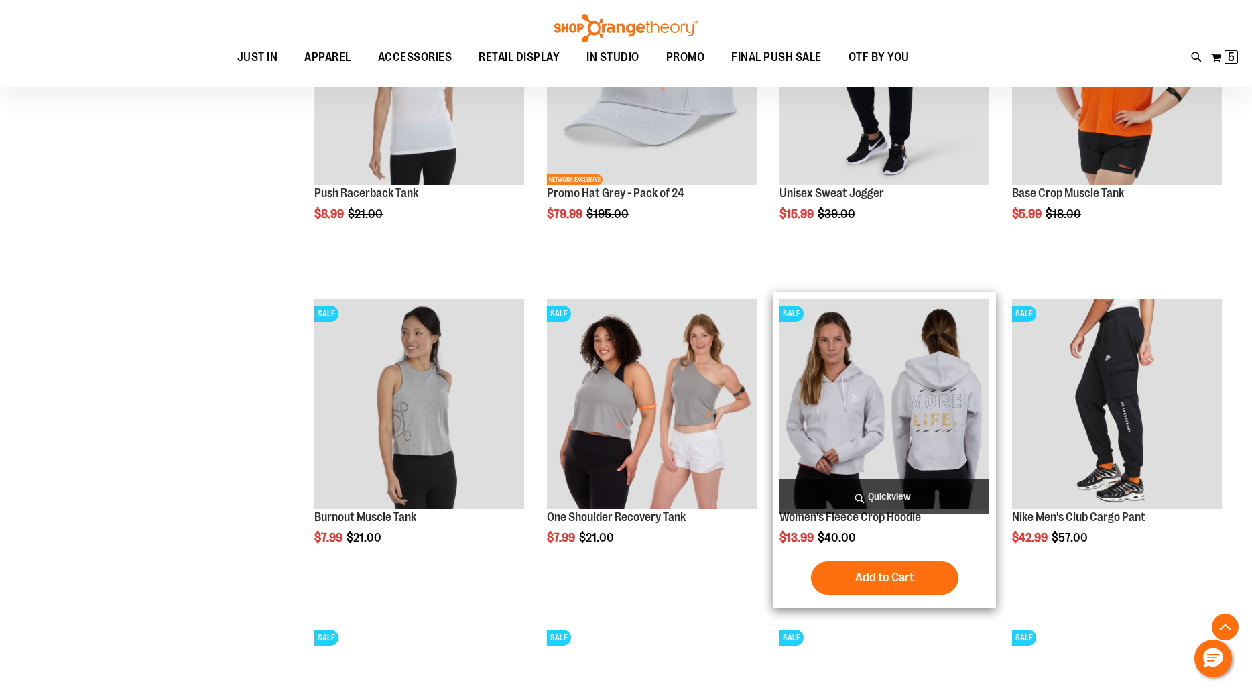
click at [904, 498] on span "Quickview" at bounding box center [885, 497] width 210 height 36
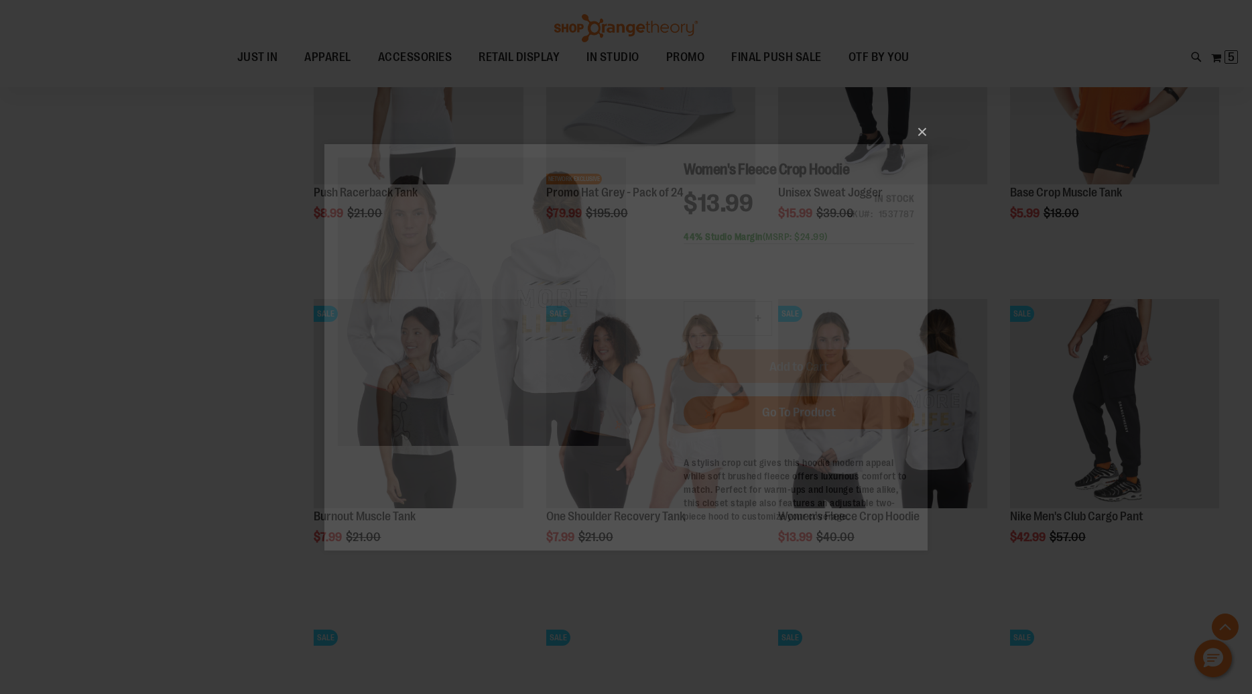
scroll to position [0, 0]
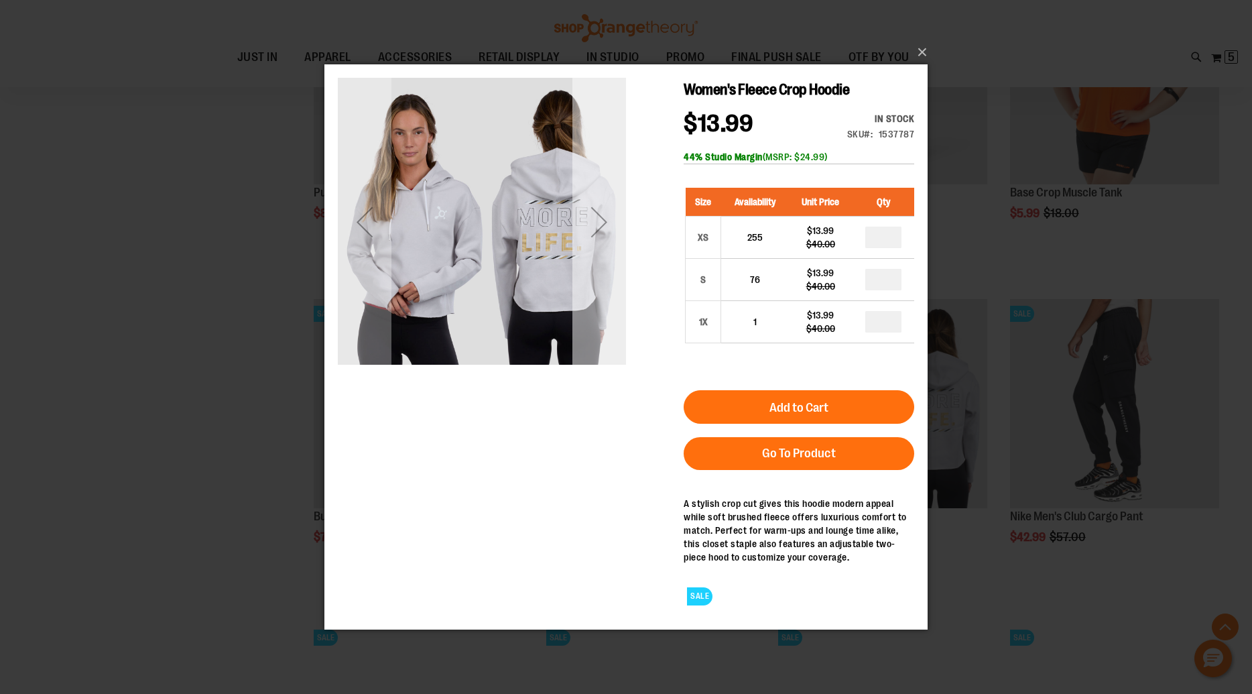
click at [613, 225] on div "Next" at bounding box center [600, 221] width 54 height 54
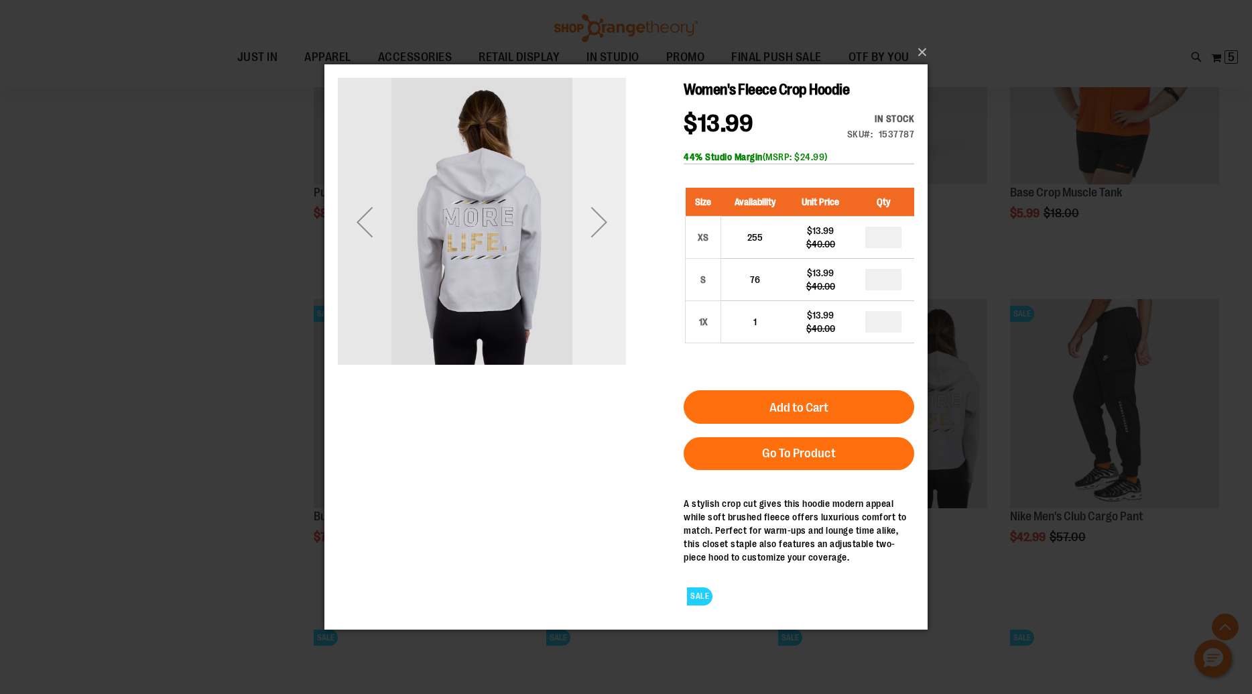
click at [613, 225] on div "Next" at bounding box center [600, 221] width 54 height 54
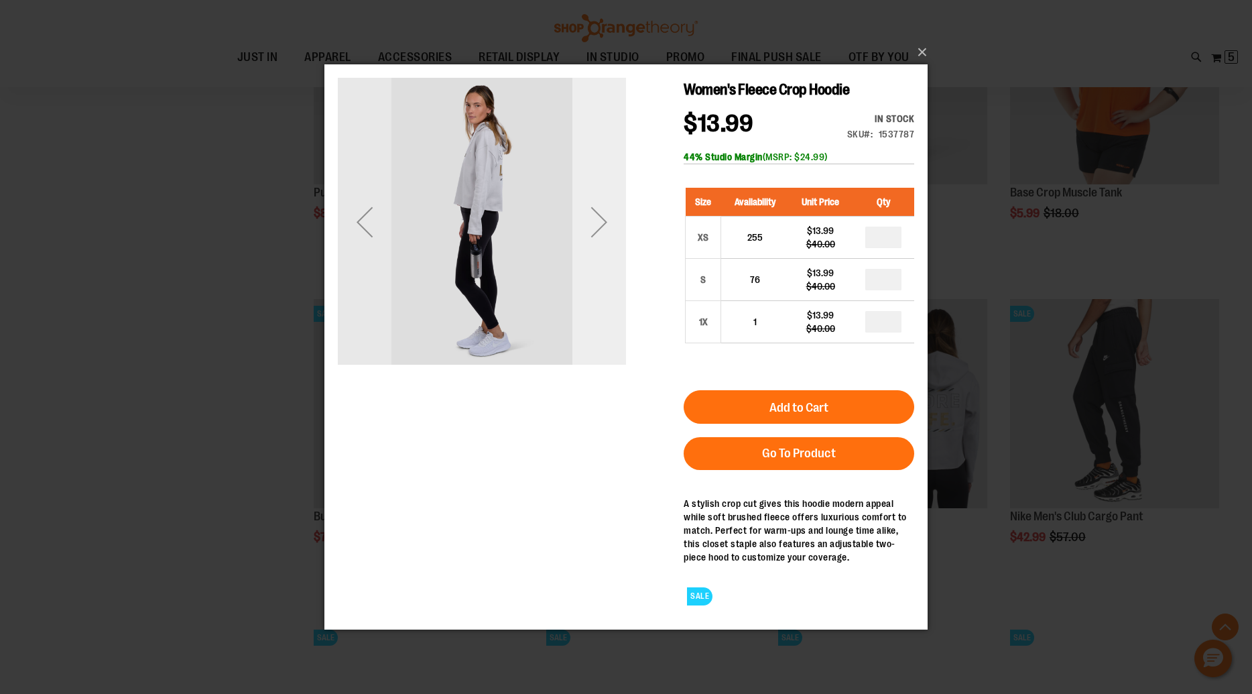
click at [604, 217] on div "Next" at bounding box center [600, 221] width 54 height 54
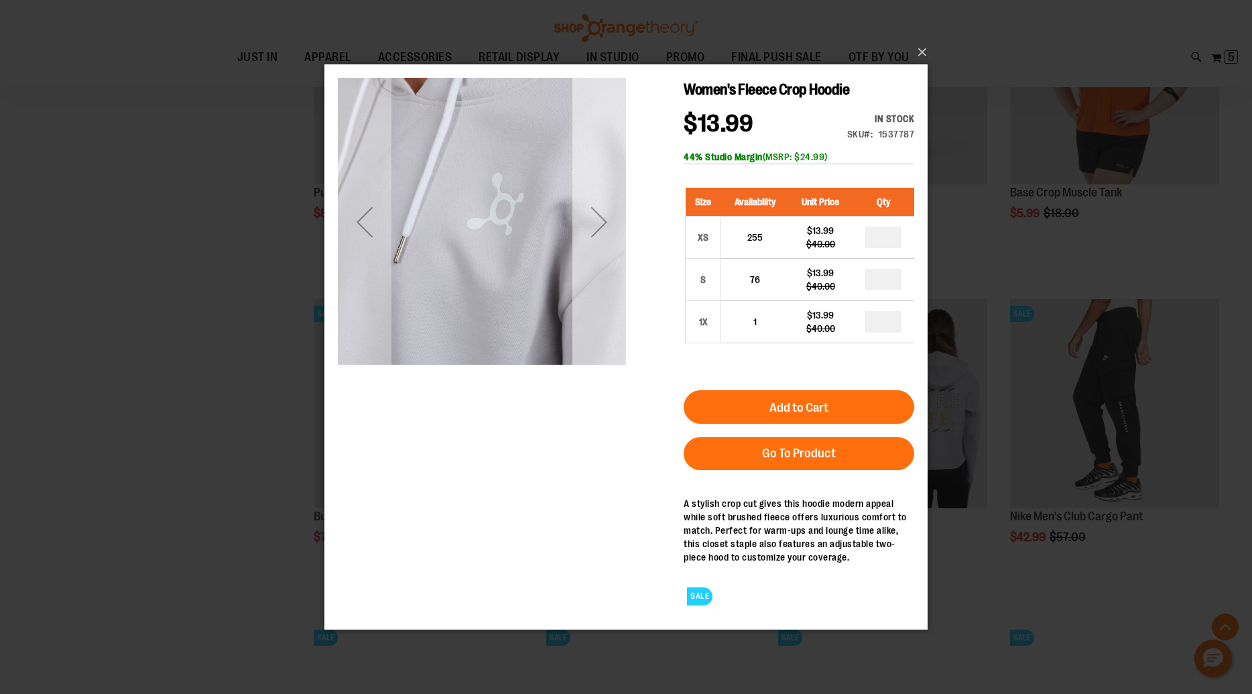
click at [604, 217] on div "Next" at bounding box center [600, 221] width 54 height 54
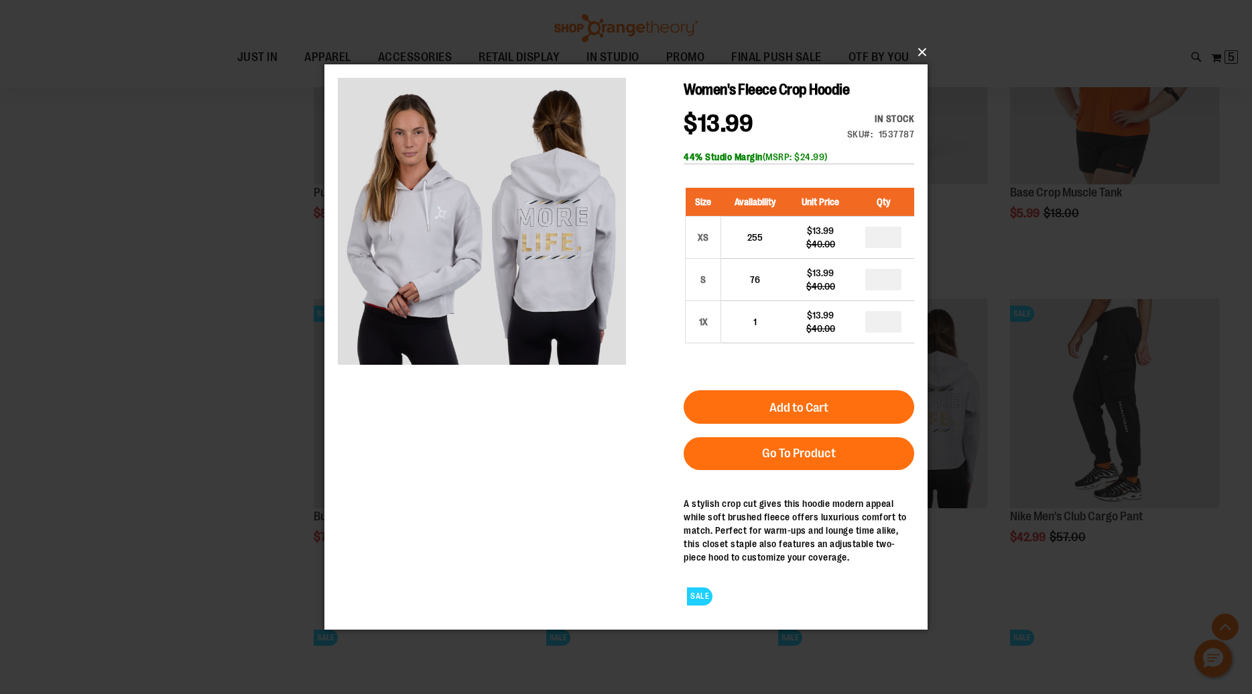
click at [917, 48] on button "×" at bounding box center [630, 53] width 603 height 30
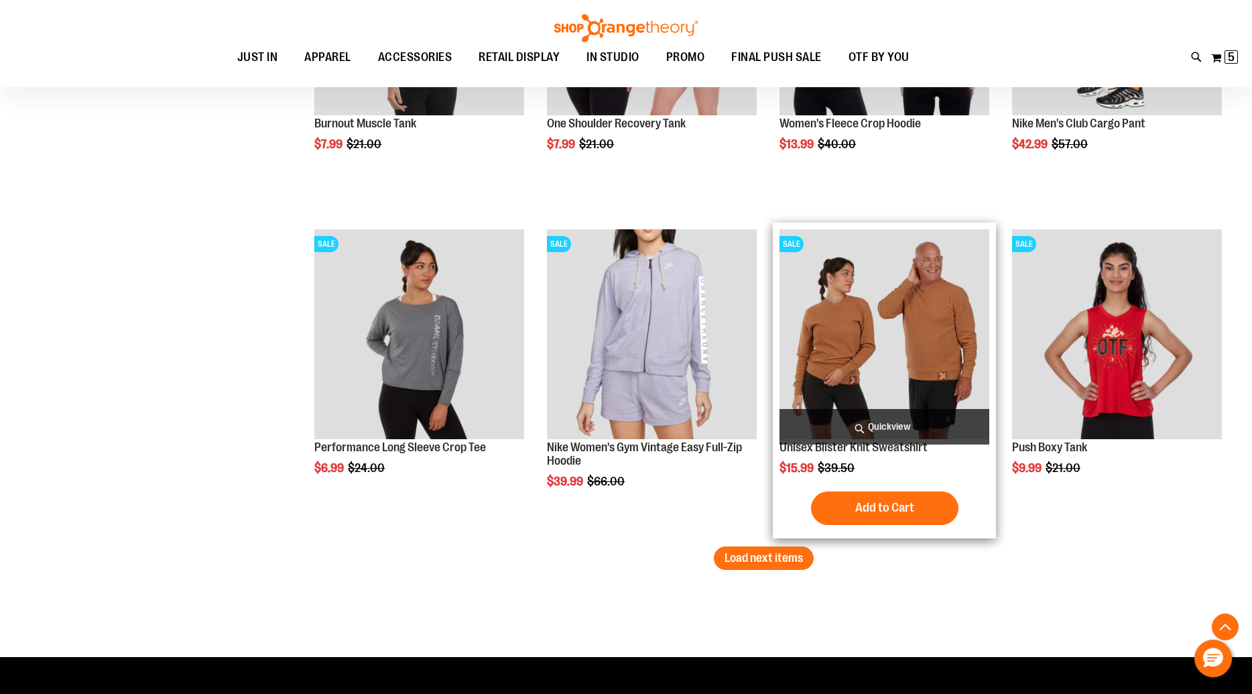
scroll to position [4578, 0]
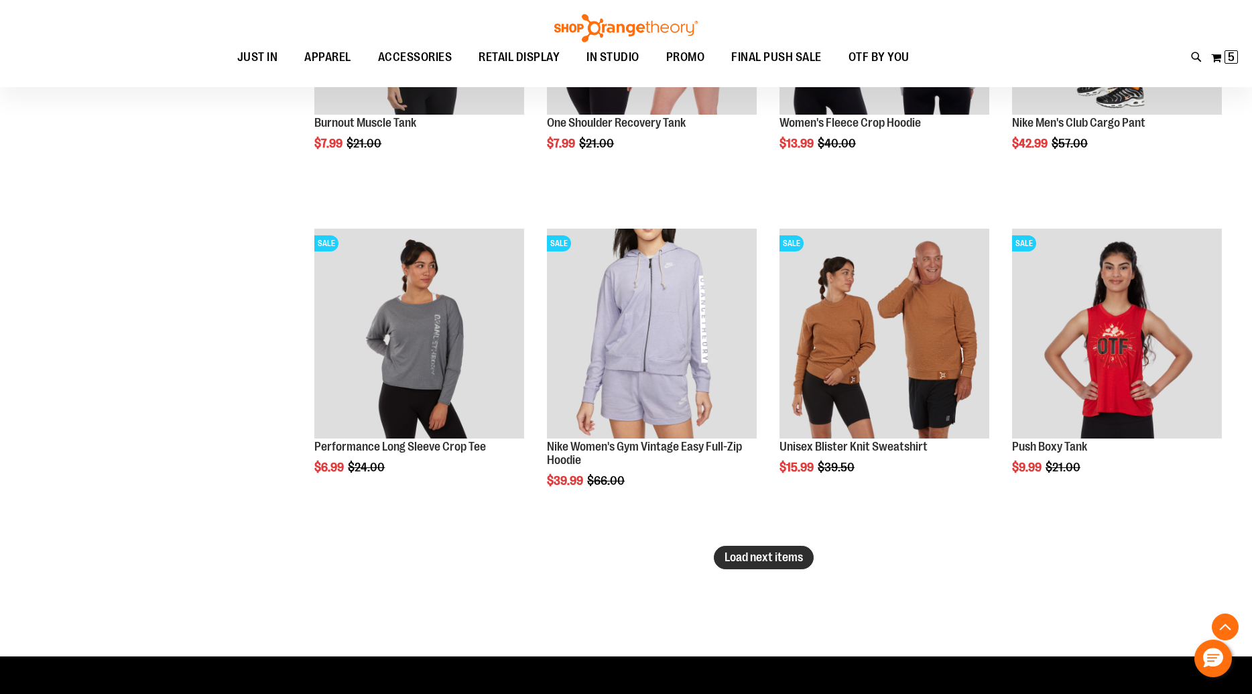
click at [758, 550] on span "Load next items" at bounding box center [764, 556] width 78 height 13
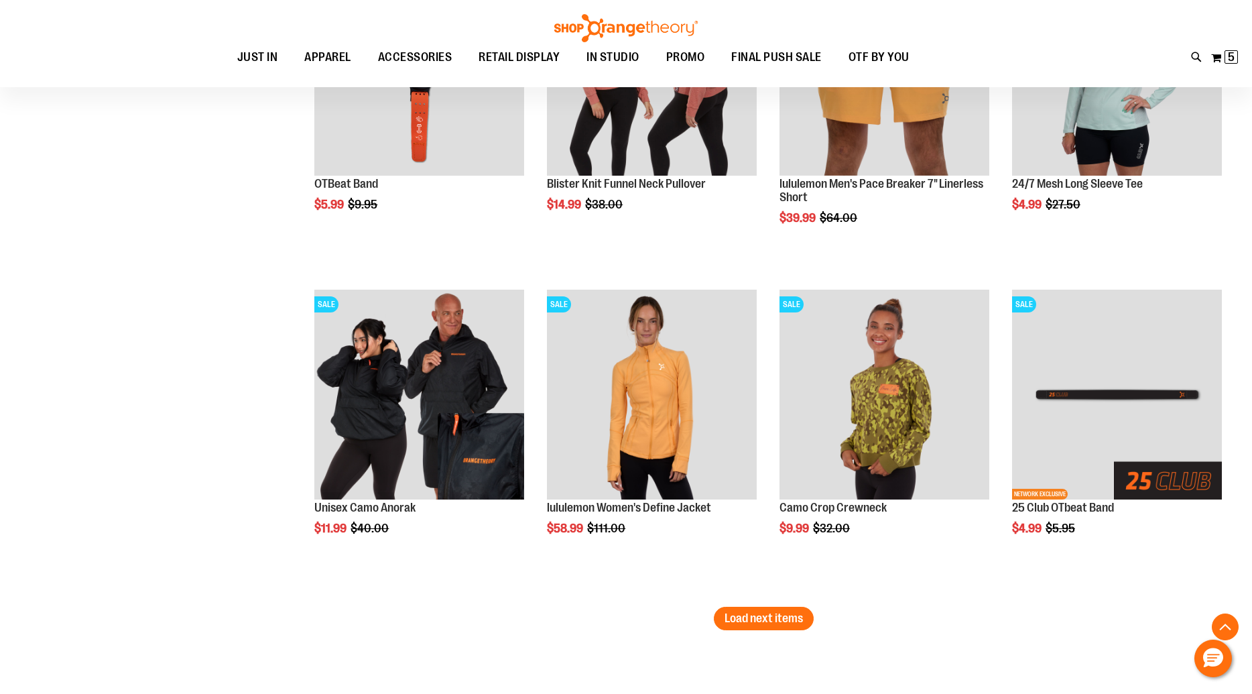
scroll to position [5490, 0]
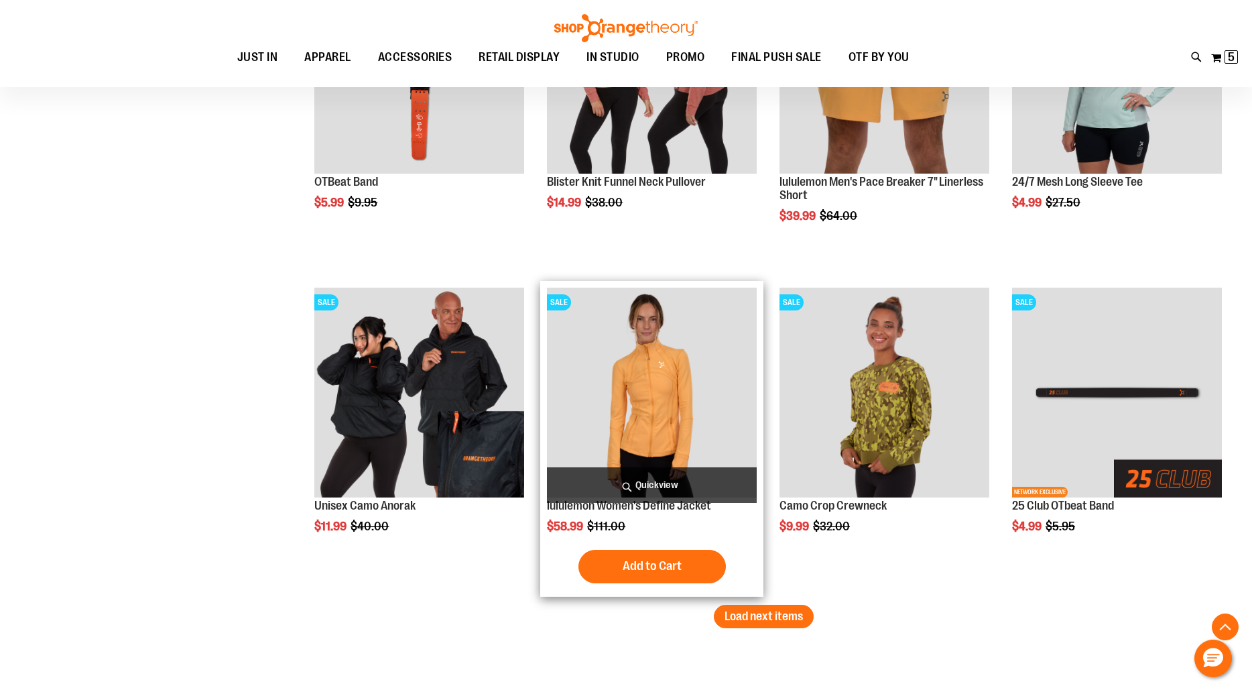
click at [676, 487] on span "Quickview" at bounding box center [652, 485] width 210 height 36
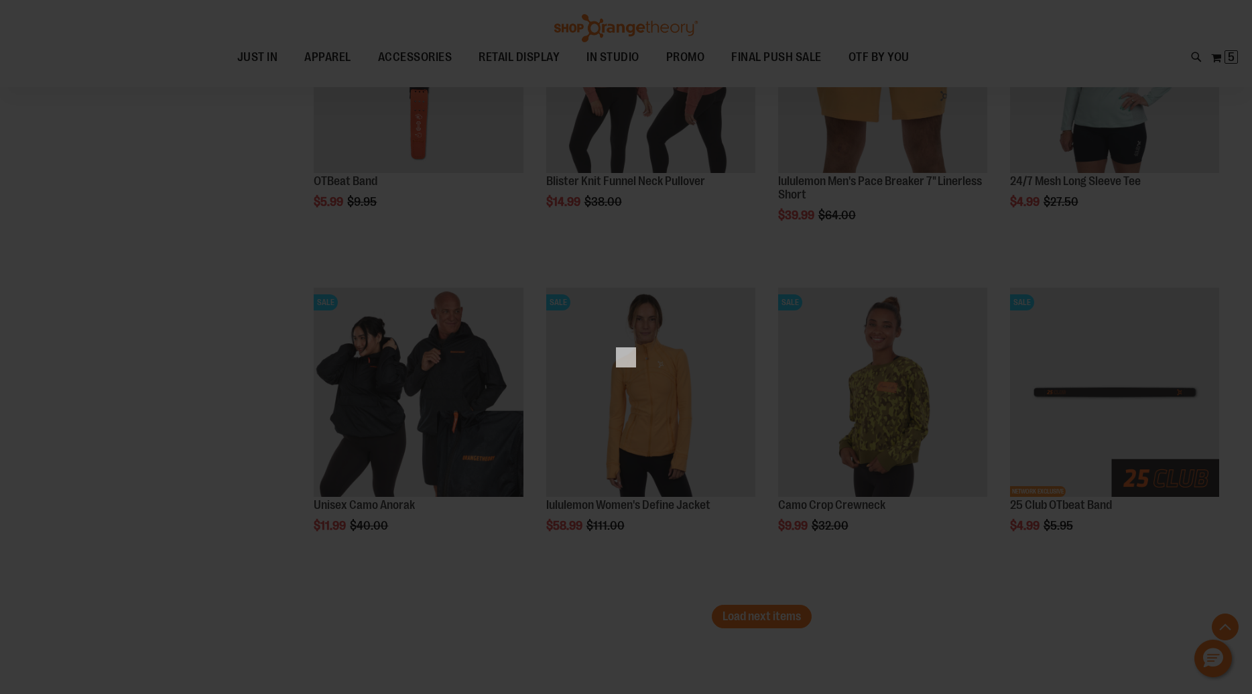
scroll to position [0, 0]
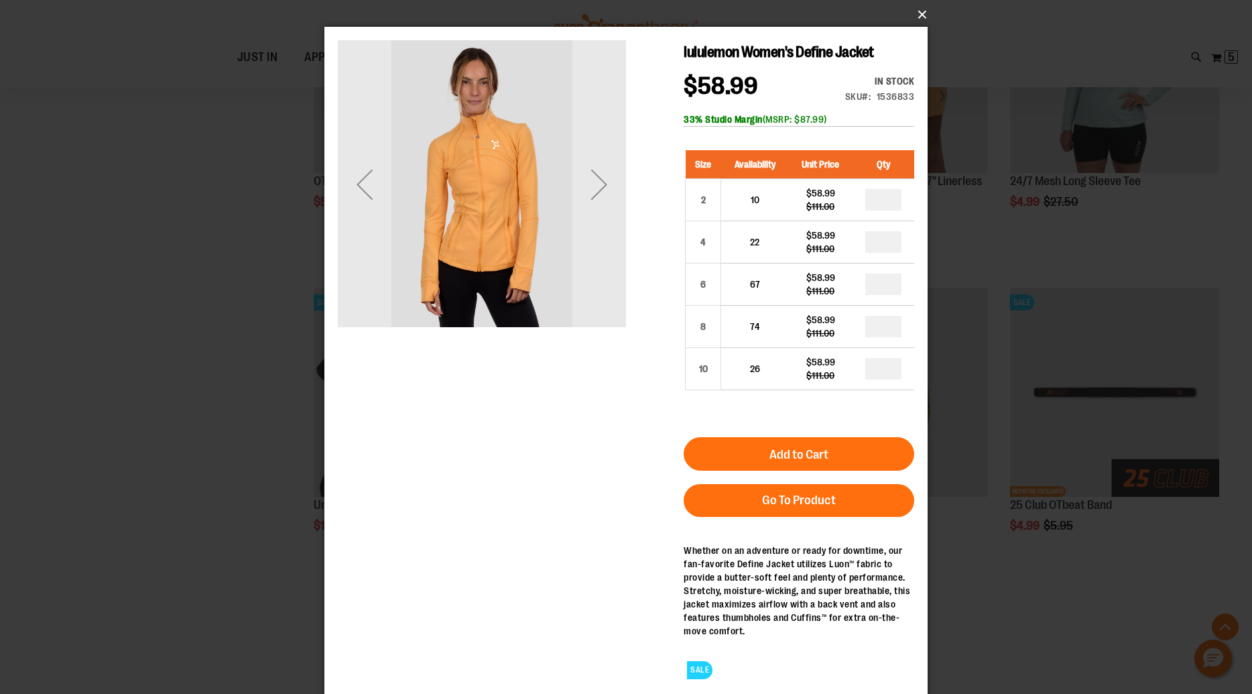
click at [925, 13] on button "×" at bounding box center [630, 15] width 603 height 30
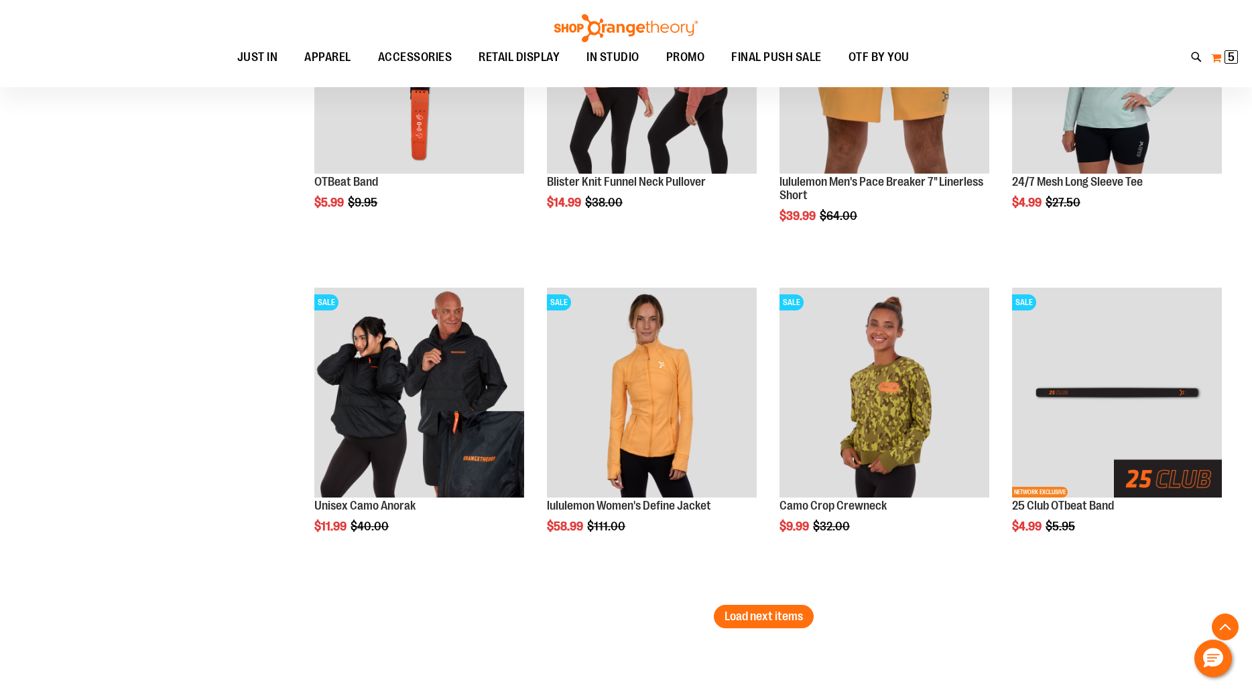
click at [1228, 58] on span "5" at bounding box center [1231, 56] width 7 height 13
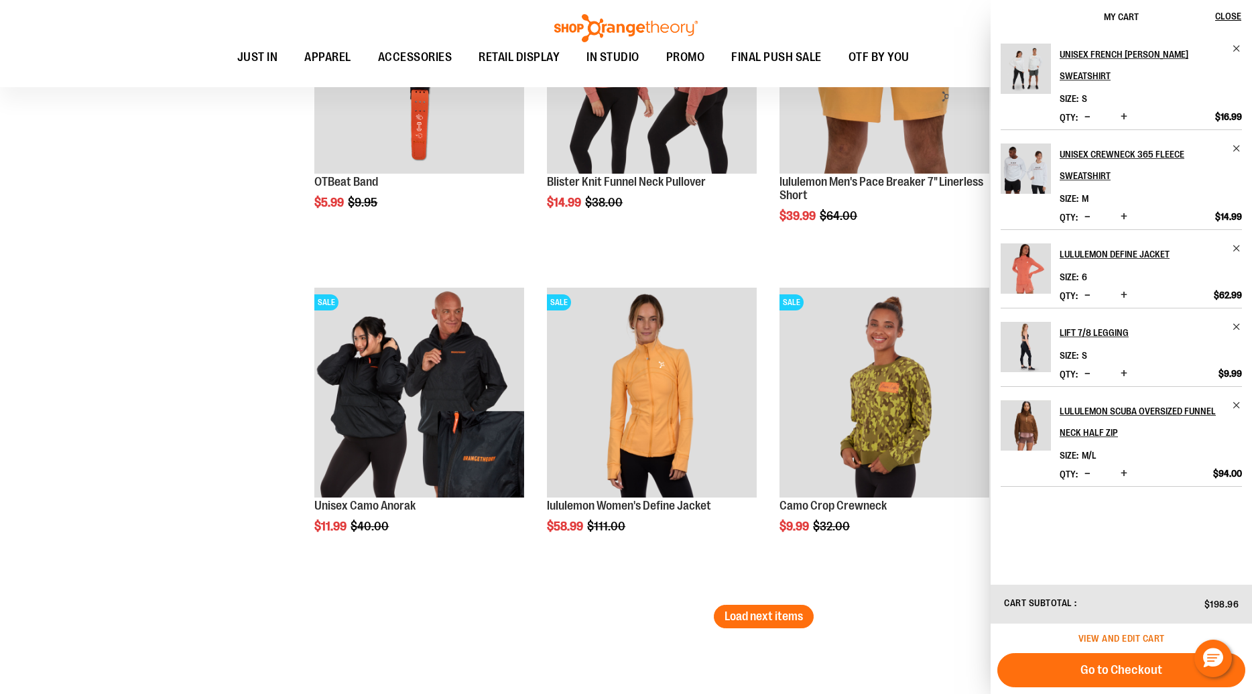
click at [1115, 636] on span "View and edit cart" at bounding box center [1122, 638] width 86 height 11
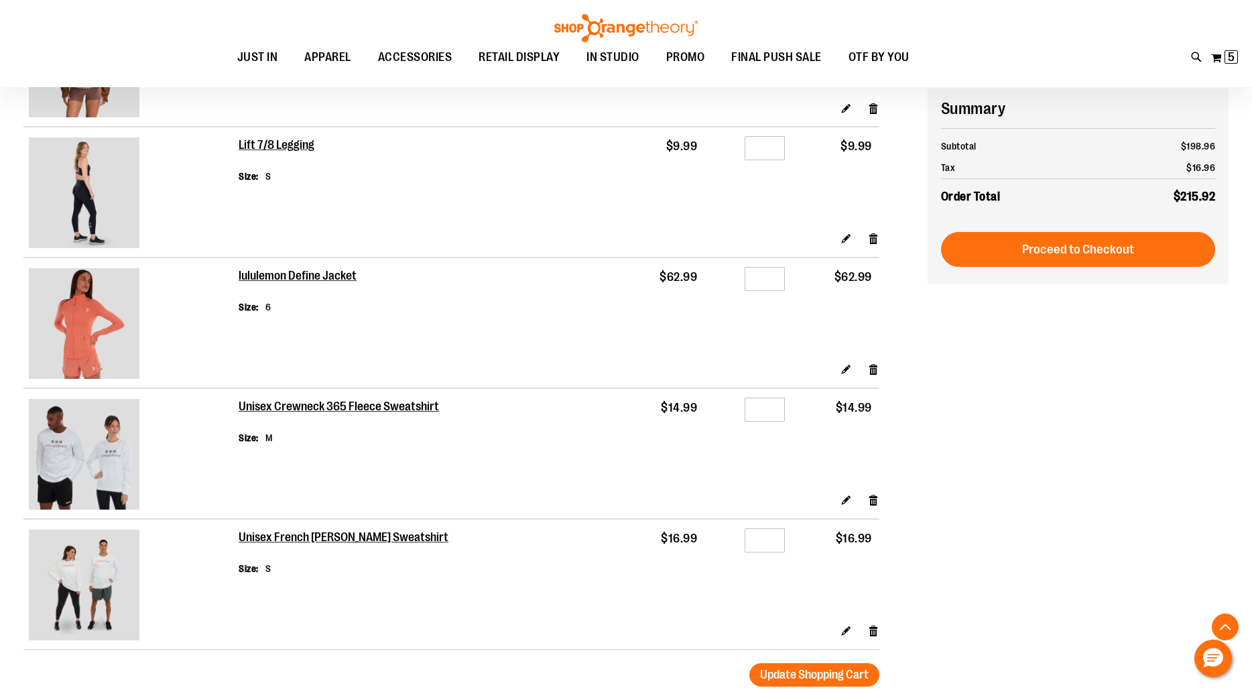
scroll to position [241, 0]
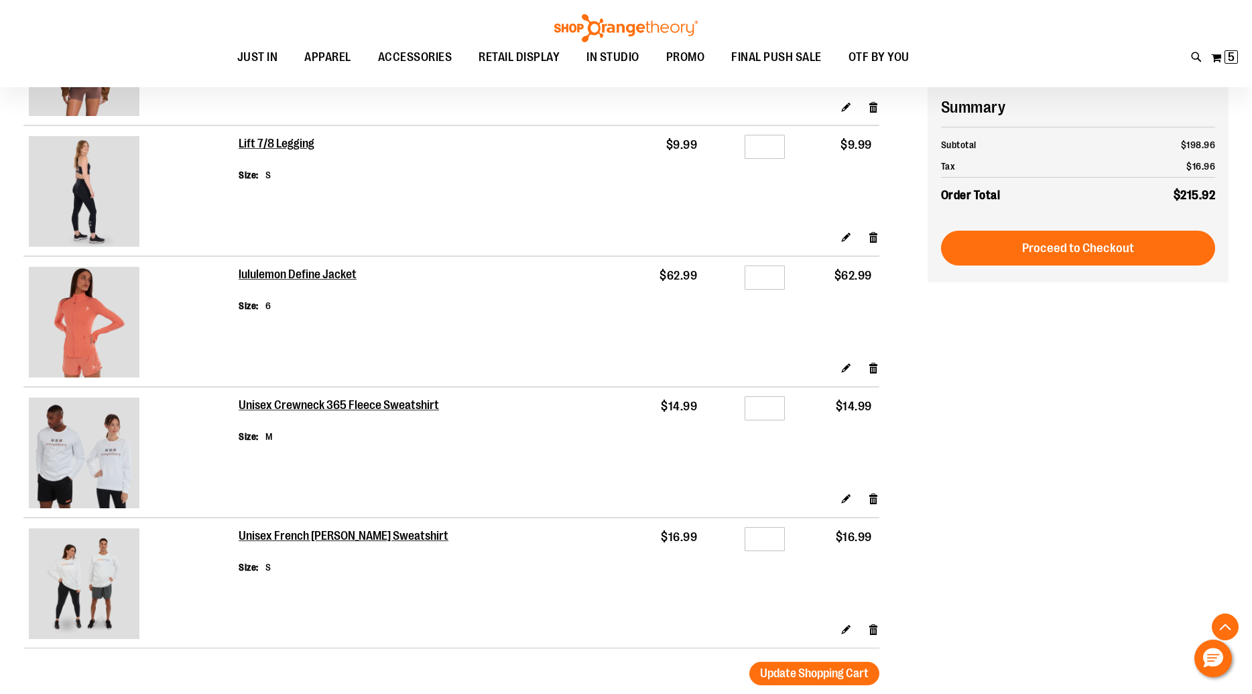
click at [86, 454] on img at bounding box center [84, 453] width 111 height 111
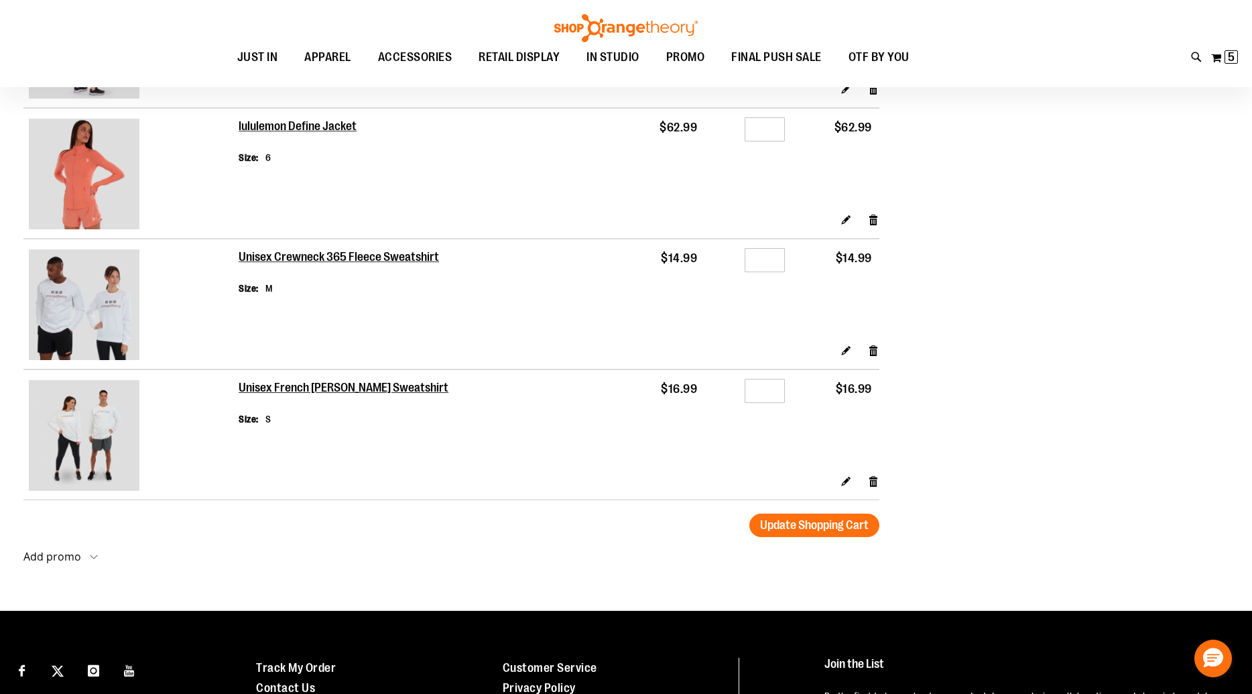
scroll to position [93, 0]
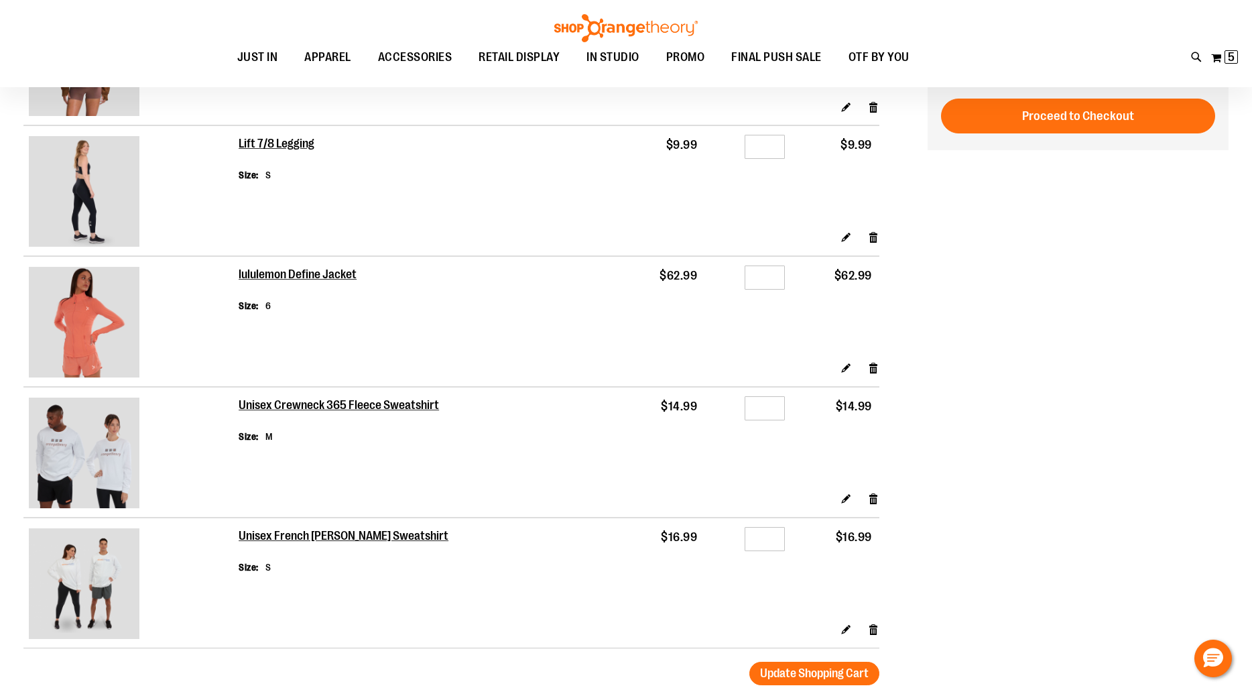
click at [89, 595] on img at bounding box center [84, 583] width 111 height 111
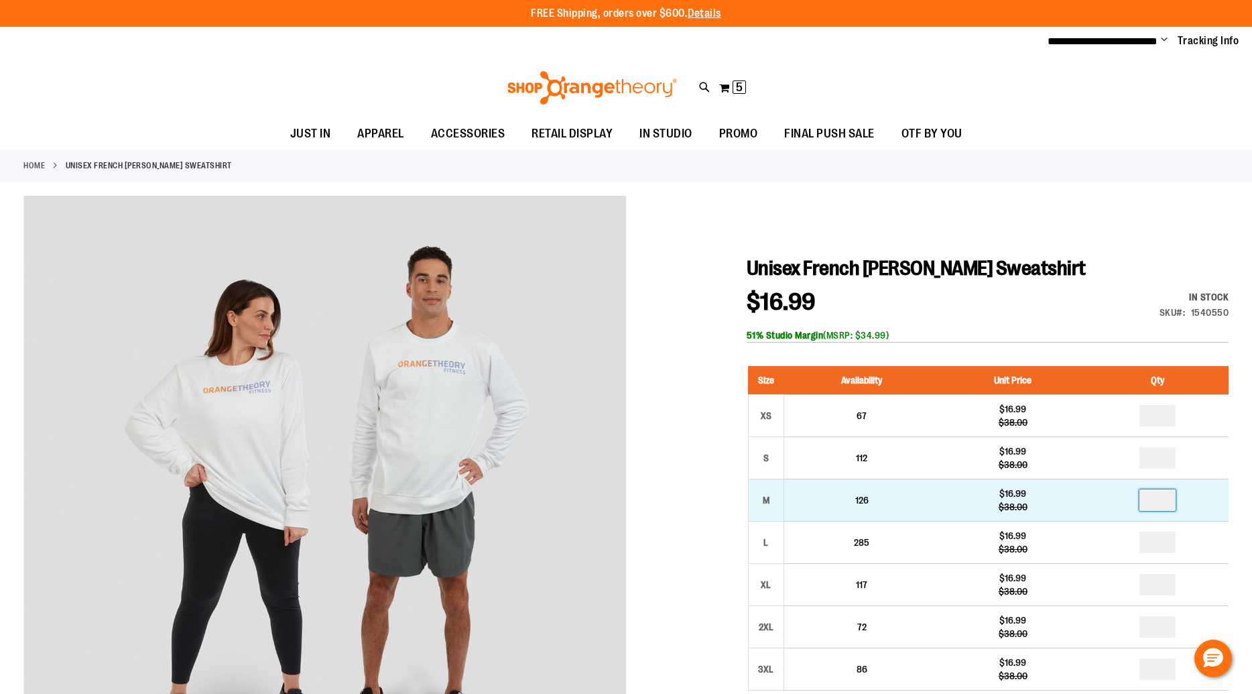
click at [1163, 496] on input "number" at bounding box center [1158, 499] width 36 height 21
type input "*"
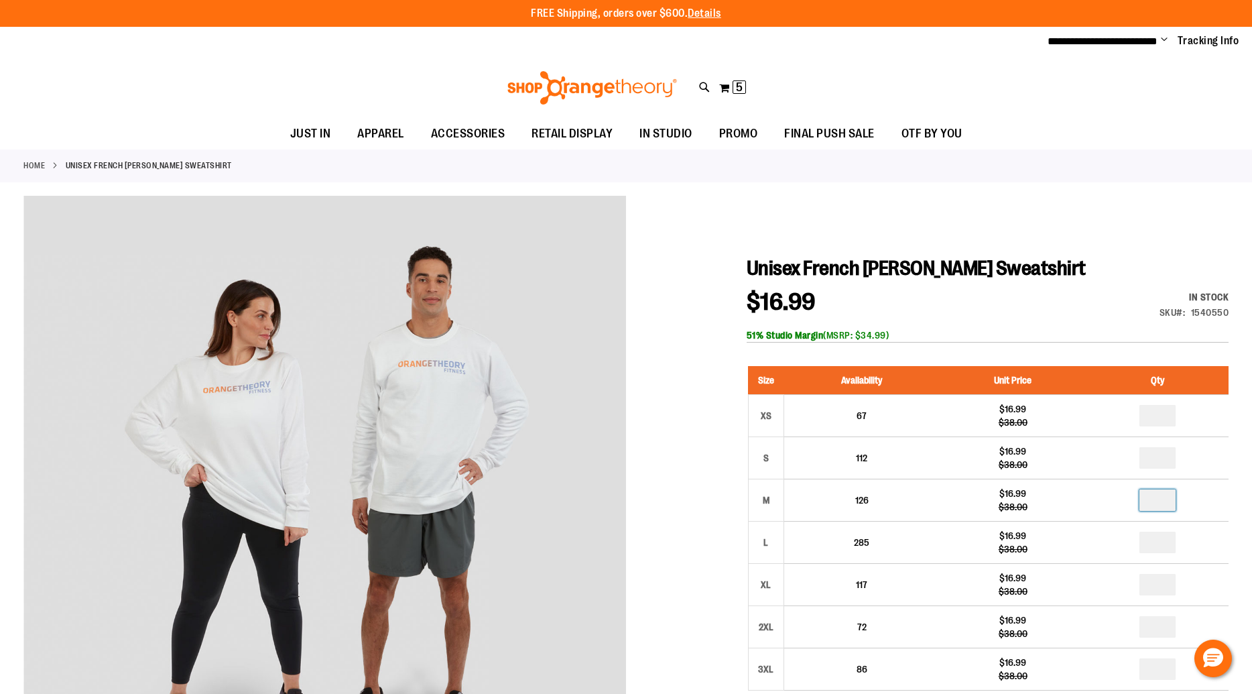
click at [737, 534] on div at bounding box center [625, 629] width 1205 height 867
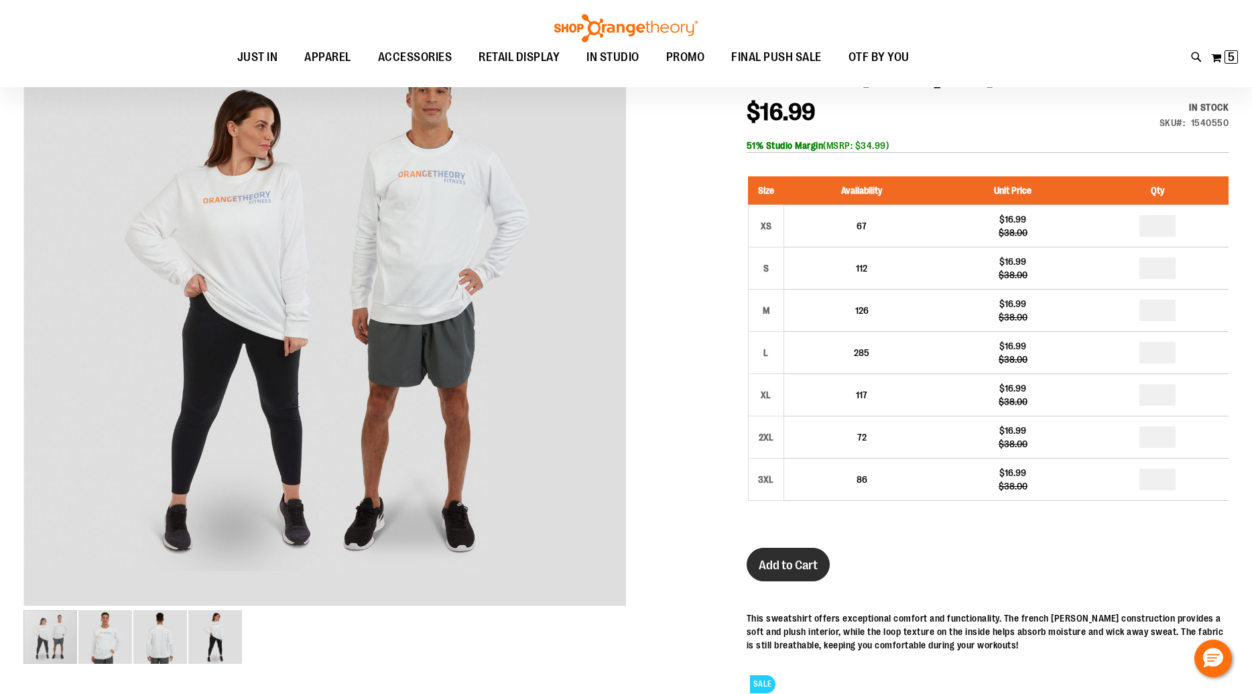
scroll to position [189, 0]
click at [807, 568] on span "Add to Cart" at bounding box center [788, 564] width 59 height 15
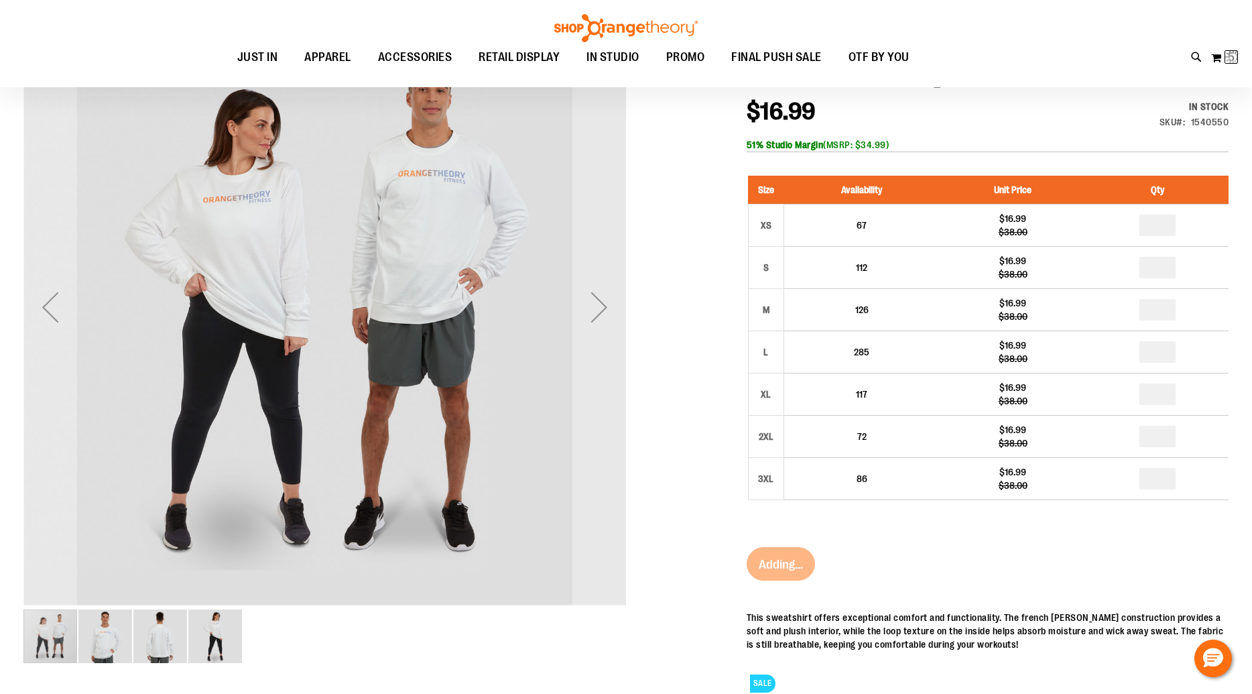
click at [202, 632] on img "image 4 of 4" at bounding box center [215, 636] width 54 height 54
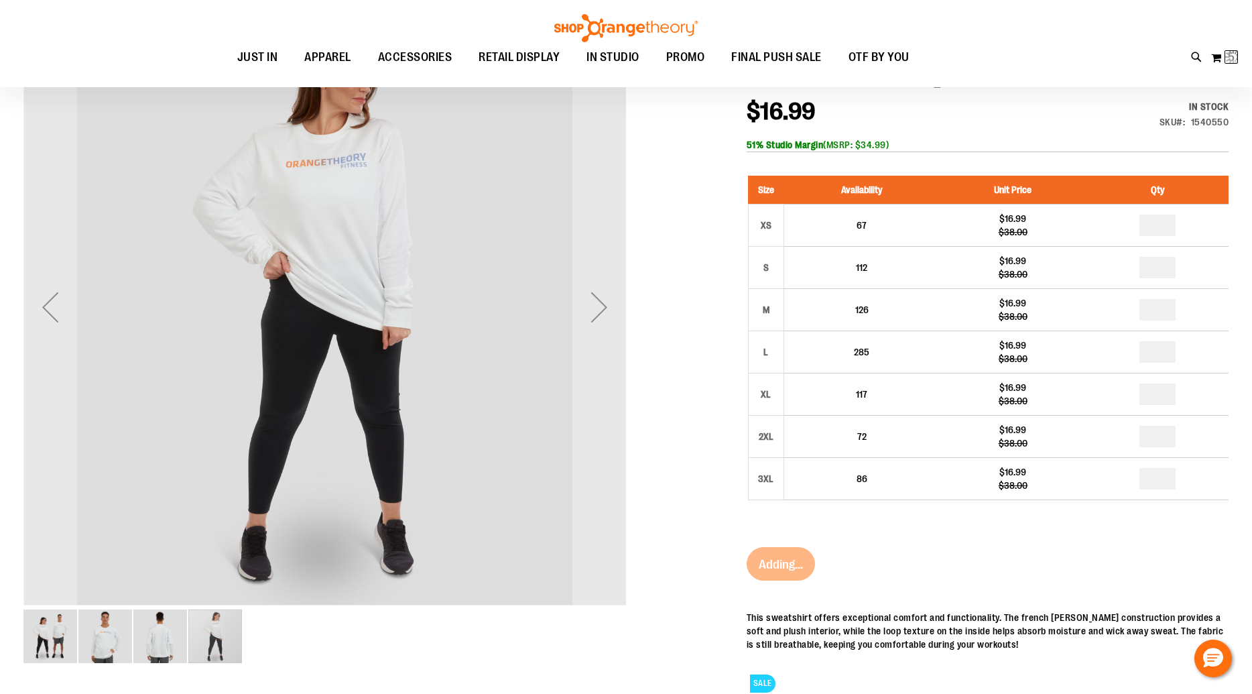
click at [164, 635] on img "image 3 of 4" at bounding box center [160, 636] width 54 height 54
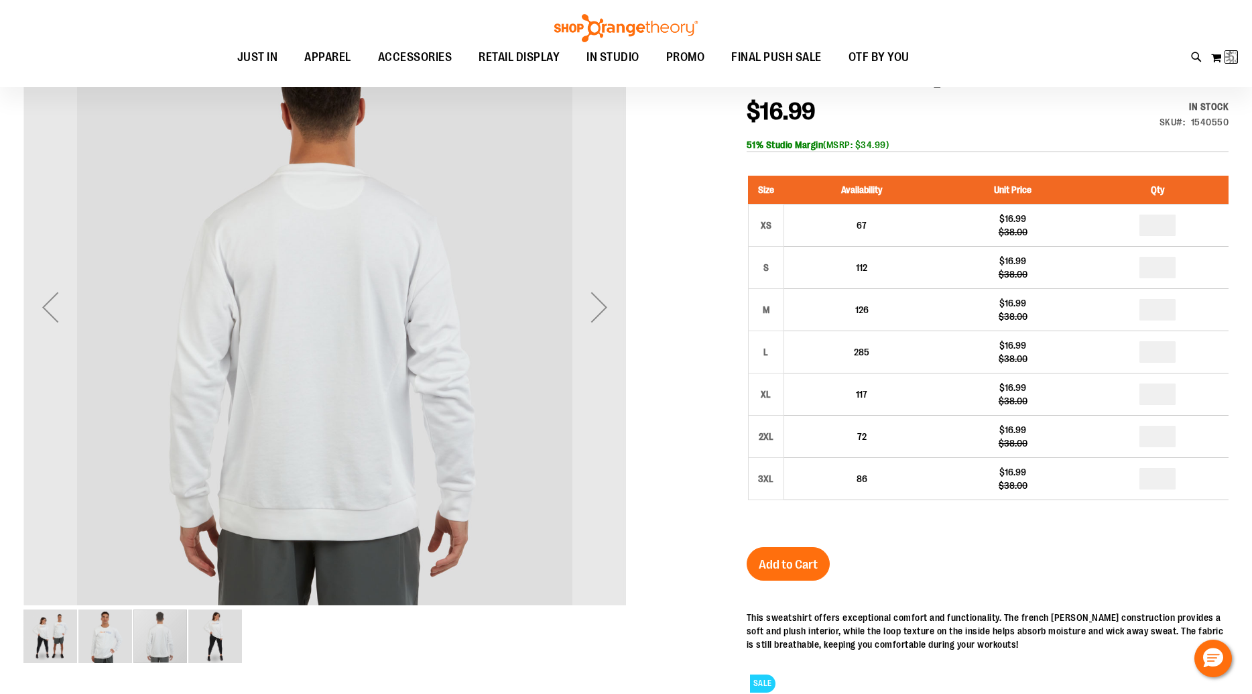
click at [111, 640] on img "image 2 of 4" at bounding box center [105, 636] width 54 height 54
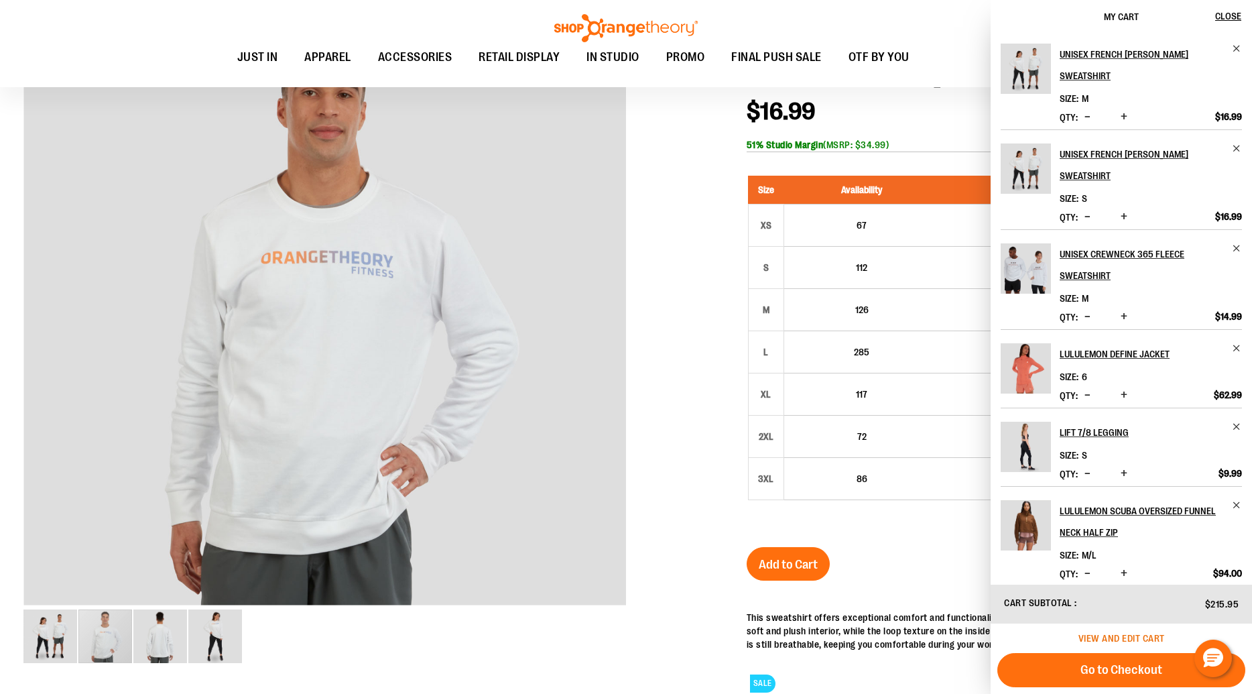
scroll to position [198, 0]
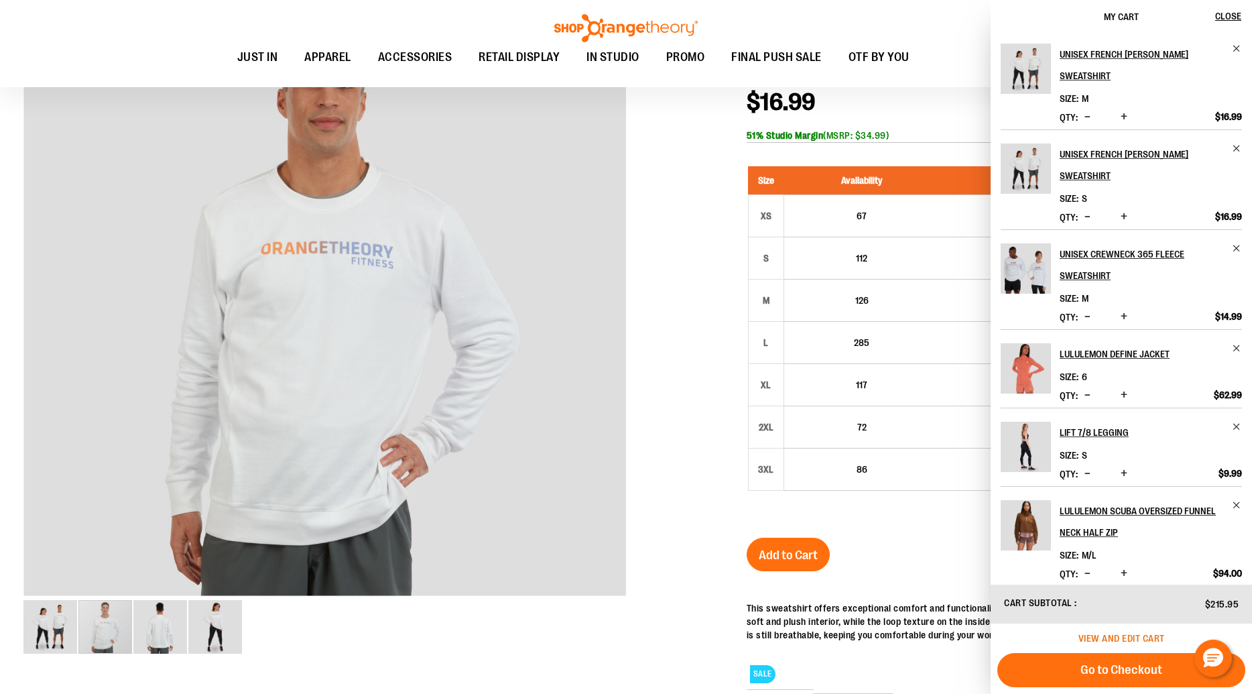
click at [1119, 638] on span "View and edit cart" at bounding box center [1122, 638] width 86 height 11
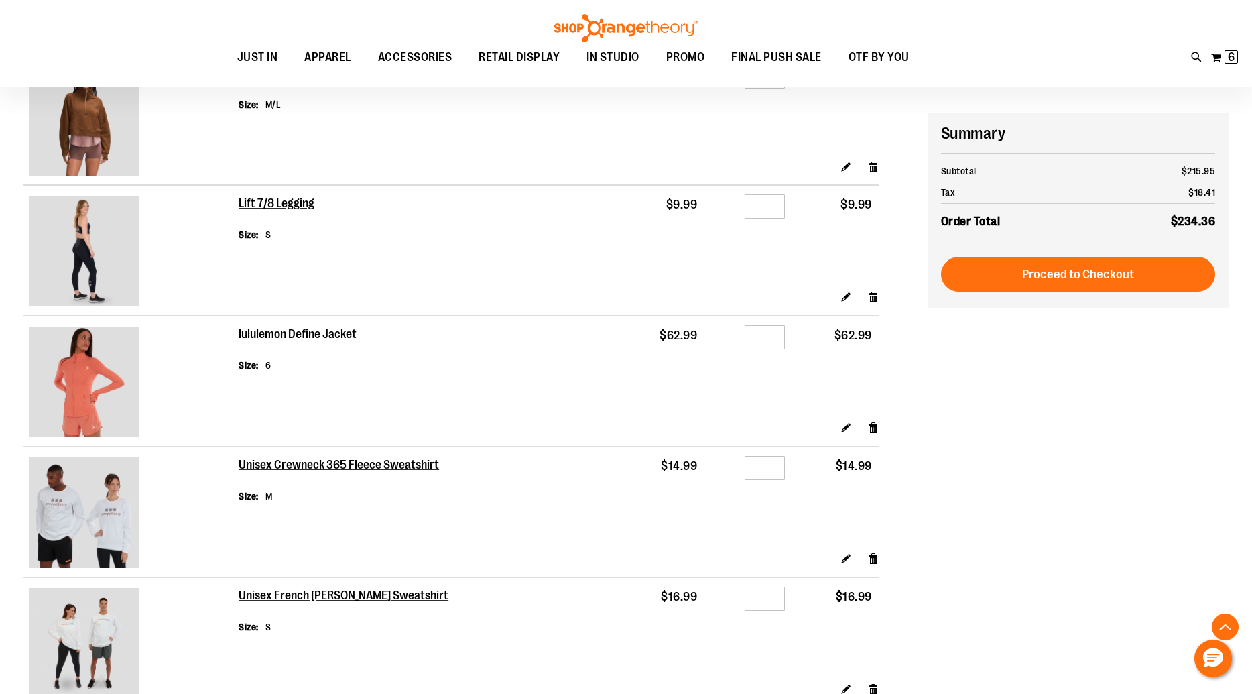
scroll to position [227, 0]
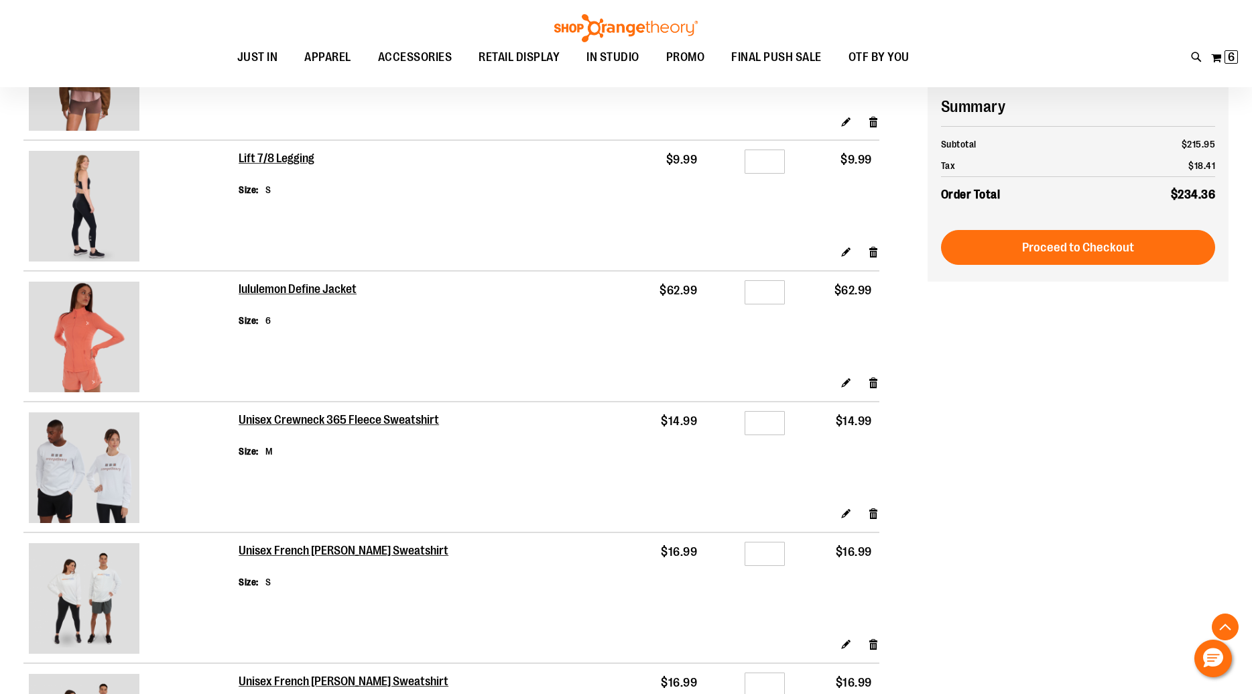
drag, startPoint x: 869, startPoint y: 516, endPoint x: 873, endPoint y: 524, distance: 8.4
click at [869, 516] on link "Remove item" at bounding box center [873, 513] width 11 height 14
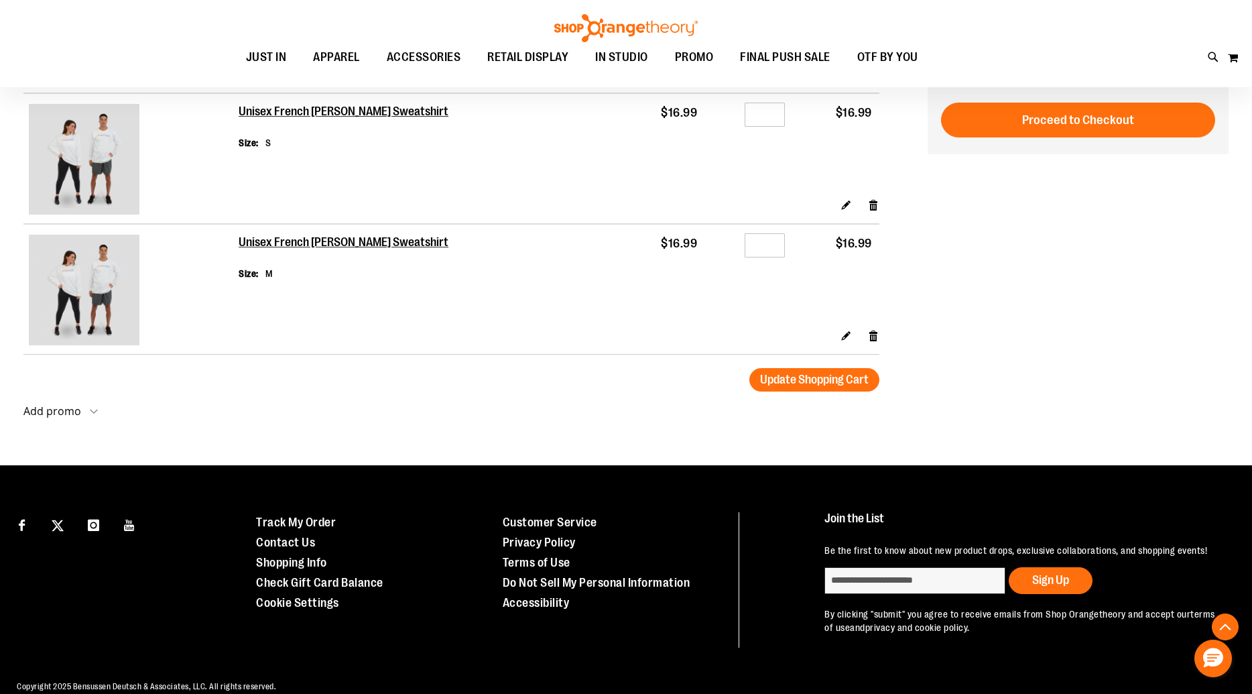
scroll to position [408, 0]
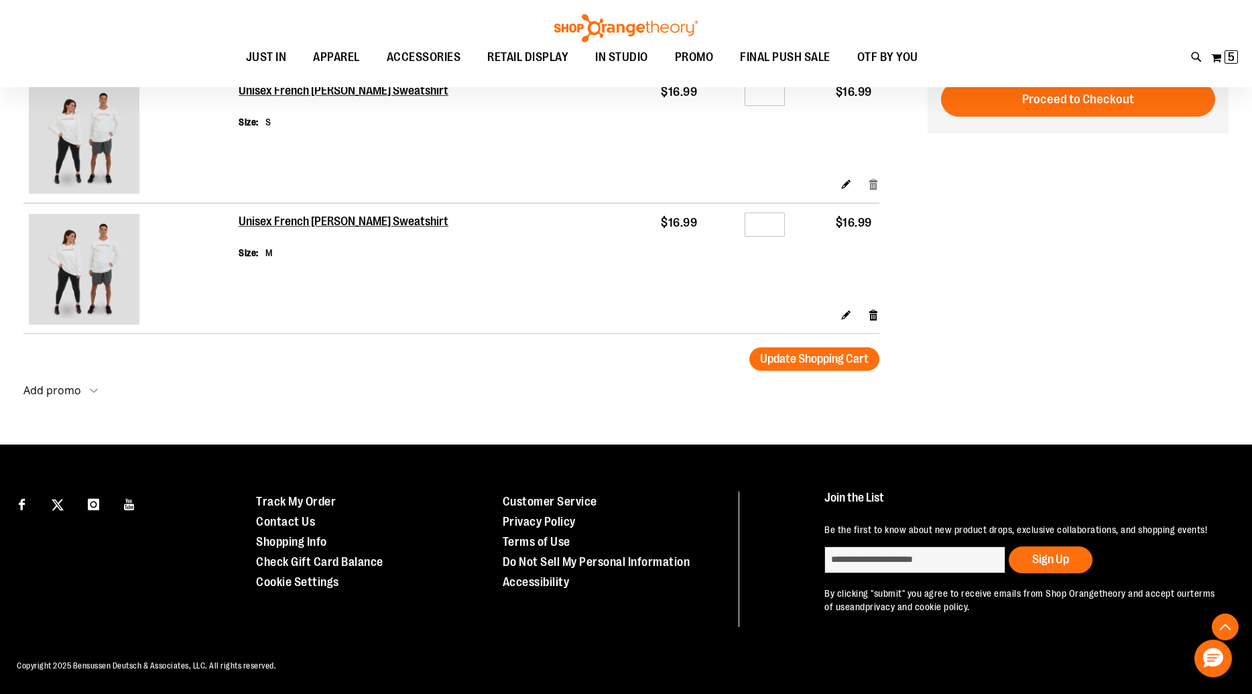
click at [872, 182] on link "Remove item" at bounding box center [873, 184] width 11 height 14
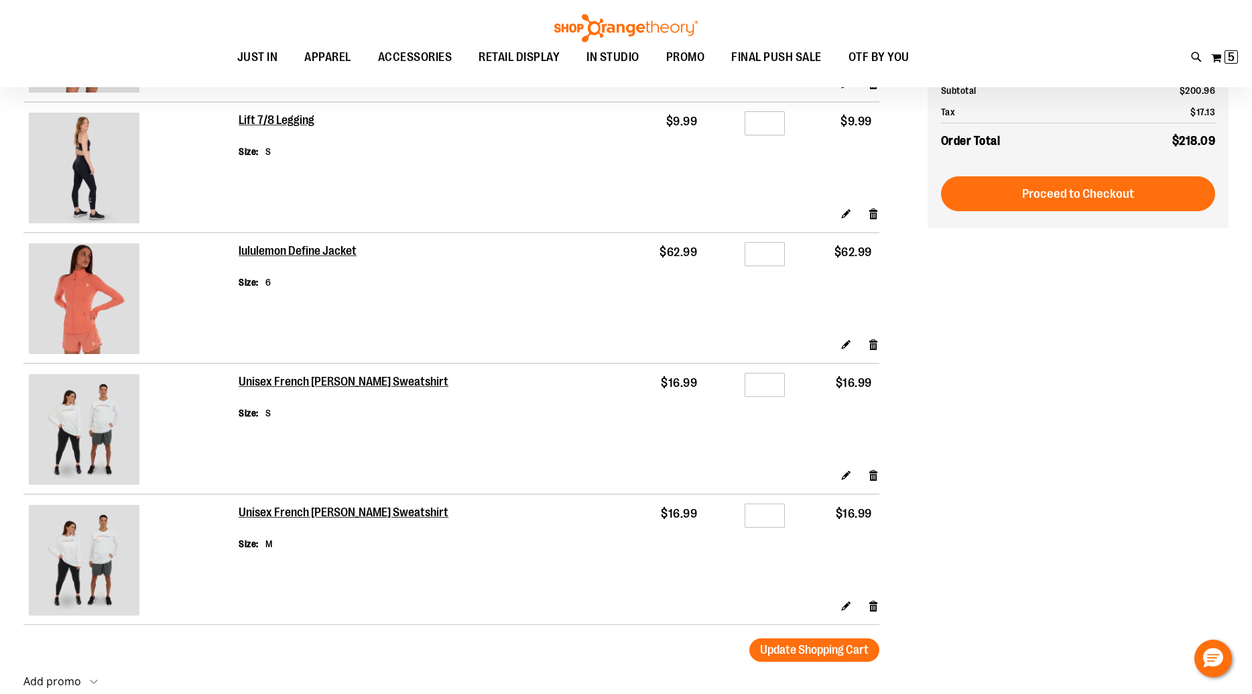
scroll to position [28, 0]
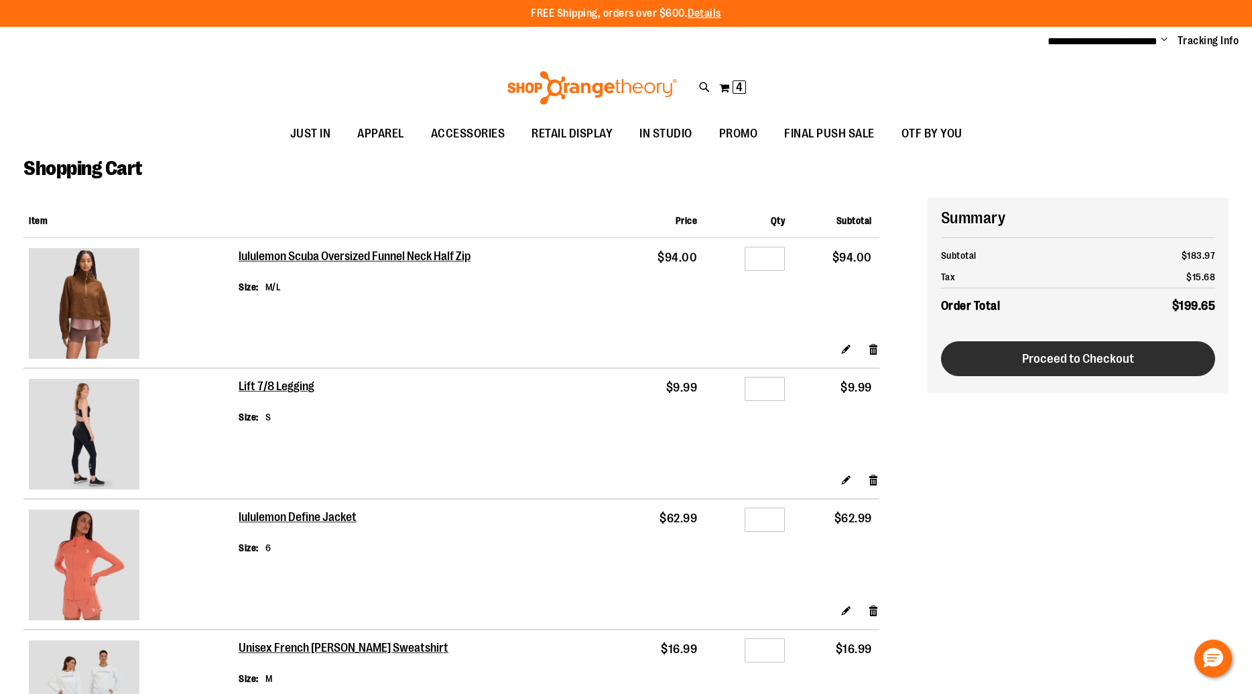
click at [1064, 368] on button "Proceed to Checkout" at bounding box center [1078, 358] width 275 height 35
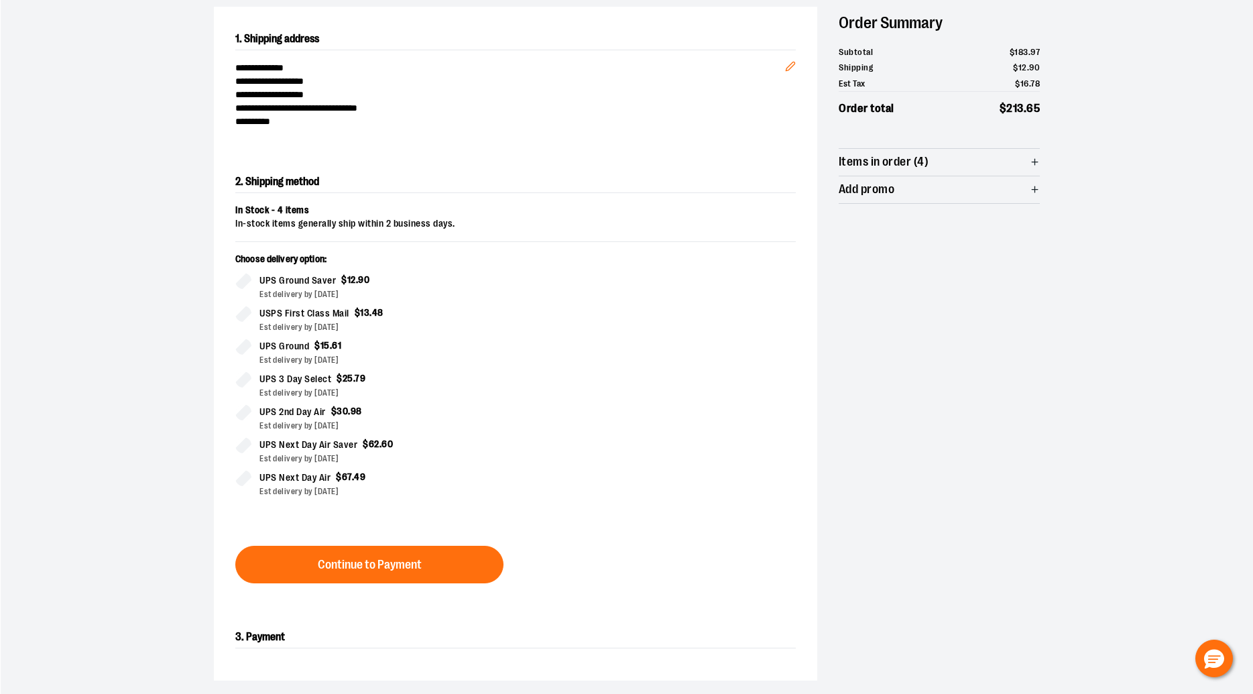
scroll to position [135, 0]
click at [890, 189] on span "Add promo" at bounding box center [866, 190] width 56 height 13
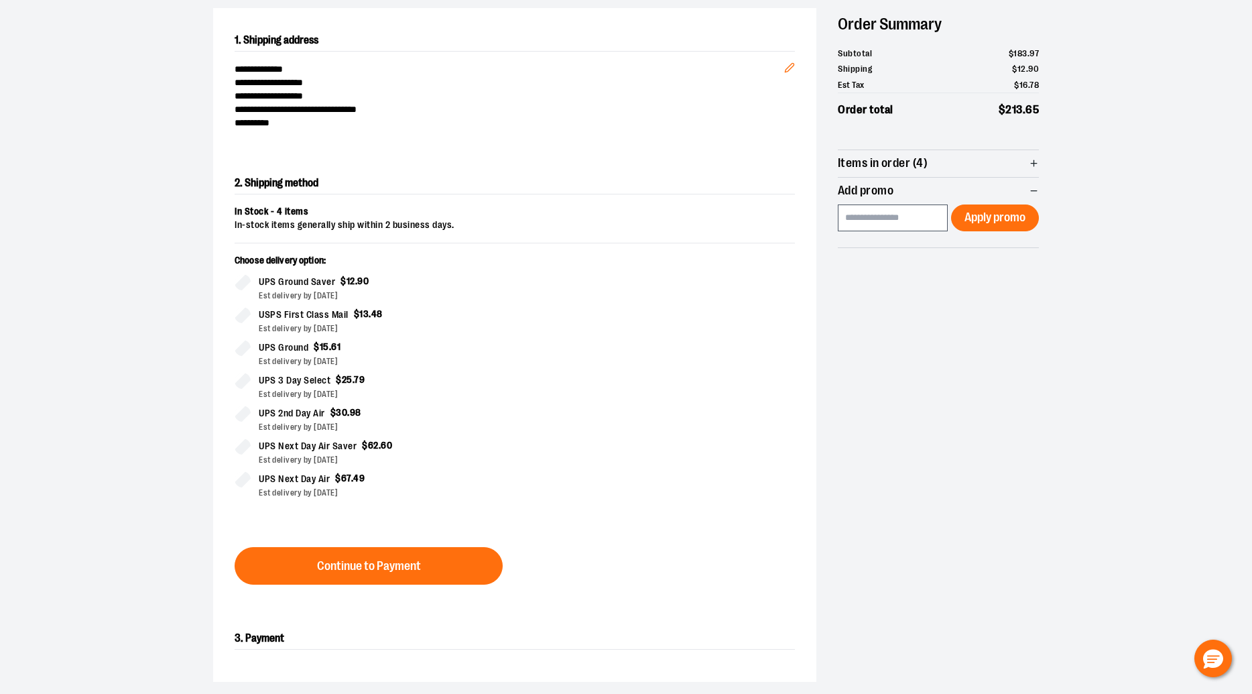
click at [890, 189] on span "Add promo" at bounding box center [866, 190] width 56 height 13
click at [918, 168] on span "Items in order (4)" at bounding box center [883, 163] width 90 height 13
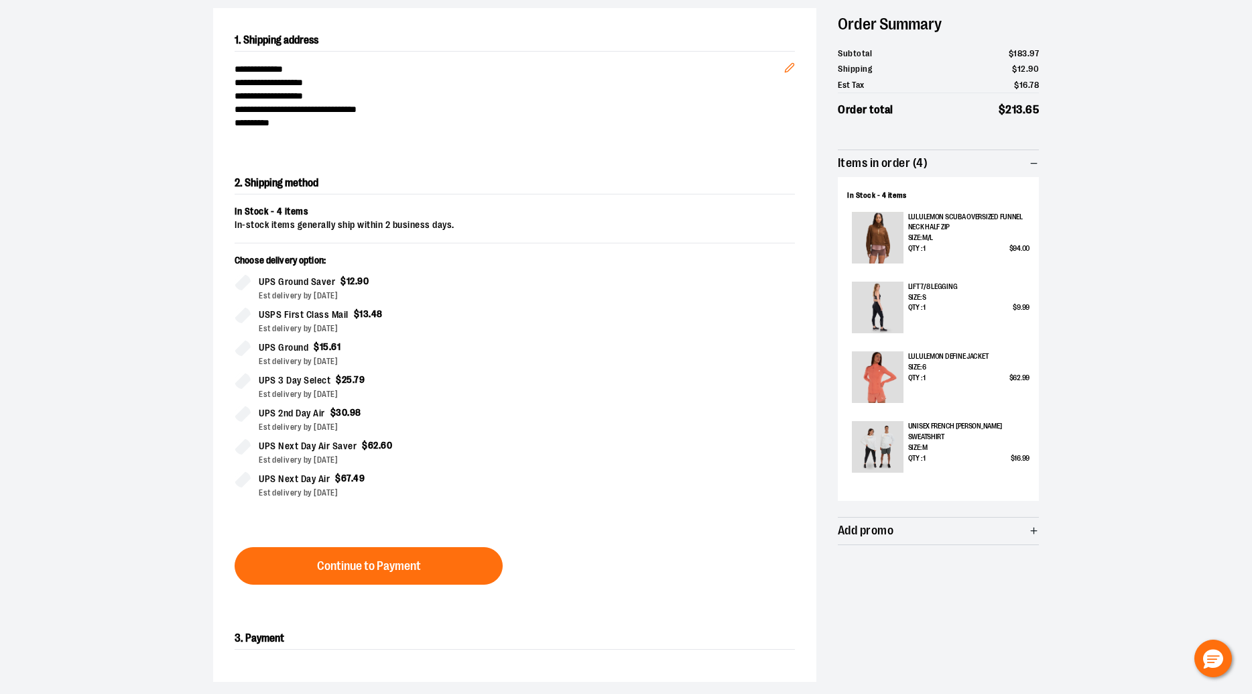
click at [1033, 528] on icon "button" at bounding box center [1034, 531] width 10 height 10
click at [1033, 162] on icon "button" at bounding box center [1034, 163] width 10 height 10
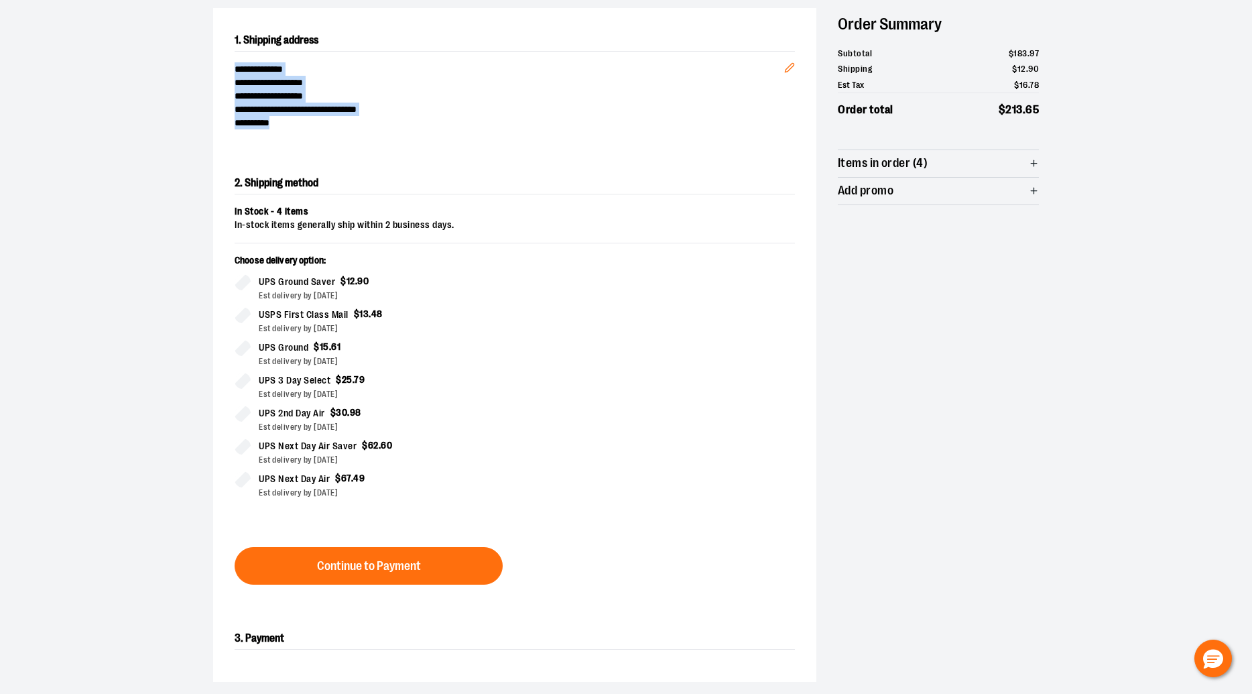
drag, startPoint x: 284, startPoint y: 123, endPoint x: 227, endPoint y: 61, distance: 84.0
click at [227, 61] on div "**********" at bounding box center [514, 79] width 603 height 143
click at [276, 68] on span "**********" at bounding box center [510, 68] width 550 height 13
drag, startPoint x: 892, startPoint y: 54, endPoint x: 1030, endPoint y: 66, distance: 138.7
click at [1029, 66] on ul "Subtotal $ 183 . 97 Shipping $ 12 . 90 Est Tax $ 16 . 78 Order total $ 213 . 65" at bounding box center [938, 83] width 201 height 74
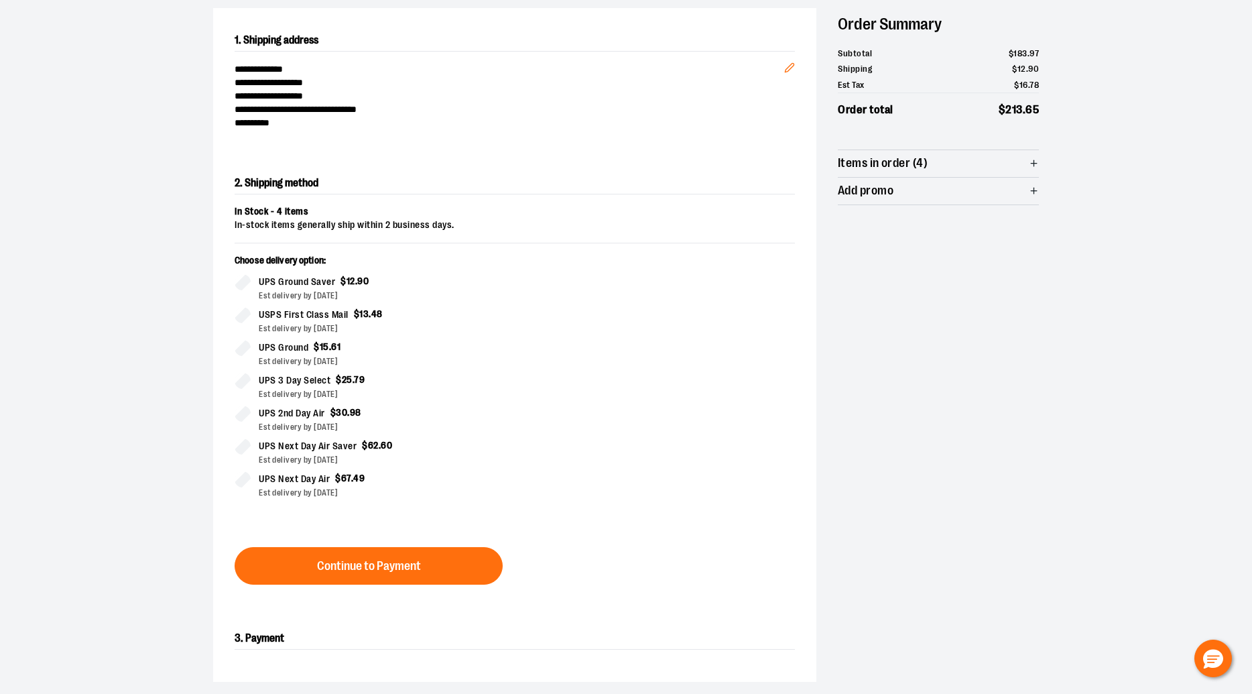
drag, startPoint x: 1075, startPoint y: 84, endPoint x: 1054, endPoint y: 149, distance: 67.8
click at [1075, 84] on div "**********" at bounding box center [625, 343] width 965 height 772
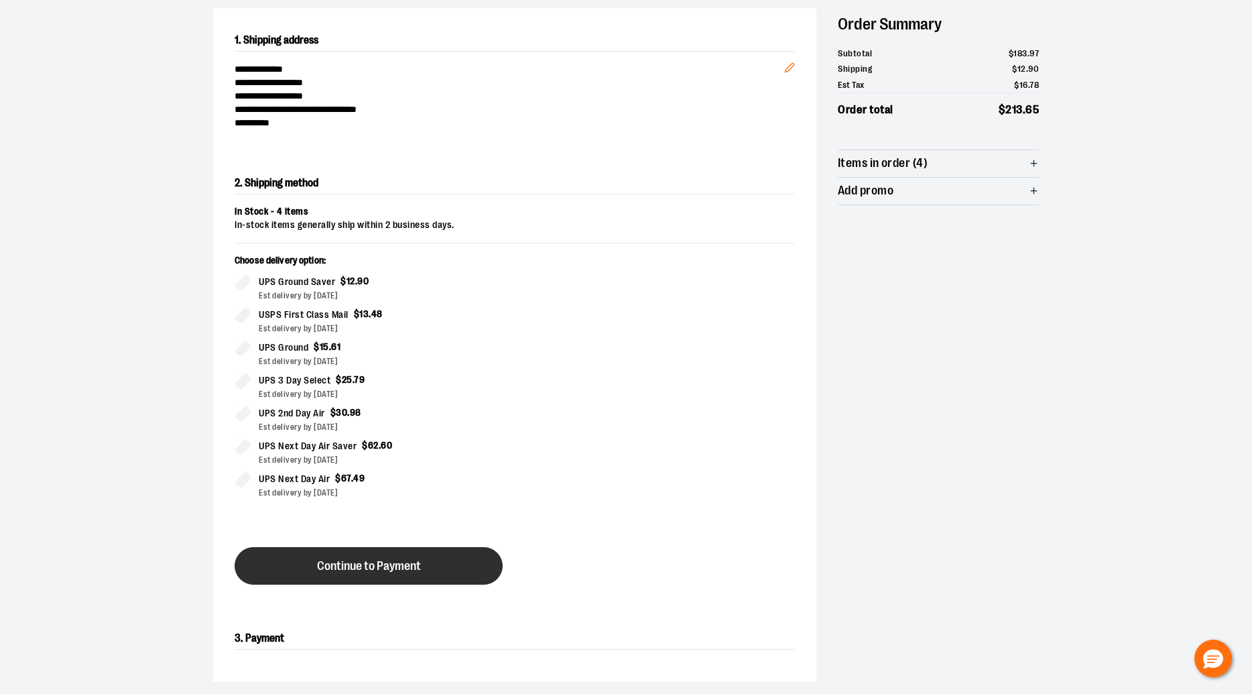
click at [424, 569] on button "Continue to Payment" at bounding box center [369, 566] width 268 height 38
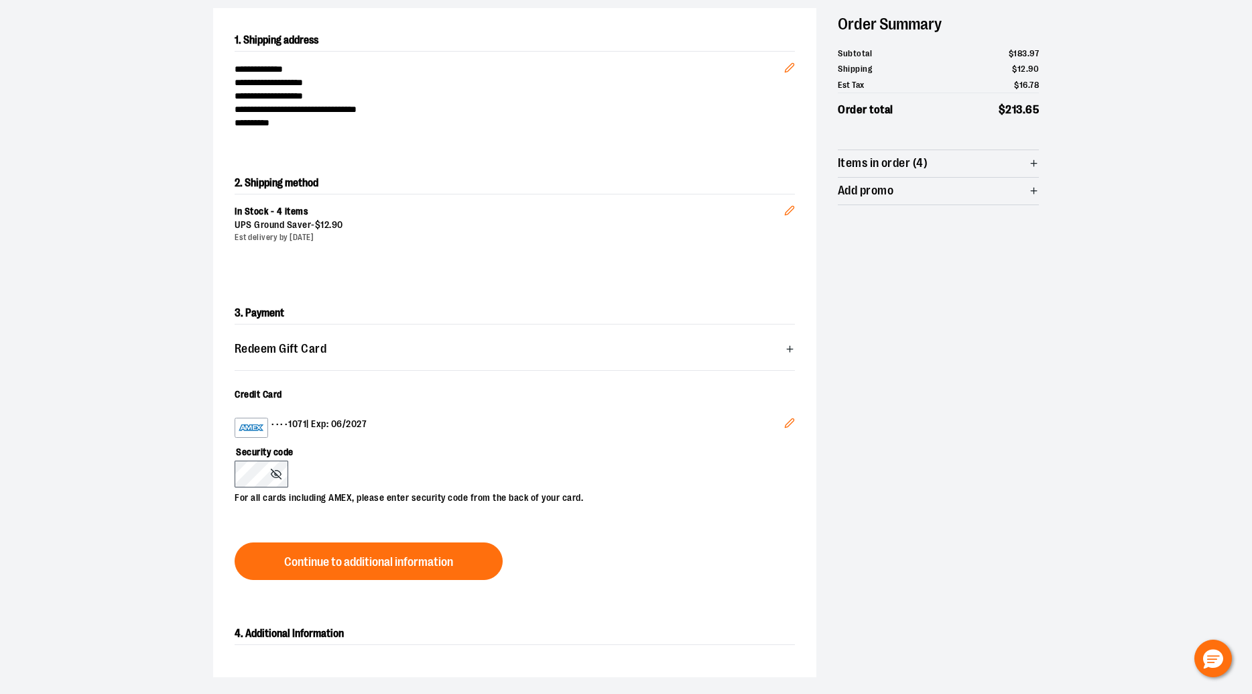
click at [277, 474] on icon at bounding box center [276, 474] width 11 height 11
